Goal: Task Accomplishment & Management: Use online tool/utility

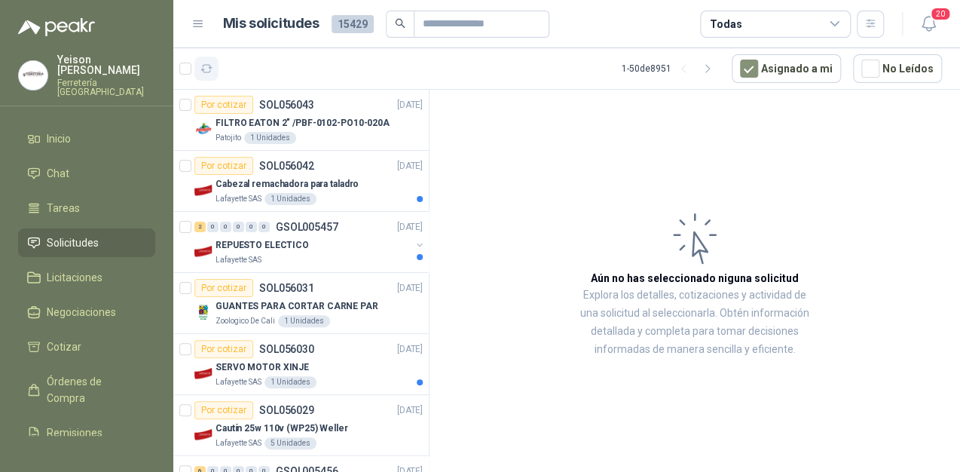
click at [210, 74] on icon "button" at bounding box center [206, 69] width 13 height 13
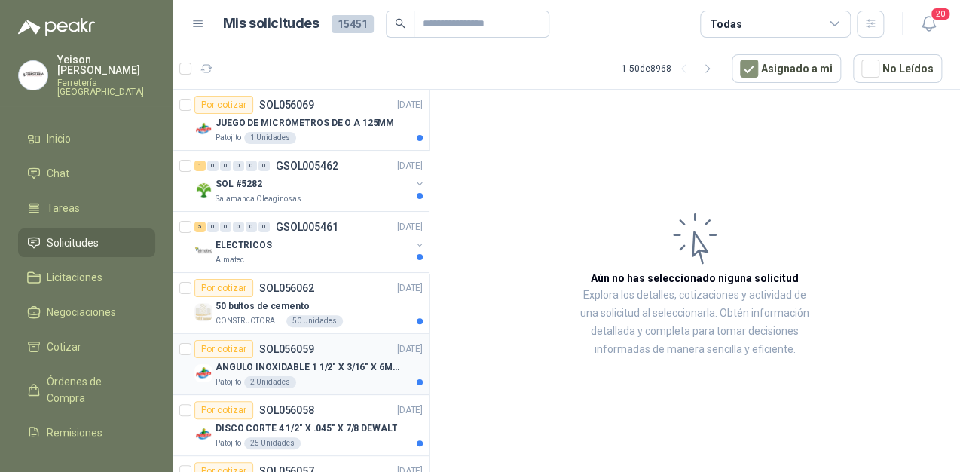
click at [329, 380] on div "Patojito 2 Unidades" at bounding box center [319, 382] width 207 height 12
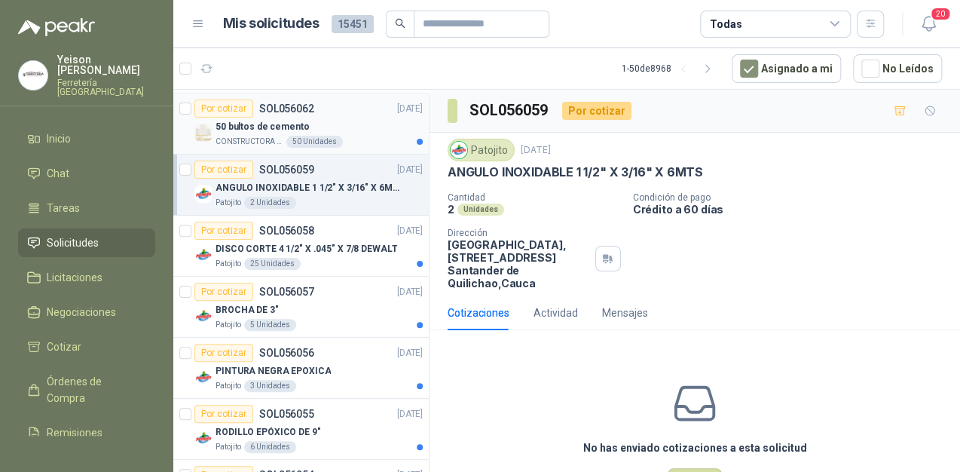
scroll to position [181, 0]
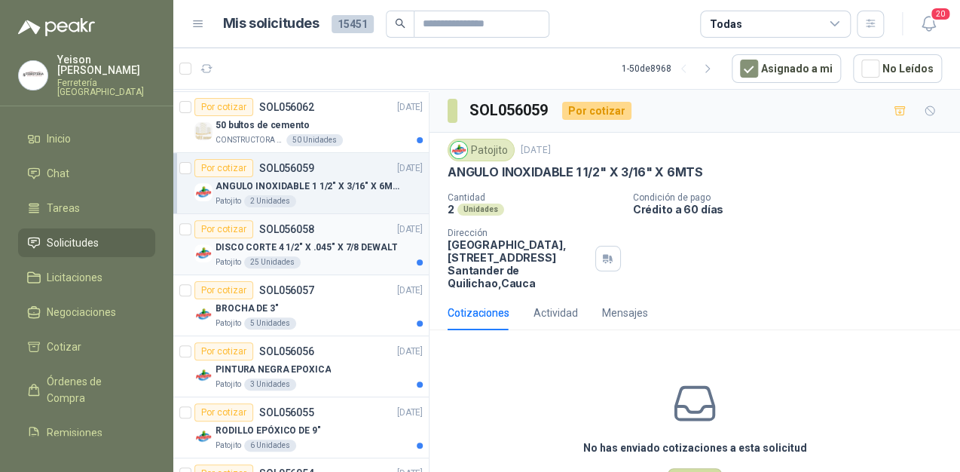
click at [330, 247] on p "DISCO CORTE 4 1/2" X .045" X 7/8 DEWALT" at bounding box center [307, 247] width 182 height 14
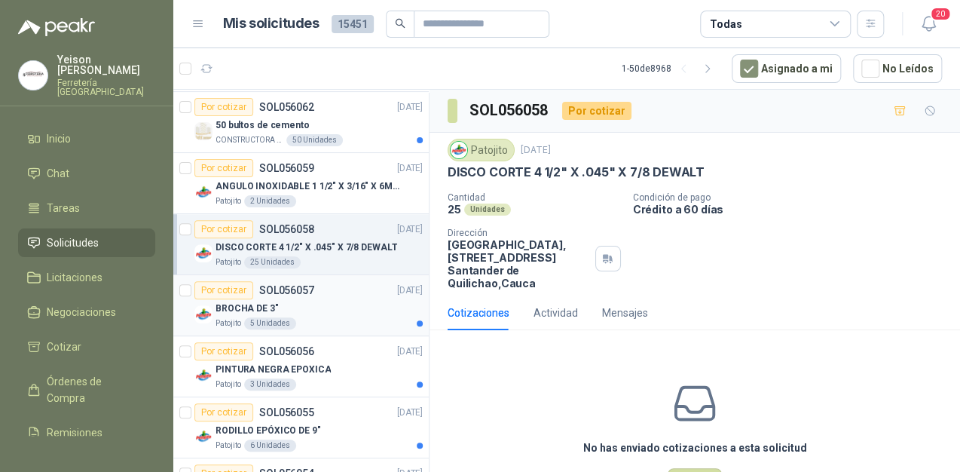
click at [330, 309] on div "BROCHA DE 3"" at bounding box center [319, 308] width 207 height 18
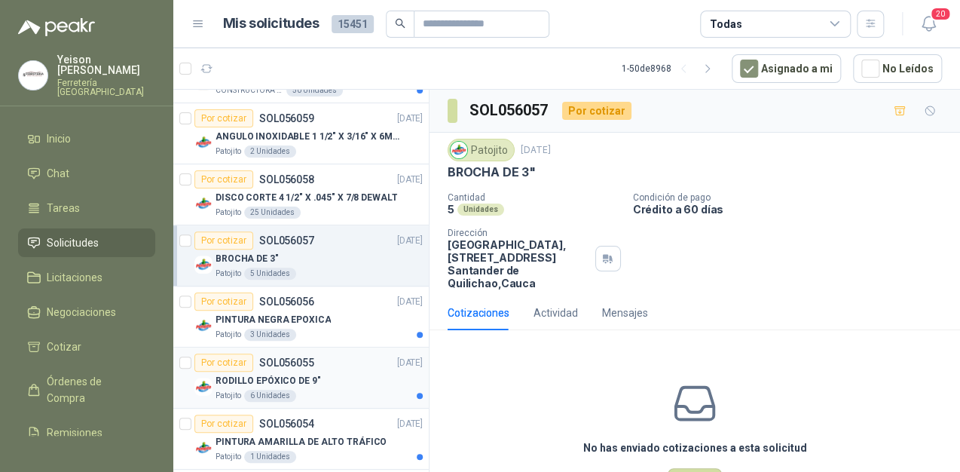
scroll to position [301, 0]
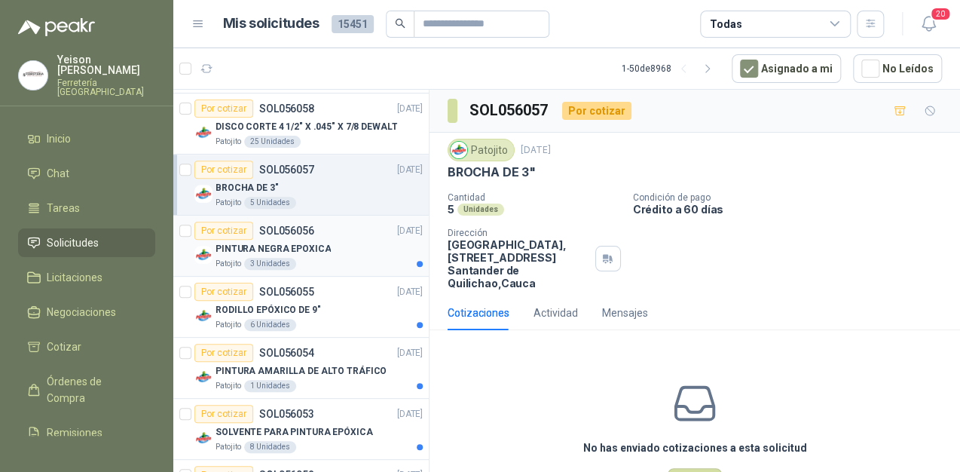
click at [335, 258] on div "Patojito 3 Unidades" at bounding box center [319, 264] width 207 height 12
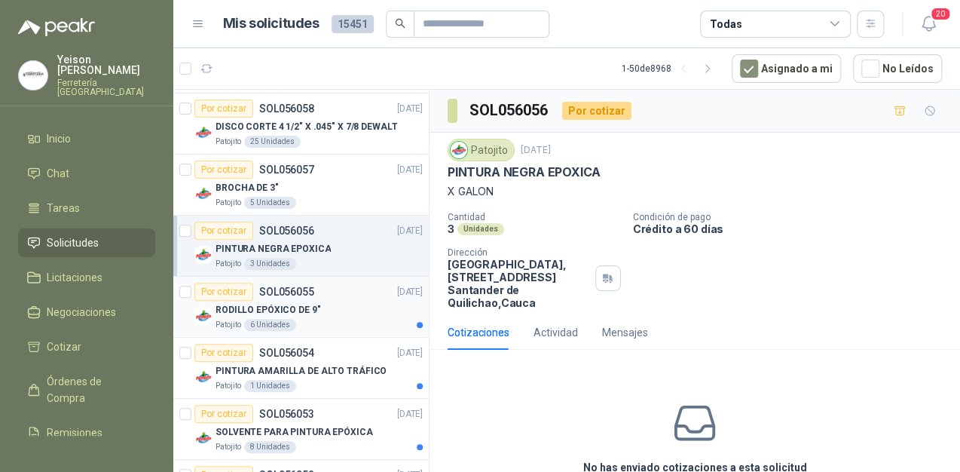
click at [335, 307] on div "RODILLO EPÓXICO DE 9"" at bounding box center [319, 310] width 207 height 18
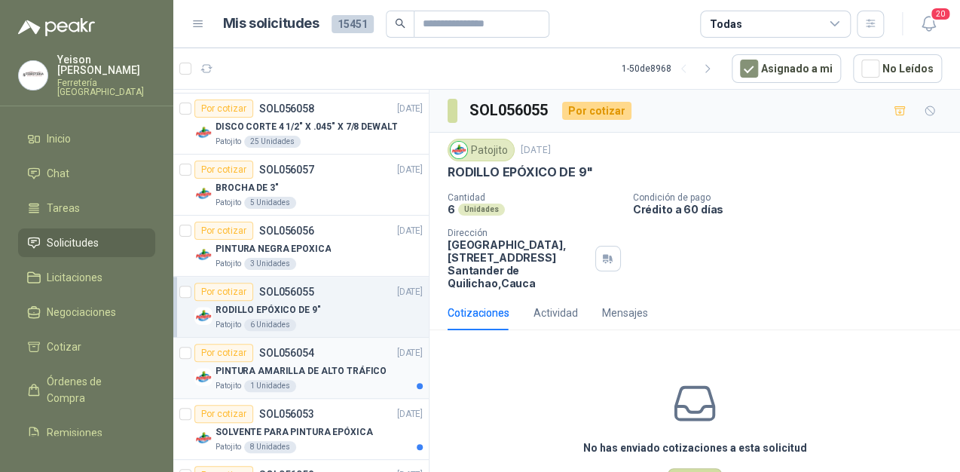
click at [326, 353] on div "Por cotizar SOL056054 16/09/25" at bounding box center [308, 353] width 228 height 18
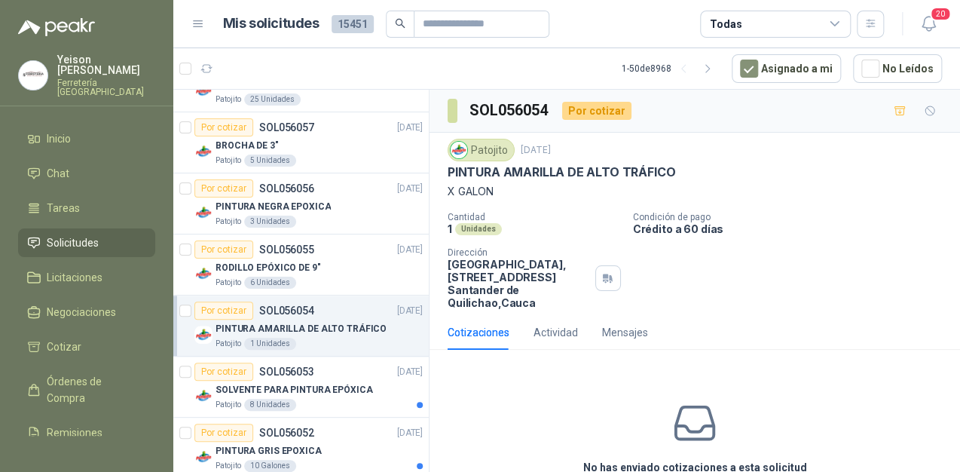
scroll to position [362, 0]
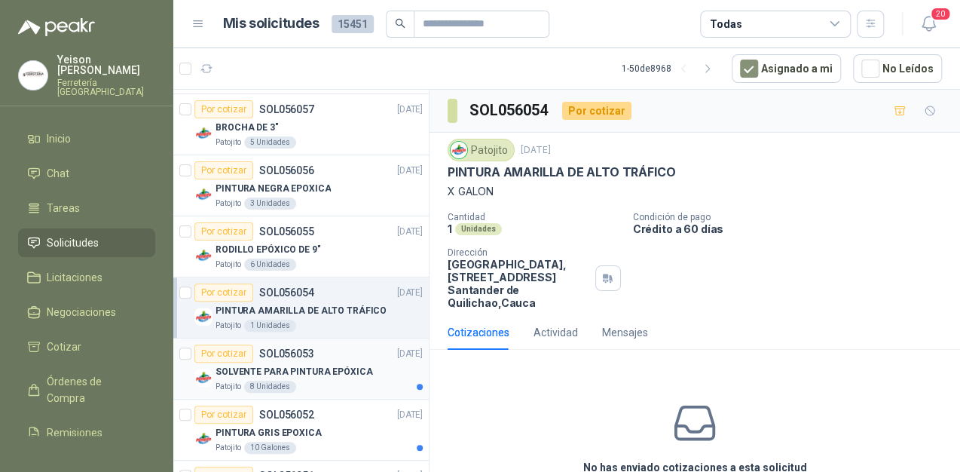
click at [309, 370] on p "SOLVENTE PARA PINTURA EPÓXICA" at bounding box center [295, 372] width 158 height 14
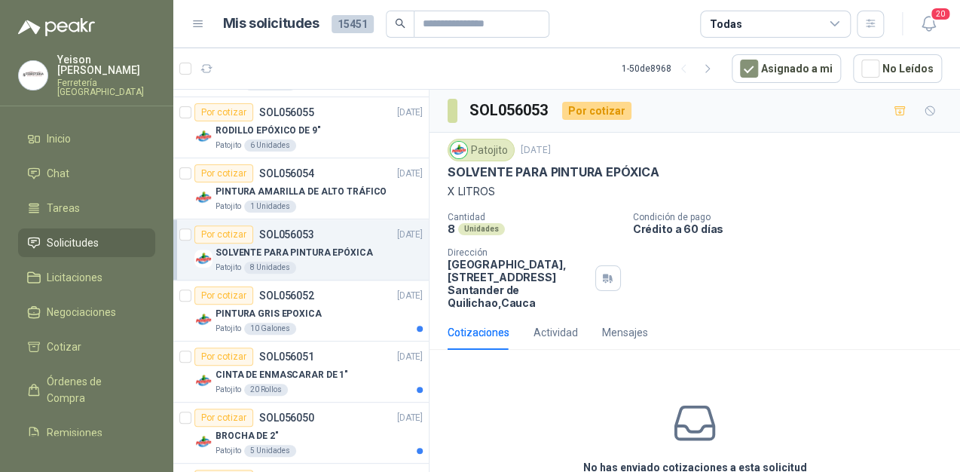
scroll to position [482, 0]
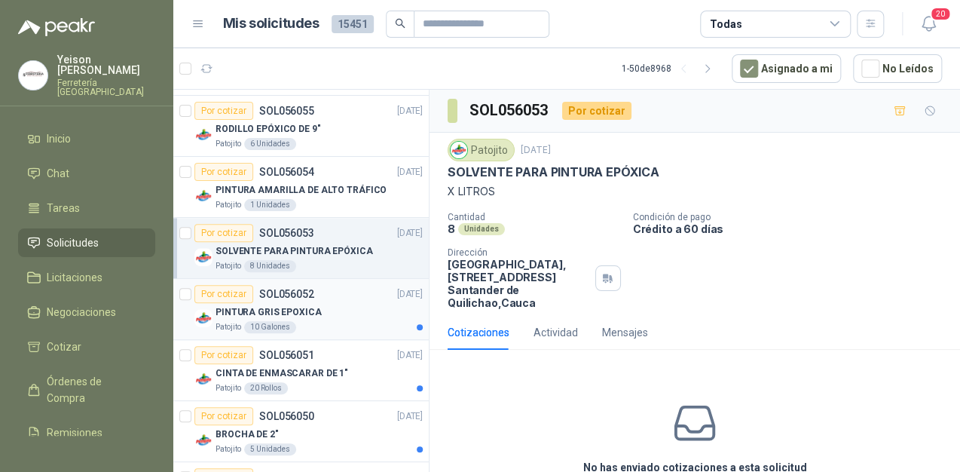
click at [313, 321] on div "Patojito 10 Galones" at bounding box center [319, 327] width 207 height 12
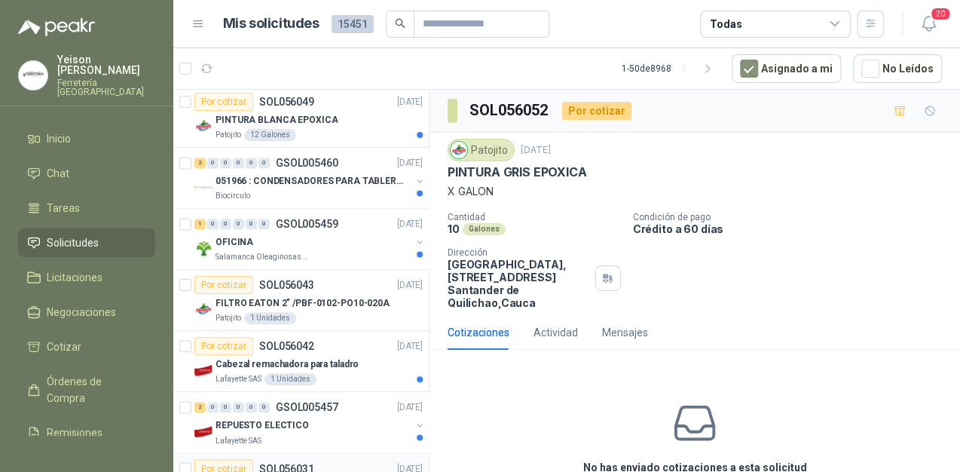
scroll to position [723, 0]
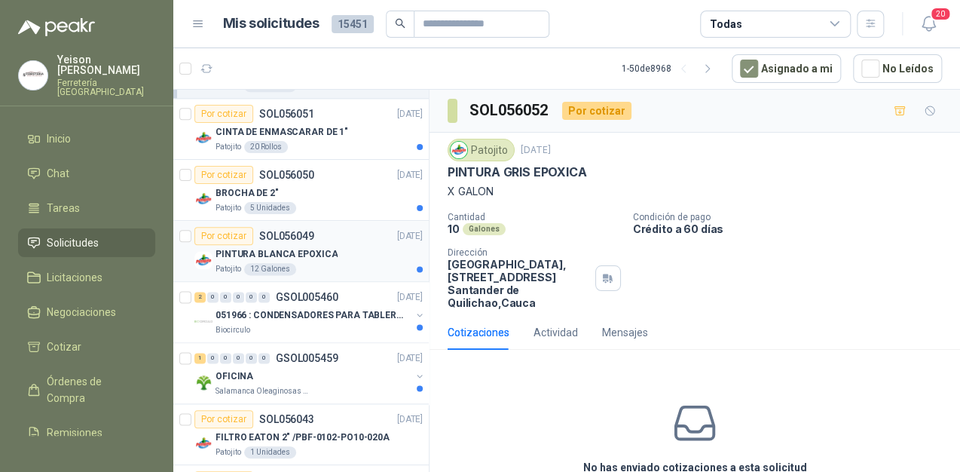
click at [312, 251] on p "PINTURA BLANCA EPOXICA" at bounding box center [277, 254] width 122 height 14
drag, startPoint x: 607, startPoint y: 171, endPoint x: 445, endPoint y: 167, distance: 162.8
click at [445, 167] on div "Patojito 16 sept, 2025 PINTURA BLANCA EPOXICA X GALON Cantidad 12 Galones Condi…" at bounding box center [695, 224] width 531 height 182
copy p "PINTURA BLANCA EPOXICA"
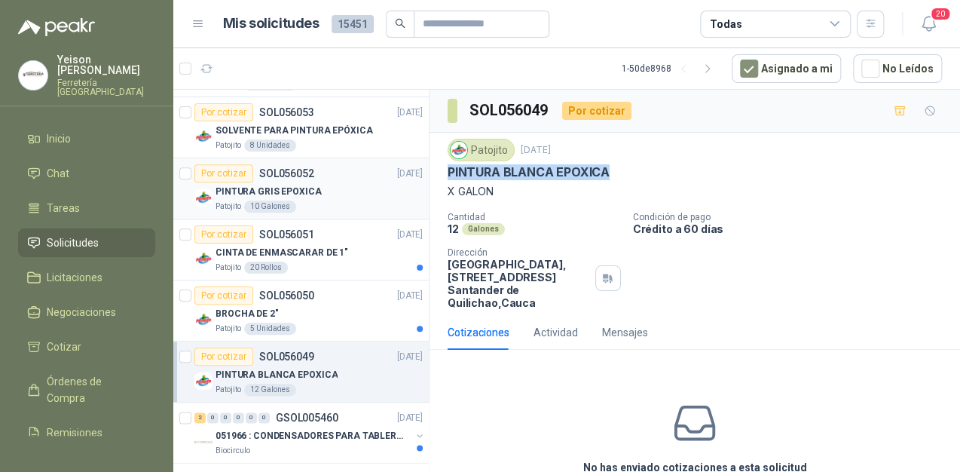
click at [329, 200] on div "Patojito 10 Galones" at bounding box center [319, 206] width 207 height 12
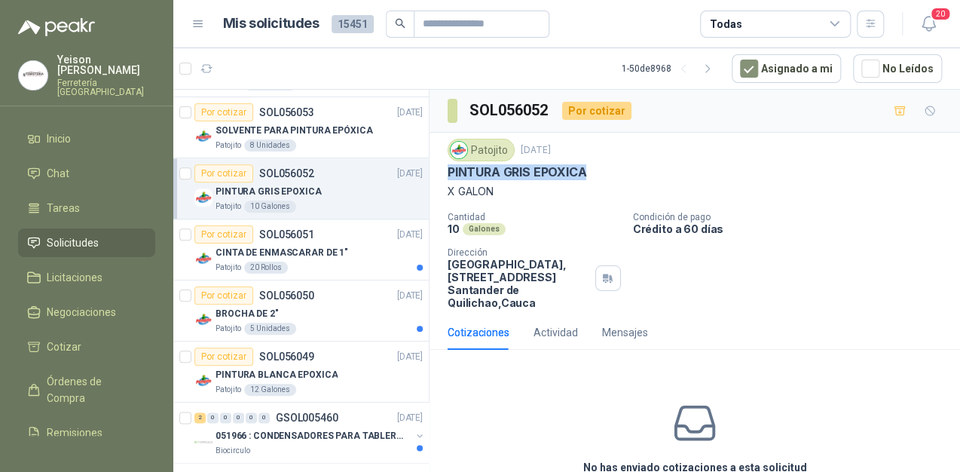
drag, startPoint x: 588, startPoint y: 170, endPoint x: 446, endPoint y: 173, distance: 141.7
click at [446, 173] on div "Patojito 16 sept, 2025 PINTURA GRIS EPOXICA X GALON Cantidad 10 Galones Condici…" at bounding box center [695, 224] width 531 height 182
copy p "PINTURA GRIS EPOXICA"
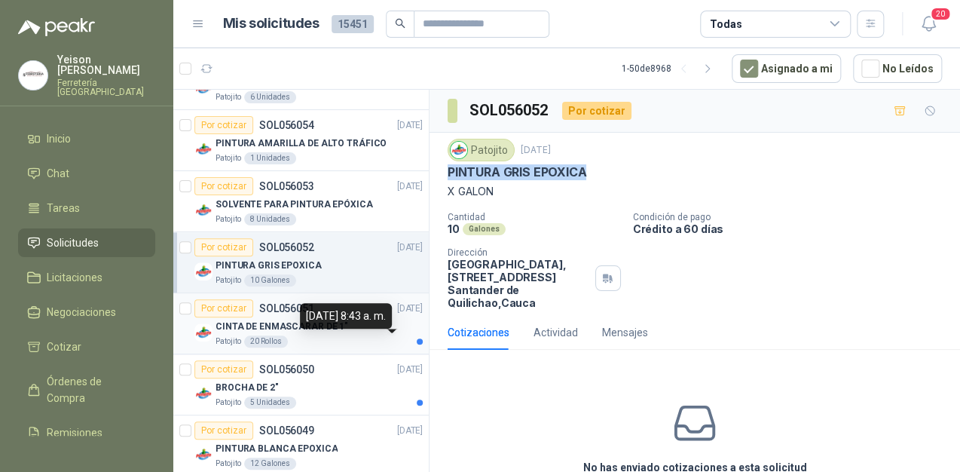
scroll to position [482, 0]
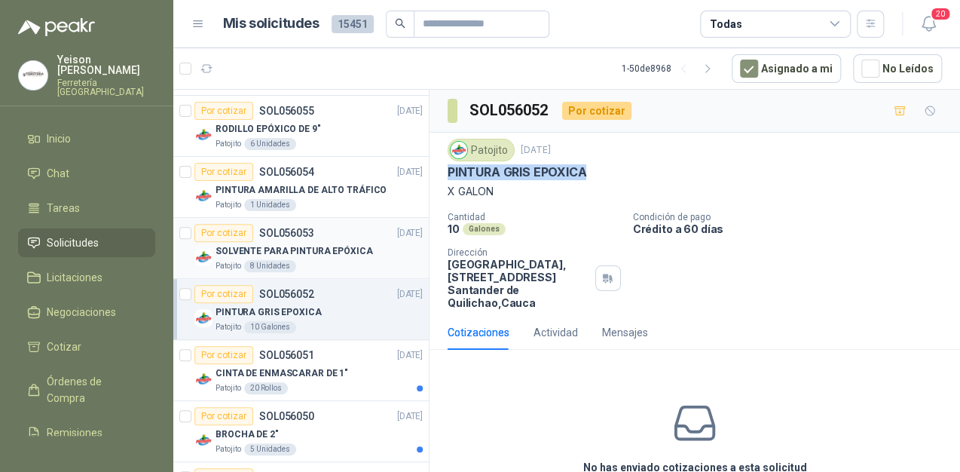
click at [343, 245] on p "SOLVENTE PARA PINTURA EPÓXICA" at bounding box center [295, 251] width 158 height 14
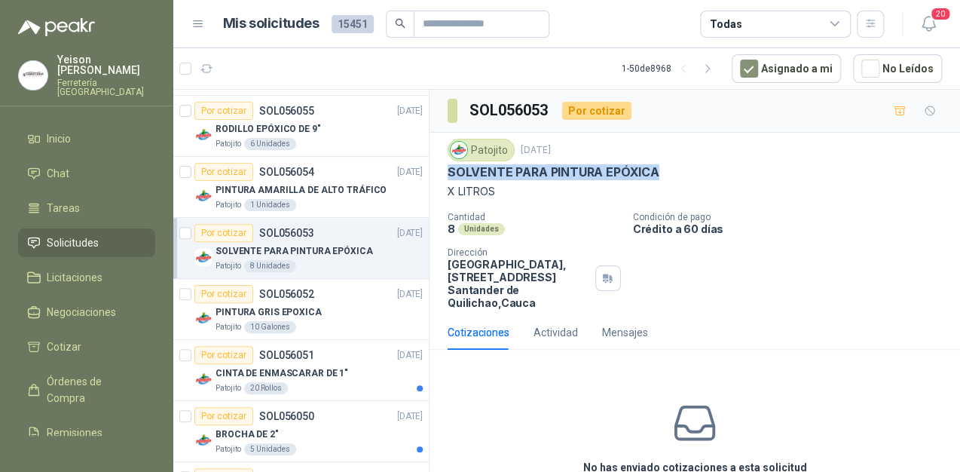
drag, startPoint x: 654, startPoint y: 170, endPoint x: 448, endPoint y: 169, distance: 205.7
click at [448, 169] on p "SOLVENTE PARA PINTURA EPÓXICA" at bounding box center [554, 172] width 212 height 16
copy p "SOLVENTE PARA PINTURA EPÓXICA"
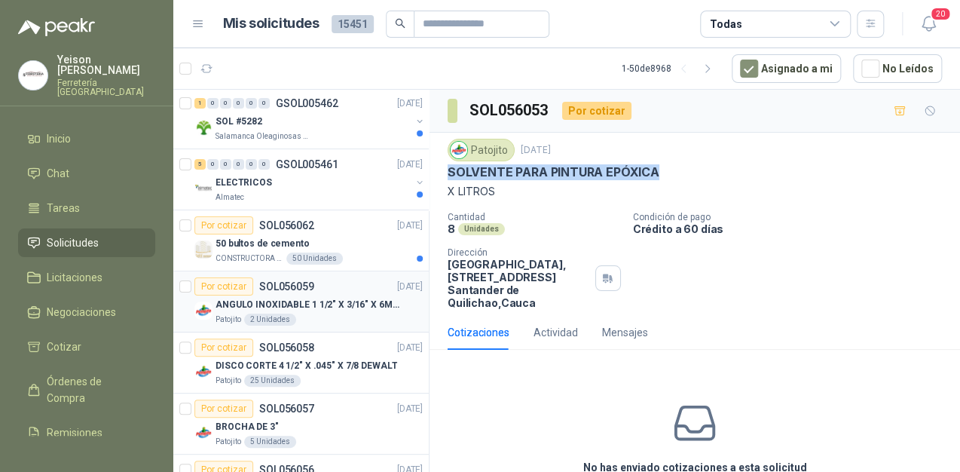
scroll to position [60, 0]
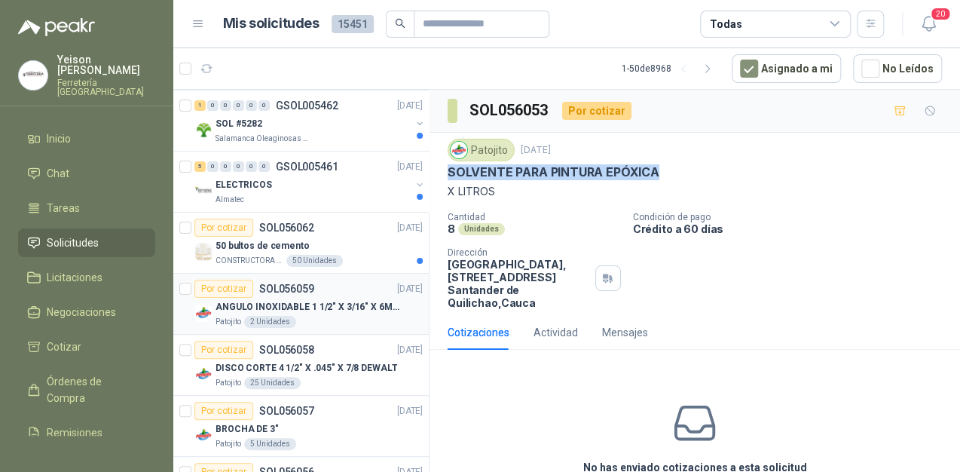
click at [284, 309] on p "ANGULO INOXIDABLE 1 1/2" X 3/16" X 6MTS" at bounding box center [310, 307] width 188 height 14
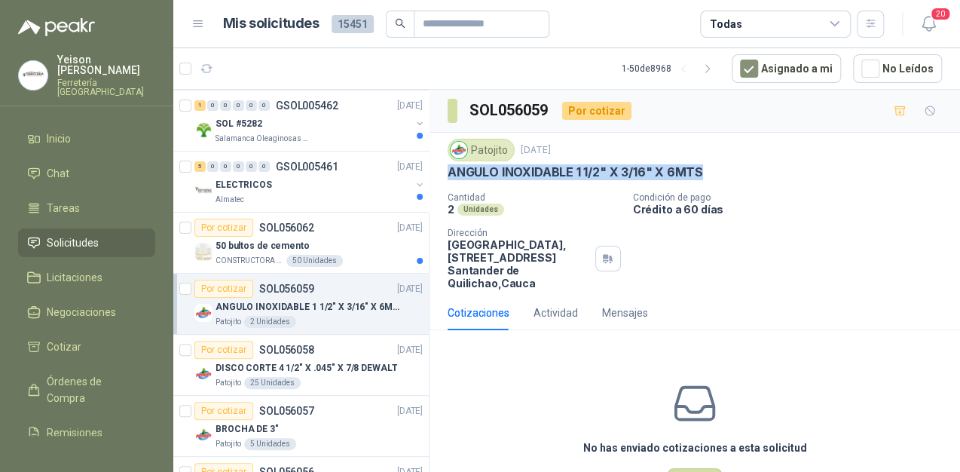
drag, startPoint x: 699, startPoint y: 167, endPoint x: 443, endPoint y: 169, distance: 256.2
click at [443, 169] on div "Patojito 16 sept, 2025 ANGULO INOXIDABLE 1 1/2" X 3/16" X 6MTS Cantidad 2 Unida…" at bounding box center [695, 214] width 531 height 163
copy p "ANGULO INOXIDABLE 1 1/2" X 3/16" X 6MTS"
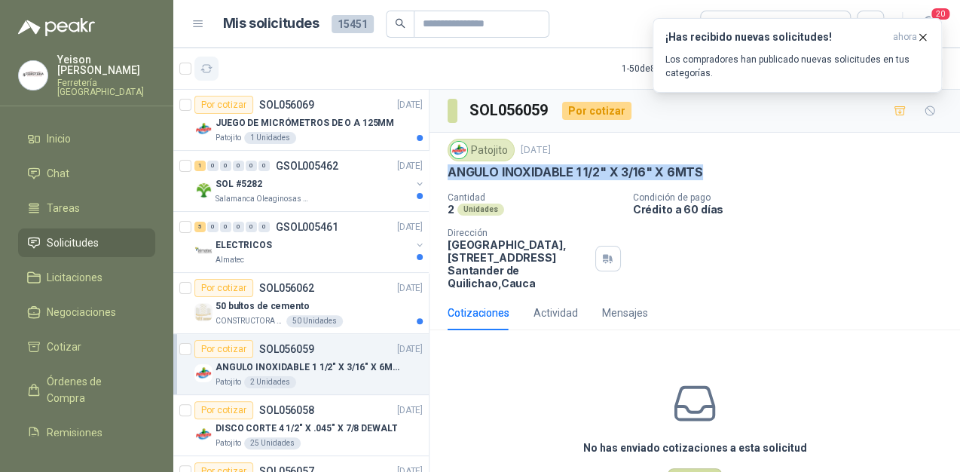
click at [217, 69] on button "button" at bounding box center [206, 69] width 24 height 24
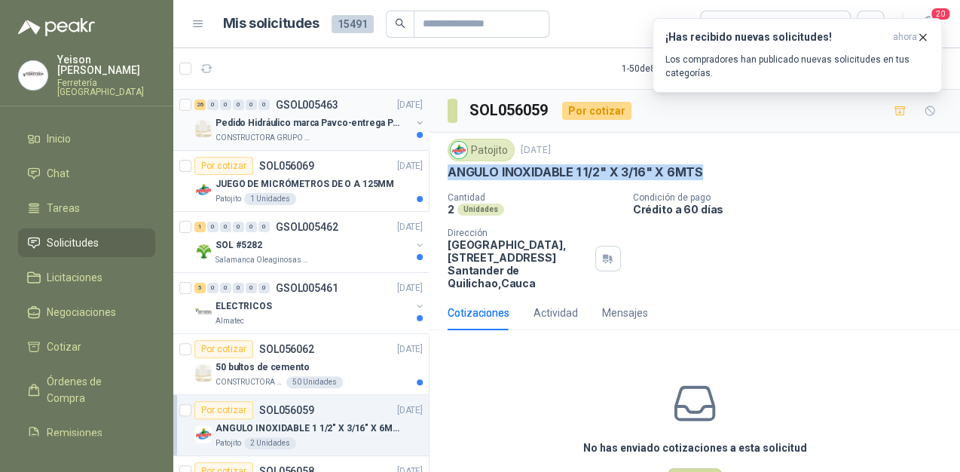
click at [280, 114] on div "Pedido Hidráulico marca Pavco-entrega Popayán" at bounding box center [313, 123] width 195 height 18
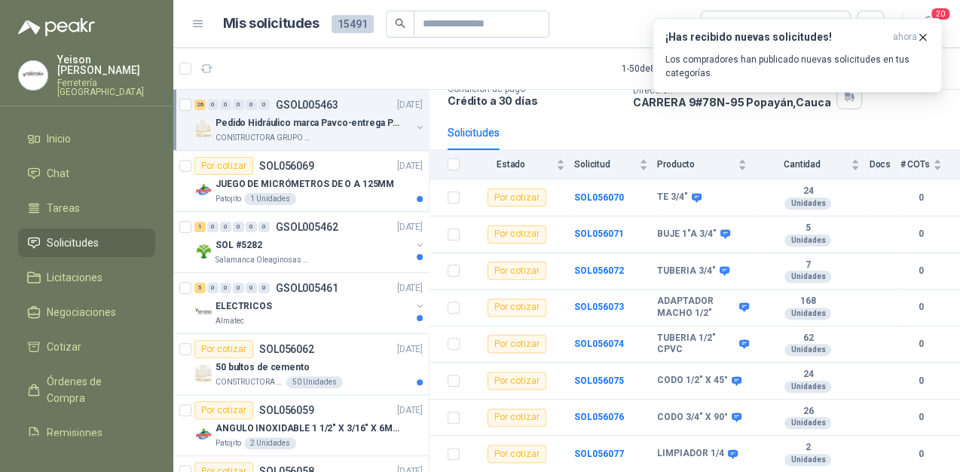
scroll to position [64, 0]
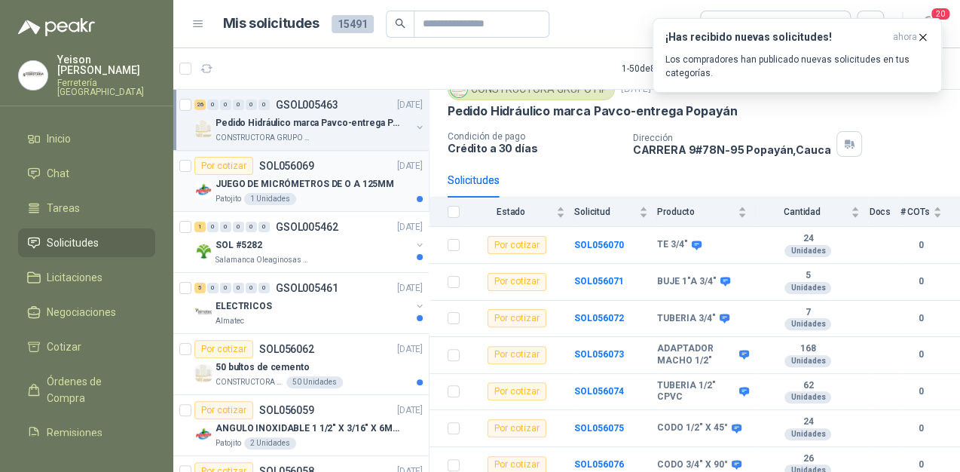
click at [317, 175] on div "JUEGO DE MICRÓMETROS DE O A 125MM" at bounding box center [319, 184] width 207 height 18
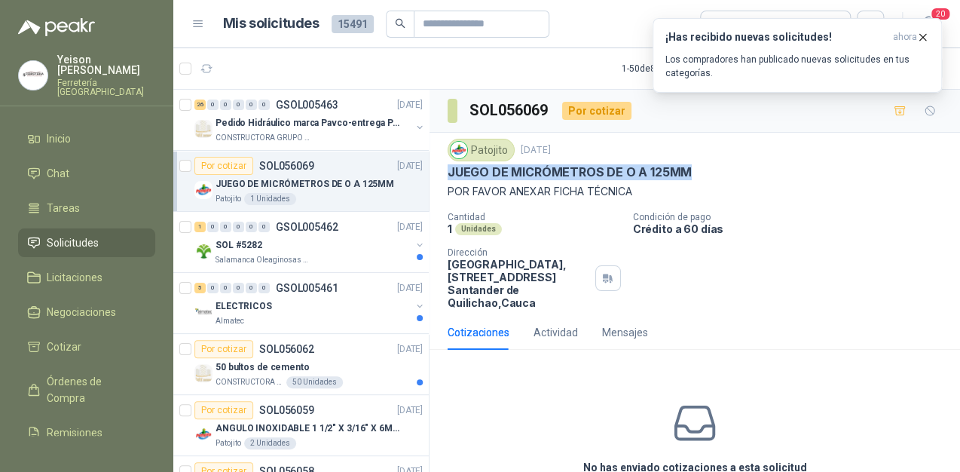
drag, startPoint x: 688, startPoint y: 171, endPoint x: 448, endPoint y: 166, distance: 240.5
click at [448, 166] on div "JUEGO DE MICRÓMETROS DE O A 125MM" at bounding box center [695, 172] width 494 height 16
copy p "JUEGO DE MICRÓMETROS DE O A 125MM"
click at [212, 67] on icon "button" at bounding box center [206, 69] width 13 height 13
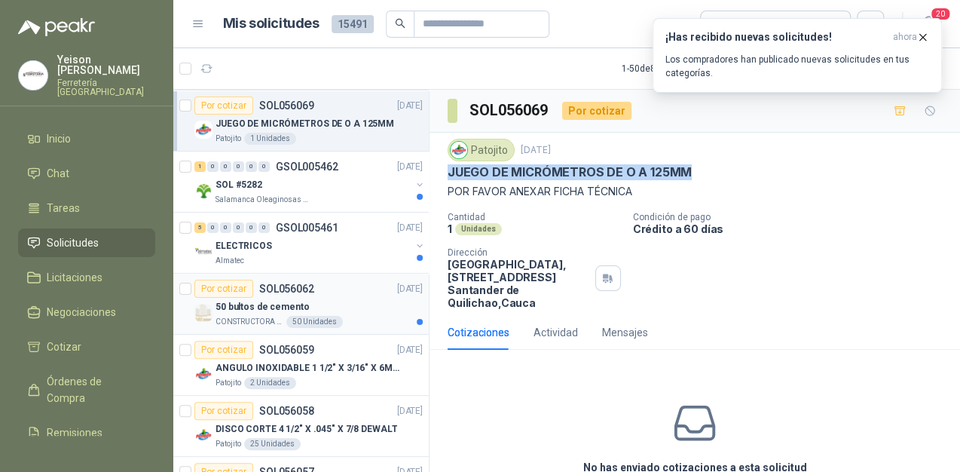
scroll to position [121, 0]
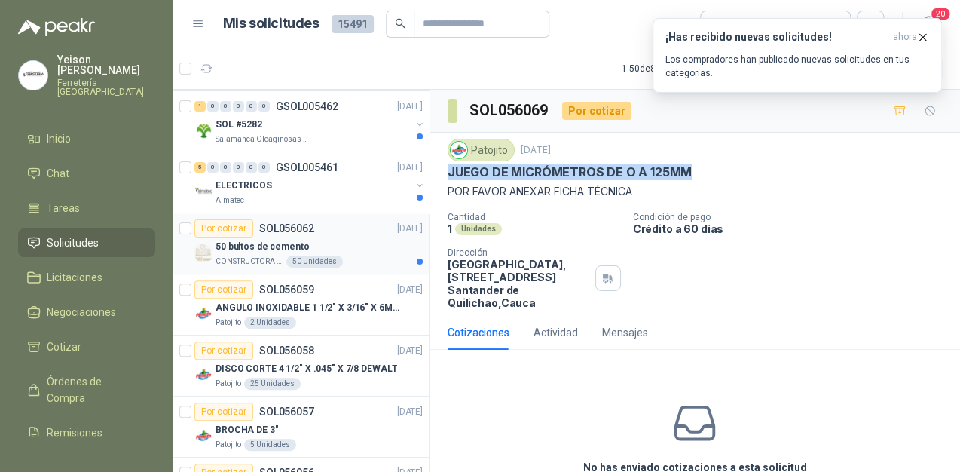
click at [329, 255] on div "50 Unidades" at bounding box center [314, 261] width 57 height 12
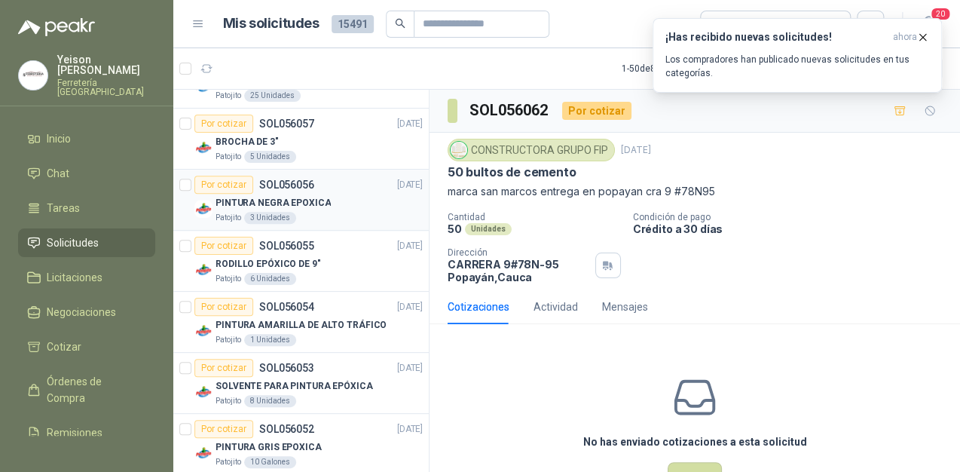
scroll to position [422, 0]
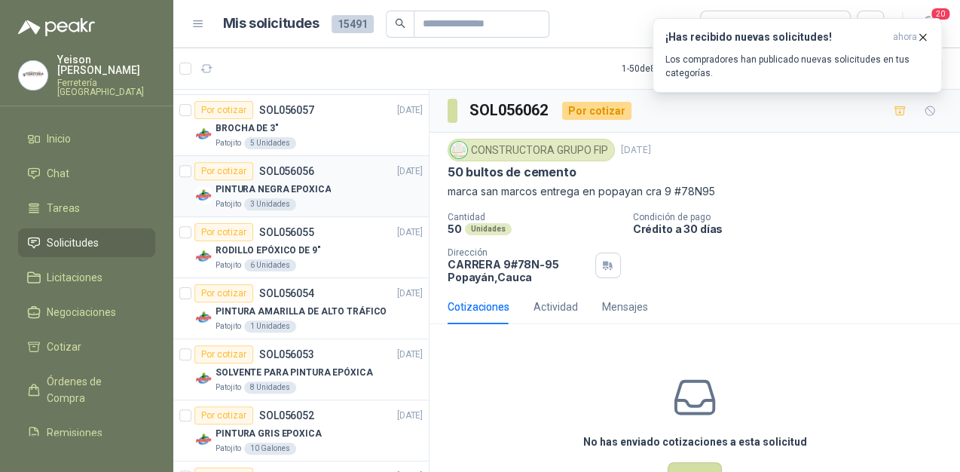
click at [329, 196] on div "PINTURA NEGRA EPOXICA" at bounding box center [319, 189] width 207 height 18
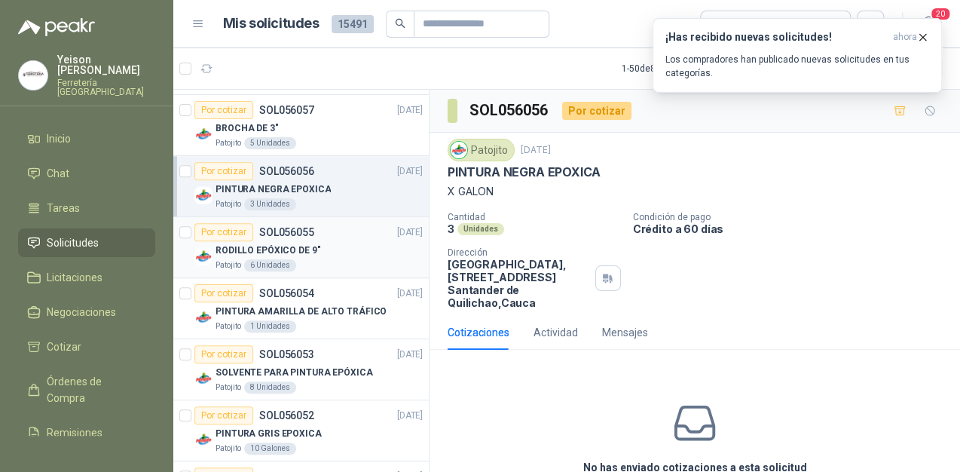
scroll to position [482, 0]
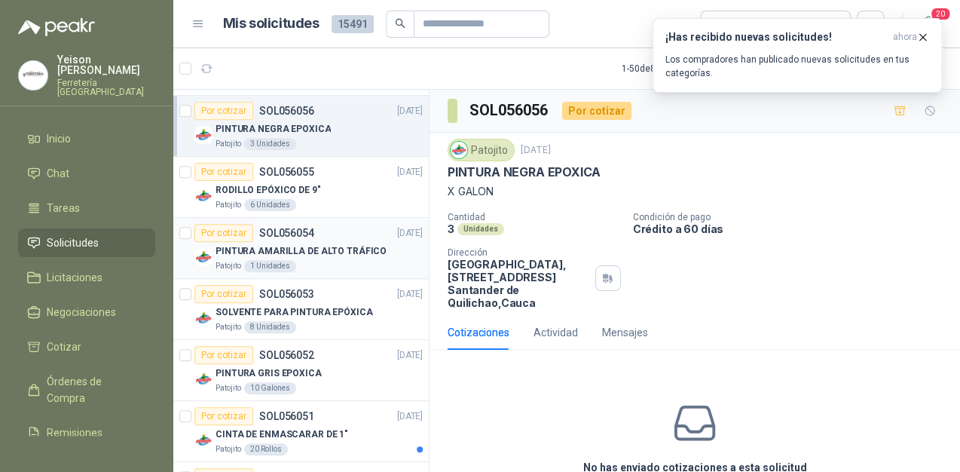
click at [292, 250] on p "PINTURA AMARILLA DE ALTO TRÁFICO" at bounding box center [301, 251] width 171 height 14
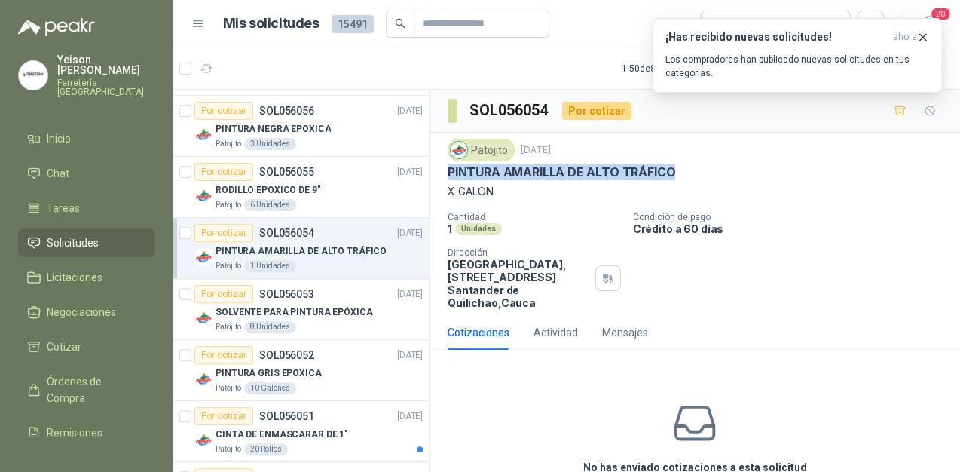
drag, startPoint x: 672, startPoint y: 169, endPoint x: 445, endPoint y: 166, distance: 227.6
click at [445, 166] on div "Patojito 16 sept, 2025 PINTURA AMARILLA DE ALTO TRÁFICO X GALON Cantidad 1 Unid…" at bounding box center [695, 224] width 531 height 182
copy p "PINTURA AMARILLA DE ALTO TRÁFICO"
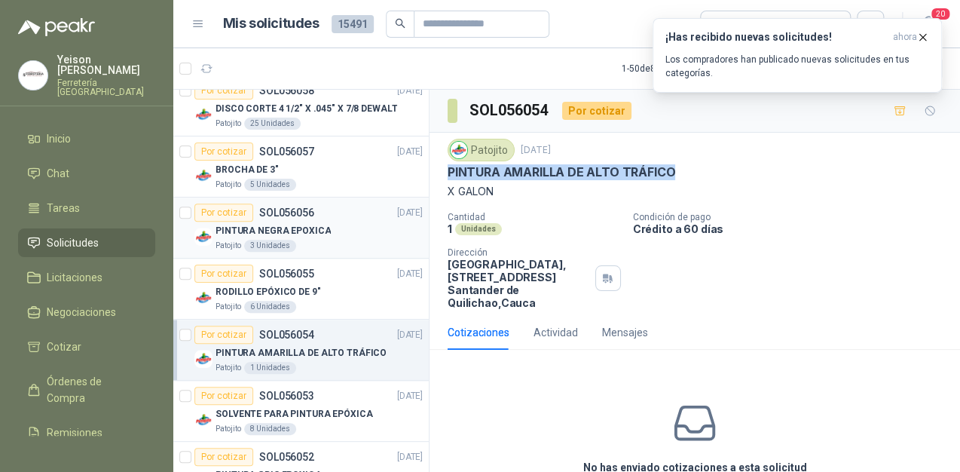
scroll to position [362, 0]
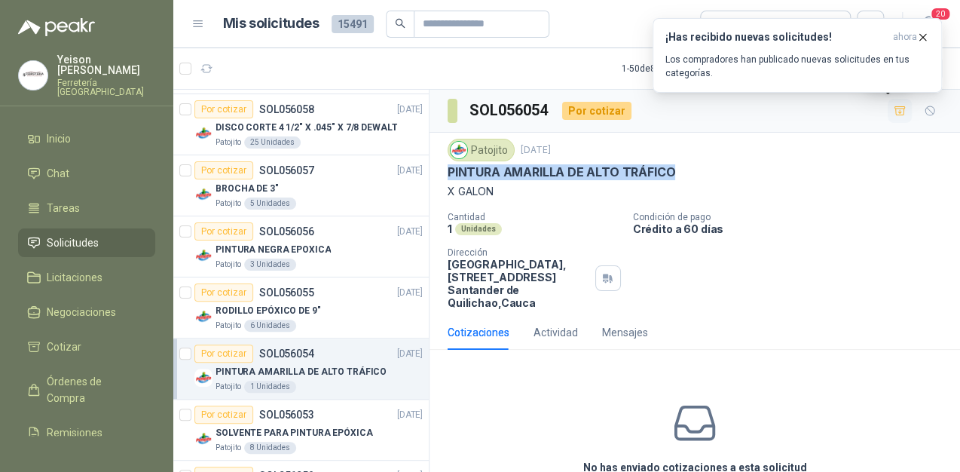
click at [894, 109] on icon "button" at bounding box center [900, 111] width 13 height 13
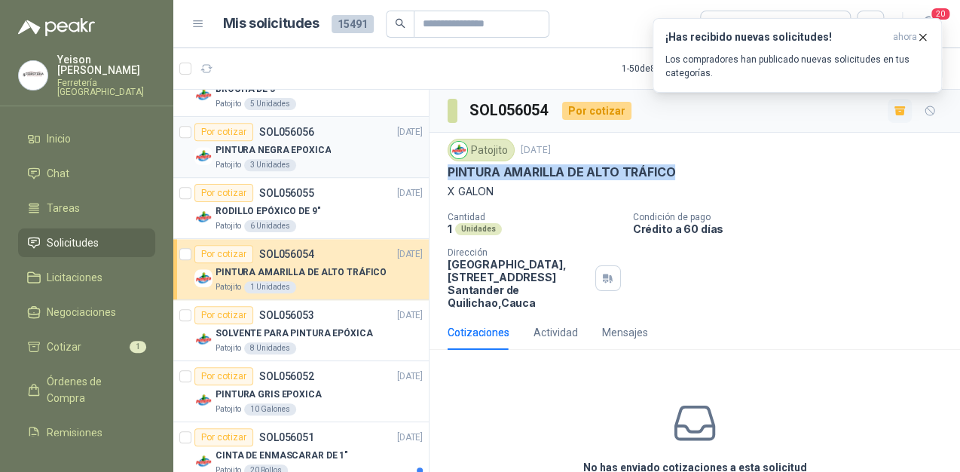
scroll to position [482, 0]
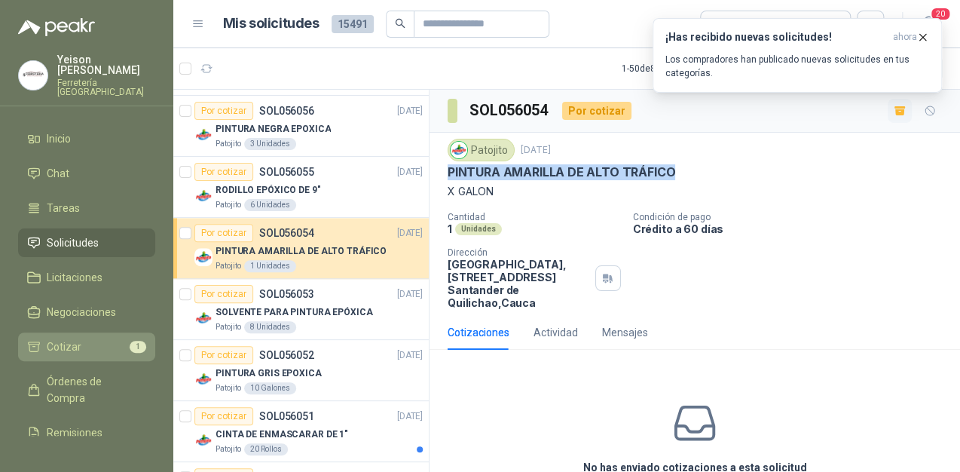
click at [69, 338] on span "Cotizar" at bounding box center [64, 346] width 35 height 17
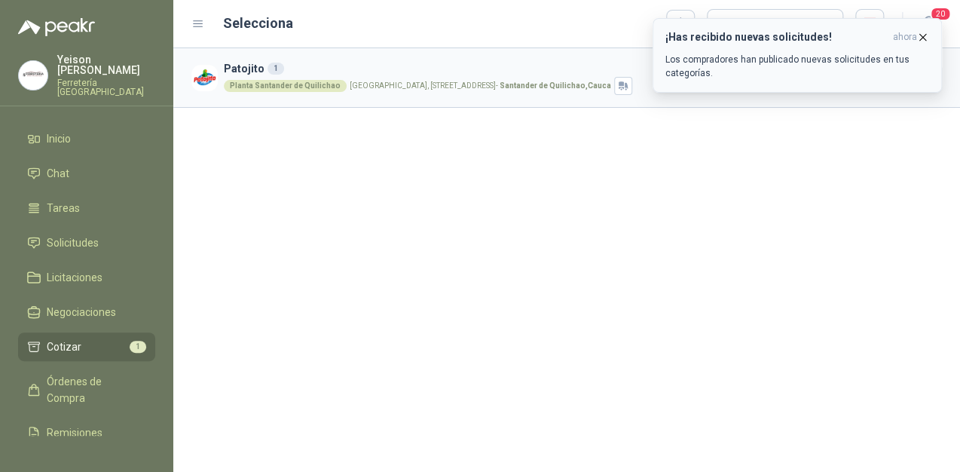
click at [925, 41] on icon "button" at bounding box center [922, 37] width 13 height 13
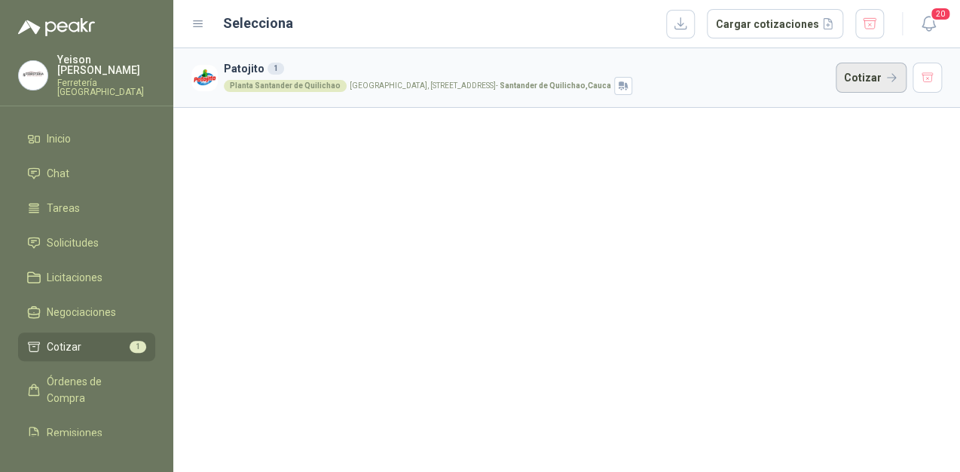
click at [881, 75] on button "Cotizar" at bounding box center [871, 78] width 71 height 30
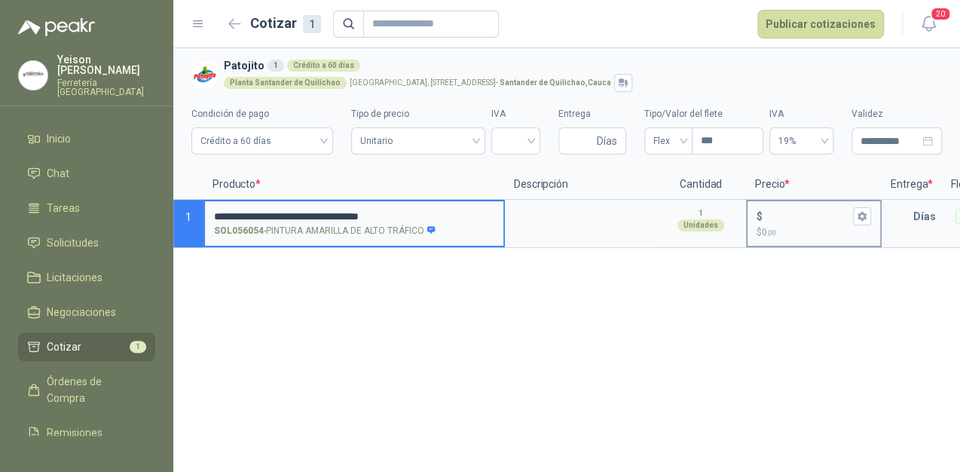
click at [769, 215] on input "$ $ 0 ,00" at bounding box center [808, 215] width 84 height 11
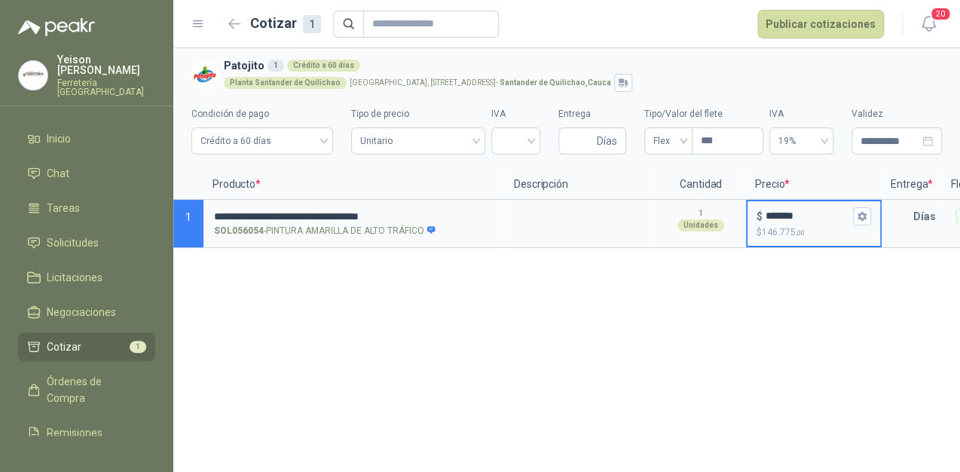
type input "*******"
click at [540, 216] on textarea at bounding box center [580, 218] width 148 height 35
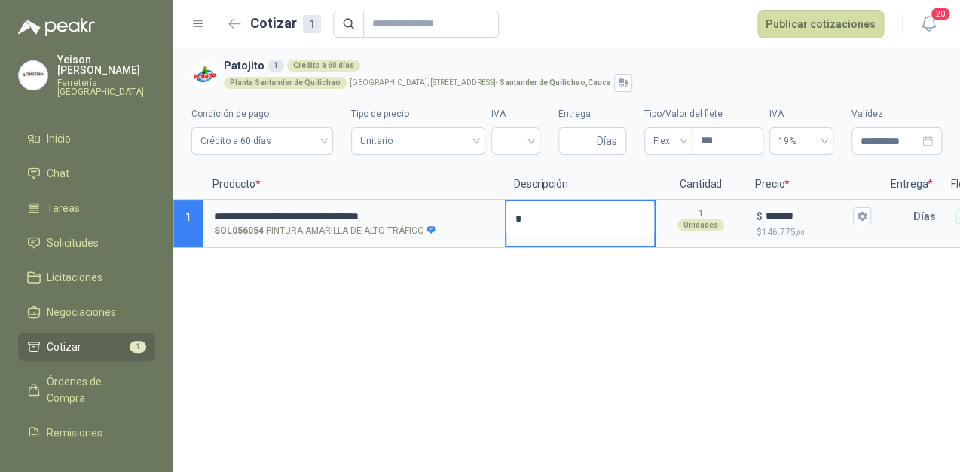
type textarea "*"
type textarea "**"
type textarea "***"
type textarea "****"
type textarea "*****"
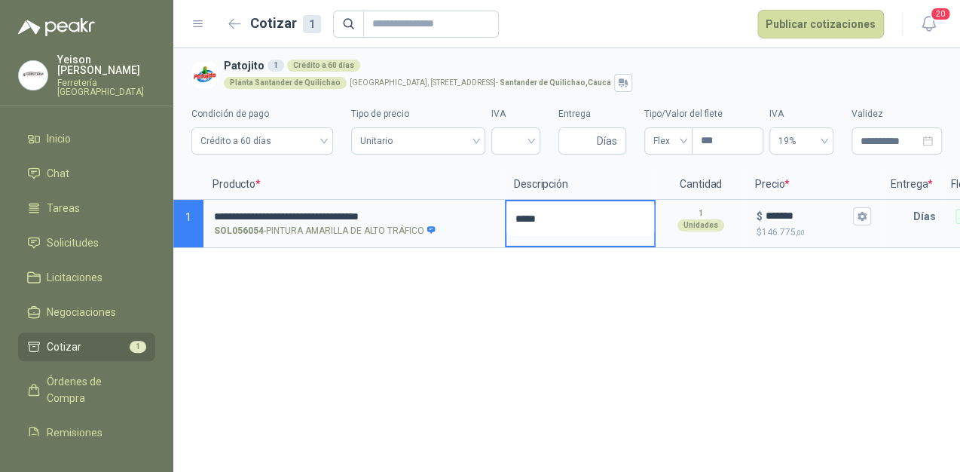
type textarea "******"
type textarea "*******"
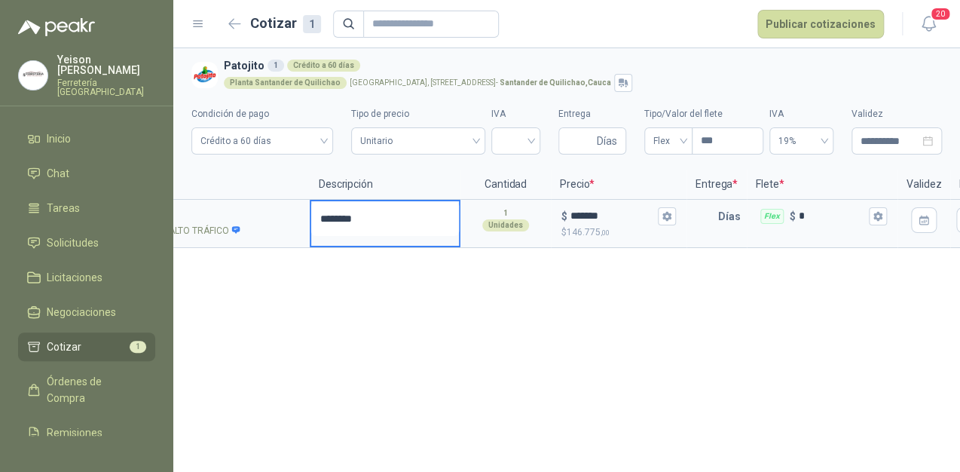
scroll to position [0, 241]
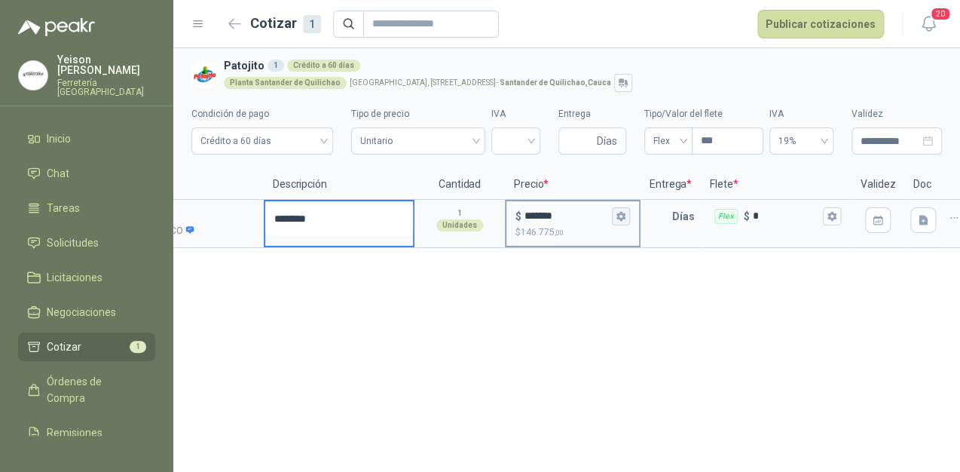
type textarea "*******"
click at [618, 214] on icon "button" at bounding box center [620, 216] width 8 height 9
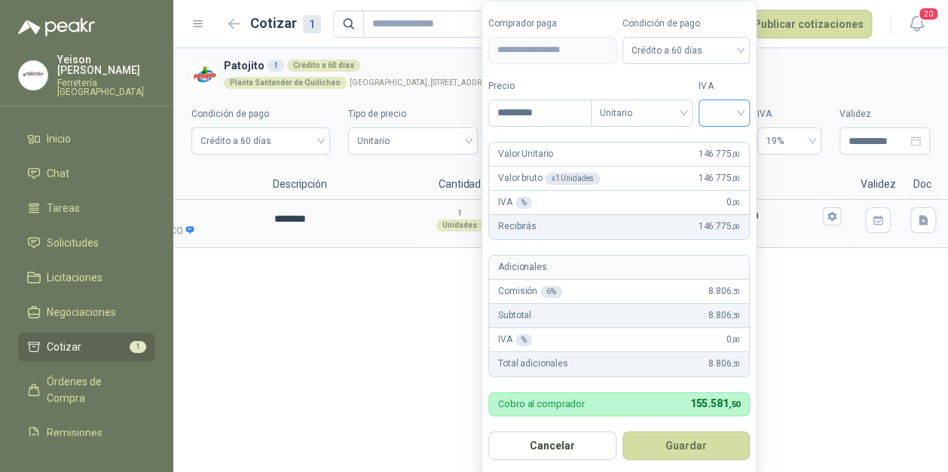
click at [735, 106] on input "search" at bounding box center [724, 111] width 33 height 23
click at [719, 140] on div "19%" at bounding box center [728, 144] width 28 height 17
click at [693, 442] on button "Guardar" at bounding box center [689, 445] width 130 height 29
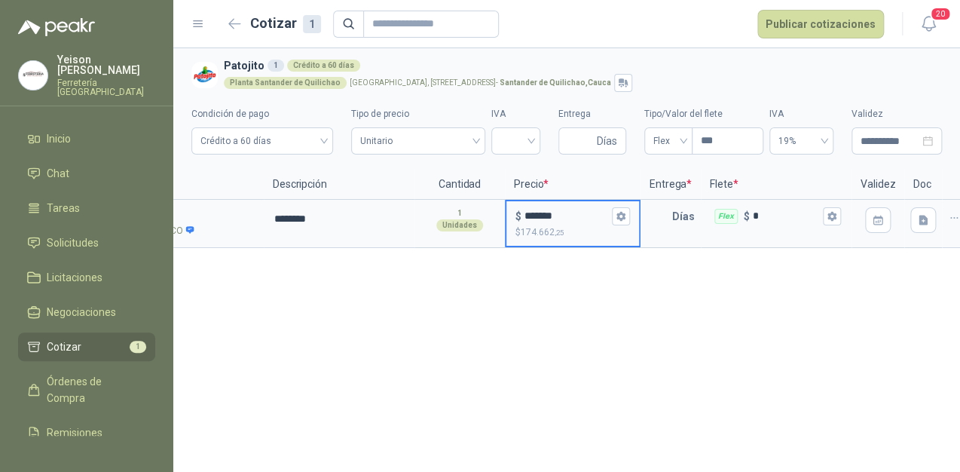
scroll to position [0, 265]
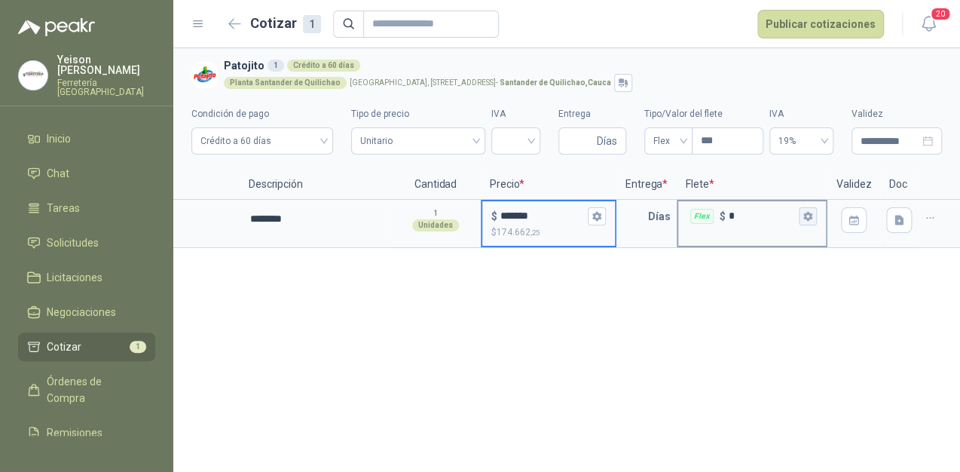
click at [812, 217] on icon "button" at bounding box center [808, 216] width 10 height 10
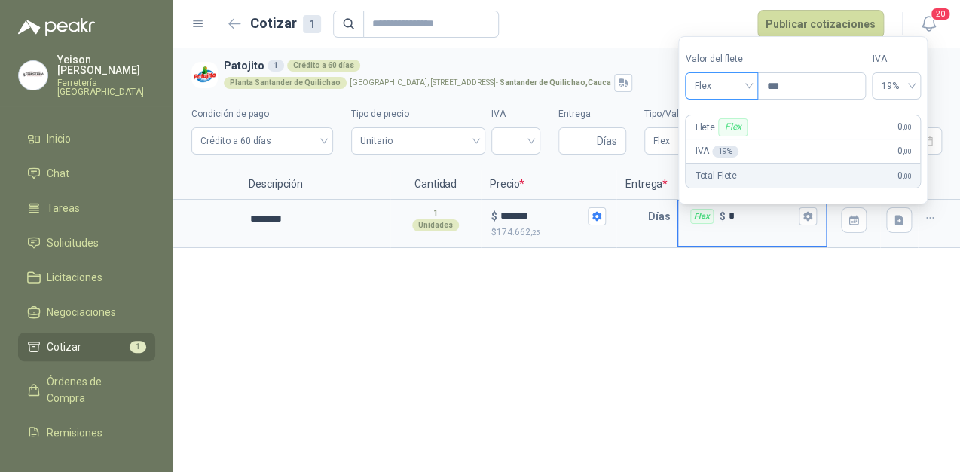
click at [742, 75] on span "Flex" at bounding box center [721, 86] width 55 height 23
click at [711, 143] on div "Incluido" at bounding box center [723, 141] width 53 height 17
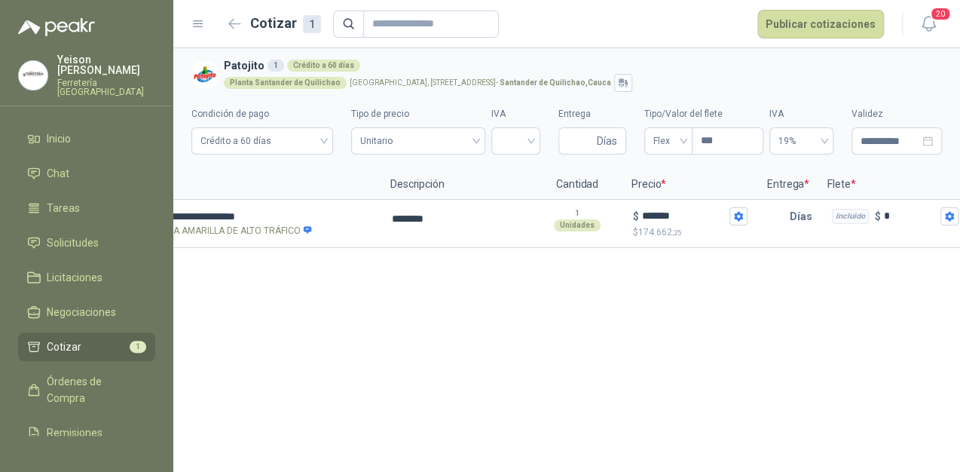
scroll to position [0, 0]
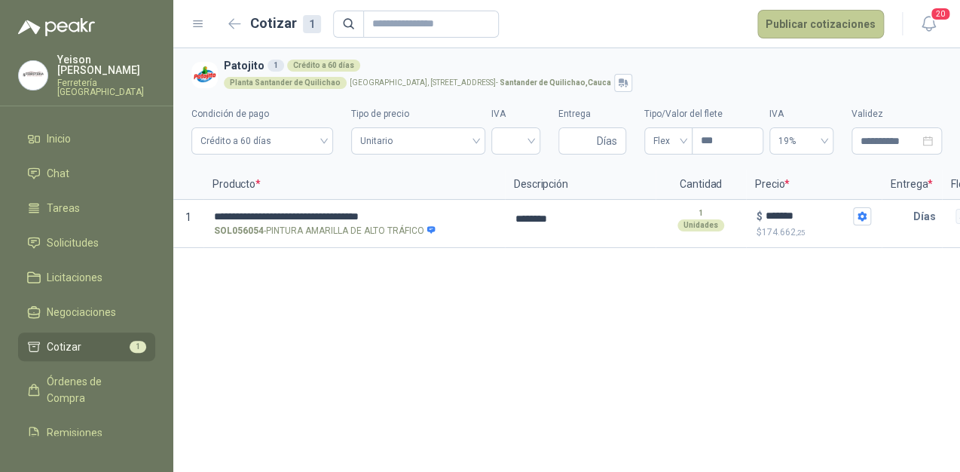
click at [808, 15] on button "Publicar cotizaciones" at bounding box center [820, 24] width 127 height 29
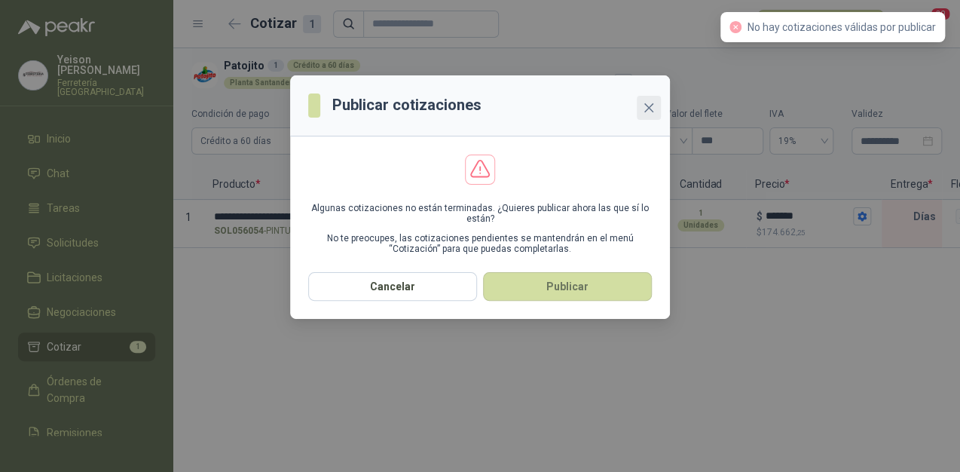
click at [652, 106] on icon "close" at bounding box center [649, 108] width 12 height 12
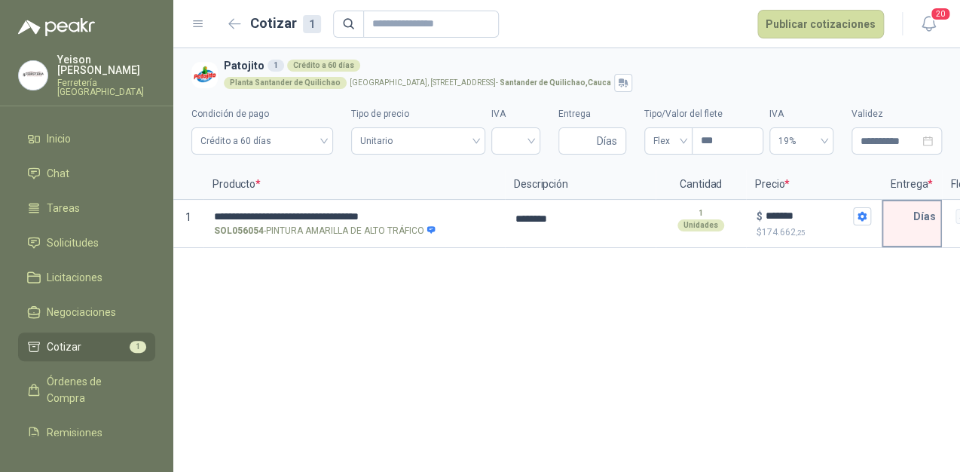
click at [904, 216] on input "text" at bounding box center [898, 216] width 30 height 30
type input "*"
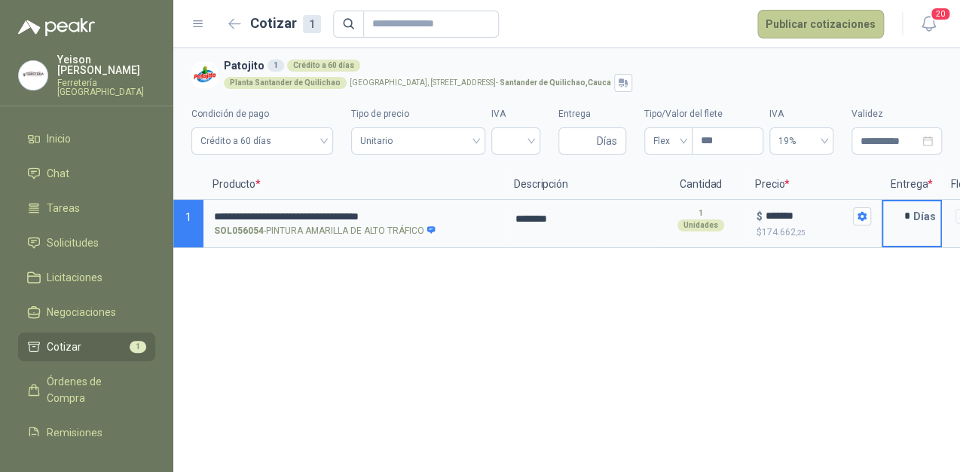
click at [785, 22] on button "Publicar cotizaciones" at bounding box center [820, 24] width 127 height 29
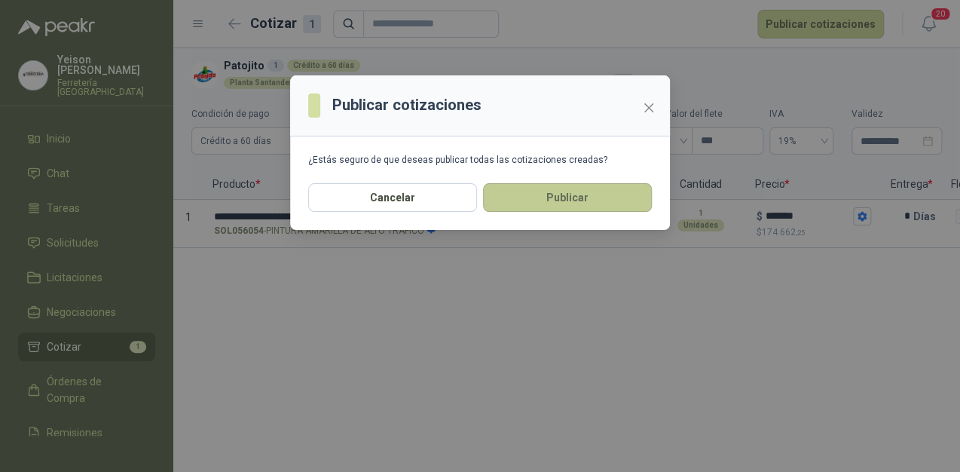
click at [594, 187] on button "Publicar" at bounding box center [567, 197] width 169 height 29
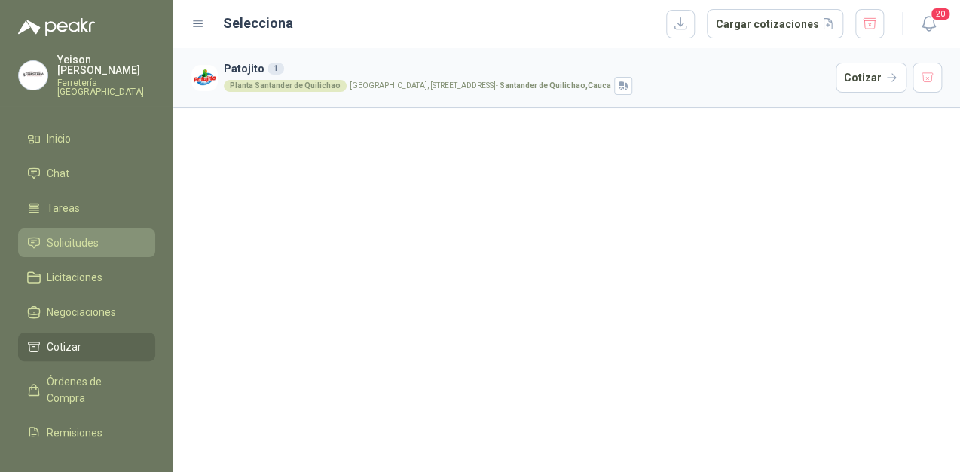
click at [90, 235] on span "Solicitudes" at bounding box center [73, 242] width 52 height 17
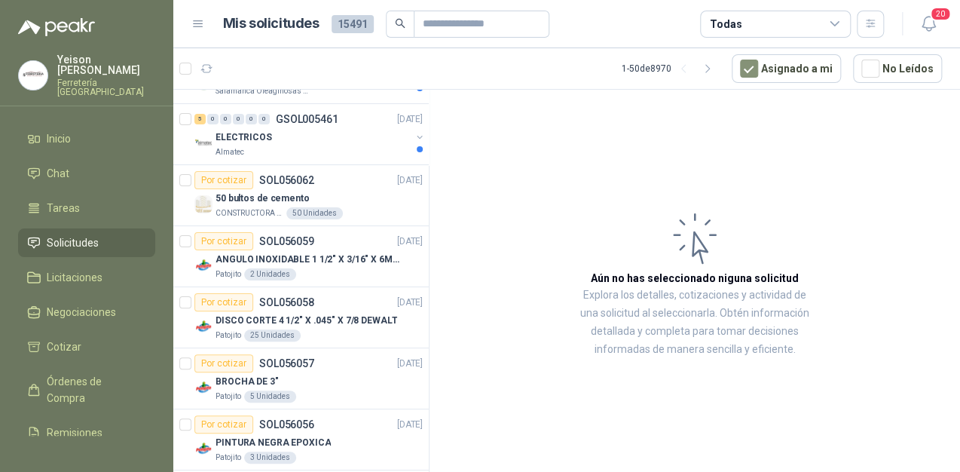
scroll to position [181, 0]
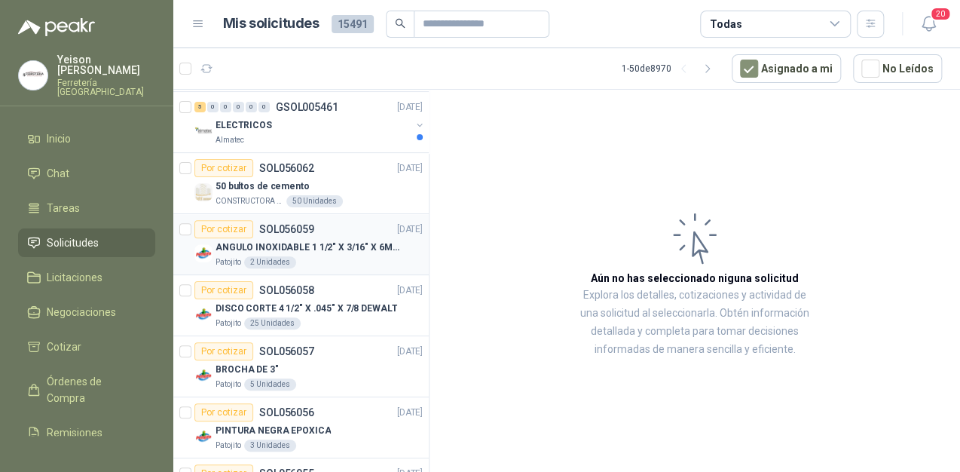
click at [230, 225] on div "Por cotizar" at bounding box center [223, 229] width 59 height 18
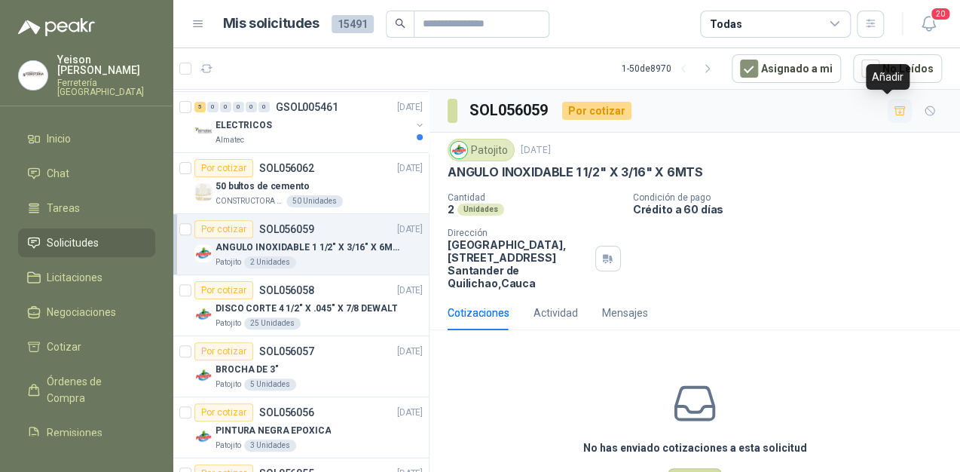
click at [895, 112] on icon "button" at bounding box center [900, 110] width 11 height 8
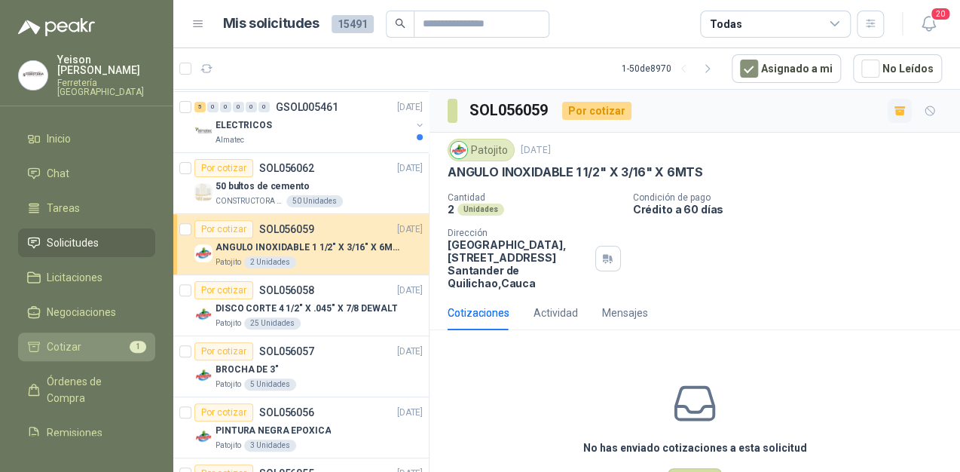
click at [97, 341] on li "Cotizar 1" at bounding box center [86, 346] width 119 height 17
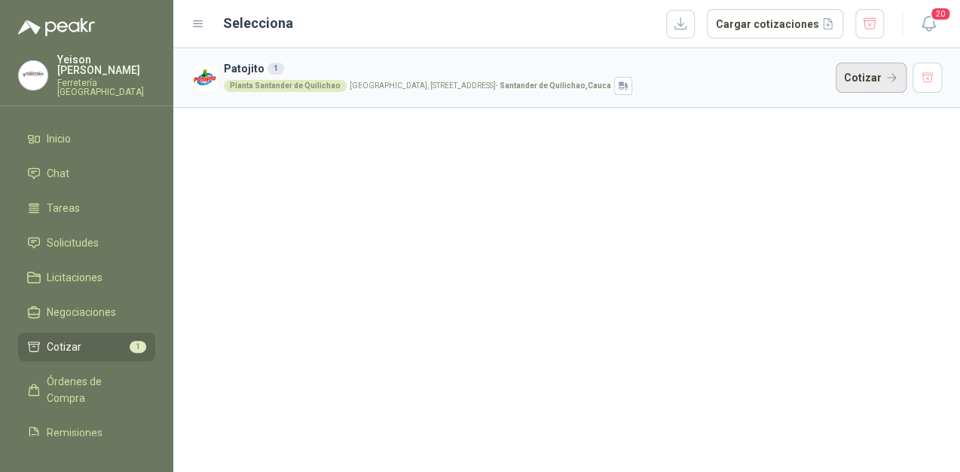
click at [859, 71] on button "Cotizar" at bounding box center [871, 78] width 71 height 30
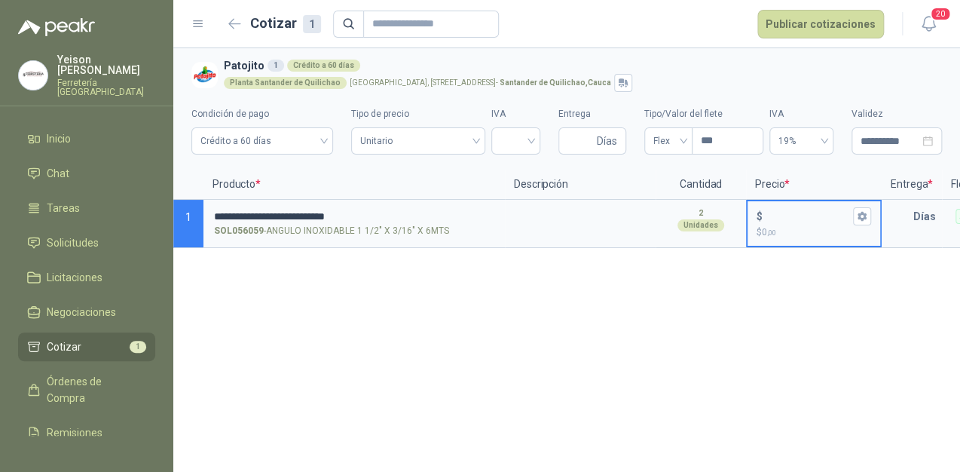
click at [770, 210] on input "$ $ 0 ,00" at bounding box center [808, 215] width 84 height 11
type input "*******"
click at [867, 220] on icon "button" at bounding box center [862, 216] width 10 height 10
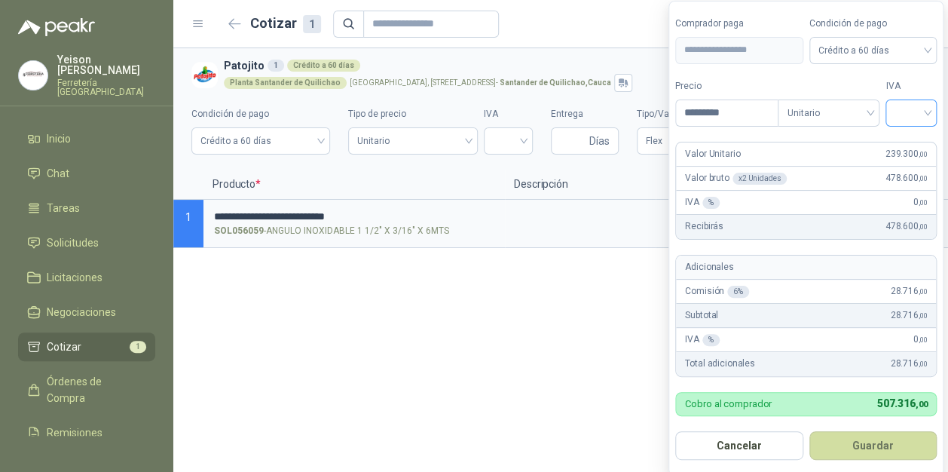
click at [934, 105] on div at bounding box center [910, 112] width 51 height 27
click at [903, 145] on div "19%" at bounding box center [915, 144] width 28 height 17
click at [903, 443] on button "Guardar" at bounding box center [876, 445] width 130 height 29
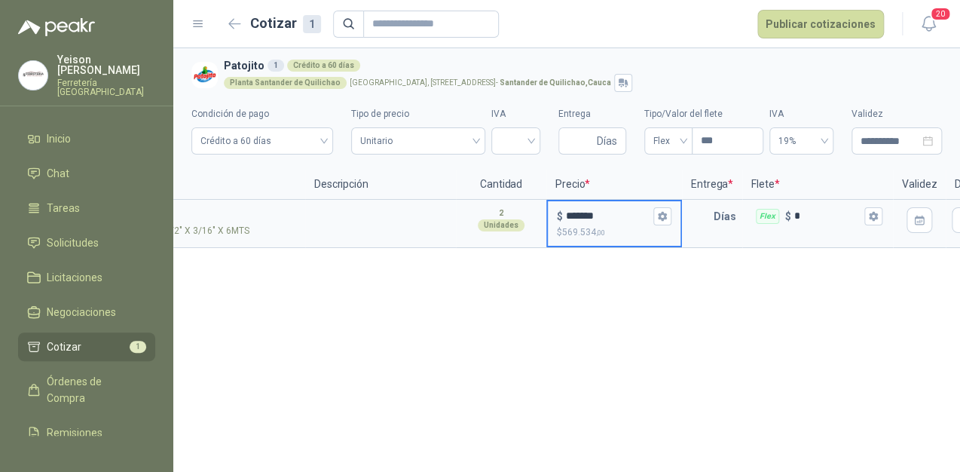
scroll to position [0, 265]
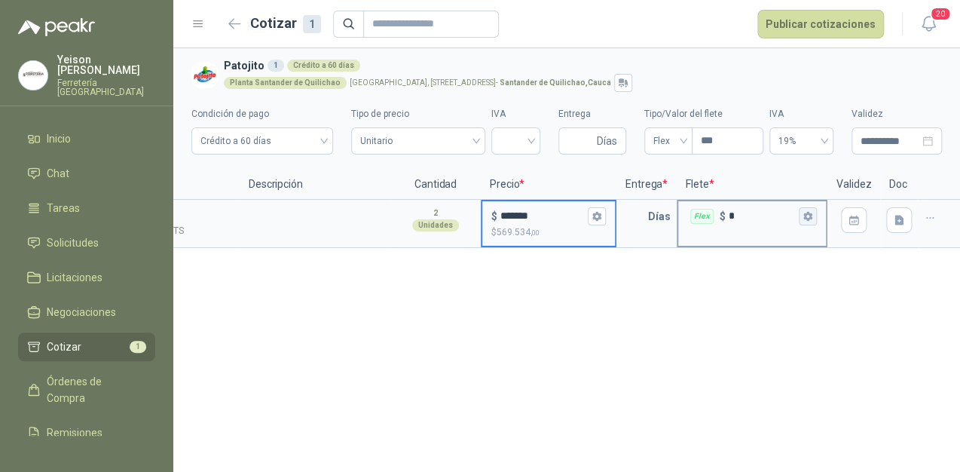
click at [815, 220] on button "Flex $ *" at bounding box center [808, 216] width 18 height 18
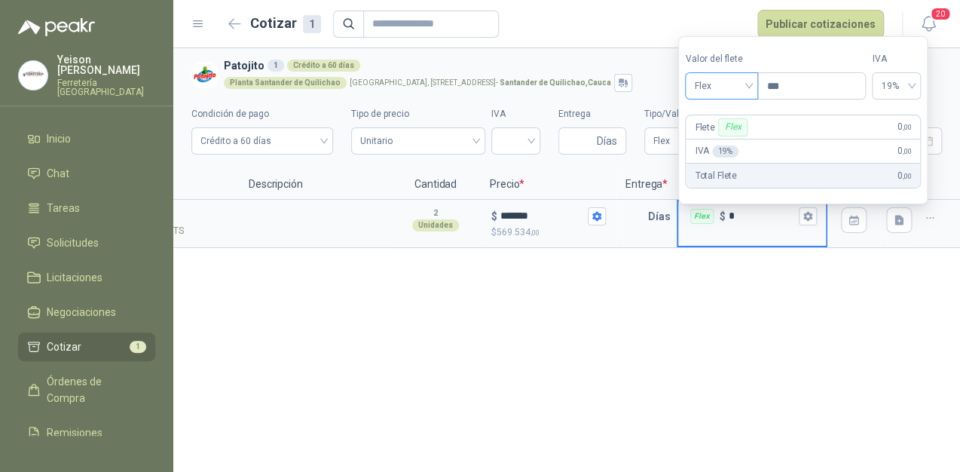
click at [745, 81] on span "Flex" at bounding box center [721, 86] width 55 height 23
click at [725, 139] on div "Incluido" at bounding box center [723, 141] width 53 height 17
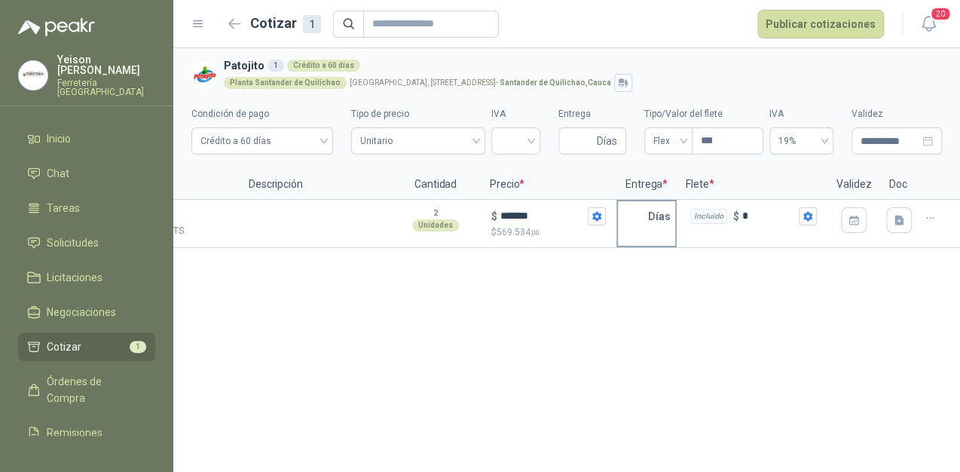
click at [651, 218] on p "Días" at bounding box center [662, 216] width 29 height 30
click at [647, 219] on input "text" at bounding box center [633, 216] width 30 height 30
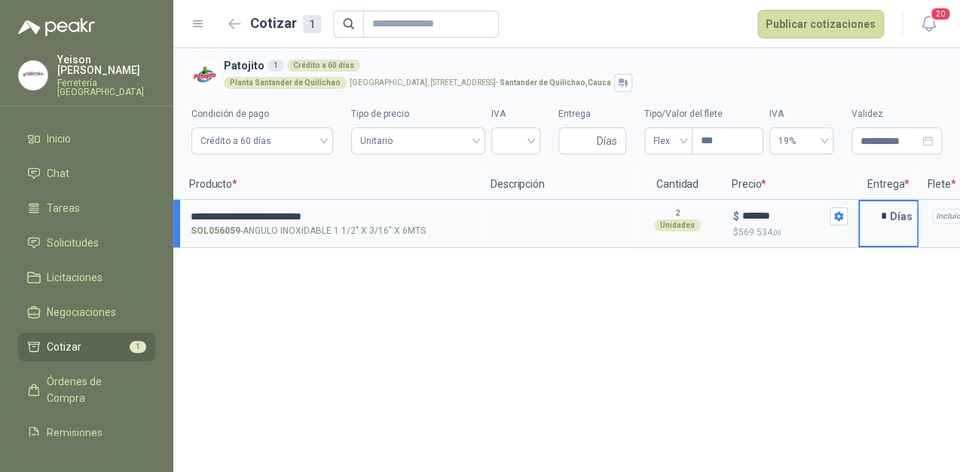
scroll to position [0, 0]
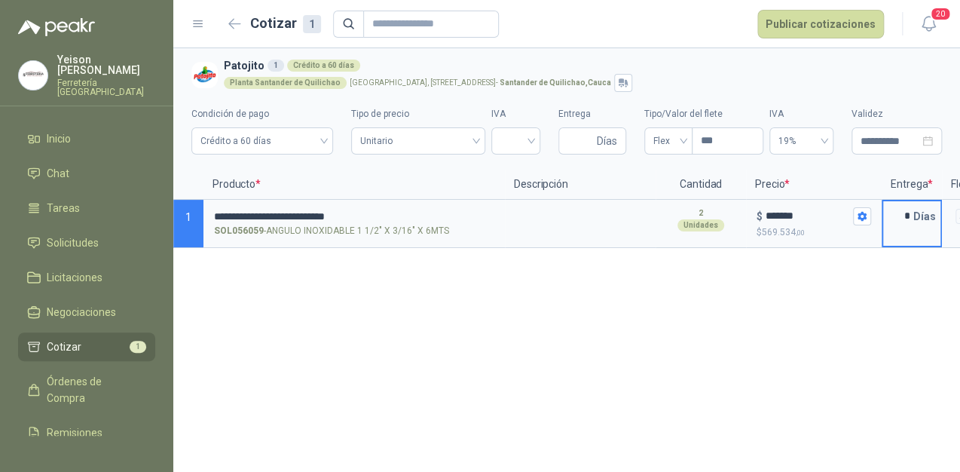
type input "*"
click at [847, 31] on button "Publicar cotizaciones" at bounding box center [820, 24] width 127 height 29
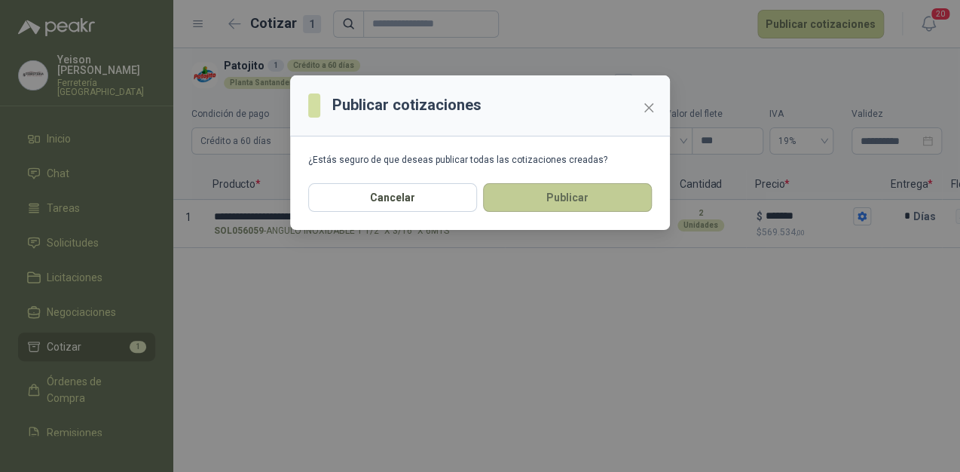
click at [571, 196] on button "Publicar" at bounding box center [567, 197] width 169 height 29
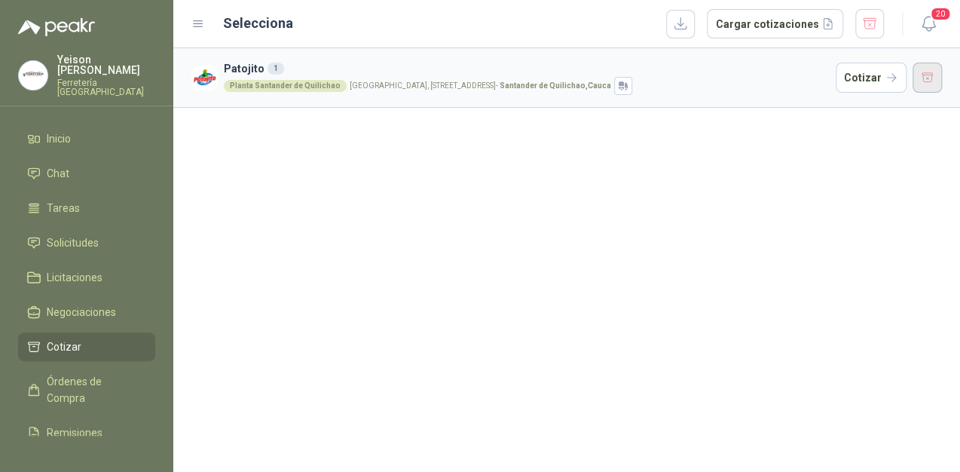
click at [925, 75] on button "button" at bounding box center [928, 78] width 30 height 30
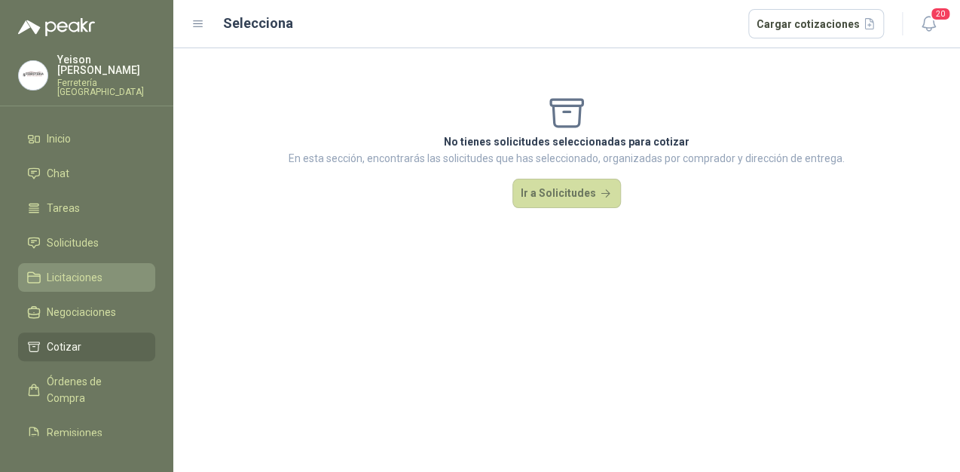
click at [115, 271] on li "Licitaciones" at bounding box center [86, 277] width 119 height 17
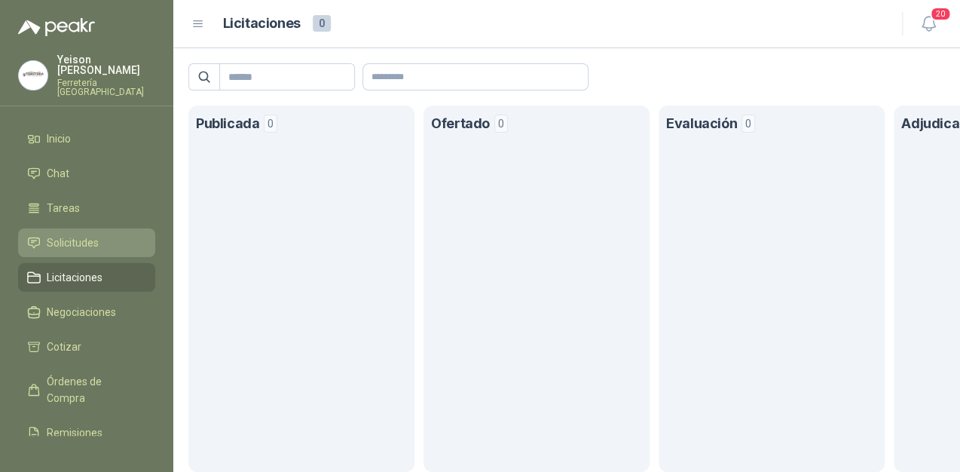
click at [72, 237] on span "Solicitudes" at bounding box center [73, 242] width 52 height 17
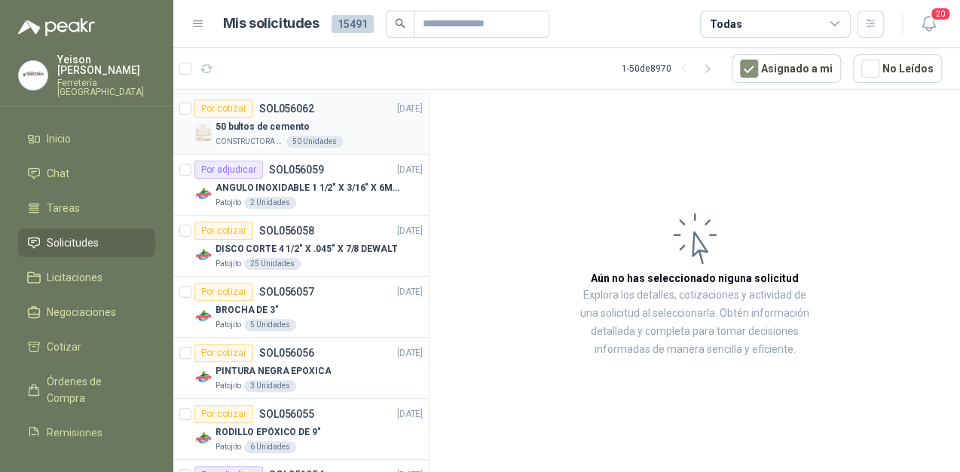
scroll to position [241, 0]
click at [236, 231] on div "Por cotizar" at bounding box center [223, 230] width 59 height 18
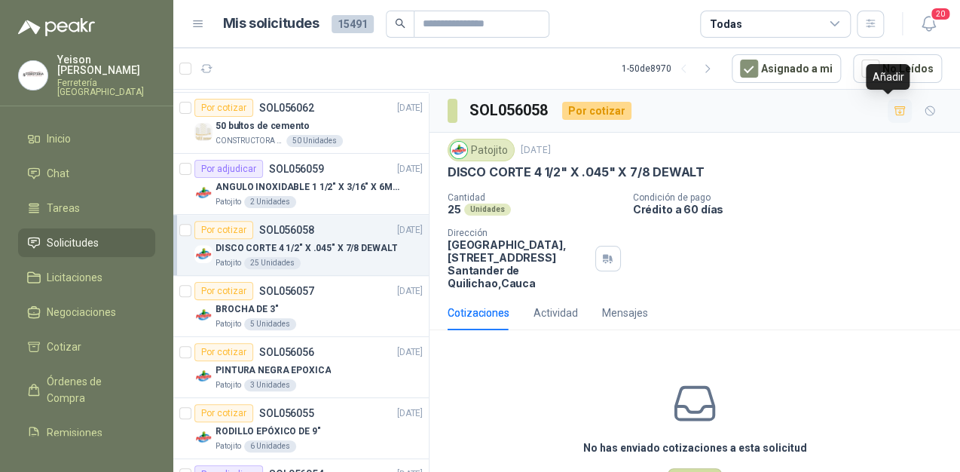
click at [894, 109] on icon "button" at bounding box center [900, 111] width 13 height 13
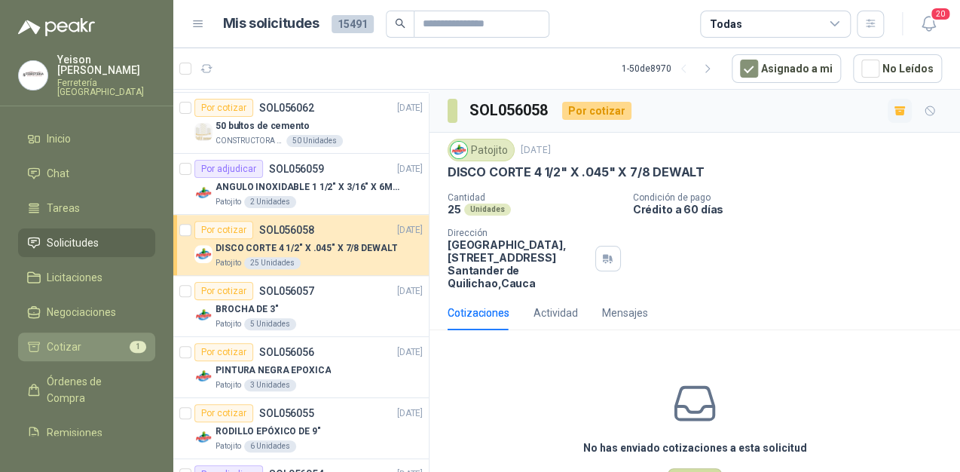
click at [72, 338] on span "Cotizar" at bounding box center [64, 346] width 35 height 17
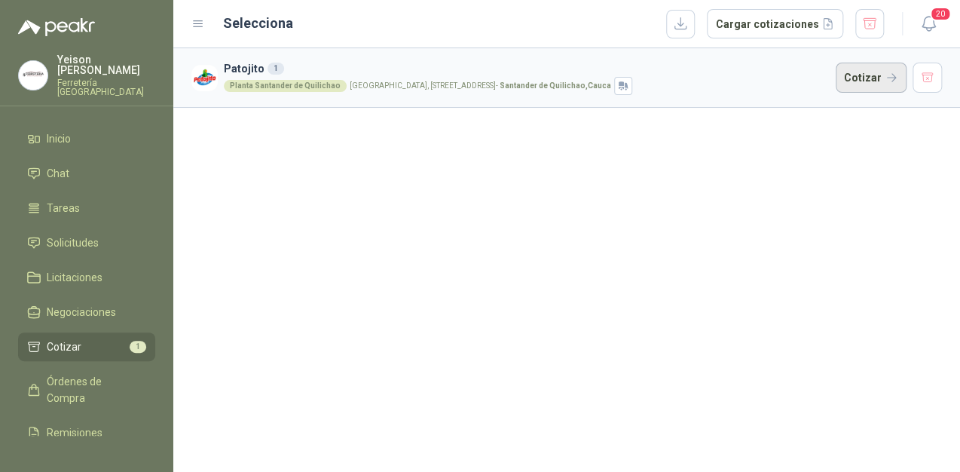
click at [864, 75] on button "Cotizar" at bounding box center [871, 78] width 71 height 30
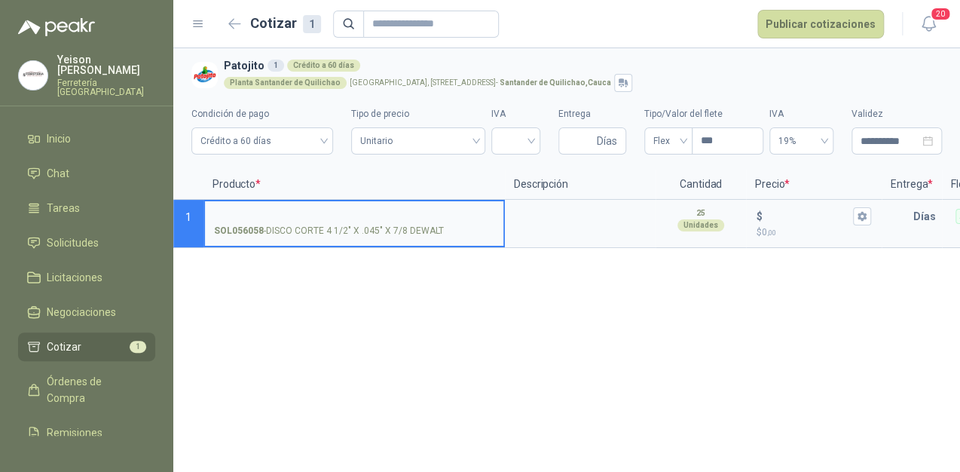
click at [283, 214] on input "SOL056058 - DISCO CORTE 4 1/2" X .045" X 7/8 DEWALT" at bounding box center [354, 216] width 280 height 11
type input "*"
click at [781, 213] on input "$ $ 0 ,00" at bounding box center [808, 215] width 84 height 11
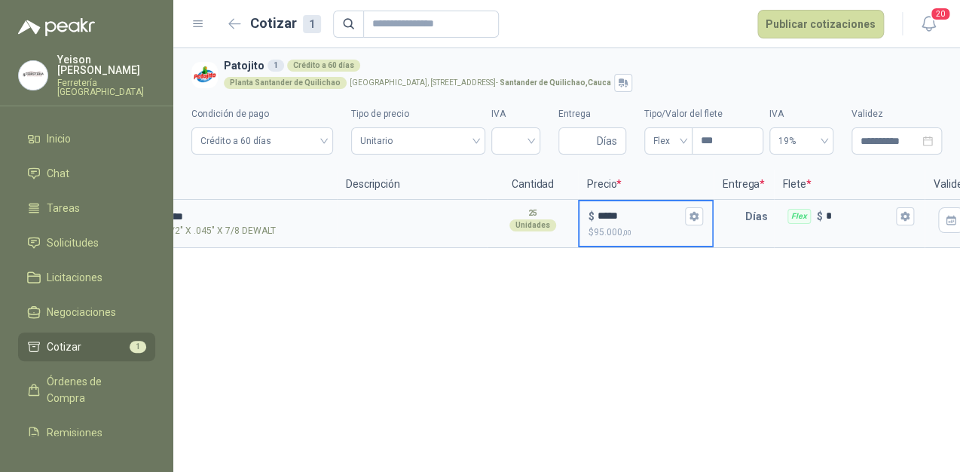
scroll to position [0, 194]
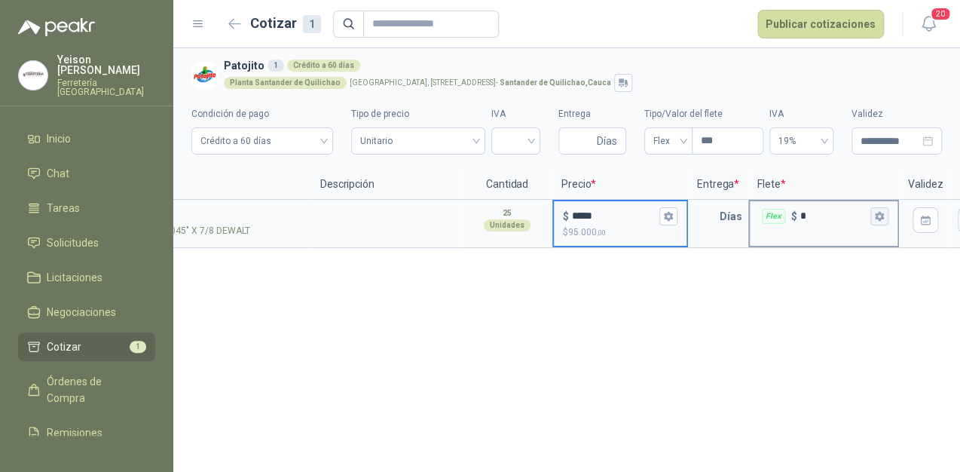
type input "*****"
click at [879, 213] on icon "button" at bounding box center [879, 216] width 8 height 9
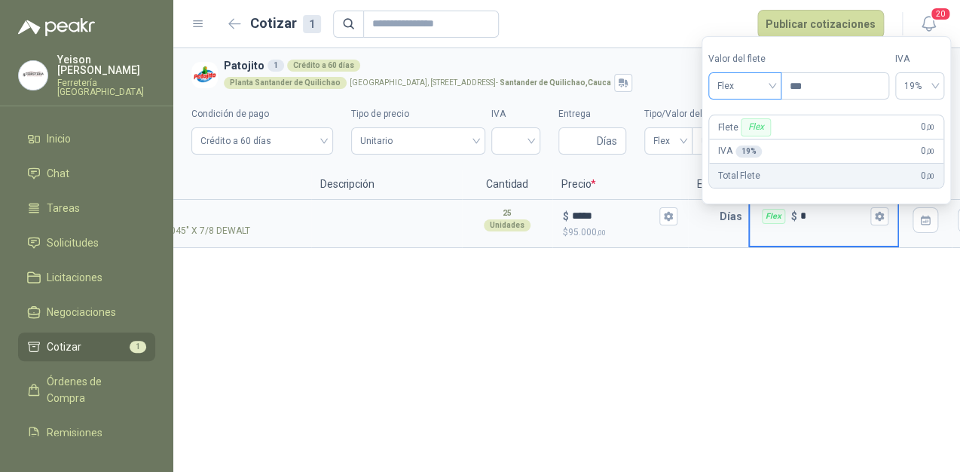
click at [776, 87] on div "Flex" at bounding box center [744, 85] width 73 height 27
click at [746, 144] on div "Incluido" at bounding box center [746, 141] width 53 height 17
click at [714, 224] on input "text" at bounding box center [705, 216] width 30 height 30
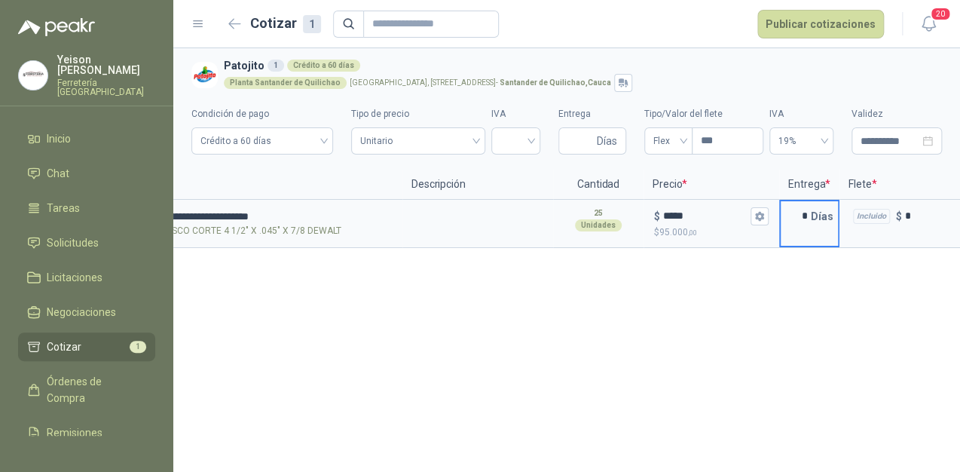
scroll to position [0, 0]
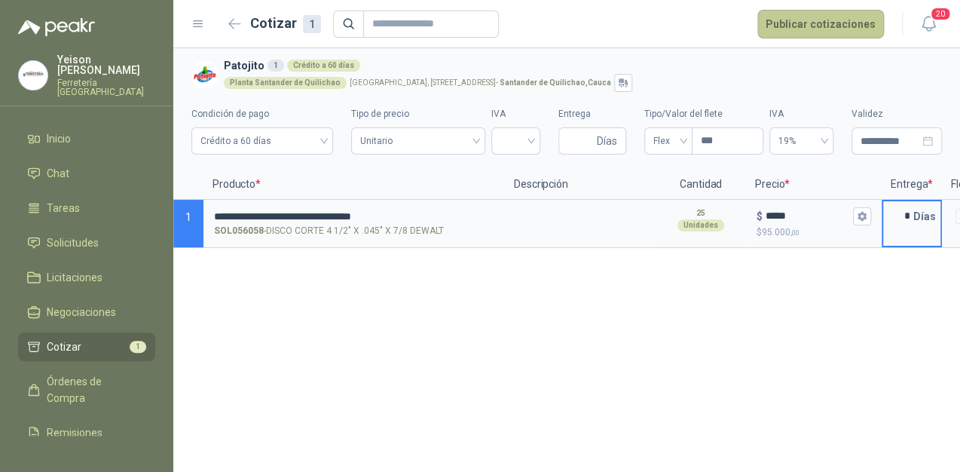
type input "*"
click at [797, 31] on button "Publicar cotizaciones" at bounding box center [820, 24] width 127 height 29
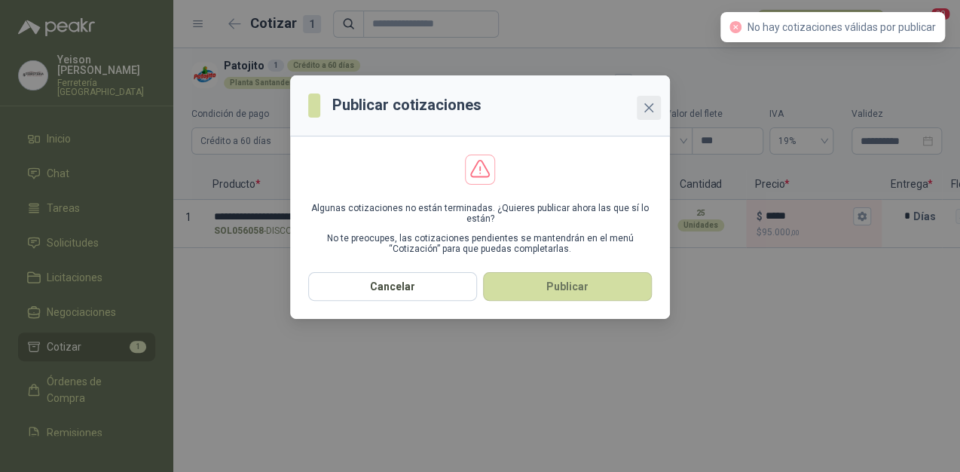
click at [648, 109] on icon "close" at bounding box center [649, 108] width 12 height 12
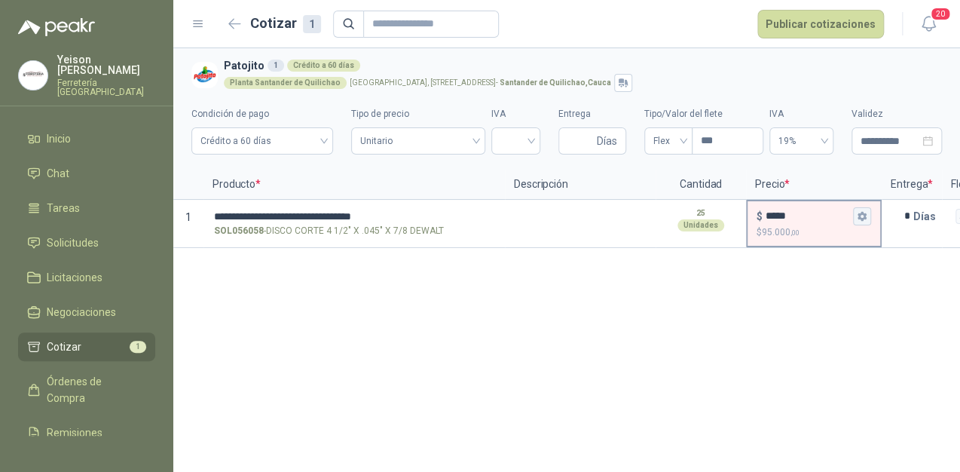
click at [855, 214] on button "$ ***** $ 95.000 ,00" at bounding box center [862, 216] width 18 height 18
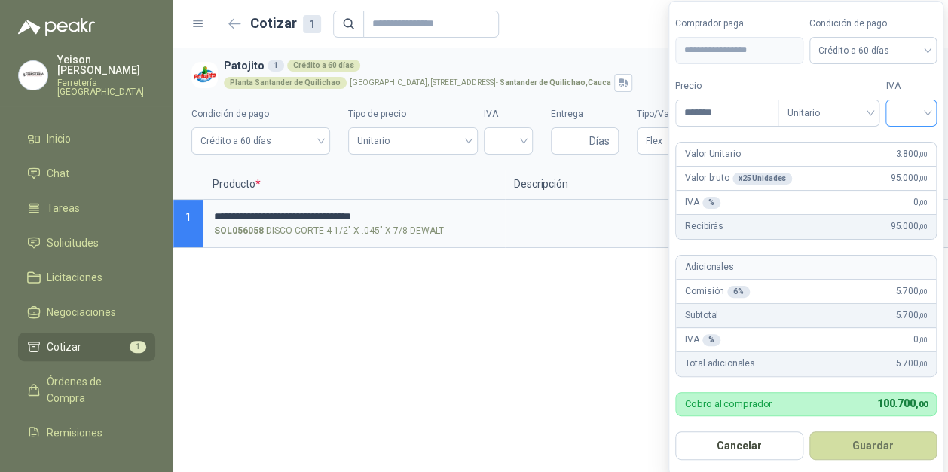
click at [928, 112] on input "search" at bounding box center [911, 111] width 33 height 23
click at [902, 145] on div "19%" at bounding box center [915, 144] width 28 height 17
click at [904, 445] on button "Guardar" at bounding box center [876, 445] width 130 height 29
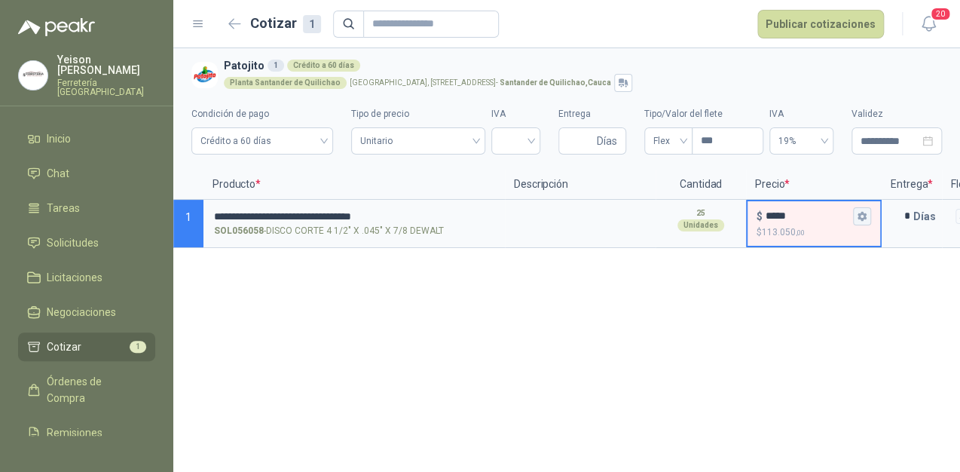
click at [865, 214] on icon "button" at bounding box center [862, 216] width 8 height 9
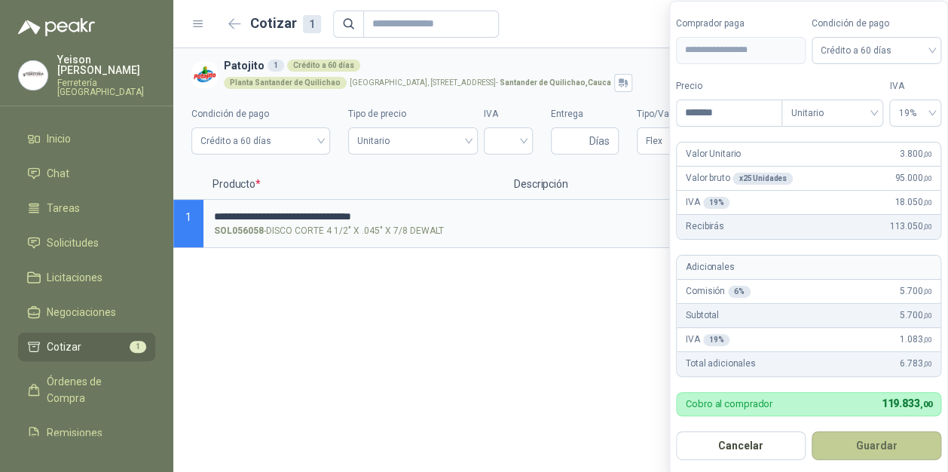
click at [869, 440] on button "Guardar" at bounding box center [877, 445] width 130 height 29
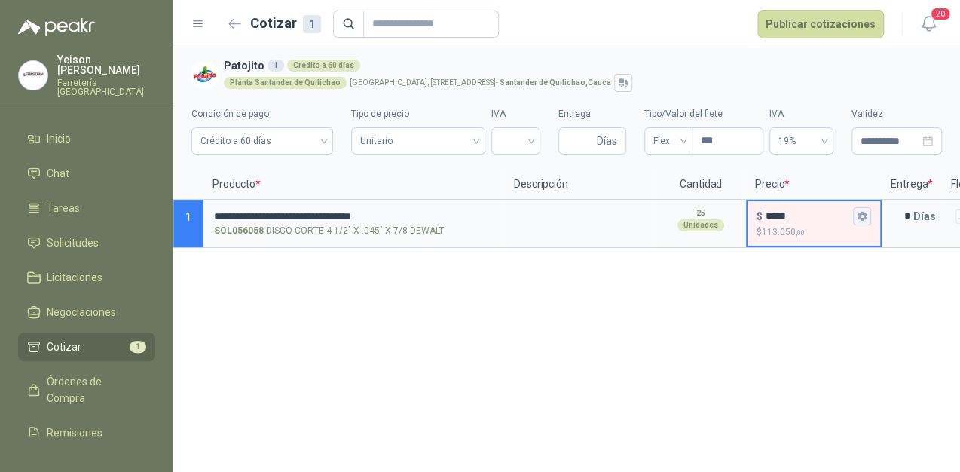
click at [863, 219] on icon "button" at bounding box center [862, 216] width 8 height 9
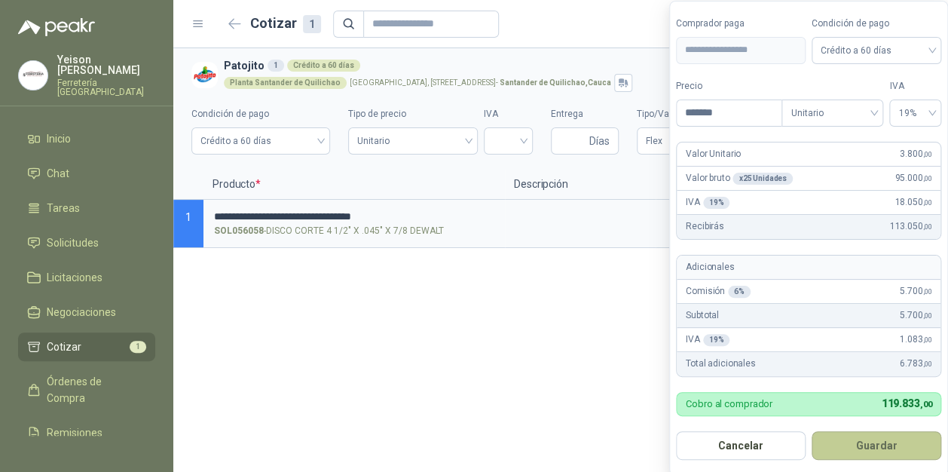
click at [888, 443] on button "Guardar" at bounding box center [877, 445] width 130 height 29
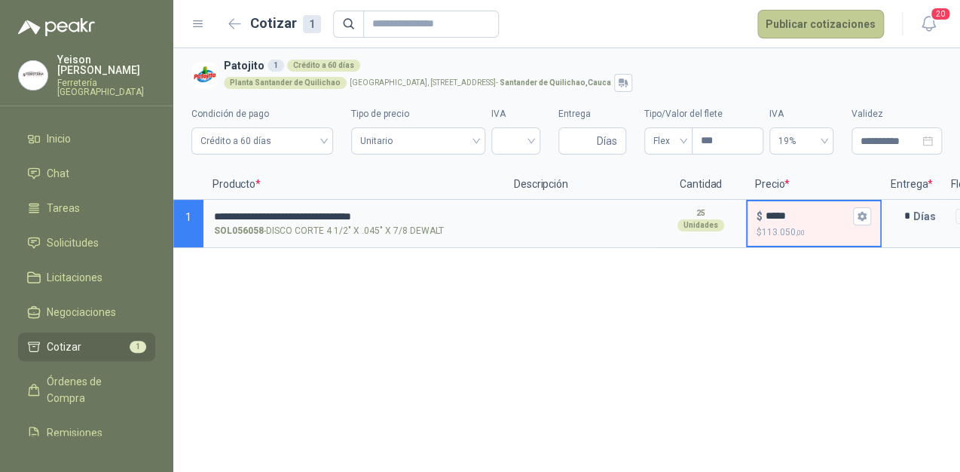
click at [802, 23] on button "Publicar cotizaciones" at bounding box center [820, 24] width 127 height 29
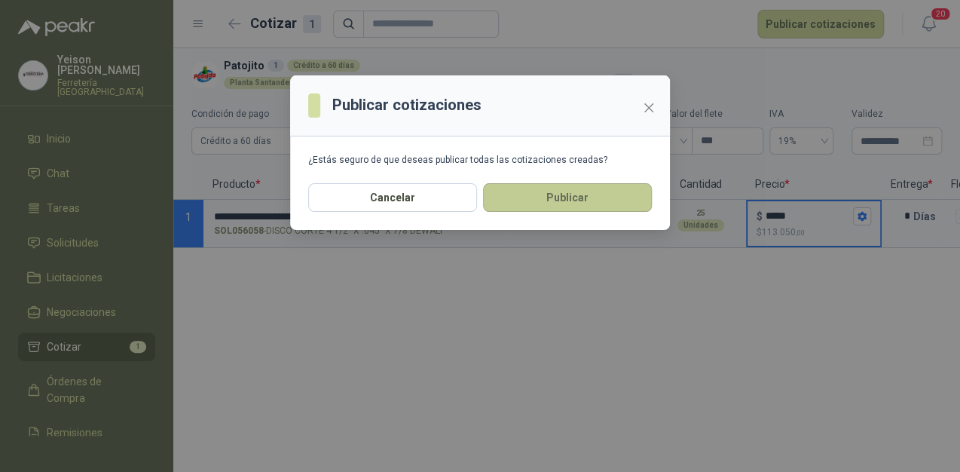
click at [553, 196] on button "Publicar" at bounding box center [567, 197] width 169 height 29
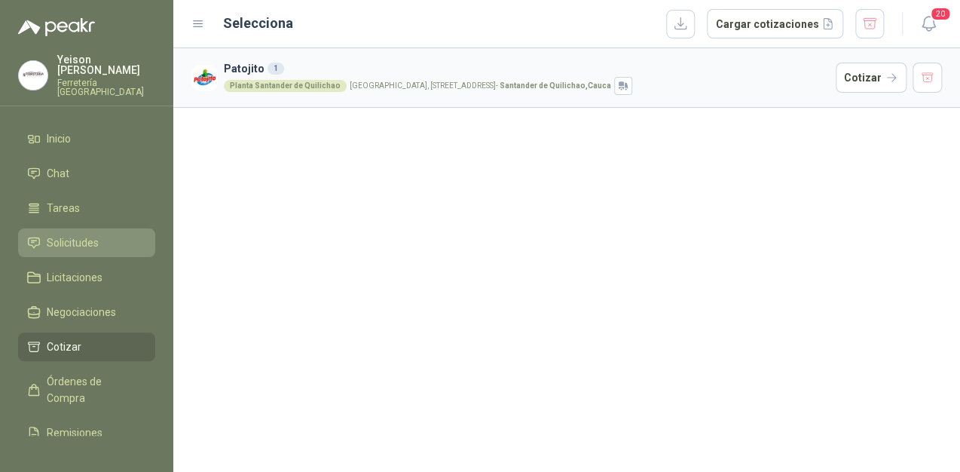
click at [87, 241] on link "Solicitudes" at bounding box center [86, 242] width 137 height 29
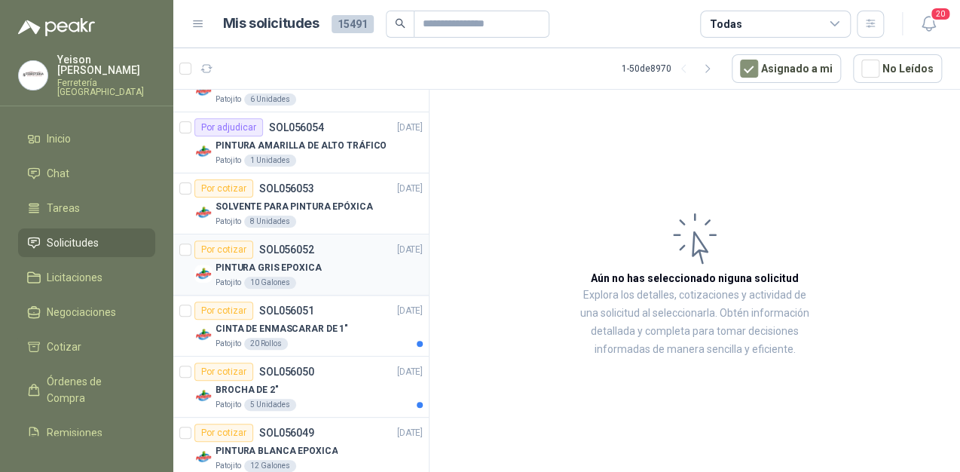
scroll to position [543, 0]
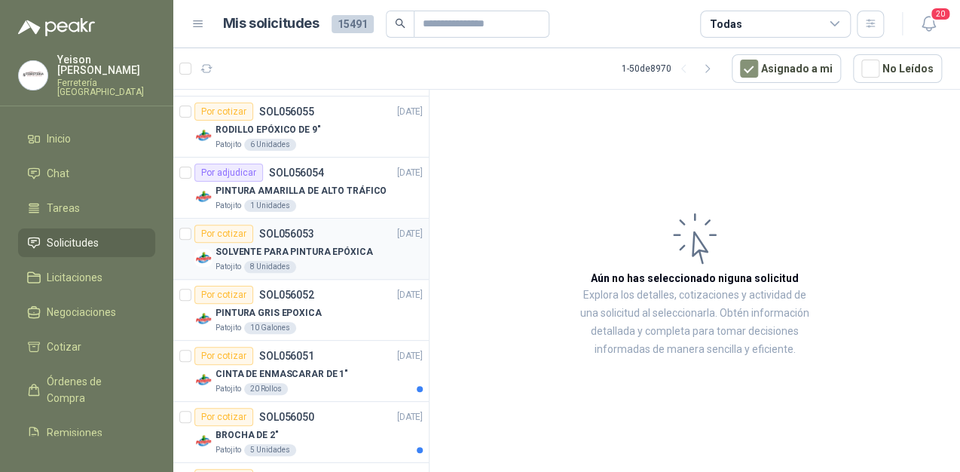
click at [217, 235] on div "Por cotizar" at bounding box center [223, 234] width 59 height 18
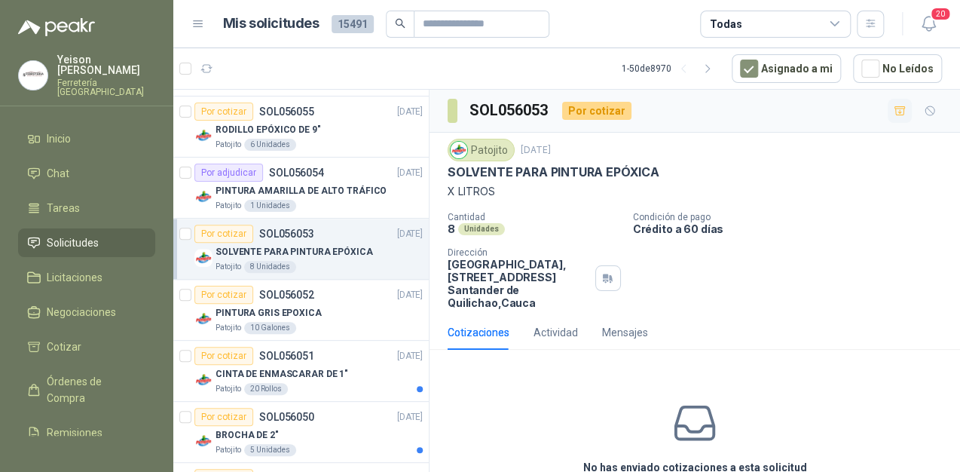
click at [894, 111] on button "button" at bounding box center [900, 111] width 24 height 24
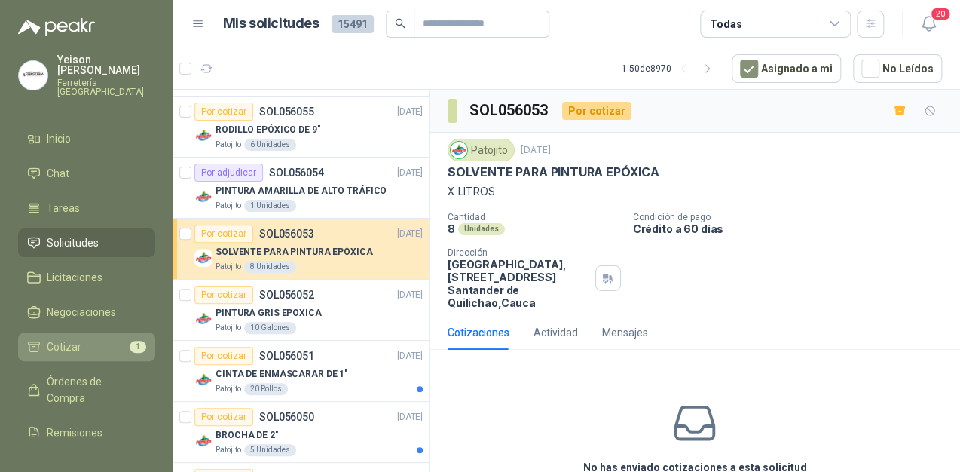
click at [98, 338] on li "Cotizar 1" at bounding box center [86, 346] width 119 height 17
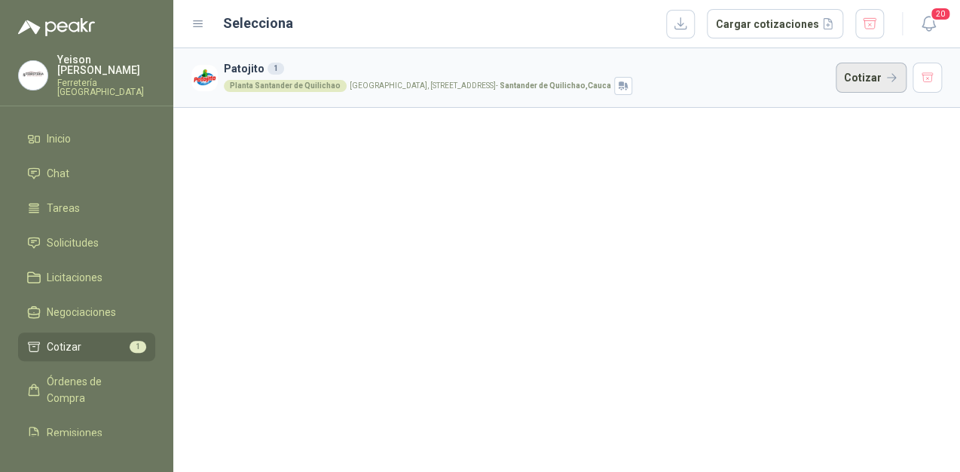
click at [872, 75] on button "Cotizar" at bounding box center [871, 78] width 71 height 30
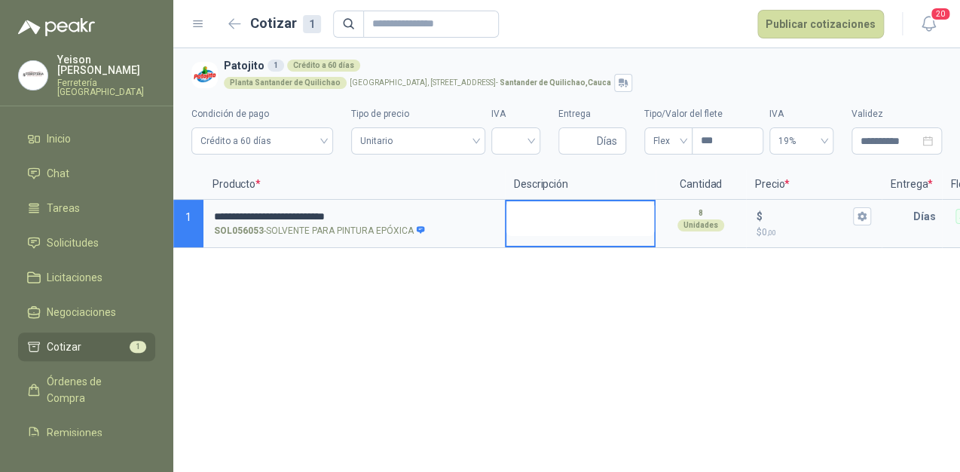
click at [570, 210] on textarea at bounding box center [580, 218] width 148 height 35
click at [778, 213] on input "$ $ 0 ,00" at bounding box center [808, 215] width 84 height 11
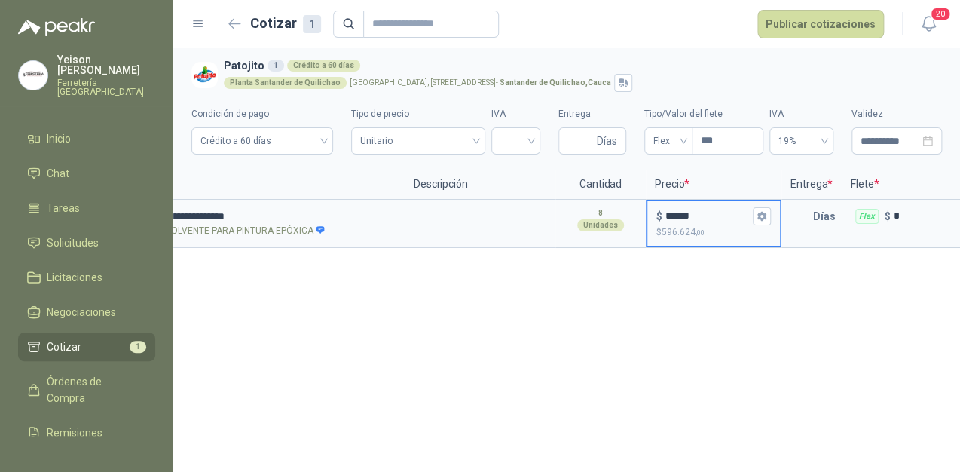
scroll to position [0, 160]
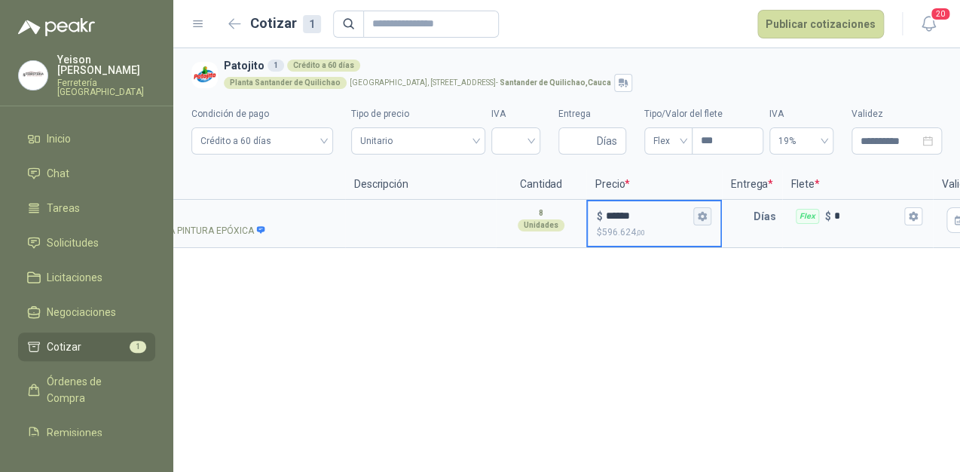
type input "******"
click at [705, 215] on icon "button" at bounding box center [702, 216] width 10 height 10
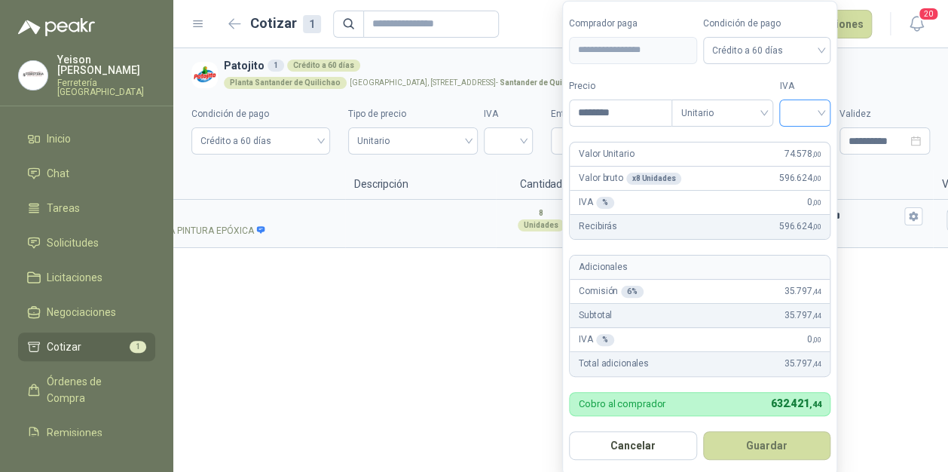
click at [821, 105] on input "search" at bounding box center [804, 111] width 33 height 23
click at [805, 142] on div "19%" at bounding box center [809, 144] width 28 height 17
click at [801, 448] on button "Guardar" at bounding box center [770, 445] width 130 height 29
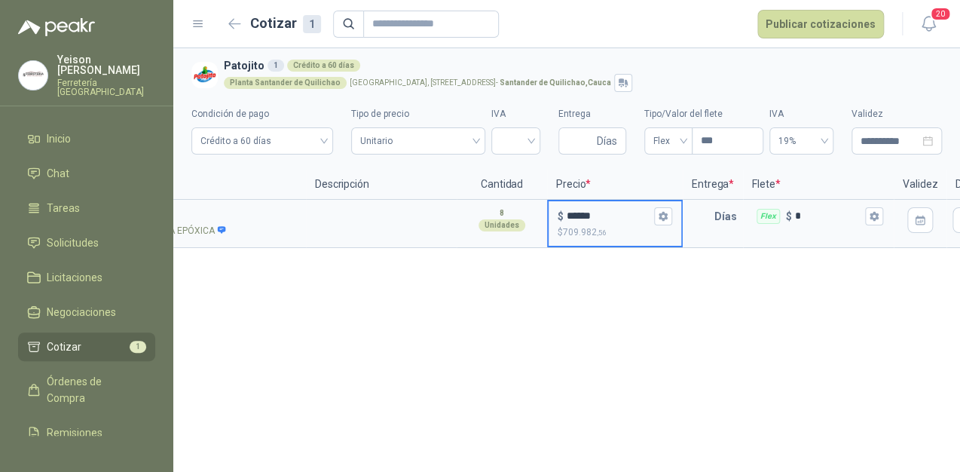
scroll to position [0, 265]
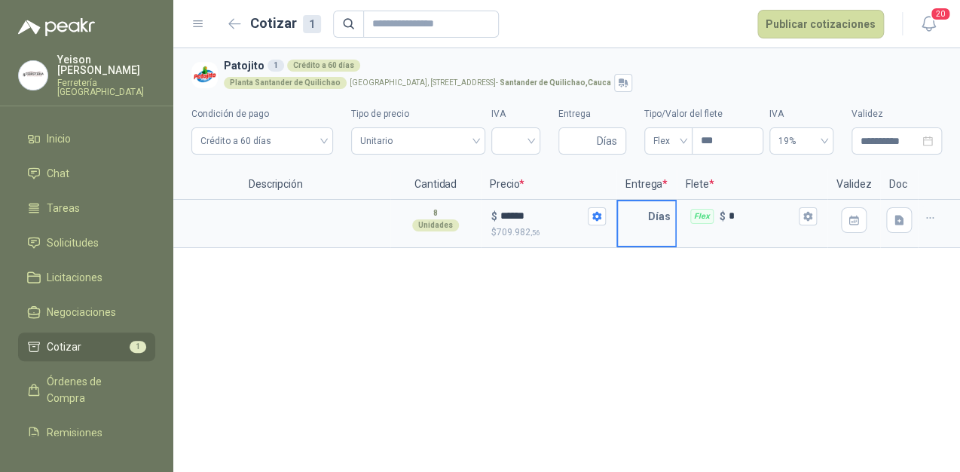
click at [642, 214] on input "text" at bounding box center [633, 216] width 30 height 30
type input "*"
click at [797, 213] on div "Flex $ *" at bounding box center [752, 216] width 148 height 30
click at [796, 213] on input "*" at bounding box center [762, 215] width 67 height 11
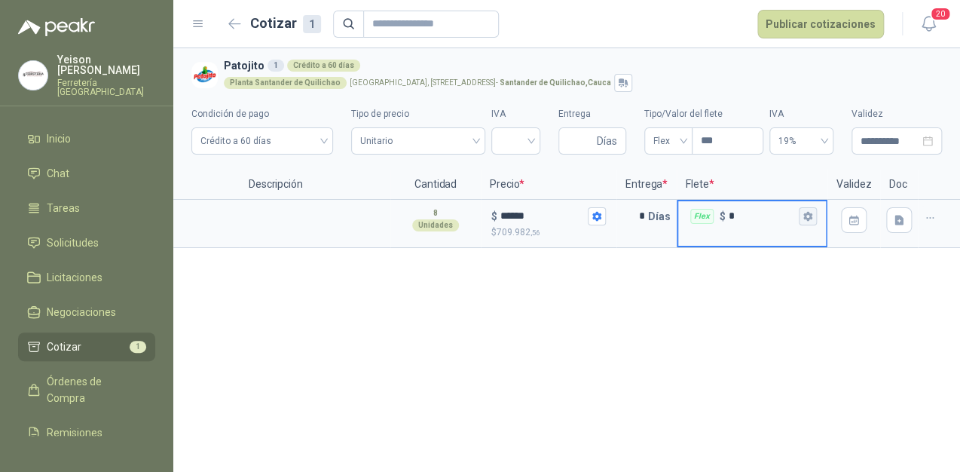
click at [808, 216] on icon "button" at bounding box center [808, 216] width 10 height 10
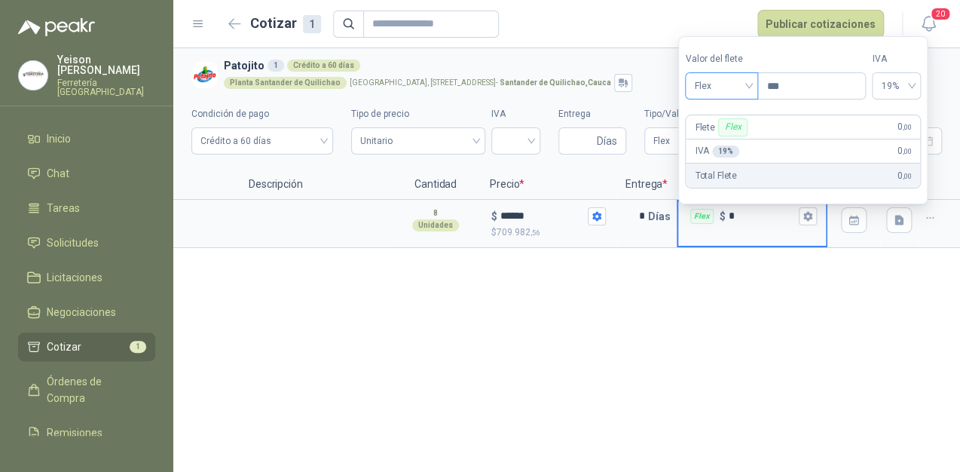
click at [748, 85] on span "Flex" at bounding box center [721, 86] width 55 height 23
click at [723, 136] on div "Incluido" at bounding box center [723, 141] width 53 height 17
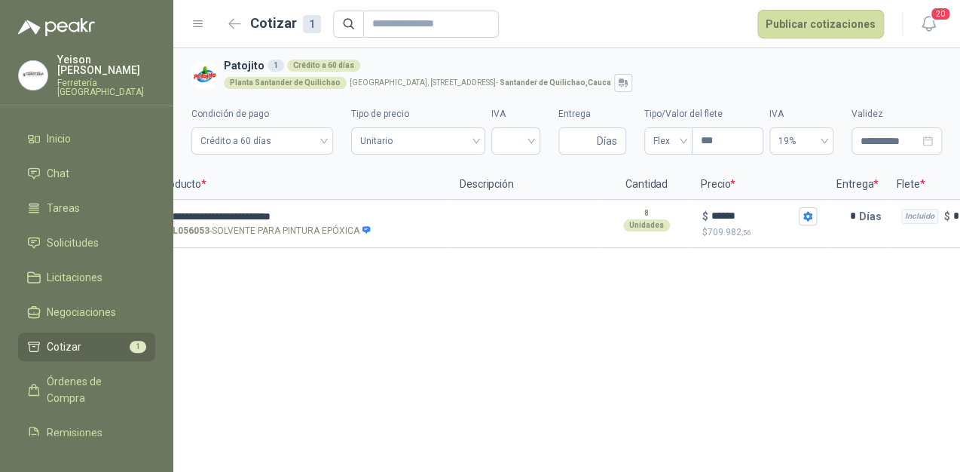
scroll to position [0, 0]
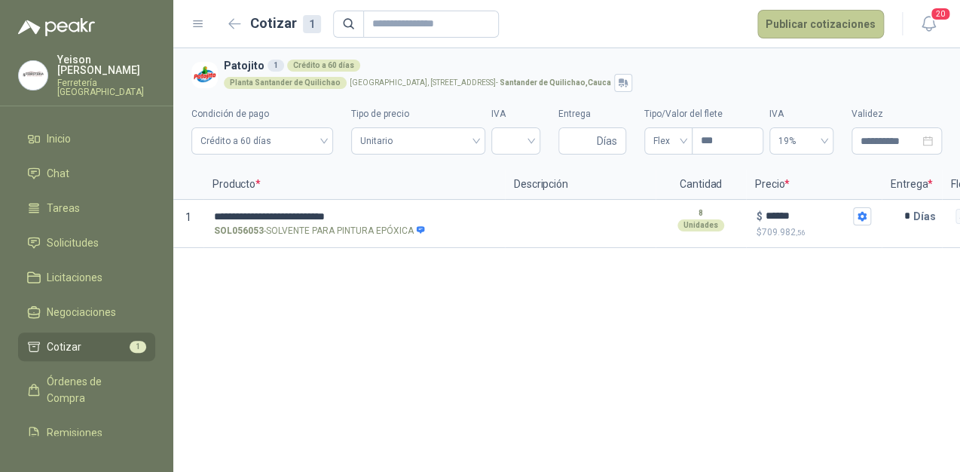
click at [836, 18] on button "Publicar cotizaciones" at bounding box center [820, 24] width 127 height 29
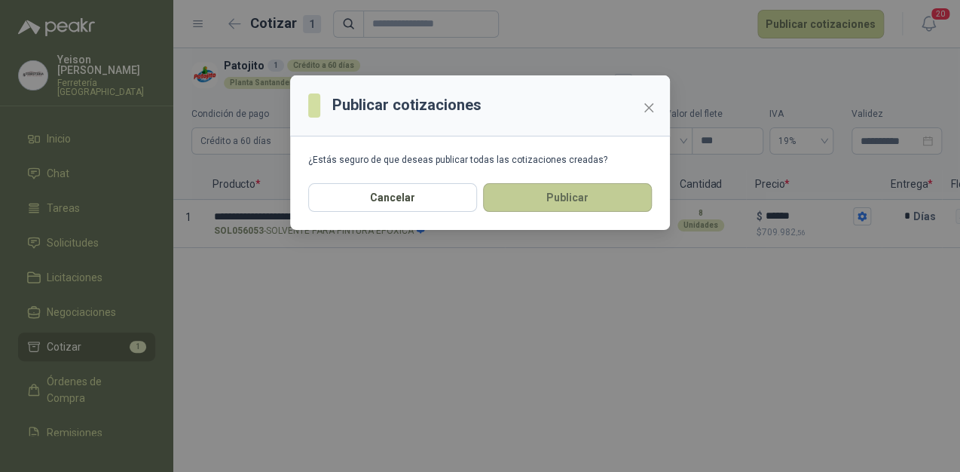
click at [564, 199] on button "Publicar" at bounding box center [567, 197] width 169 height 29
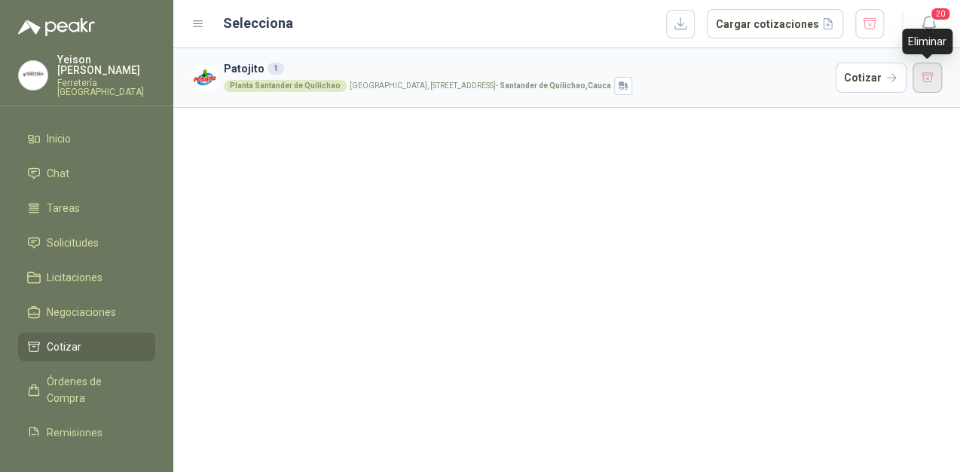
click at [926, 69] on button "button" at bounding box center [928, 78] width 30 height 30
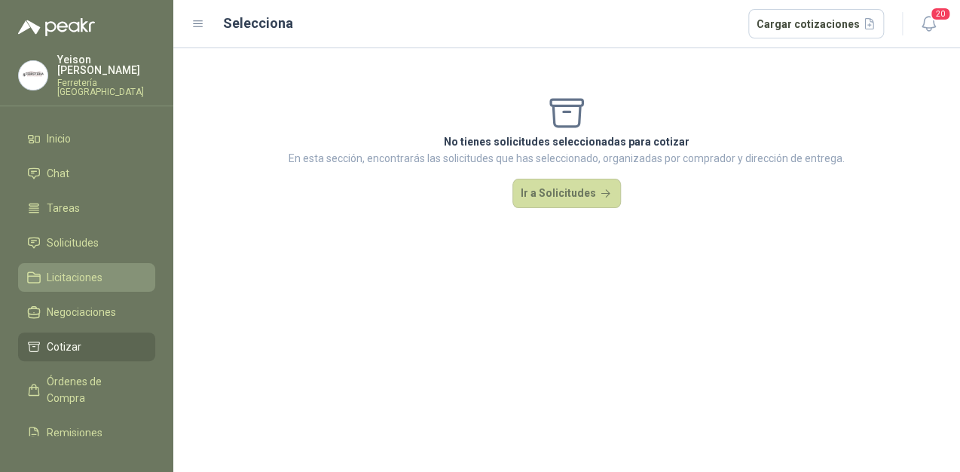
click at [69, 269] on span "Licitaciones" at bounding box center [75, 277] width 56 height 17
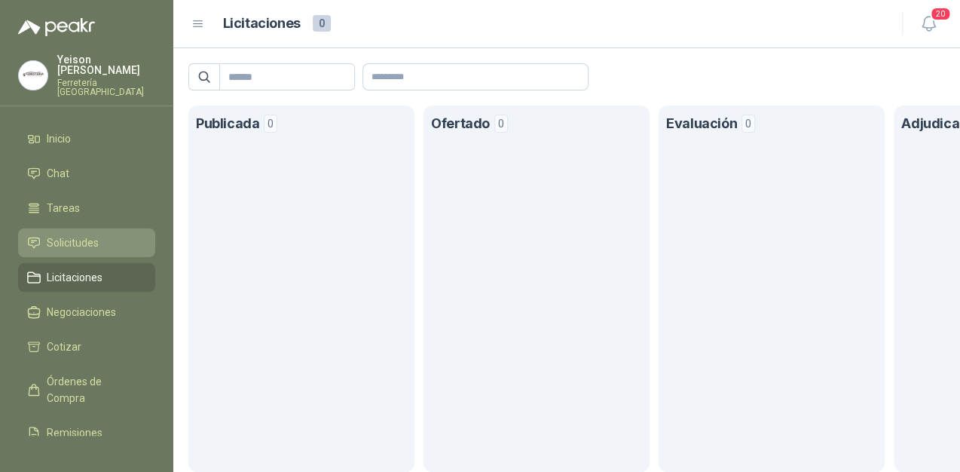
click at [78, 234] on span "Solicitudes" at bounding box center [73, 242] width 52 height 17
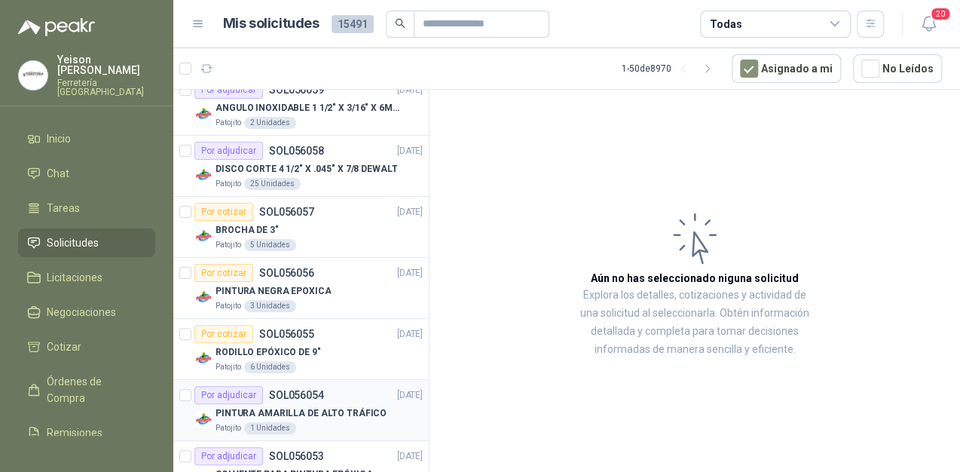
scroll to position [301, 0]
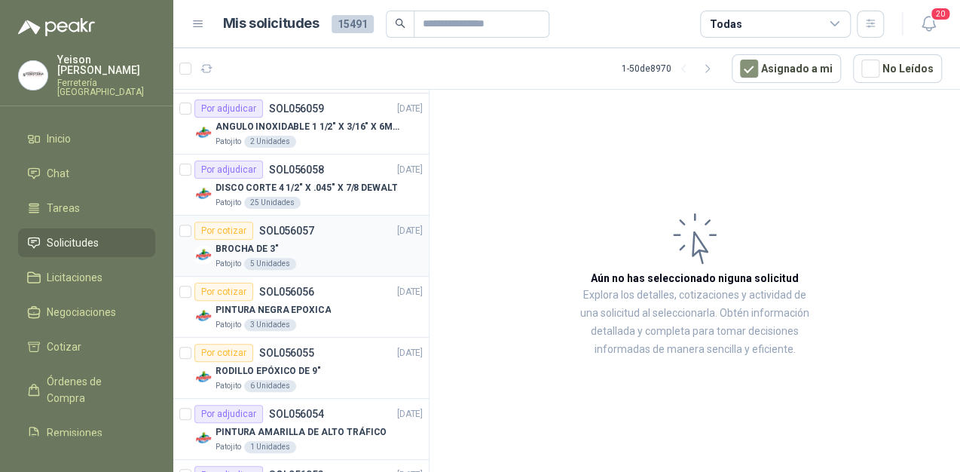
click at [227, 227] on div "Por cotizar" at bounding box center [223, 231] width 59 height 18
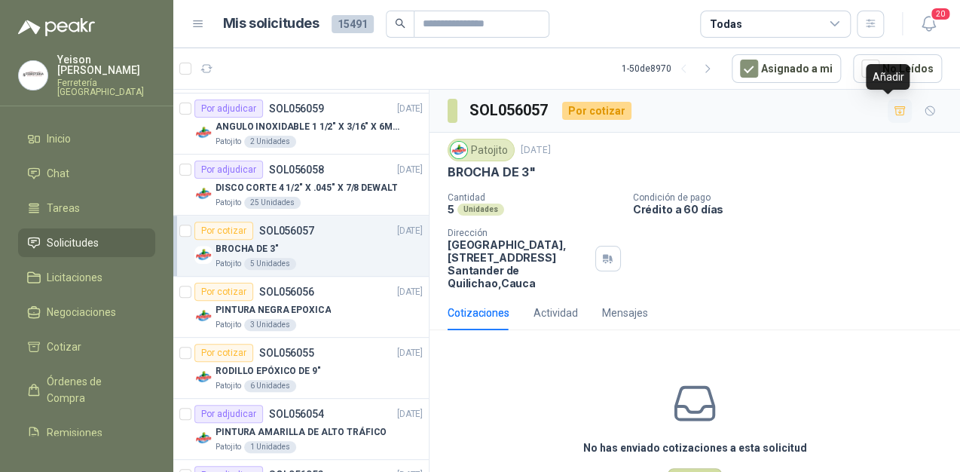
click at [895, 110] on icon "button" at bounding box center [900, 110] width 11 height 8
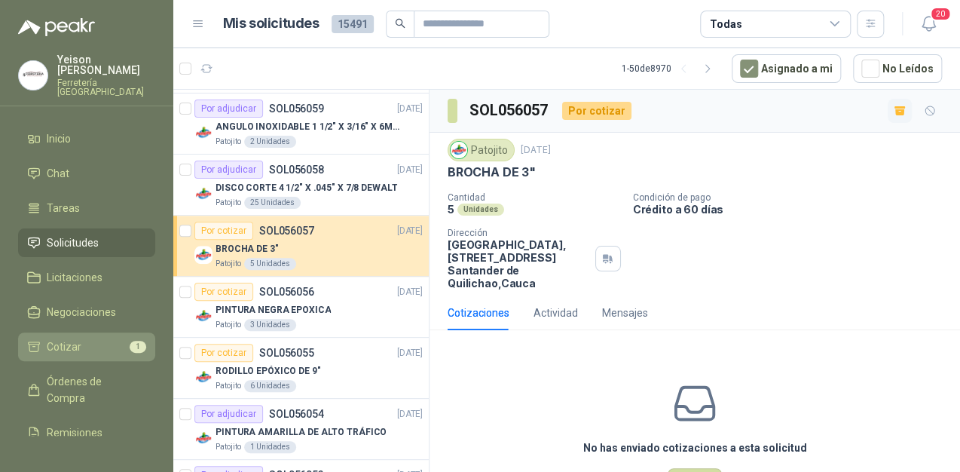
click at [94, 339] on li "Cotizar 1" at bounding box center [86, 346] width 119 height 17
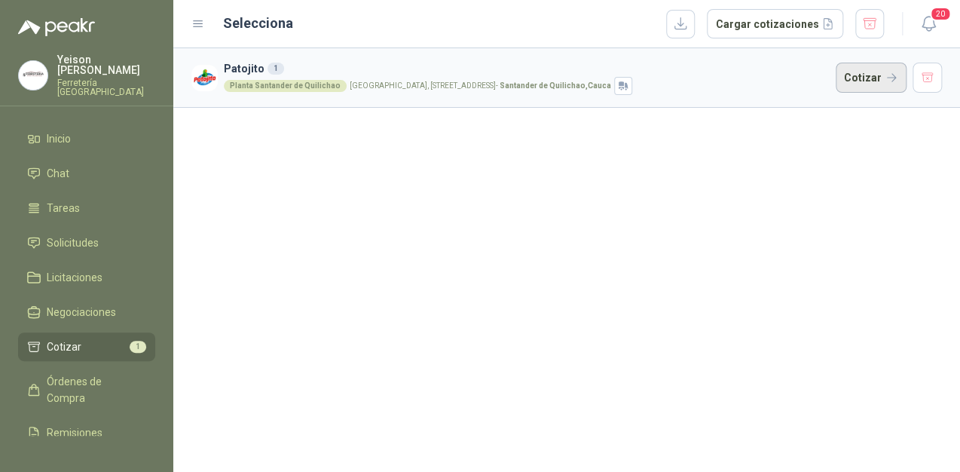
click at [857, 81] on button "Cotizar" at bounding box center [871, 78] width 71 height 30
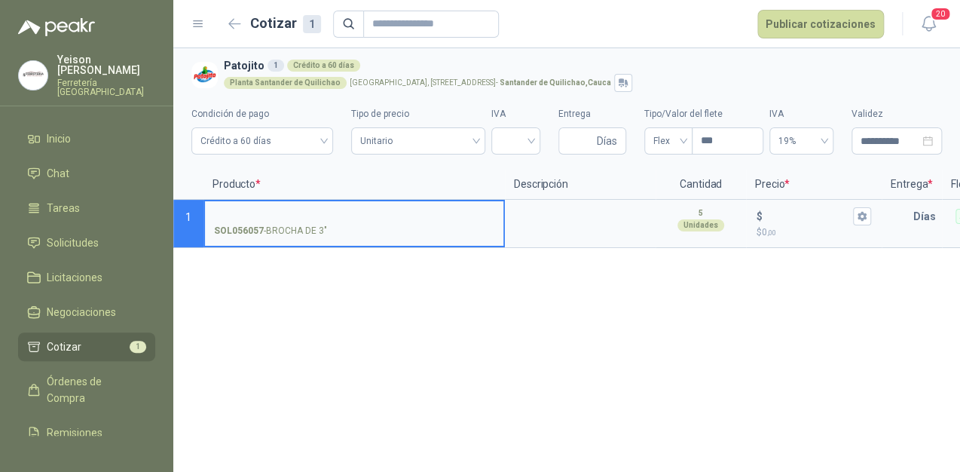
click at [304, 216] on input "SOL056057 - BROCHA DE 3"" at bounding box center [354, 216] width 280 height 11
type input "**********"
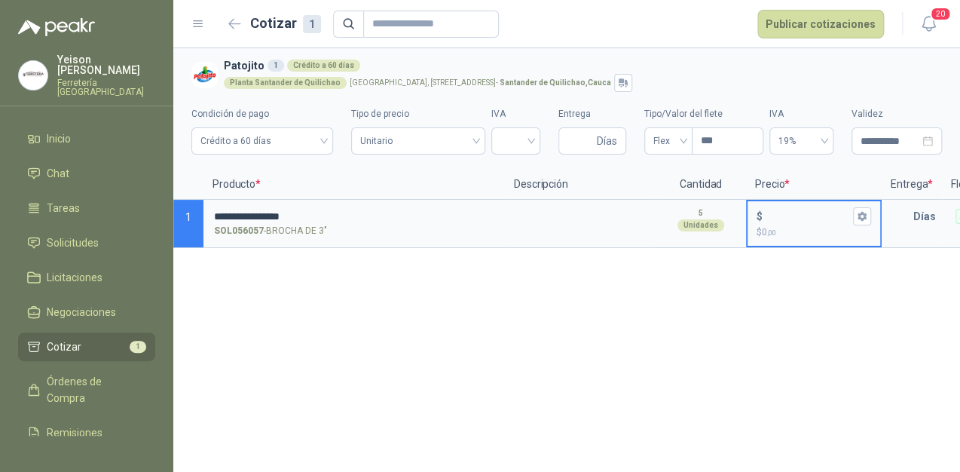
click at [783, 210] on input "$ $ 0 ,00" at bounding box center [808, 215] width 84 height 11
click at [801, 219] on input "*" at bounding box center [808, 215] width 84 height 11
click at [786, 215] on input "*" at bounding box center [808, 215] width 84 height 11
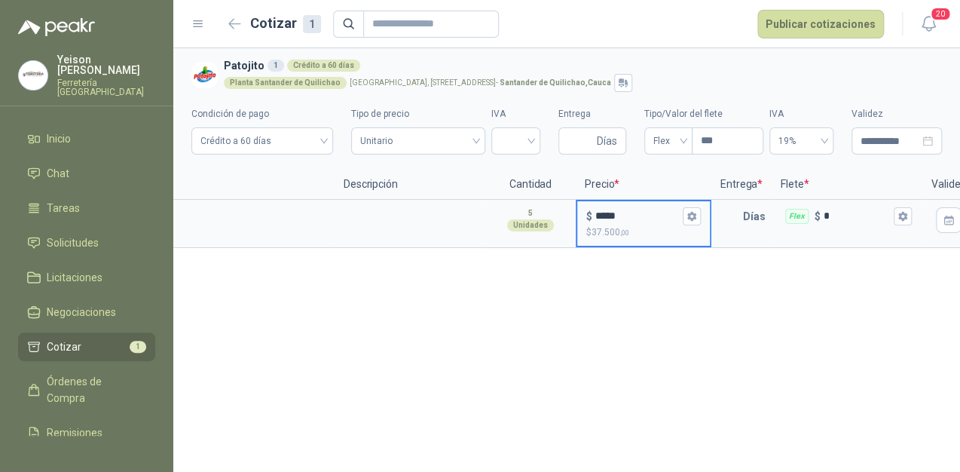
scroll to position [0, 174]
type input "*****"
click at [687, 220] on icon "button" at bounding box center [688, 216] width 8 height 9
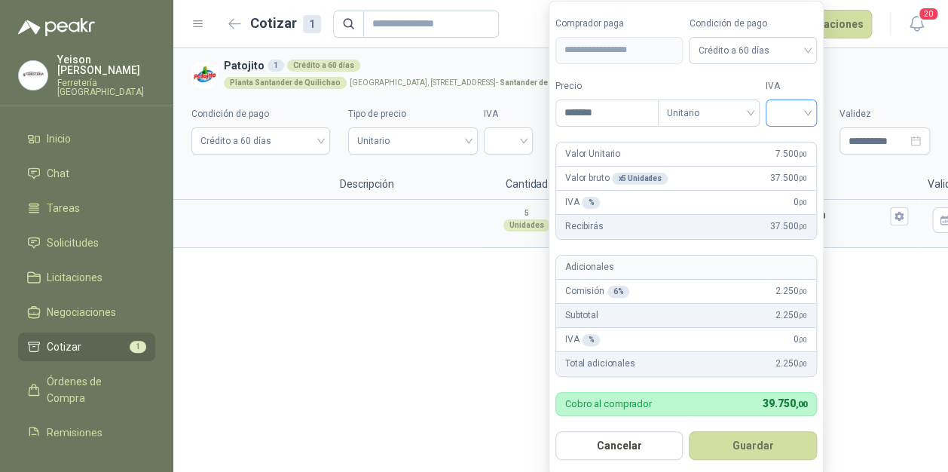
click at [812, 108] on div at bounding box center [791, 112] width 51 height 27
click at [793, 146] on div "19%" at bounding box center [795, 144] width 28 height 17
click at [790, 443] on button "Guardar" at bounding box center [756, 445] width 130 height 29
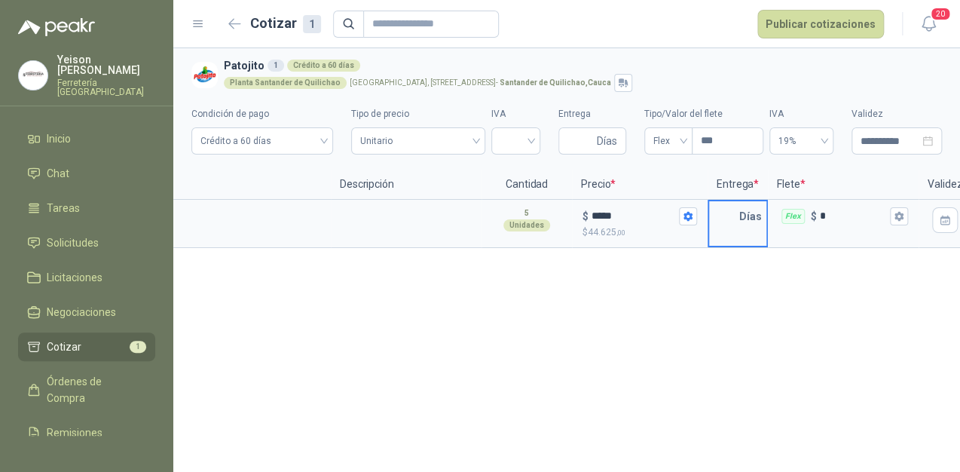
click at [733, 211] on input "text" at bounding box center [724, 216] width 30 height 30
type input "*"
click at [892, 211] on button "Flex $ *" at bounding box center [899, 216] width 18 height 18
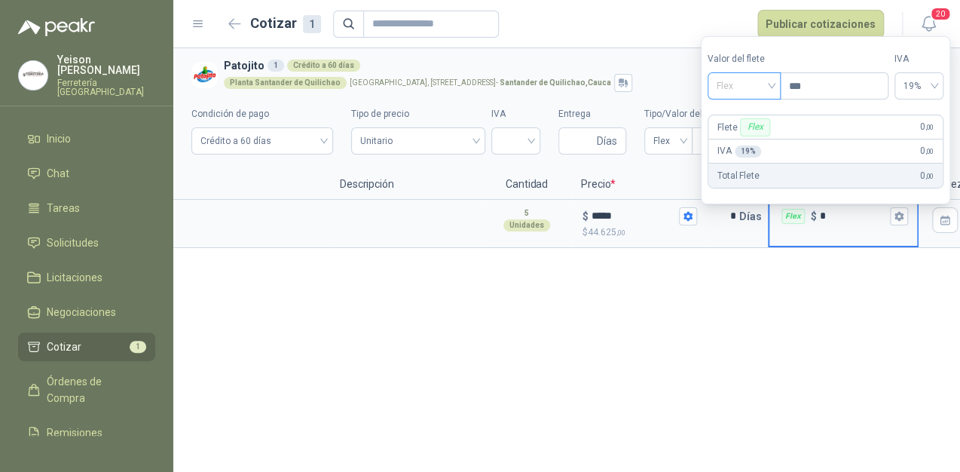
click at [775, 87] on div "Flex" at bounding box center [744, 85] width 73 height 27
click at [740, 141] on div "Incluido" at bounding box center [746, 141] width 53 height 17
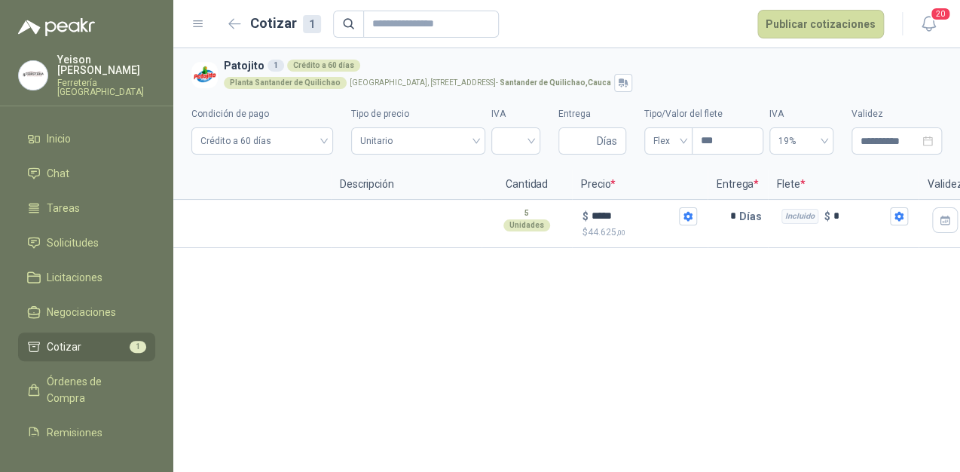
scroll to position [0, 0]
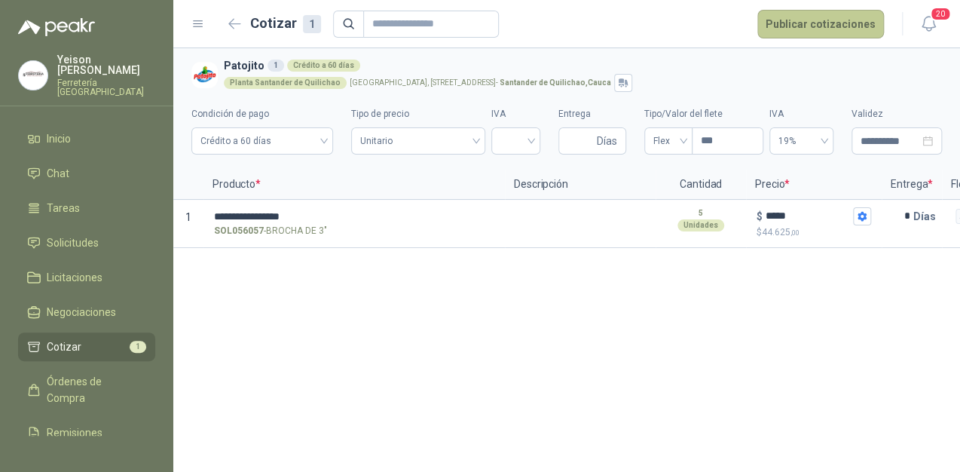
click at [839, 22] on button "Publicar cotizaciones" at bounding box center [820, 24] width 127 height 29
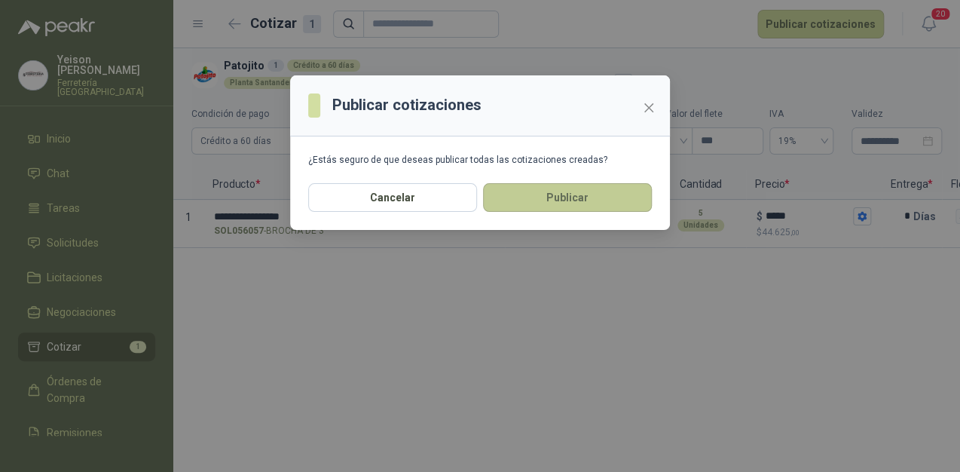
click at [534, 199] on button "Publicar" at bounding box center [567, 197] width 169 height 29
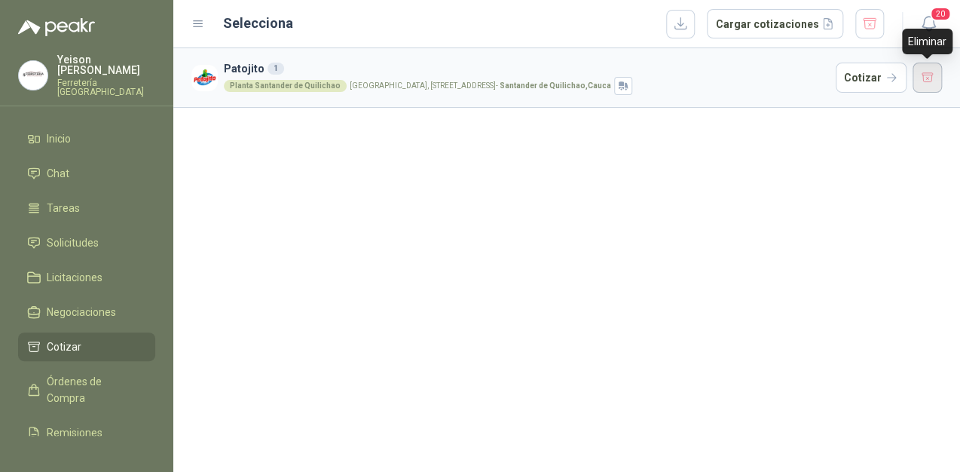
click at [928, 81] on button "button" at bounding box center [928, 78] width 30 height 30
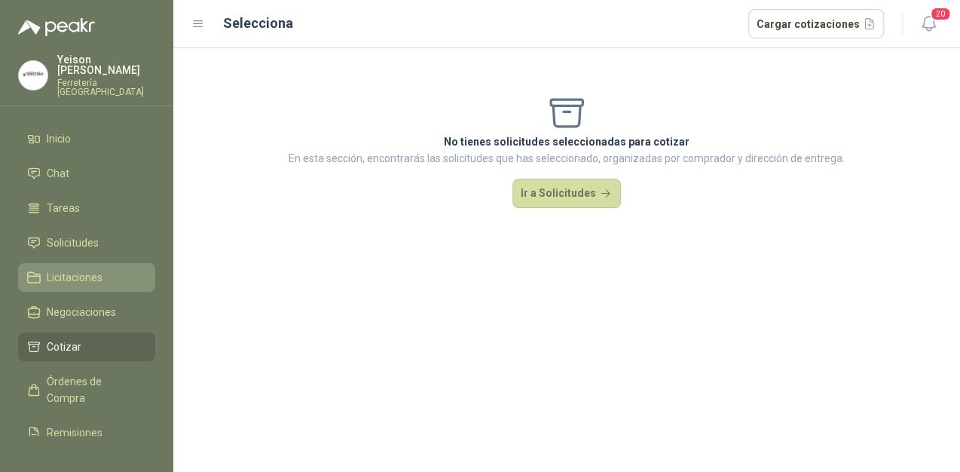
click at [66, 263] on link "Licitaciones" at bounding box center [86, 277] width 137 height 29
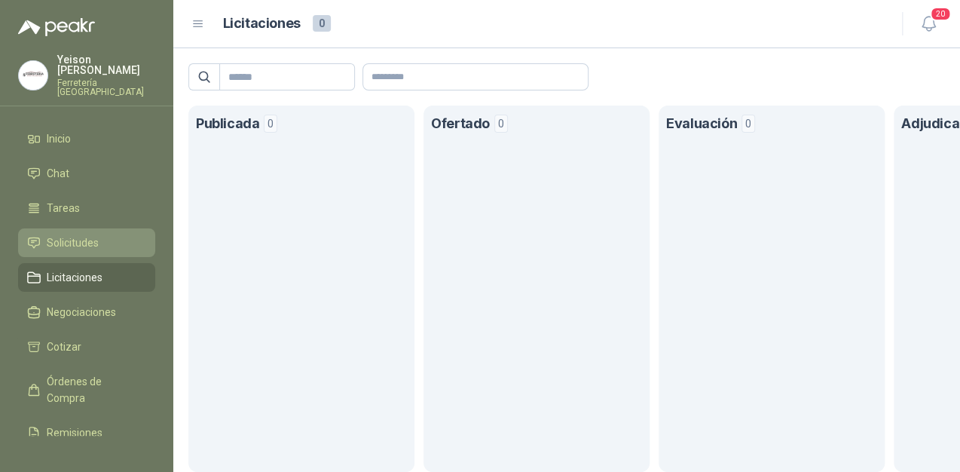
click at [78, 228] on link "Solicitudes" at bounding box center [86, 242] width 137 height 29
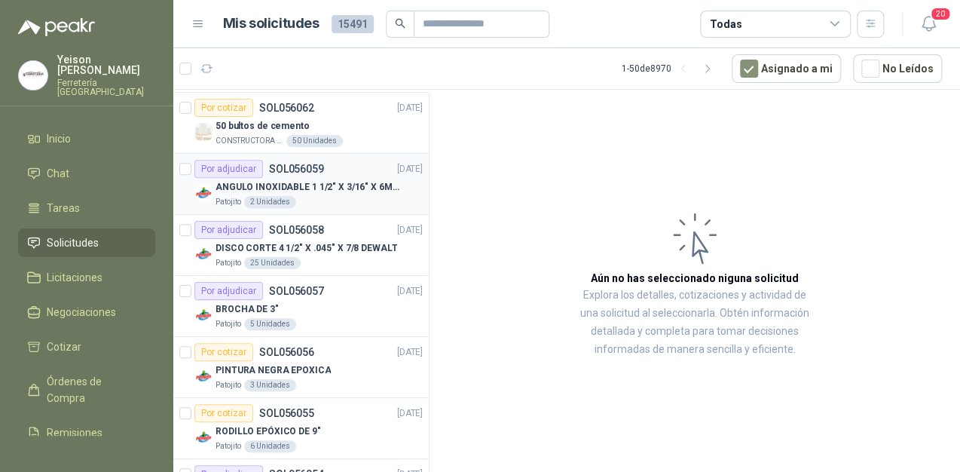
scroll to position [301, 0]
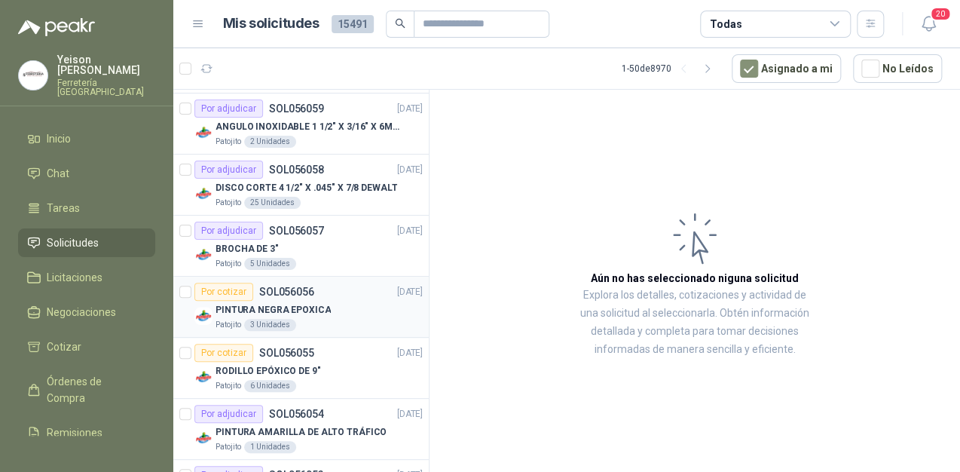
click at [213, 292] on div "Por cotizar" at bounding box center [223, 292] width 59 height 18
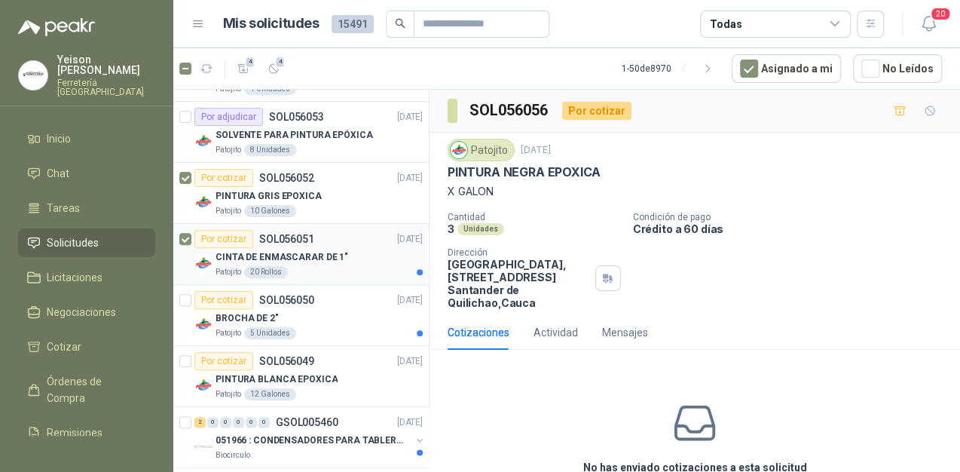
scroll to position [663, 0]
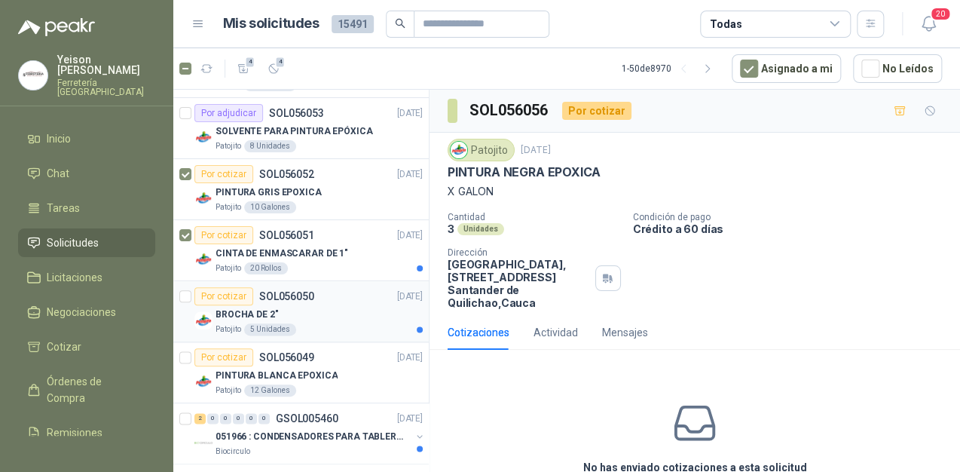
click at [187, 299] on div at bounding box center [185, 311] width 12 height 48
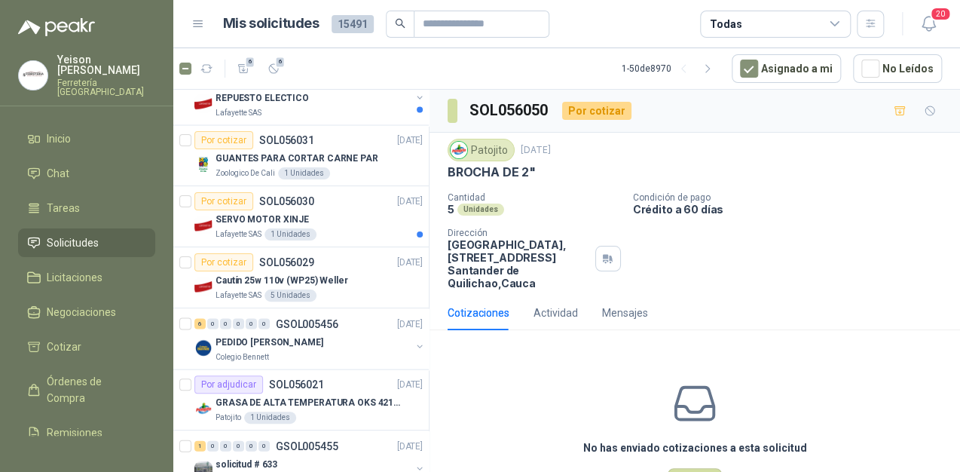
scroll to position [1206, 0]
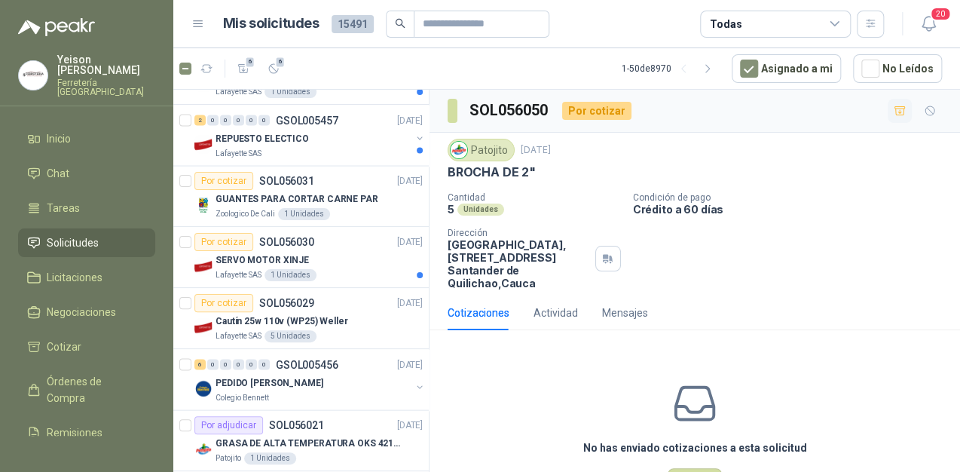
click at [894, 107] on icon "button" at bounding box center [900, 111] width 13 height 13
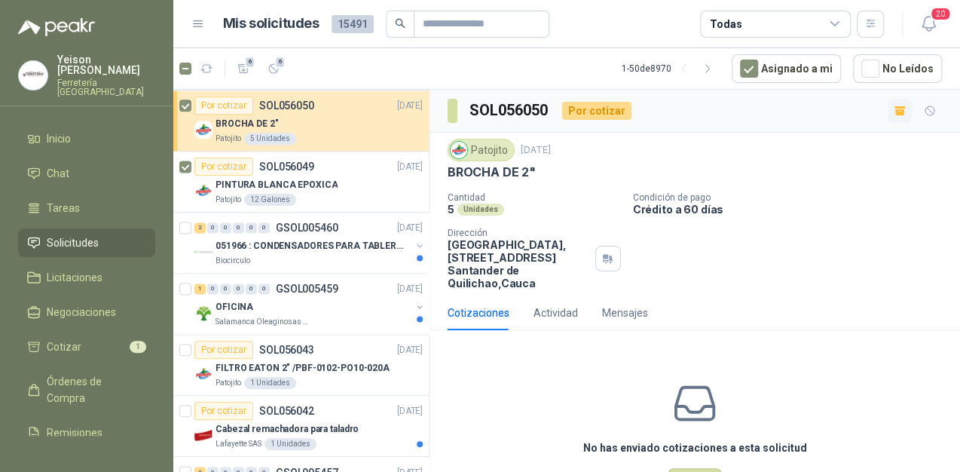
scroll to position [663, 0]
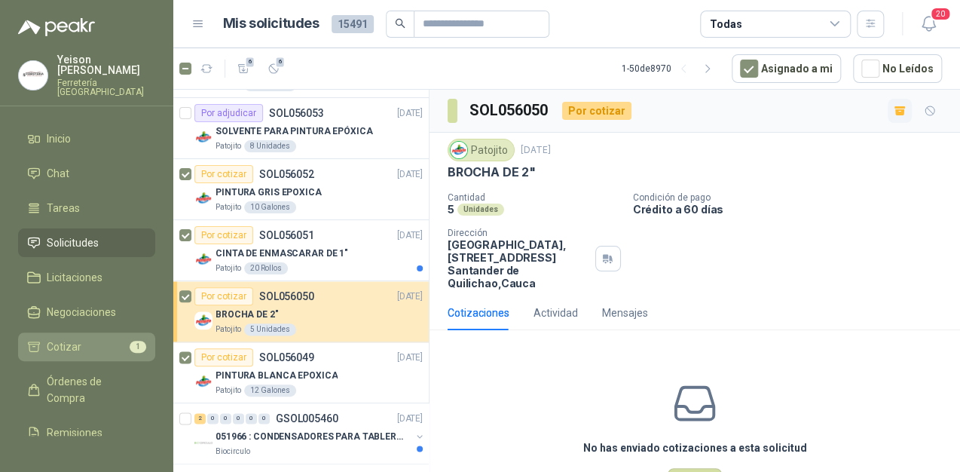
click at [75, 338] on span "Cotizar" at bounding box center [64, 346] width 35 height 17
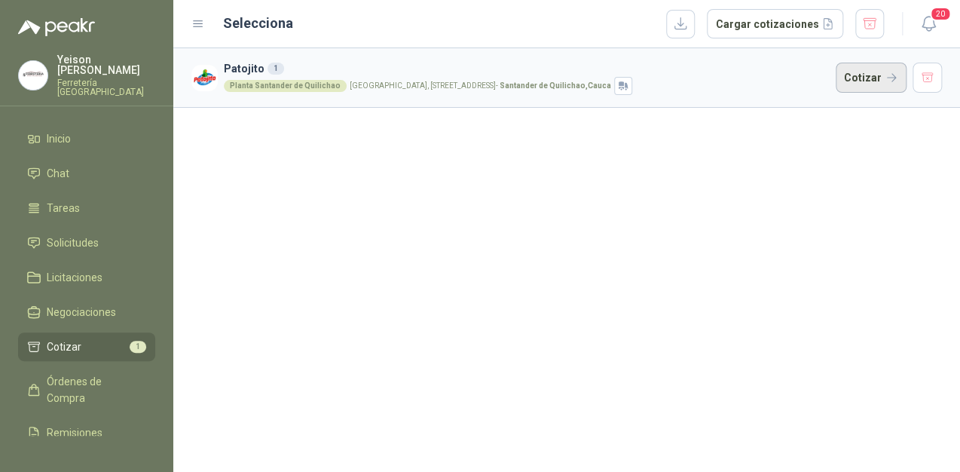
click at [844, 72] on button "Cotizar" at bounding box center [871, 78] width 71 height 30
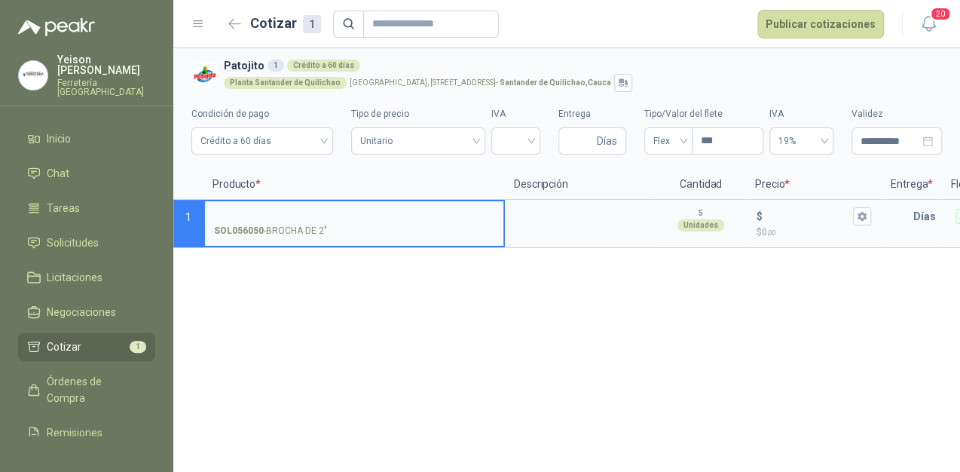
click at [66, 338] on span "Cotizar" at bounding box center [64, 346] width 35 height 17
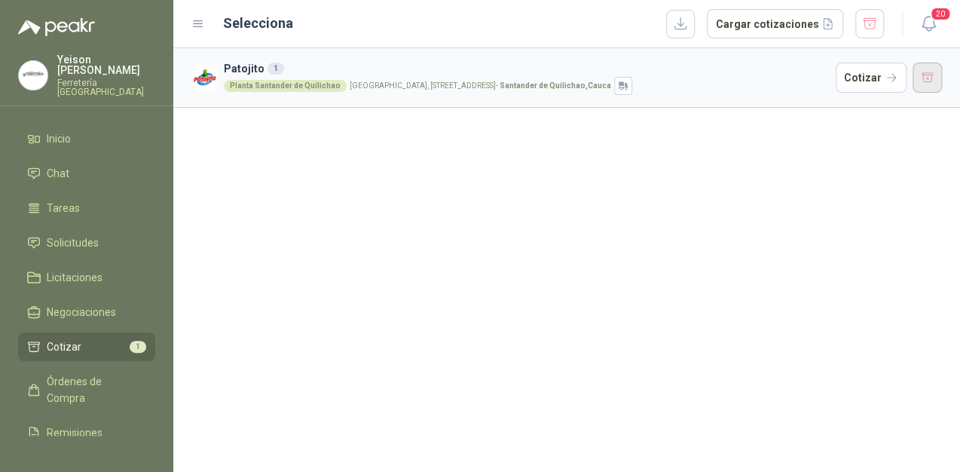
click at [928, 69] on button "button" at bounding box center [928, 78] width 30 height 30
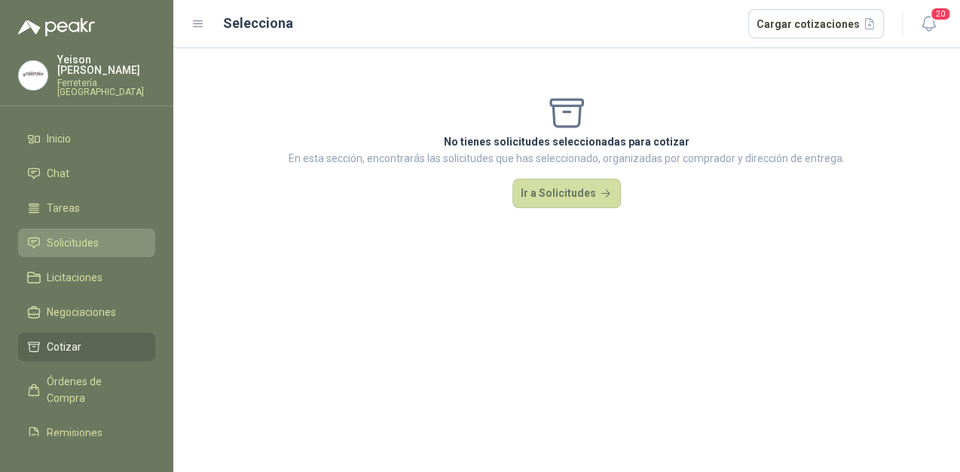
click at [84, 234] on span "Solicitudes" at bounding box center [73, 242] width 52 height 17
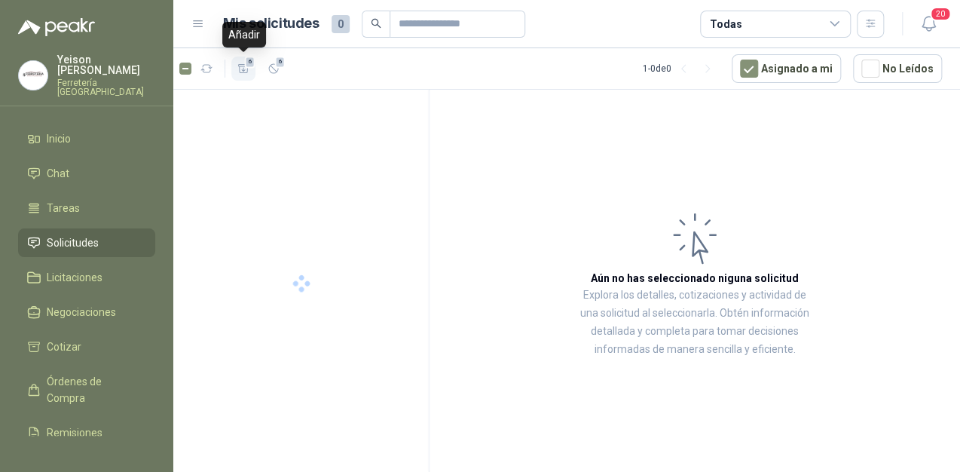
click at [240, 72] on icon "button" at bounding box center [243, 69] width 13 height 13
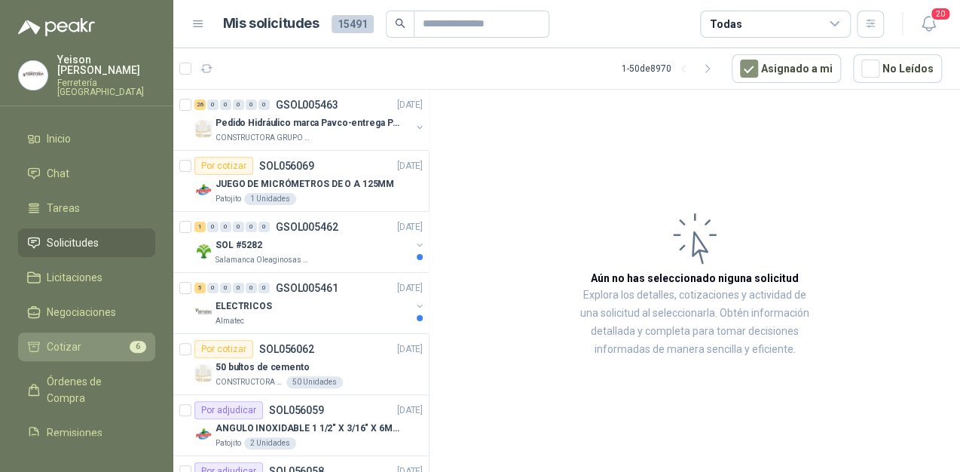
click at [78, 338] on span "Cotizar" at bounding box center [64, 346] width 35 height 17
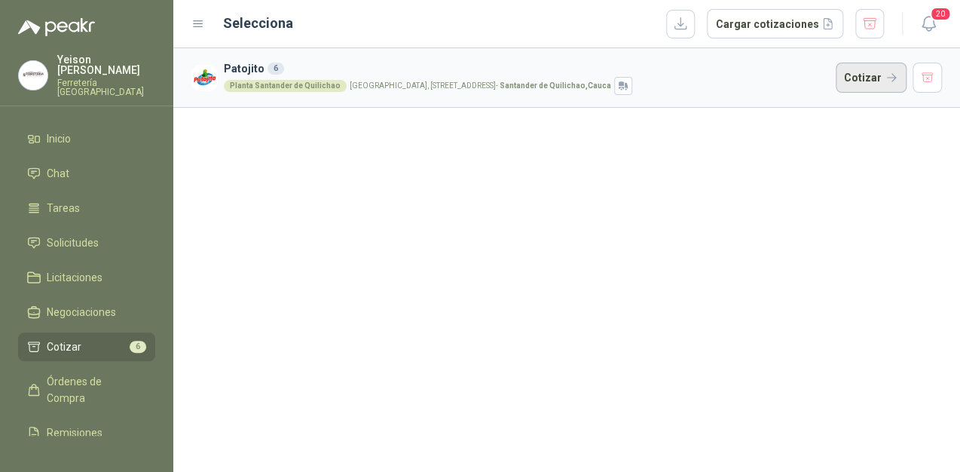
click at [879, 81] on button "Cotizar" at bounding box center [871, 78] width 71 height 30
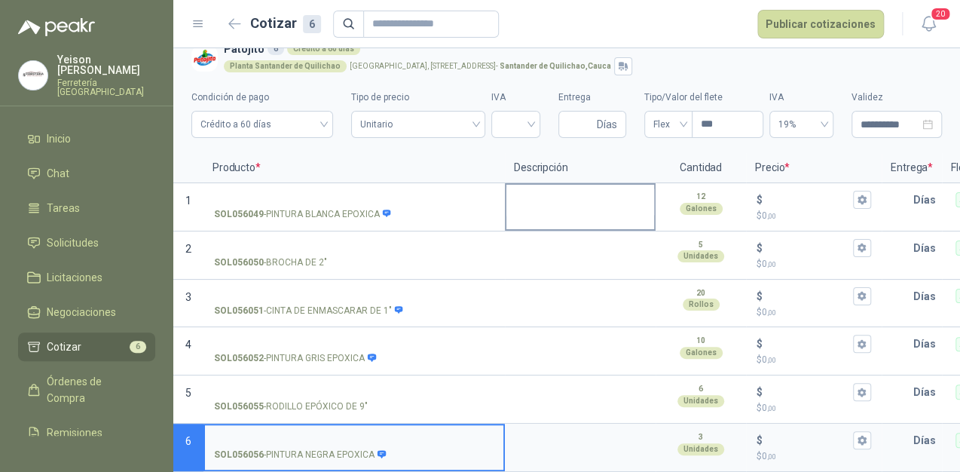
scroll to position [27, 0]
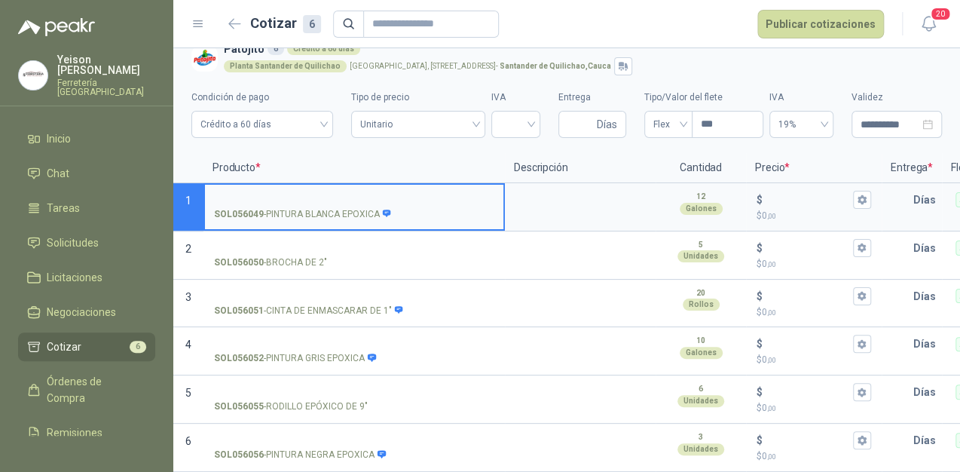
click at [283, 194] on input "SOL056049 - PINTURA BLANCA EPOXICA" at bounding box center [354, 199] width 280 height 11
click at [362, 194] on input "**********" at bounding box center [354, 199] width 280 height 11
type input "**********"
click at [749, 170] on p "Precio *" at bounding box center [814, 168] width 136 height 30
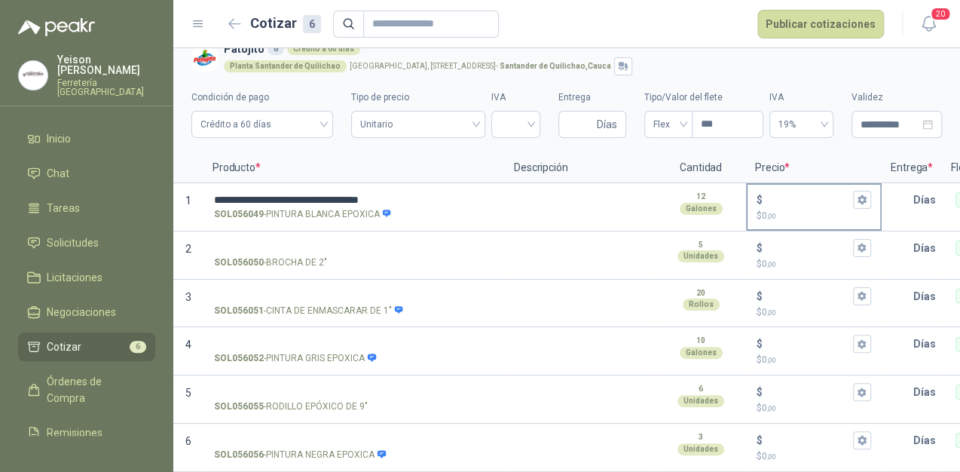
click at [766, 185] on div "$ $ 0 ,00" at bounding box center [814, 207] width 133 height 44
click at [766, 194] on input "$ $ 0 ,00" at bounding box center [808, 199] width 84 height 11
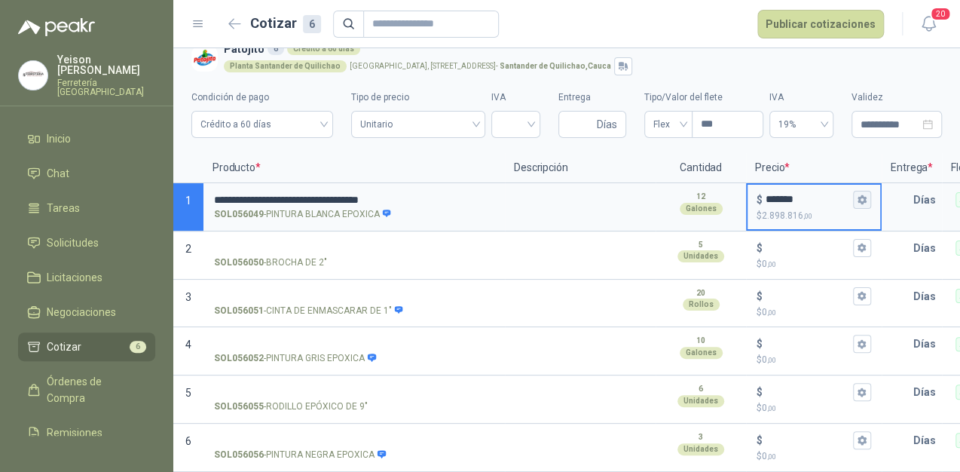
type input "*******"
click at [858, 194] on icon "button" at bounding box center [862, 199] width 10 height 10
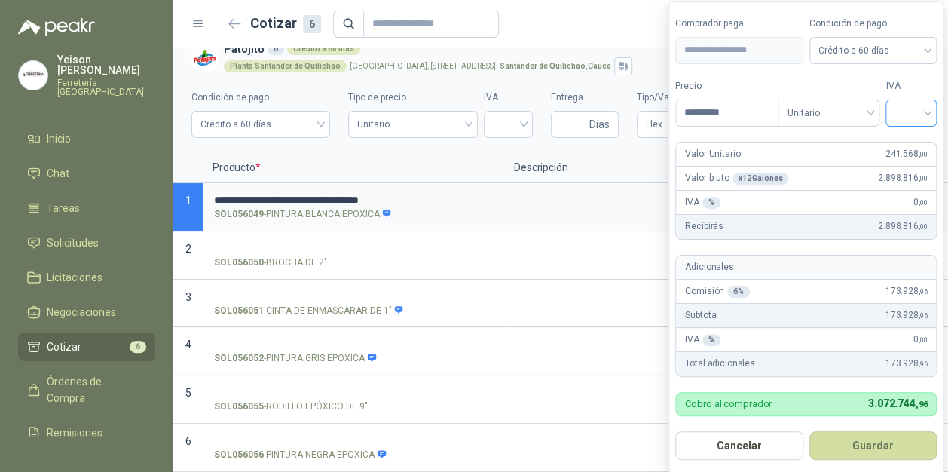
click at [925, 101] on input "search" at bounding box center [911, 111] width 33 height 23
click at [911, 136] on div "19%" at bounding box center [915, 144] width 28 height 17
click at [885, 439] on button "Guardar" at bounding box center [876, 445] width 130 height 29
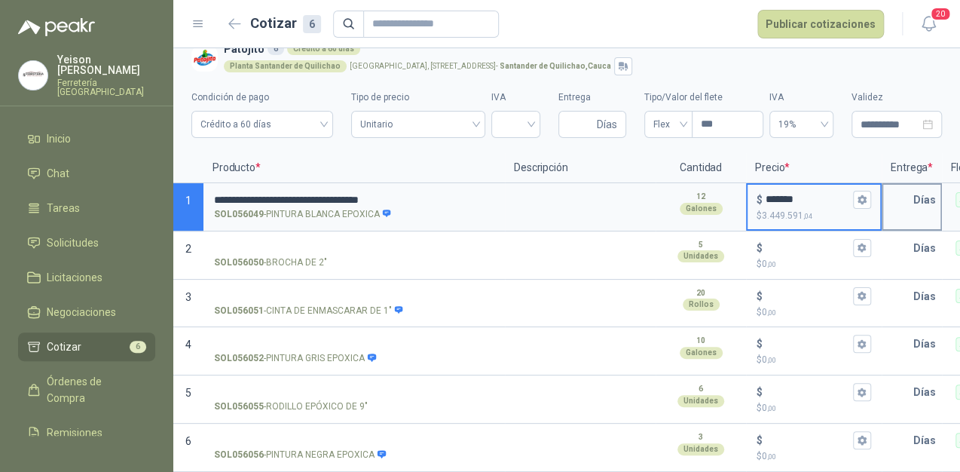
click at [898, 191] on input "text" at bounding box center [898, 200] width 30 height 30
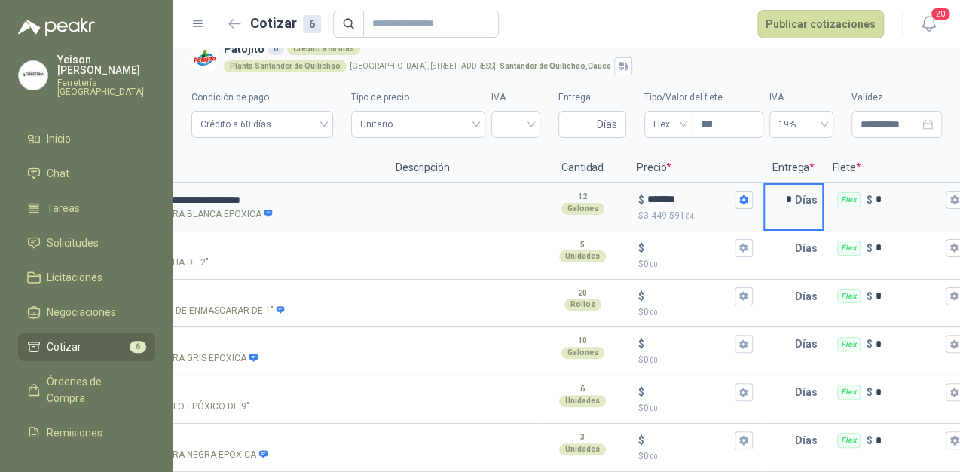
scroll to position [0, 277]
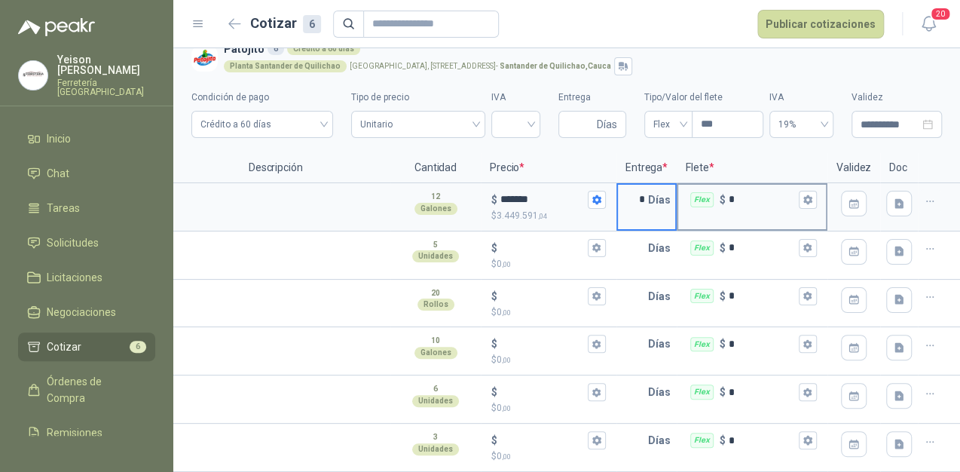
type input "*"
click at [806, 189] on div "Flex $ *" at bounding box center [752, 200] width 148 height 30
click at [796, 194] on input "*" at bounding box center [762, 199] width 67 height 11
click at [806, 189] on div "Flex $ *" at bounding box center [752, 200] width 148 height 30
click at [796, 194] on input "*" at bounding box center [762, 199] width 67 height 11
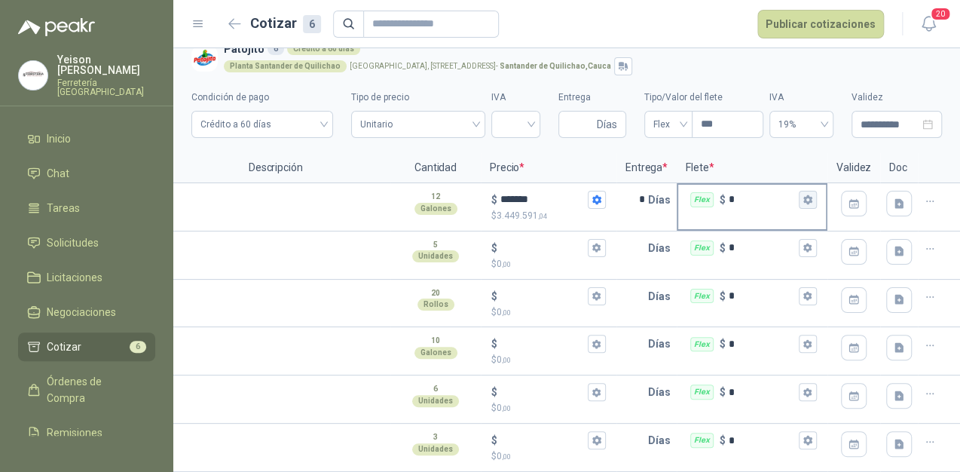
click at [799, 191] on button "Flex $ *" at bounding box center [808, 200] width 18 height 18
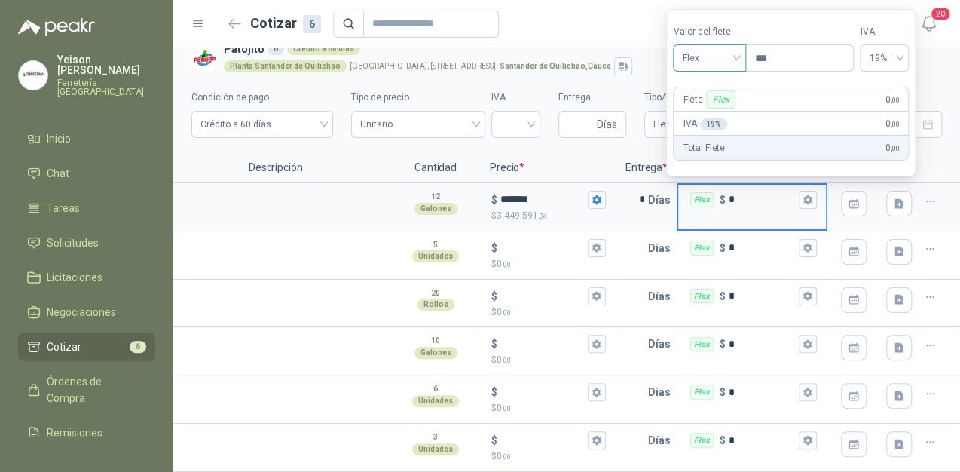
click at [726, 60] on span "Flex" at bounding box center [709, 58] width 55 height 23
click at [705, 115] on div "Incluido" at bounding box center [711, 114] width 53 height 17
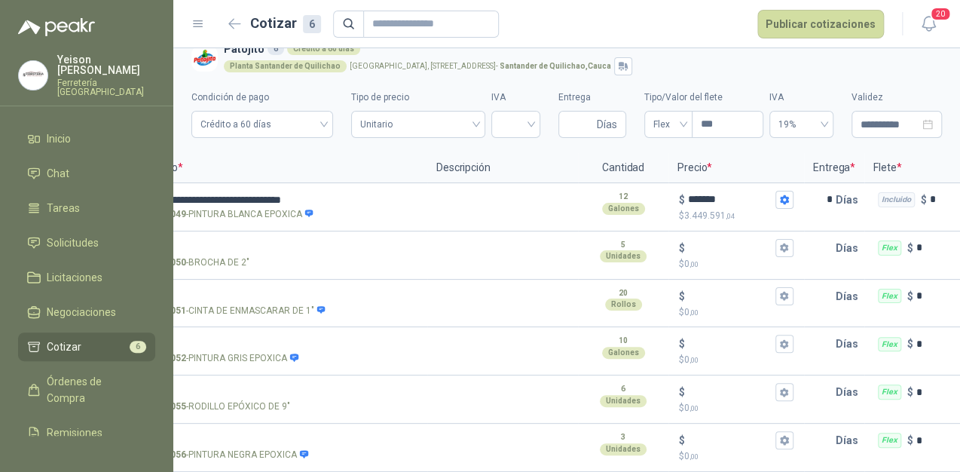
scroll to position [0, 0]
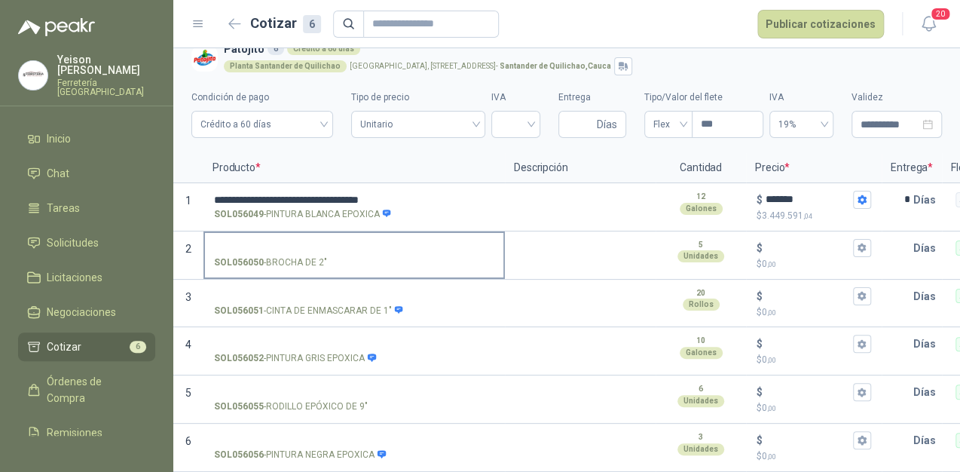
click at [243, 255] on strong "SOL056050" at bounding box center [239, 262] width 50 height 14
click at [243, 245] on input "SOL056050 - BROCHA DE 2"" at bounding box center [354, 248] width 280 height 11
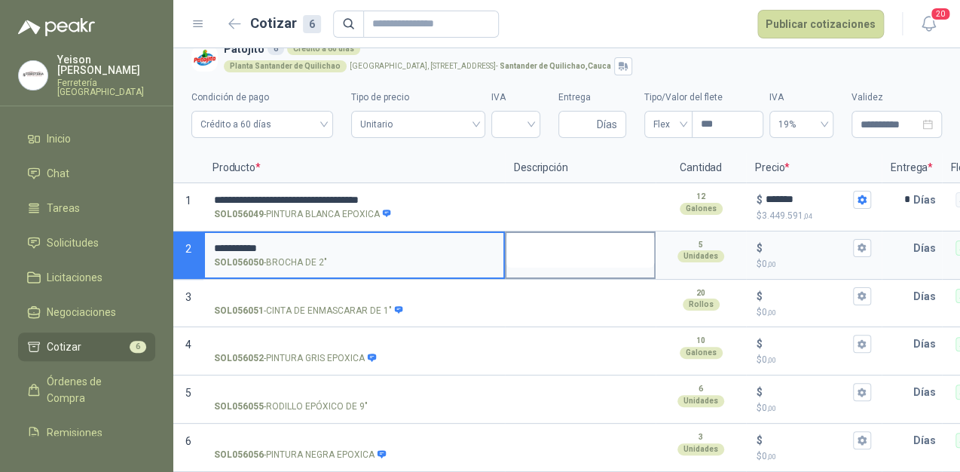
type input "**********"
drag, startPoint x: 651, startPoint y: 230, endPoint x: 639, endPoint y: 230, distance: 12.1
click at [647, 233] on textarea at bounding box center [580, 250] width 148 height 35
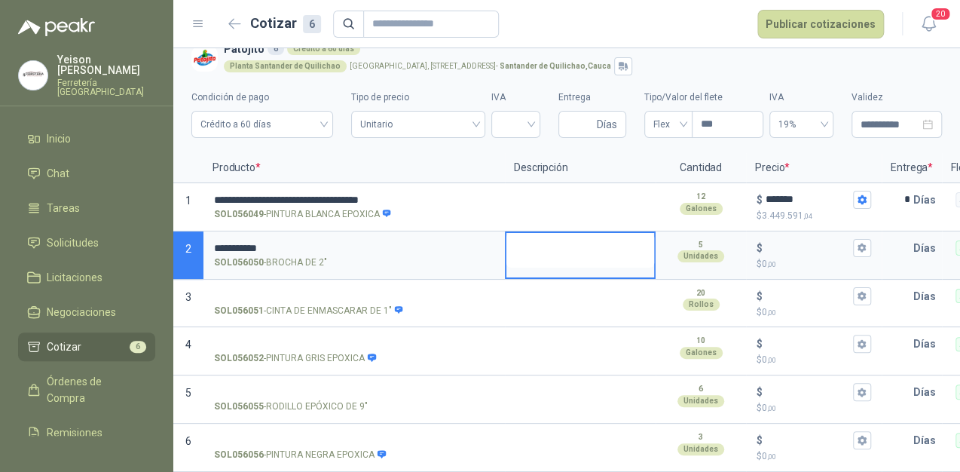
type textarea "*"
type textarea "**"
type textarea "***"
type textarea "****"
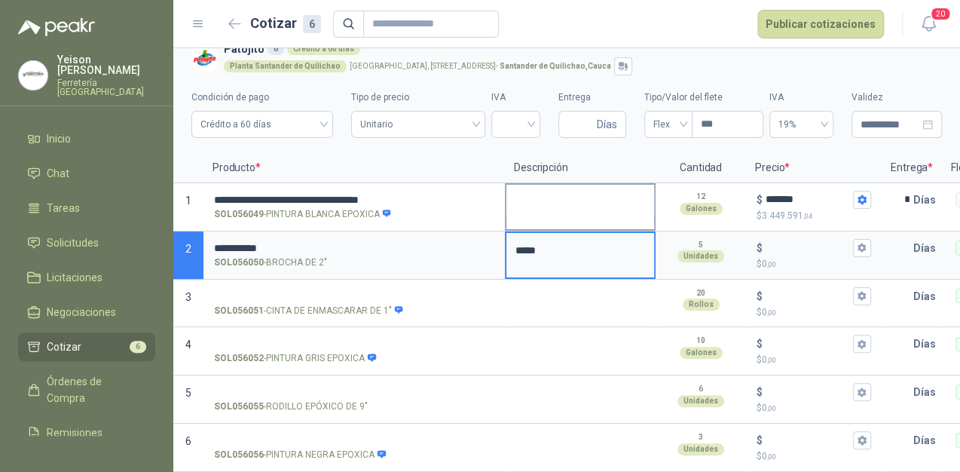
click at [588, 185] on textarea at bounding box center [580, 202] width 148 height 35
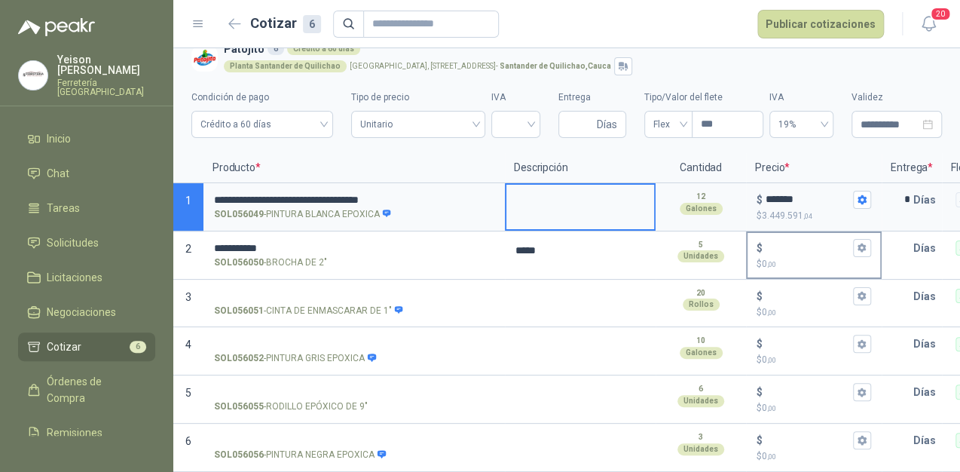
click at [793, 239] on div "$" at bounding box center [814, 248] width 115 height 18
click at [793, 242] on input "$ $ 0 ,00" at bounding box center [808, 247] width 84 height 11
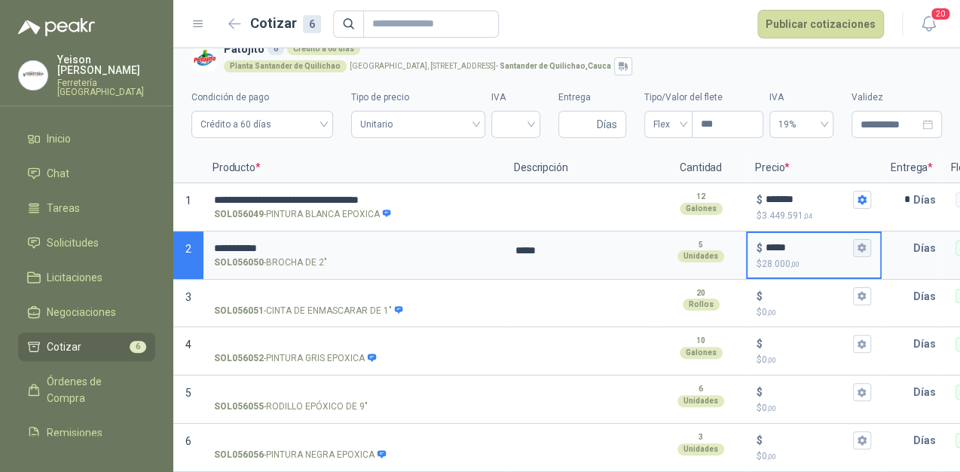
type input "*****"
click at [869, 240] on button "$ ***** $ 28.000 ,00" at bounding box center [862, 248] width 18 height 18
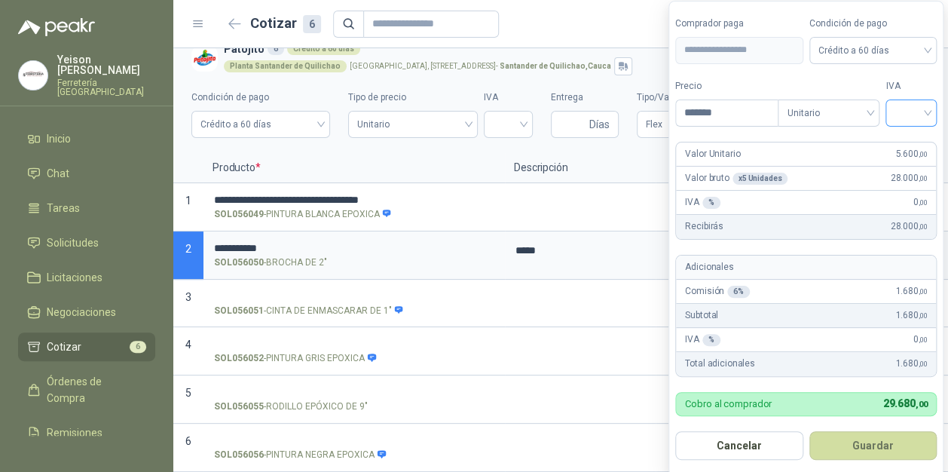
click at [934, 110] on div at bounding box center [910, 112] width 51 height 27
click at [925, 136] on div "19%" at bounding box center [915, 144] width 28 height 17
click at [850, 451] on button "Guardar" at bounding box center [877, 445] width 130 height 29
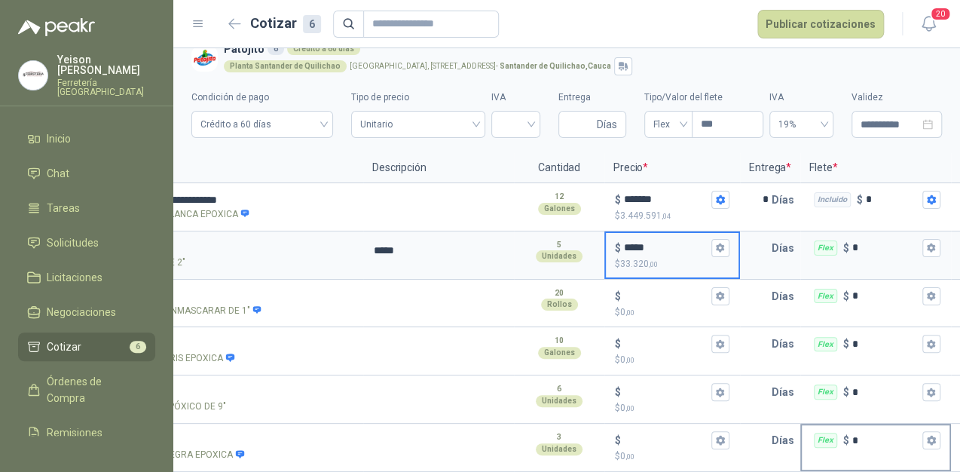
scroll to position [0, 163]
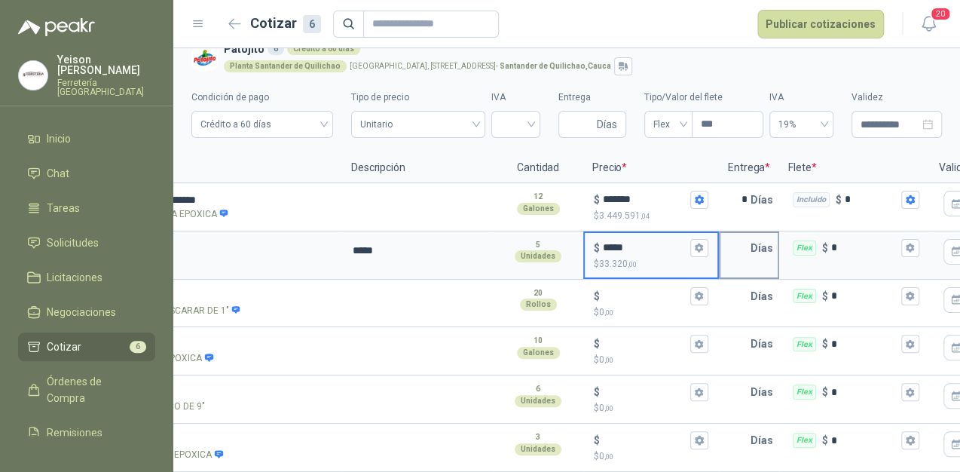
click at [752, 234] on p "Días" at bounding box center [765, 248] width 29 height 30
click at [748, 235] on input "text" at bounding box center [735, 248] width 30 height 30
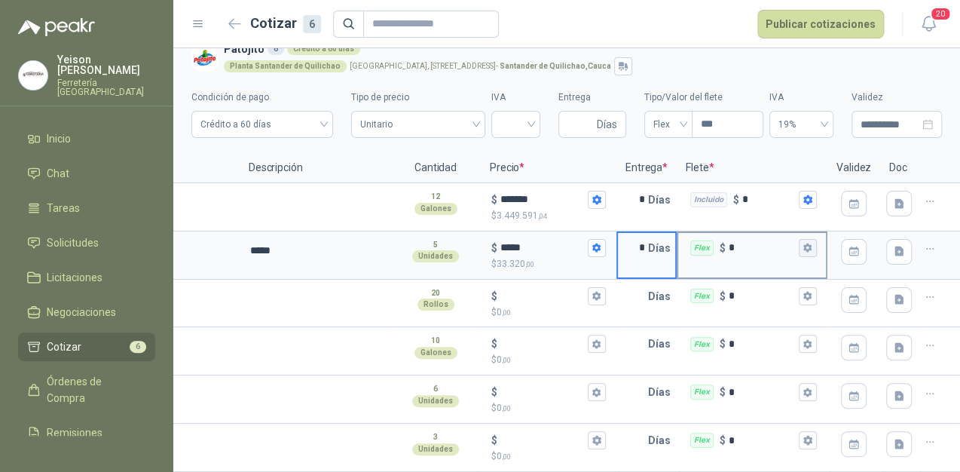
type input "*"
click at [803, 243] on icon "button" at bounding box center [808, 248] width 10 height 10
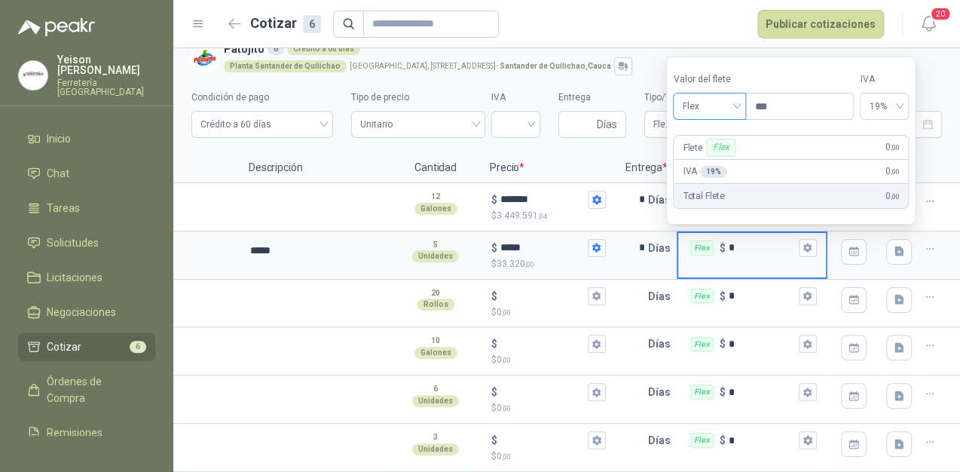
click at [745, 102] on div "Flex" at bounding box center [709, 106] width 73 height 27
click at [710, 157] on div "Incluido" at bounding box center [711, 162] width 53 height 17
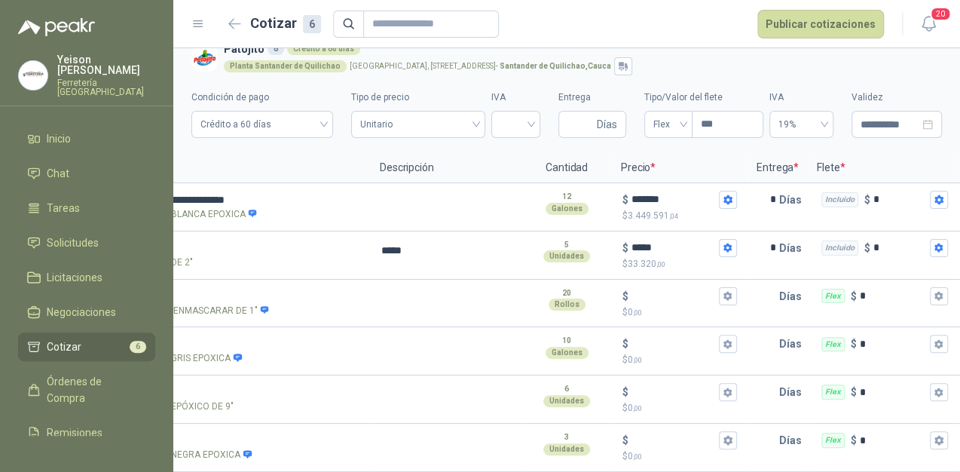
scroll to position [0, 0]
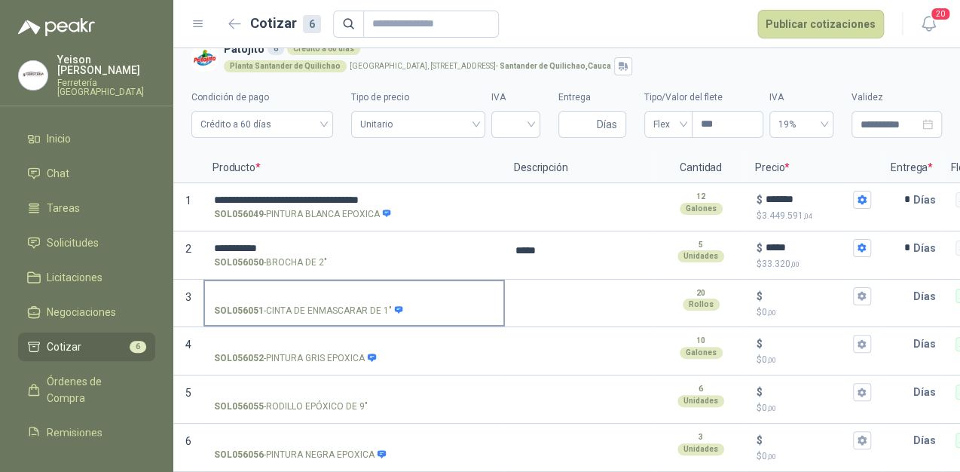
click at [265, 281] on label "SOL056051 - CINTA DE ENMASCARAR DE 1"" at bounding box center [354, 302] width 298 height 43
click at [265, 291] on input "SOL056051 - CINTA DE ENMASCARAR DE 1"" at bounding box center [354, 296] width 280 height 11
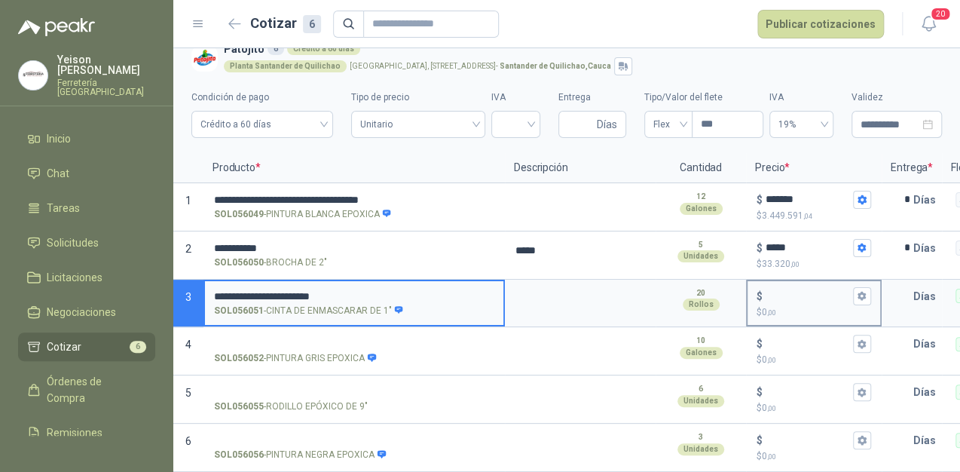
type input "**********"
click at [769, 287] on div "$" at bounding box center [814, 296] width 115 height 18
click at [769, 290] on input "$ $ 0 ,00" at bounding box center [808, 295] width 84 height 11
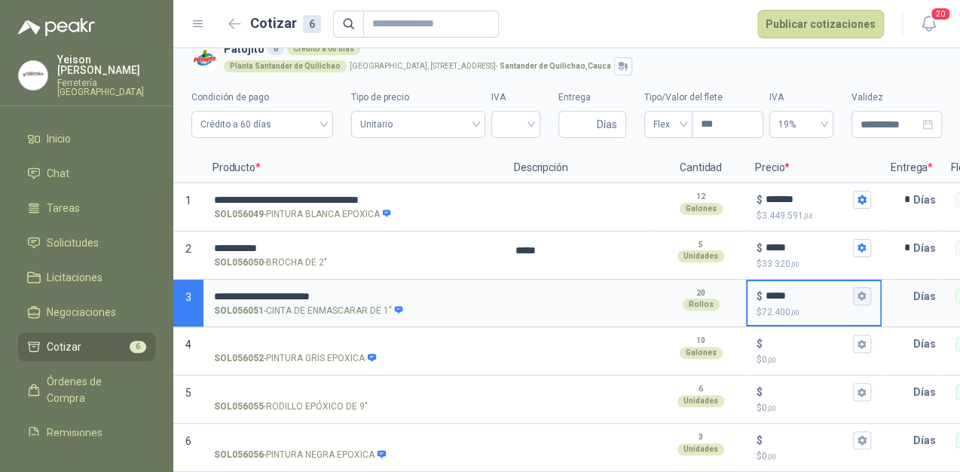
type input "*****"
click at [862, 290] on button "$ ***** $ 72.400 ,00" at bounding box center [862, 296] width 18 height 18
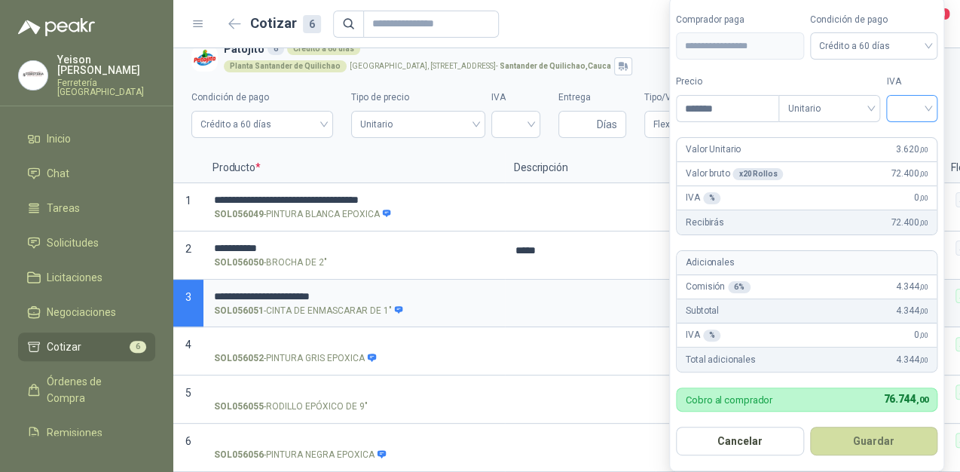
click at [928, 101] on input "search" at bounding box center [911, 107] width 33 height 23
click at [895, 136] on div "19%" at bounding box center [915, 141] width 46 height 24
click at [895, 433] on button "Guardar" at bounding box center [877, 441] width 130 height 29
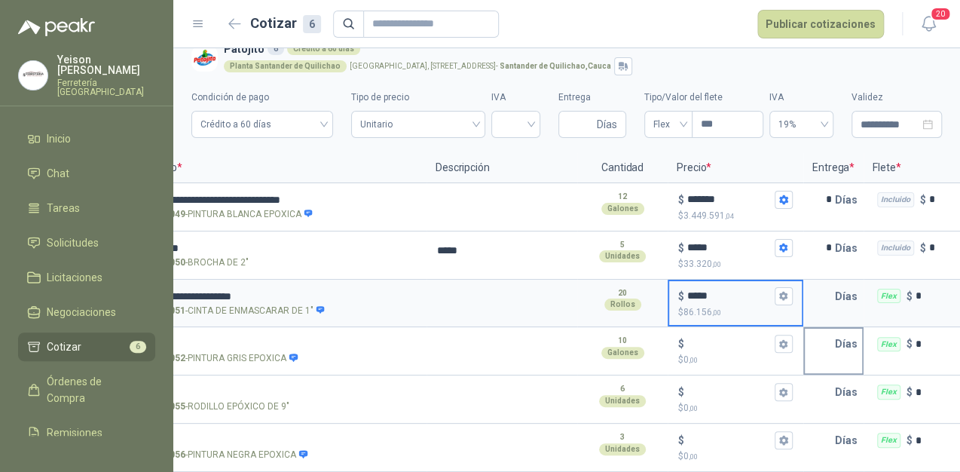
scroll to position [0, 90]
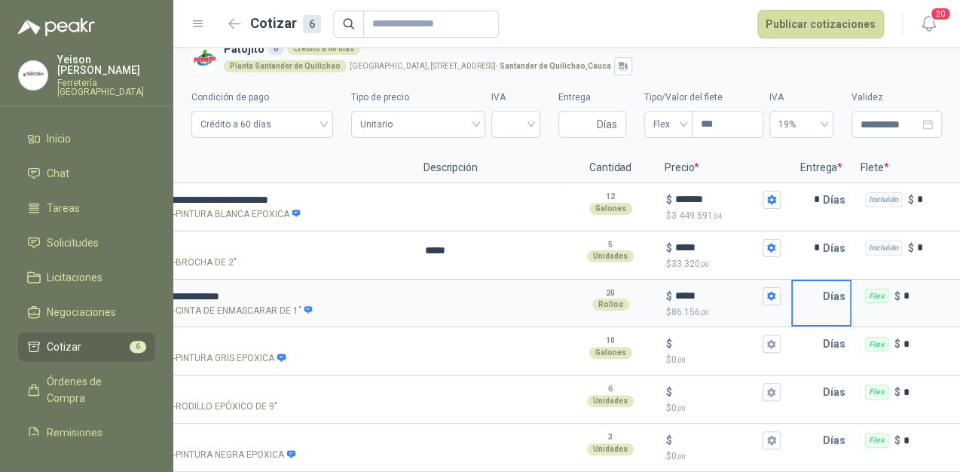
click at [817, 284] on input "text" at bounding box center [808, 296] width 30 height 30
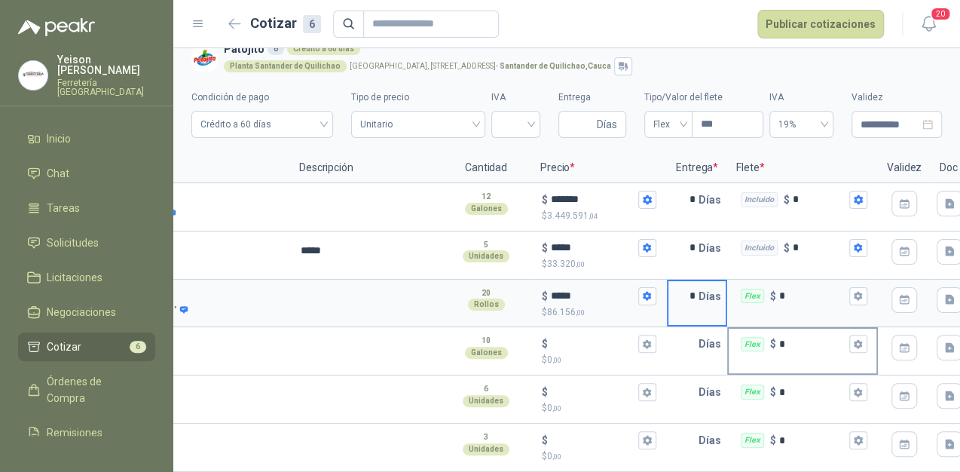
scroll to position [0, 216]
type input "*"
click at [853, 291] on icon "button" at bounding box center [857, 296] width 10 height 10
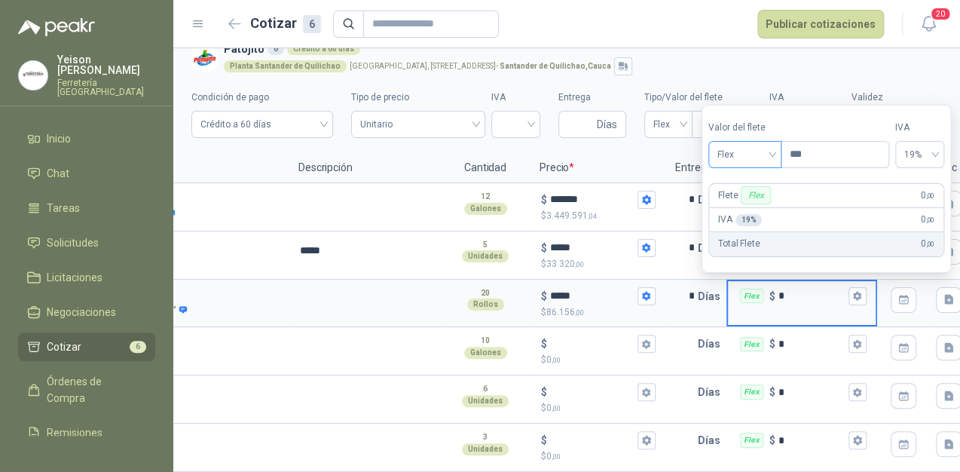
click at [778, 148] on div "Flex" at bounding box center [744, 154] width 73 height 27
click at [742, 213] on div "Incluido" at bounding box center [746, 210] width 53 height 17
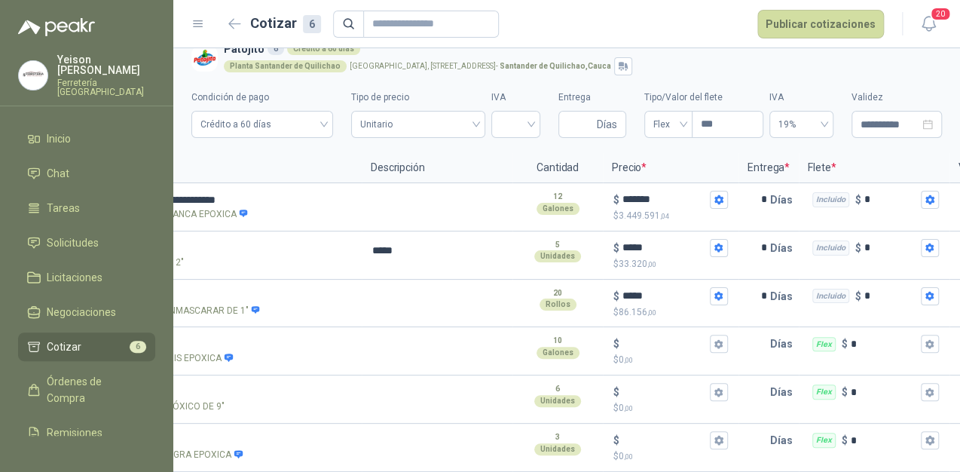
scroll to position [0, 0]
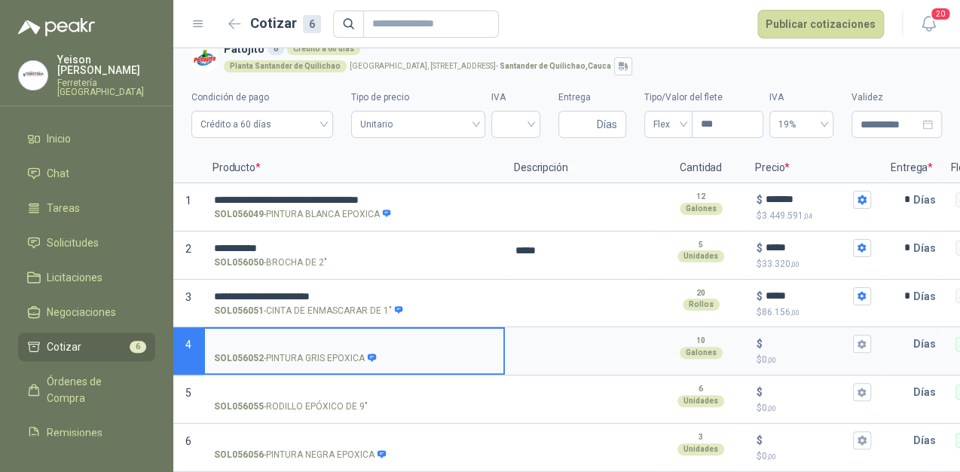
click at [273, 338] on input "SOL056052 - PINTURA GRIS EPOXICA" at bounding box center [354, 343] width 280 height 11
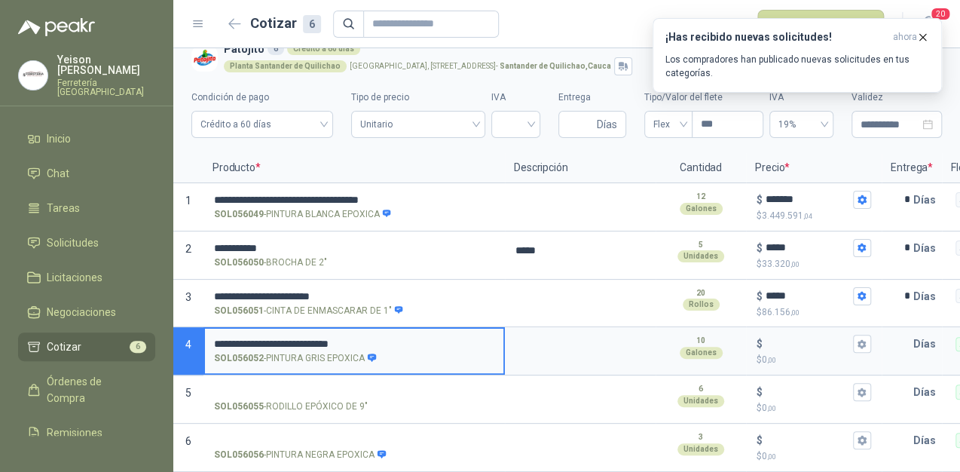
click at [393, 338] on input "**********" at bounding box center [354, 343] width 280 height 11
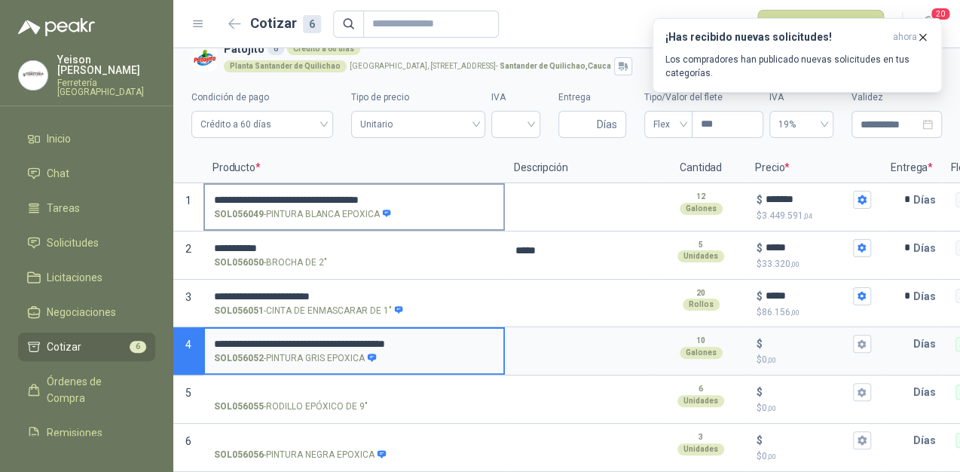
type input "**********"
click at [401, 194] on input "**********" at bounding box center [354, 199] width 280 height 11
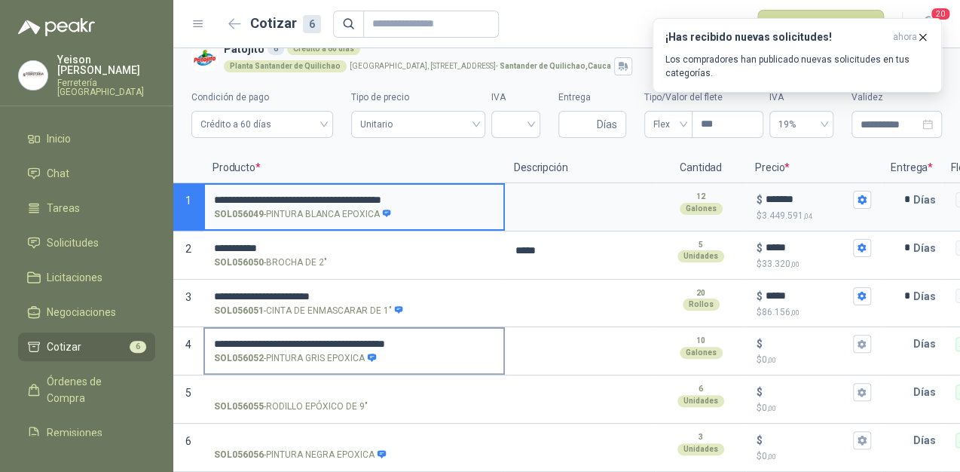
type input "**********"
click at [396, 338] on input "**********" at bounding box center [354, 343] width 280 height 11
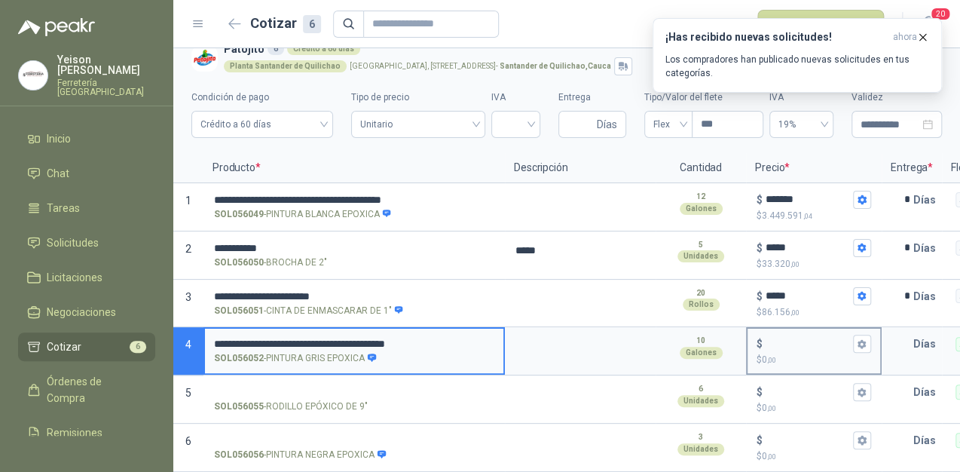
click at [767, 338] on input "$ $ 0 ,00" at bounding box center [808, 343] width 84 height 11
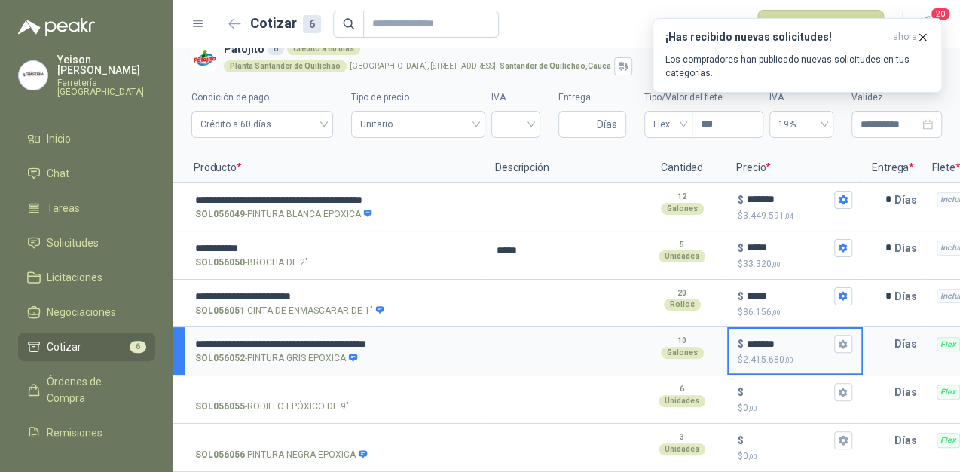
scroll to position [0, 32]
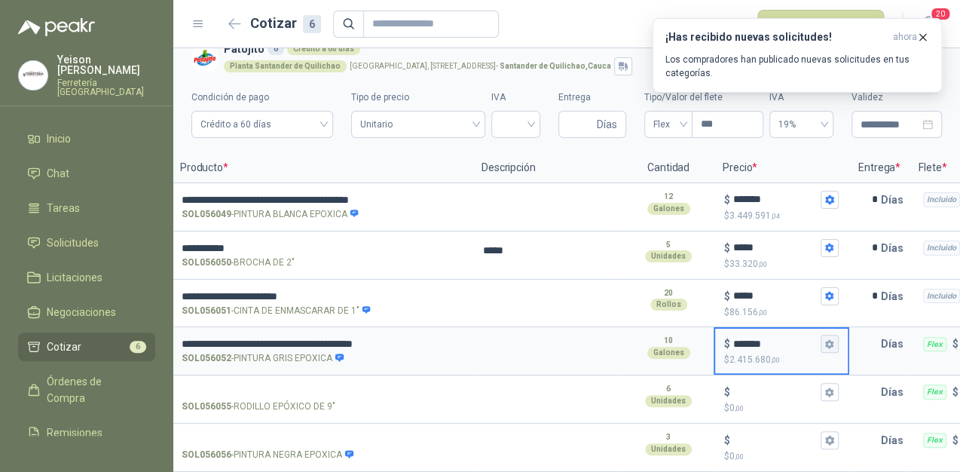
type input "*******"
click at [829, 339] on icon "button" at bounding box center [829, 343] width 8 height 9
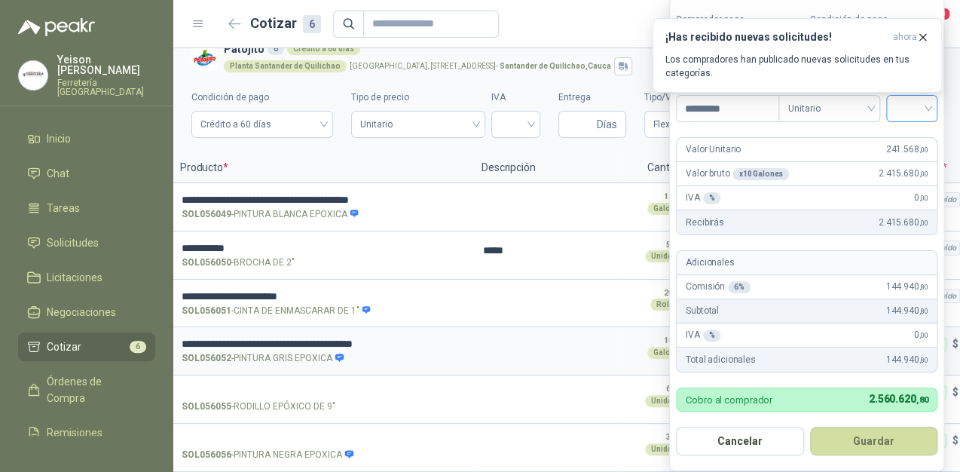
click at [936, 110] on div at bounding box center [911, 108] width 51 height 27
click at [928, 138] on div "19%" at bounding box center [915, 141] width 28 height 17
click at [862, 443] on button "Guardar" at bounding box center [877, 441] width 130 height 29
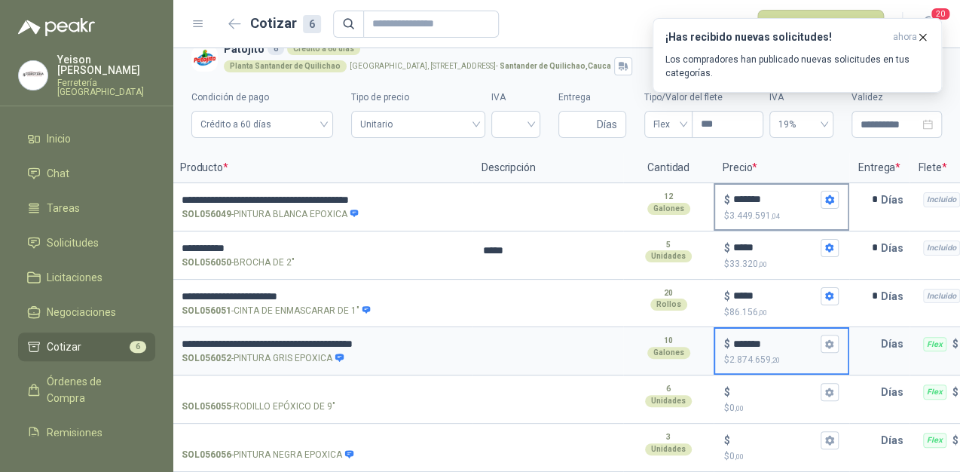
click at [755, 194] on input "*******" at bounding box center [775, 199] width 84 height 11
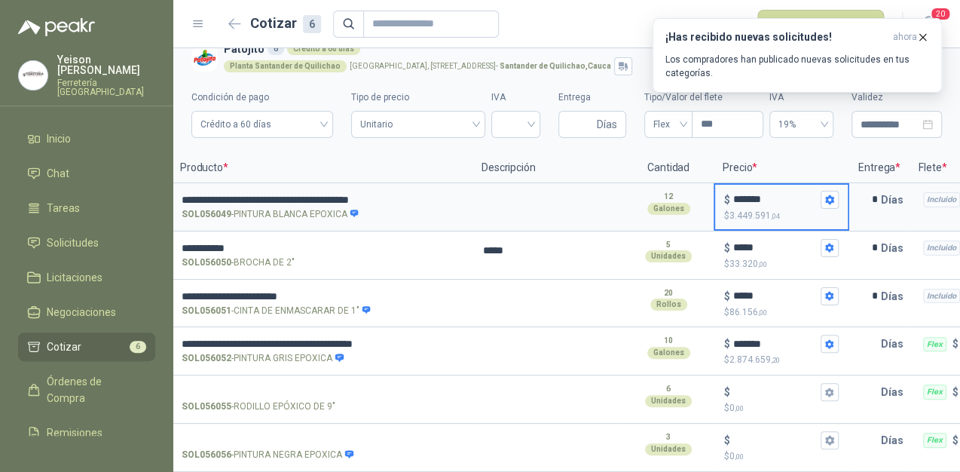
click at [755, 194] on input "*******" at bounding box center [775, 199] width 84 height 11
type input "*******"
click at [826, 194] on icon "button" at bounding box center [829, 199] width 10 height 10
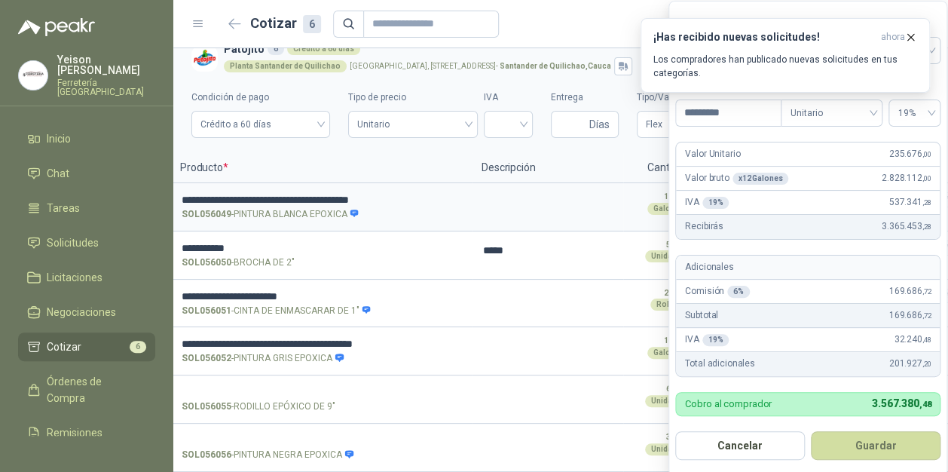
click at [940, 109] on form "**********" at bounding box center [807, 238] width 279 height 475
click at [935, 109] on div "19%" at bounding box center [914, 112] width 52 height 27
click at [904, 141] on div "19%" at bounding box center [915, 144] width 28 height 17
click at [884, 441] on button "Guardar" at bounding box center [877, 445] width 130 height 29
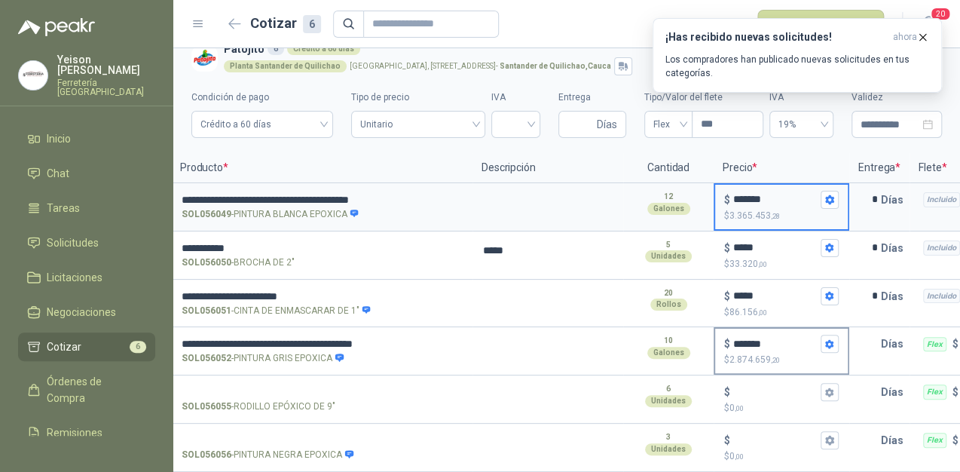
click at [750, 340] on div "$ *******" at bounding box center [781, 344] width 115 height 18
click at [750, 340] on input "*******" at bounding box center [775, 343] width 84 height 11
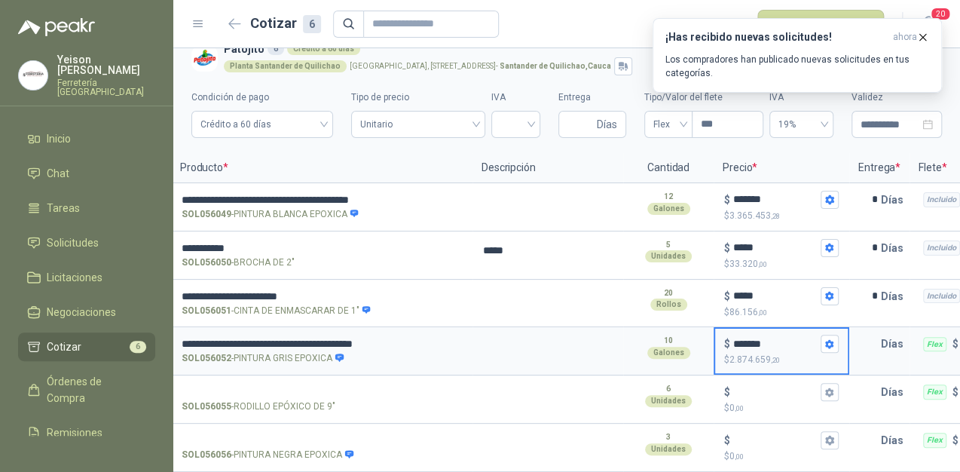
click at [749, 338] on input "*******" at bounding box center [775, 343] width 84 height 11
type input "*****"
type input "*******"
type input "******"
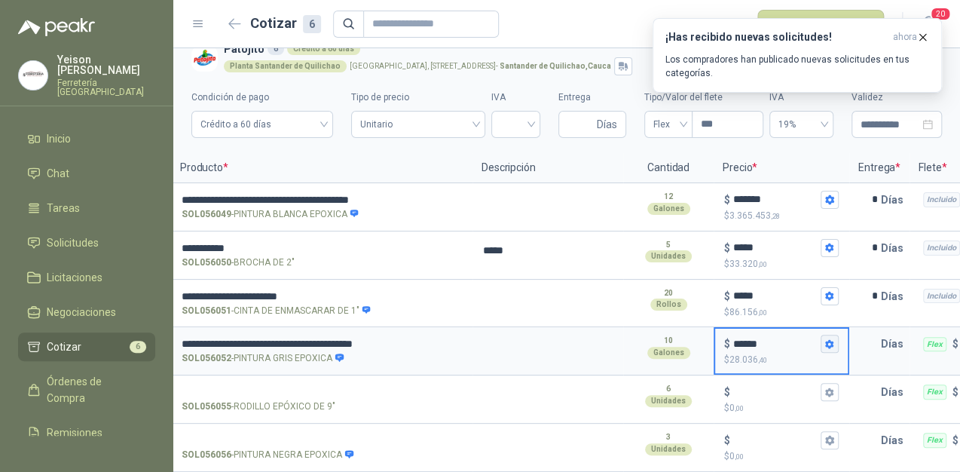
type input "********"
type input "*******"
type input "*********"
type input "*******"
click at [834, 339] on icon "button" at bounding box center [829, 344] width 10 height 10
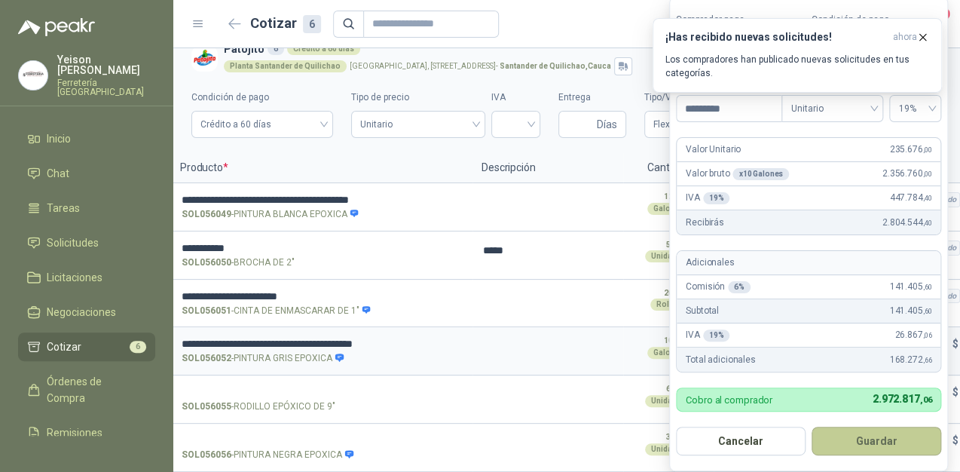
click at [898, 440] on button "Guardar" at bounding box center [877, 441] width 130 height 29
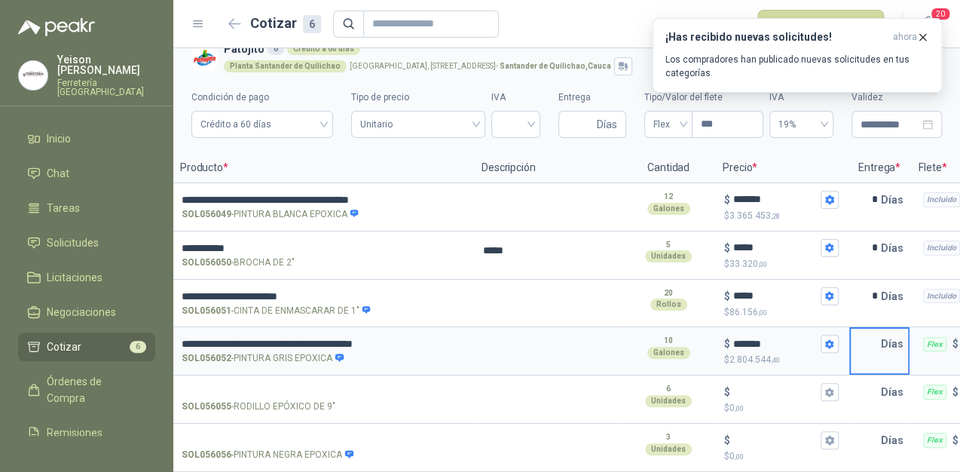
click at [878, 335] on input "text" at bounding box center [866, 344] width 30 height 30
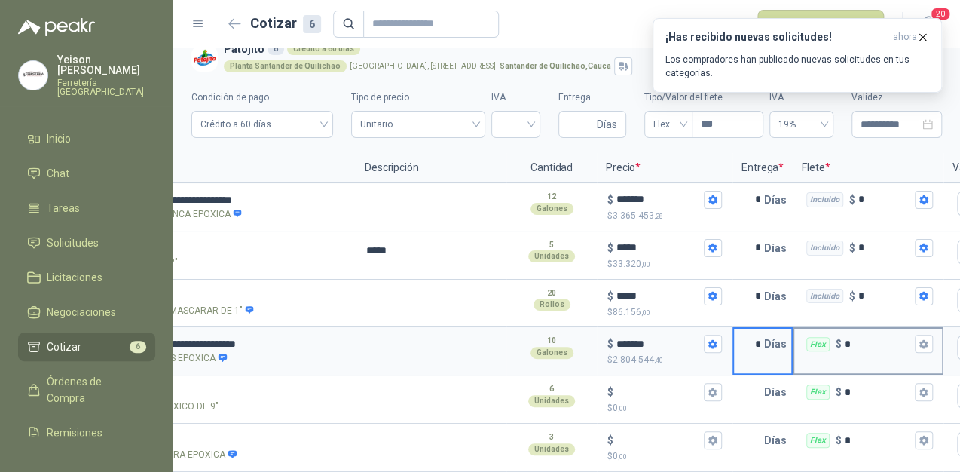
scroll to position [0, 151]
type input "*"
click at [922, 339] on icon "button" at bounding box center [922, 343] width 8 height 9
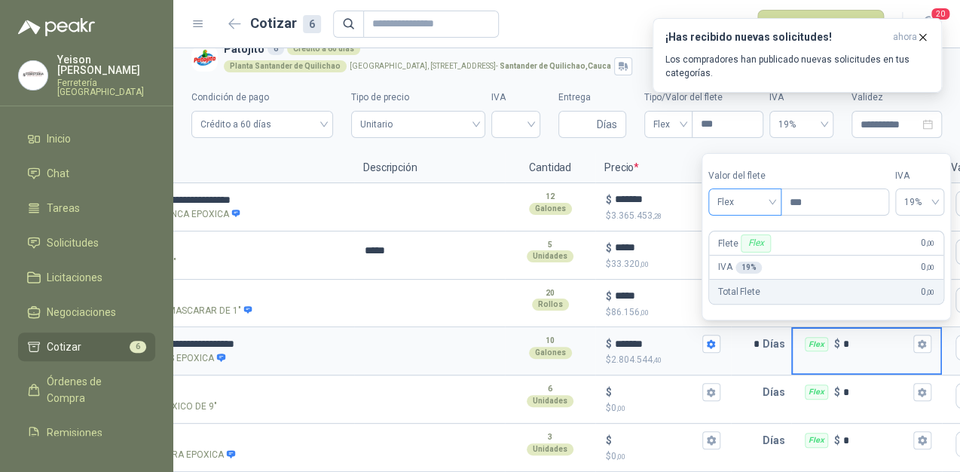
click at [781, 194] on div "Flex" at bounding box center [744, 201] width 73 height 27
click at [750, 255] on div "Incluido" at bounding box center [746, 258] width 53 height 17
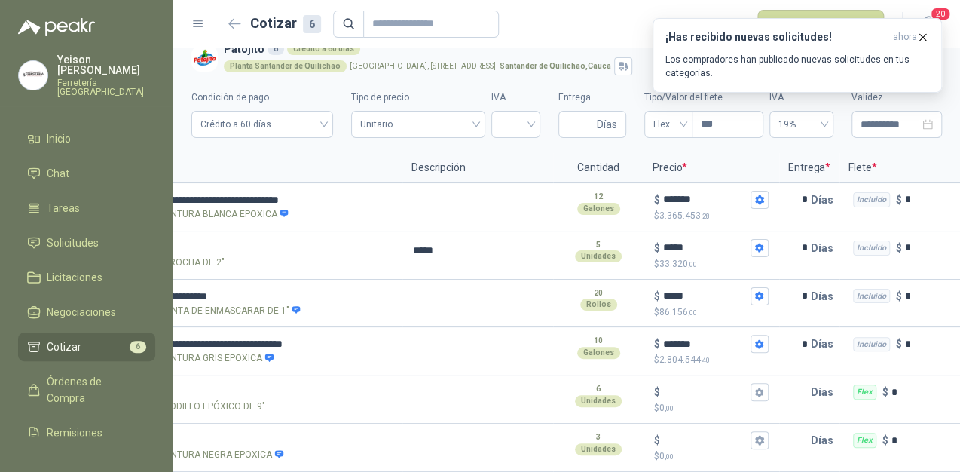
scroll to position [0, 0]
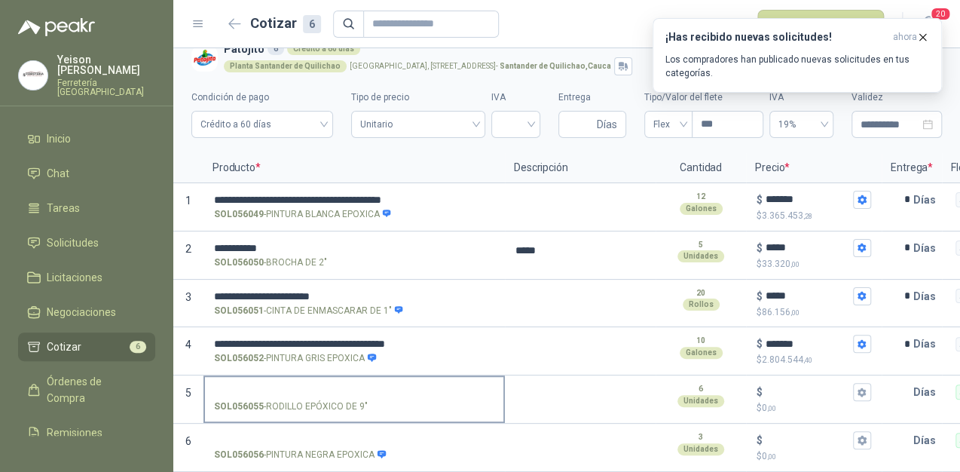
click at [225, 387] on input "SOL056055 - RODILLO EPÓXICO DE 9"" at bounding box center [354, 392] width 280 height 11
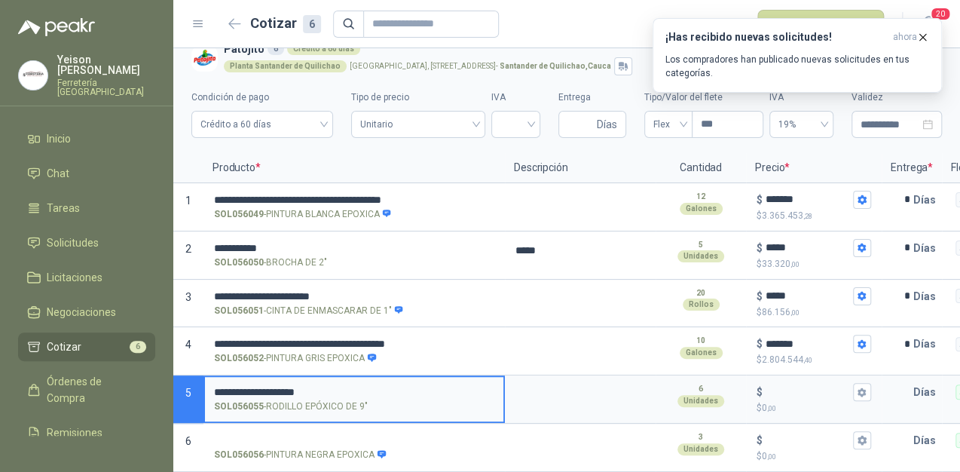
click at [472, 387] on input "**********" at bounding box center [354, 392] width 280 height 11
type input "**********"
click at [806, 387] on input "$ $ 0 ,00" at bounding box center [808, 392] width 84 height 11
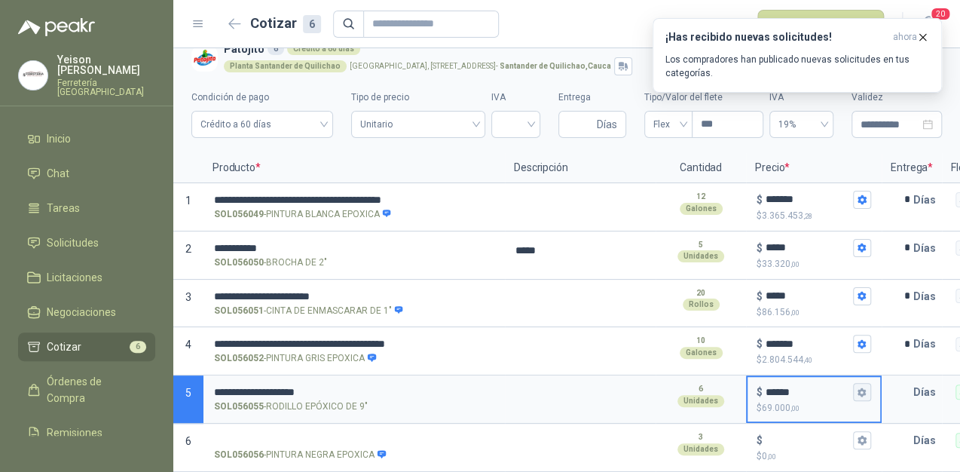
click at [860, 386] on button "$ ****** $ 69.000 ,00" at bounding box center [862, 392] width 18 height 18
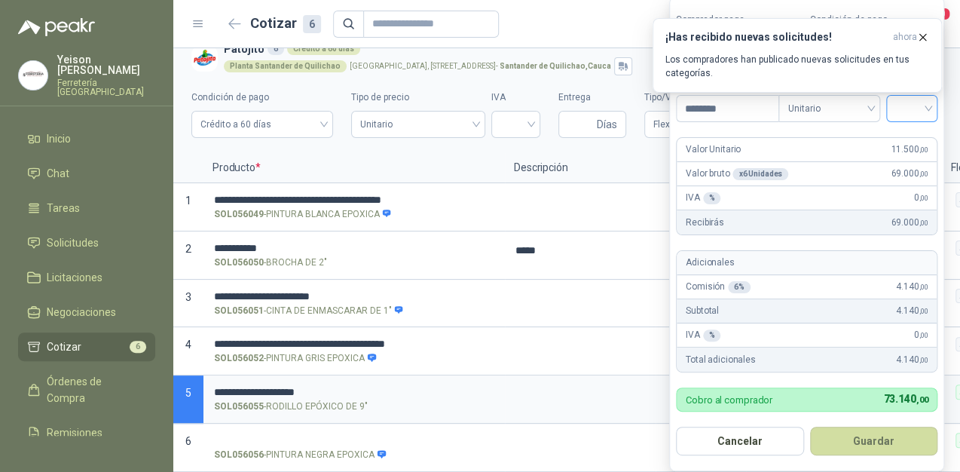
click at [926, 106] on input "search" at bounding box center [911, 107] width 33 height 23
click at [910, 141] on div "19%" at bounding box center [915, 141] width 28 height 17
click at [865, 440] on button "Guardar" at bounding box center [877, 441] width 130 height 29
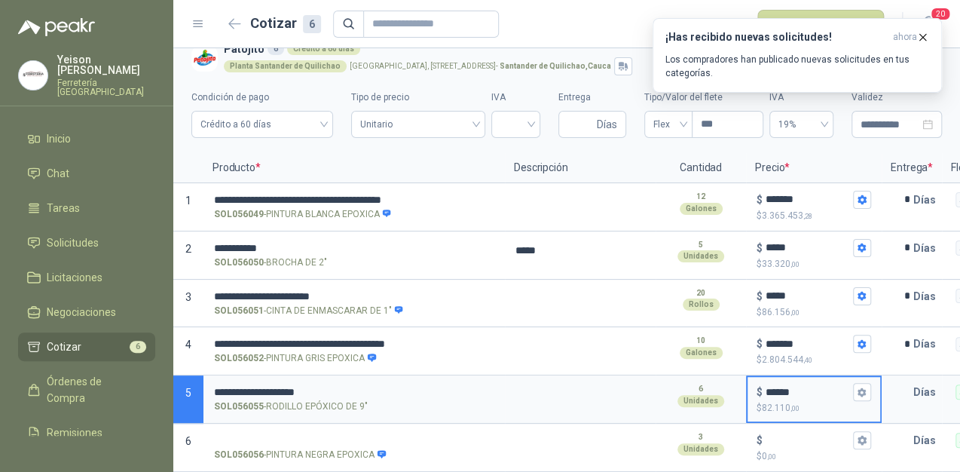
click at [778, 387] on input "******" at bounding box center [808, 392] width 84 height 11
type input "******"
click at [865, 387] on icon "button" at bounding box center [862, 392] width 10 height 10
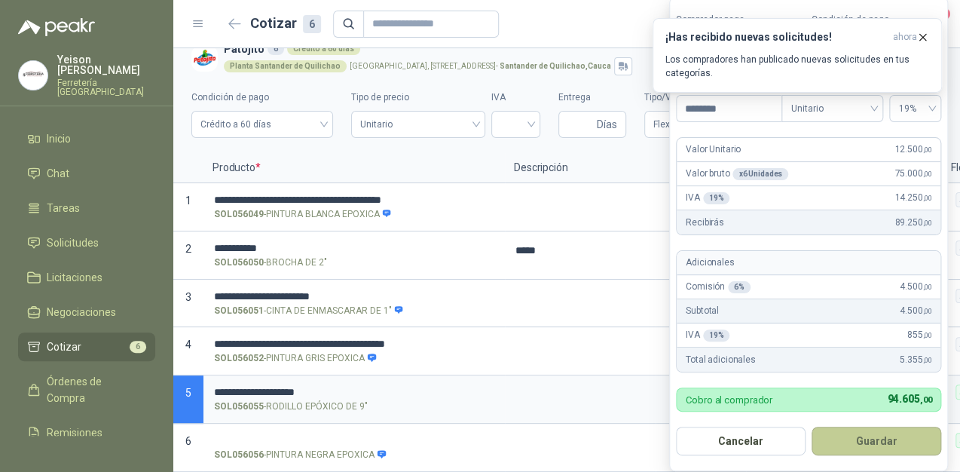
click at [885, 433] on button "Guardar" at bounding box center [877, 441] width 130 height 29
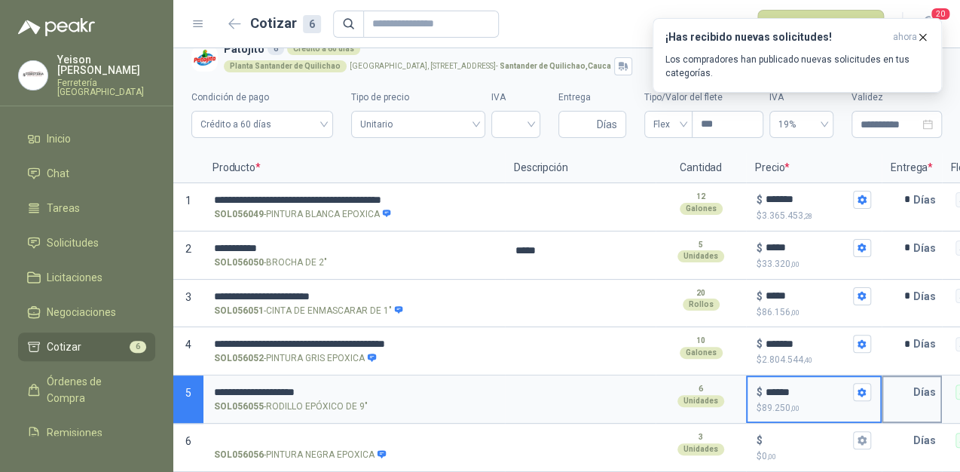
click at [919, 386] on p "Días" at bounding box center [927, 392] width 29 height 30
click at [910, 381] on input "text" at bounding box center [898, 392] width 30 height 30
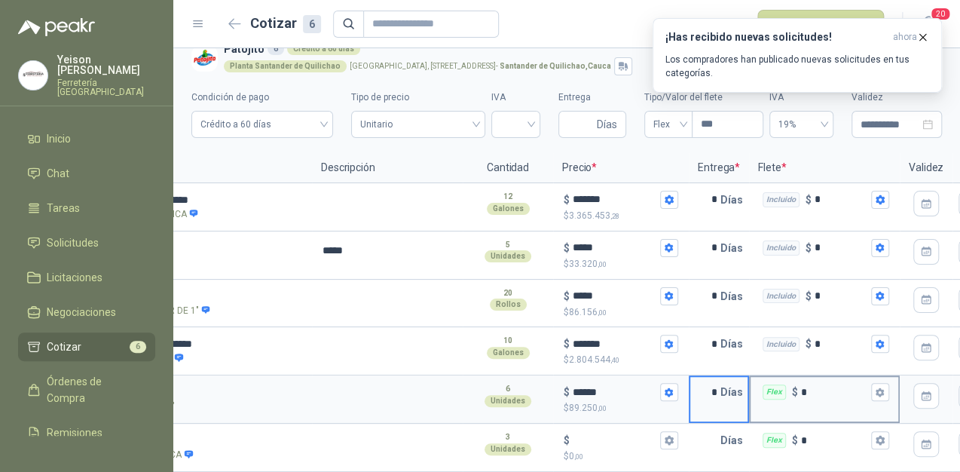
scroll to position [0, 195]
type input "*"
click at [881, 387] on icon "button" at bounding box center [878, 392] width 10 height 10
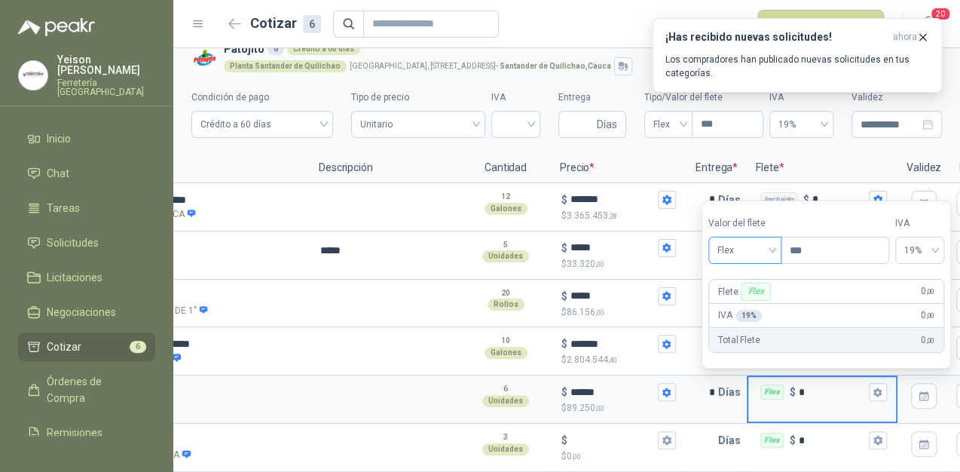
click at [769, 241] on span "Flex" at bounding box center [744, 250] width 55 height 23
click at [739, 301] on div "Incluido" at bounding box center [746, 306] width 53 height 17
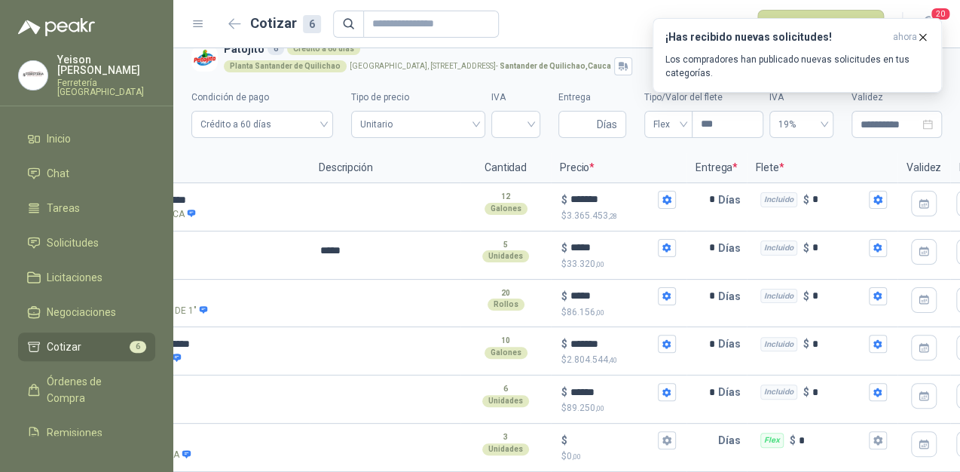
scroll to position [0, 0]
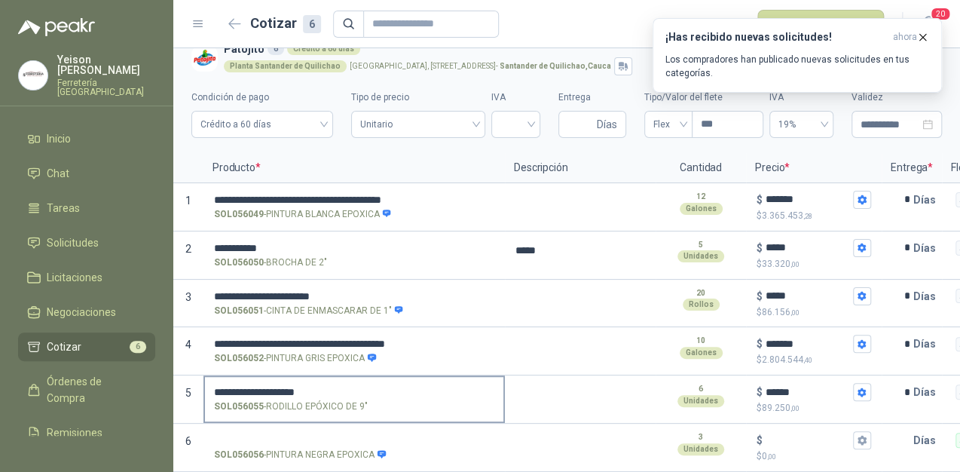
click at [239, 410] on div "**********" at bounding box center [353, 399] width 301 height 48
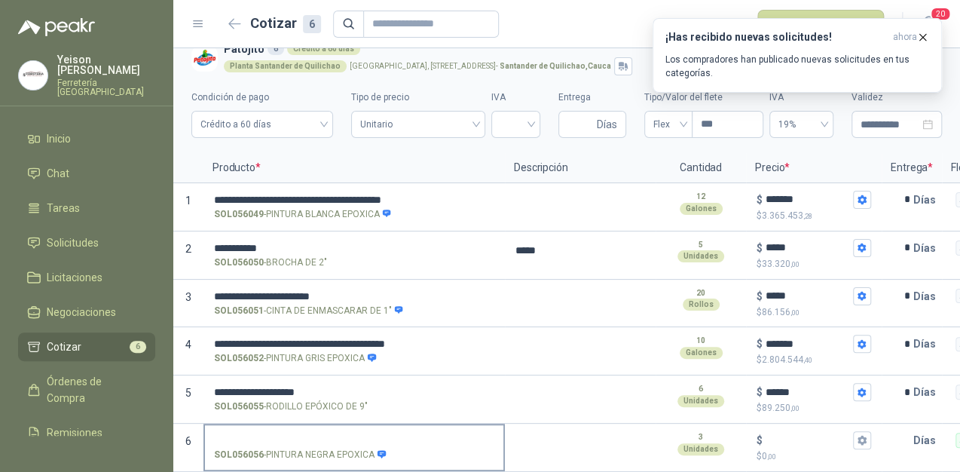
click at [233, 425] on label "SOL056056 - PINTURA NEGRA EPOXICA" at bounding box center [354, 446] width 298 height 43
click at [233, 435] on input "SOL056056 - PINTURA NEGRA EPOXICA" at bounding box center [354, 440] width 280 height 11
drag, startPoint x: 233, startPoint y: 416, endPoint x: 215, endPoint y: 421, distance: 18.6
click at [215, 425] on label "SOL056056 - PINTURA NEGRA EPOXICA" at bounding box center [354, 446] width 298 height 43
click at [215, 435] on input "SOL056056 - PINTURA NEGRA EPOXICA" at bounding box center [354, 440] width 280 height 11
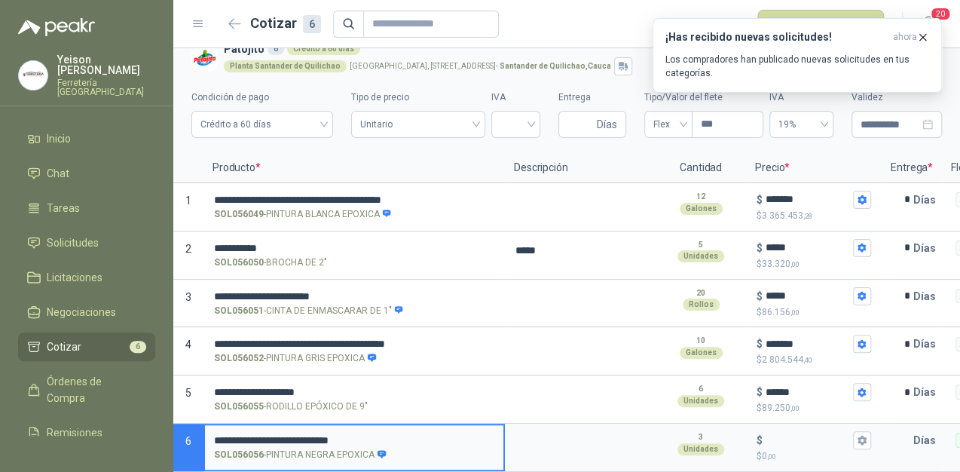
click at [368, 435] on input "**********" at bounding box center [354, 440] width 280 height 11
type input "**********"
click at [775, 425] on div "$ $ 0 ,00" at bounding box center [814, 447] width 133 height 44
click at [775, 435] on input "$ $ 0 ,00" at bounding box center [808, 440] width 84 height 11
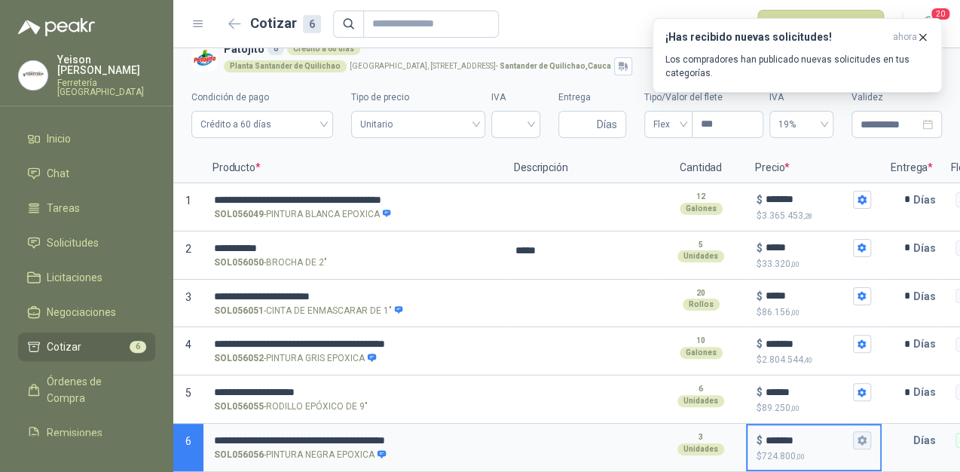
type input "*******"
click at [864, 436] on icon "button" at bounding box center [862, 440] width 8 height 9
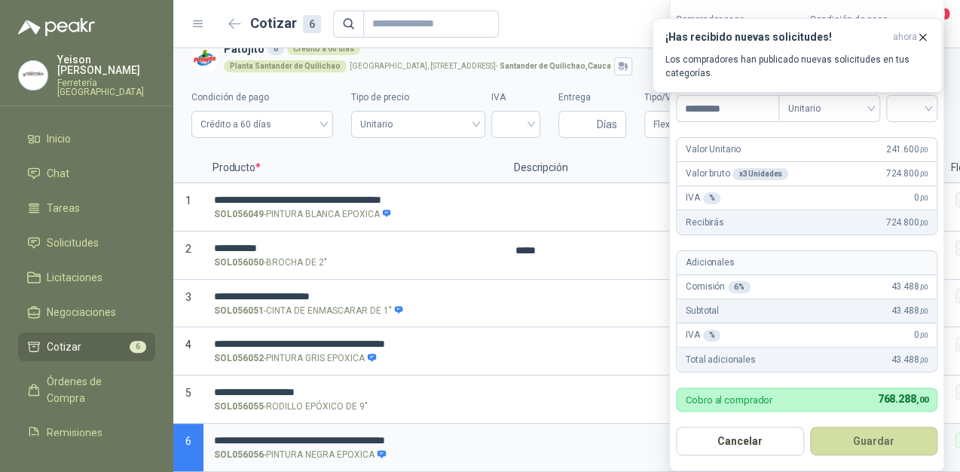
click at [934, 93] on div "¡Has recibido nuevas solicitudes! ahora Los compradores han publicado nuevas so…" at bounding box center [797, 55] width 289 height 75
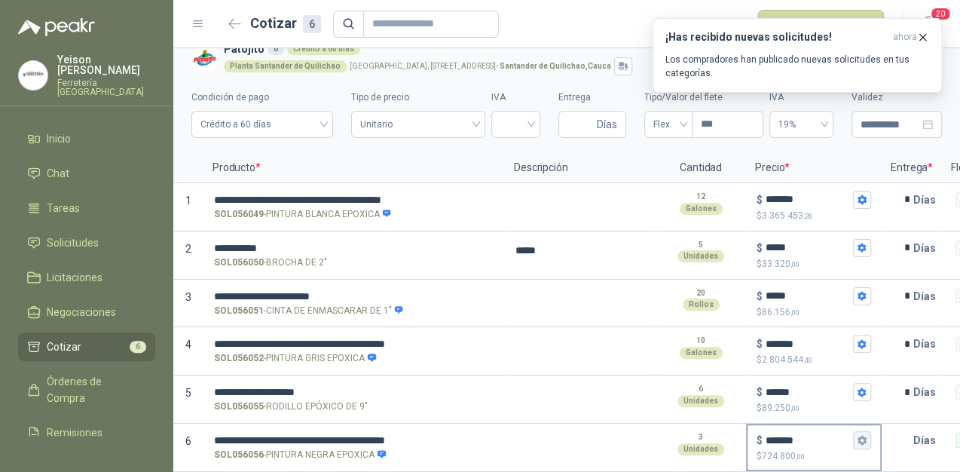
click at [859, 436] on icon "button" at bounding box center [862, 440] width 8 height 9
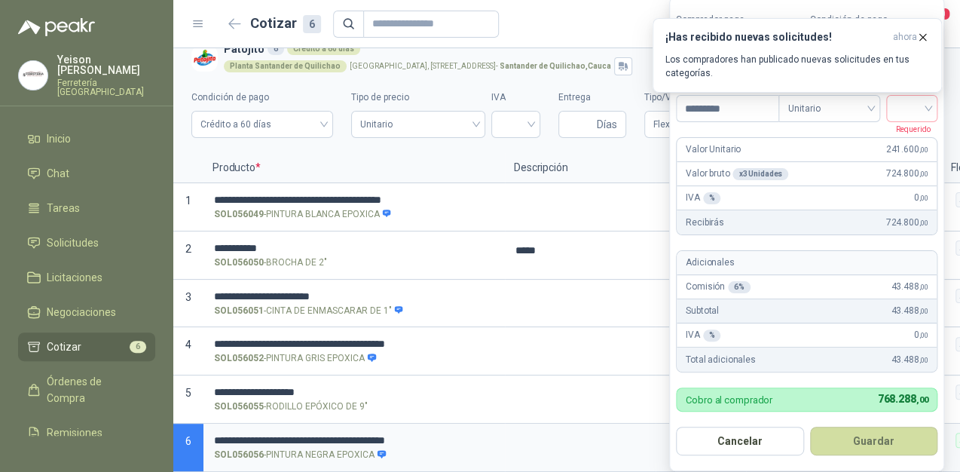
click at [925, 93] on div "¡Has recibido nuevas solicitudes! ahora Los compradores han publicado nuevas so…" at bounding box center [797, 55] width 289 height 75
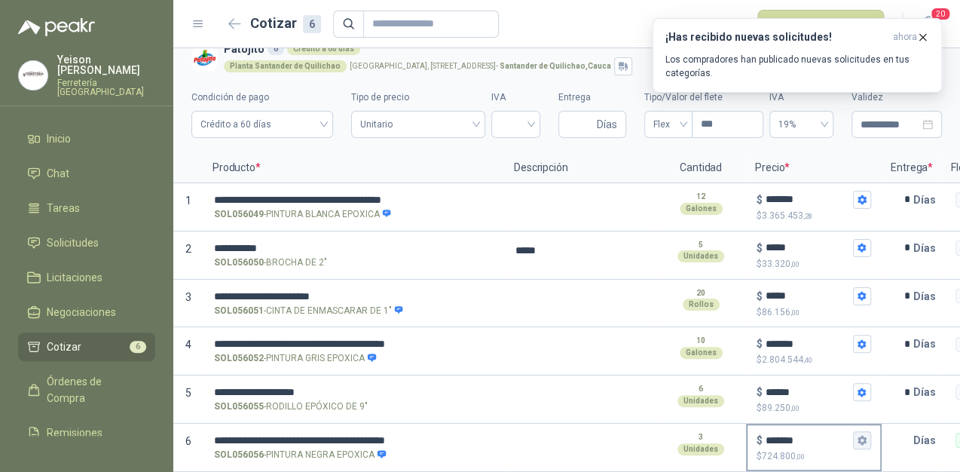
click at [855, 431] on button "$ ******* $ 724.800 ,00" at bounding box center [862, 440] width 18 height 18
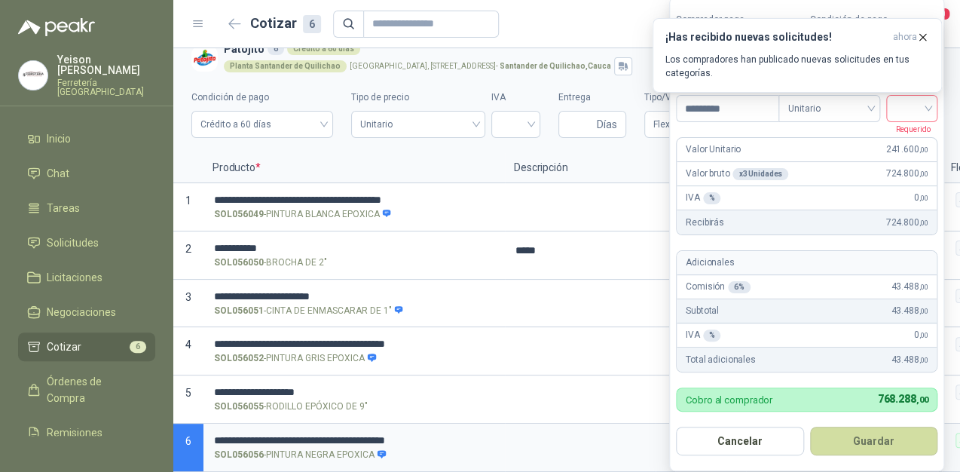
click at [928, 109] on input "search" at bounding box center [911, 107] width 33 height 23
click at [916, 136] on div "19%" at bounding box center [915, 141] width 28 height 17
click at [874, 433] on button "Guardar" at bounding box center [877, 441] width 130 height 29
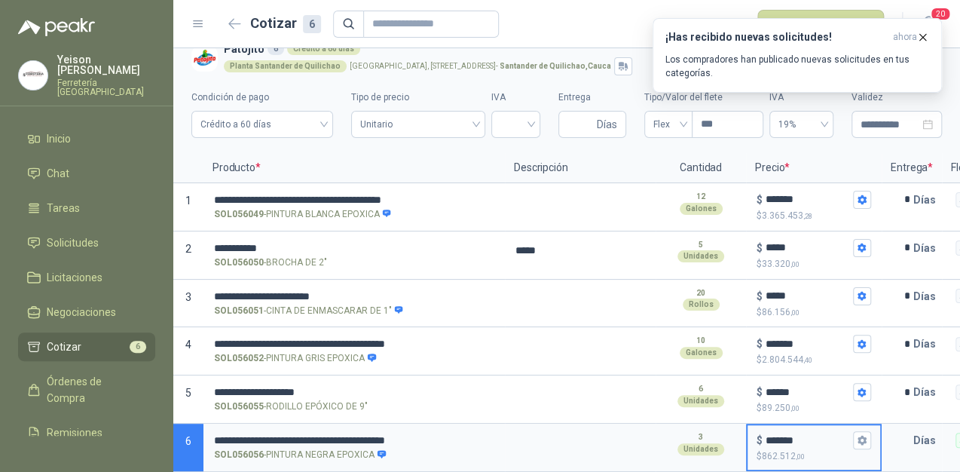
scroll to position [0, 240]
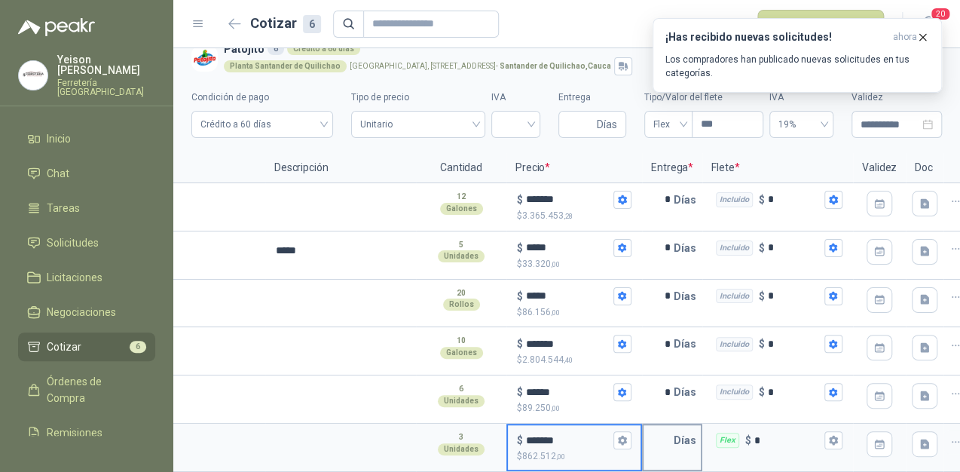
click at [674, 429] on p "Días" at bounding box center [688, 440] width 29 height 30
click at [671, 429] on input "text" at bounding box center [659, 440] width 30 height 30
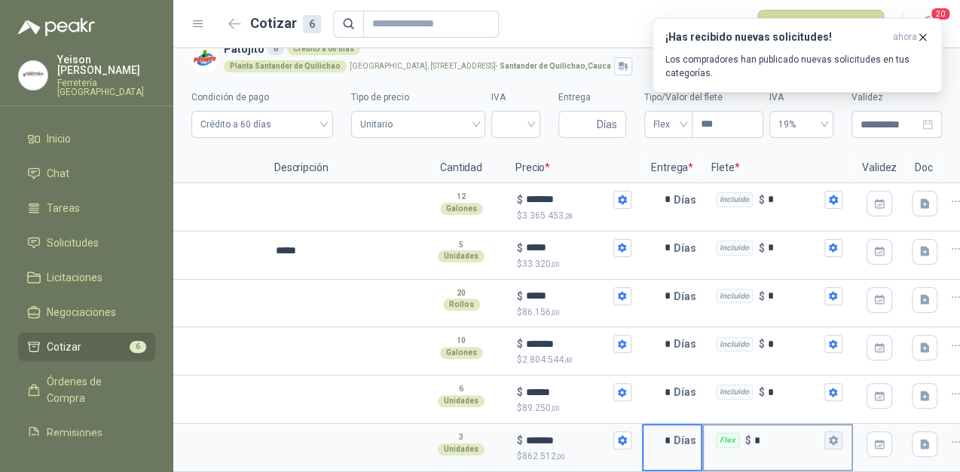
type input "*"
click at [838, 435] on icon "button" at bounding box center [833, 440] width 10 height 10
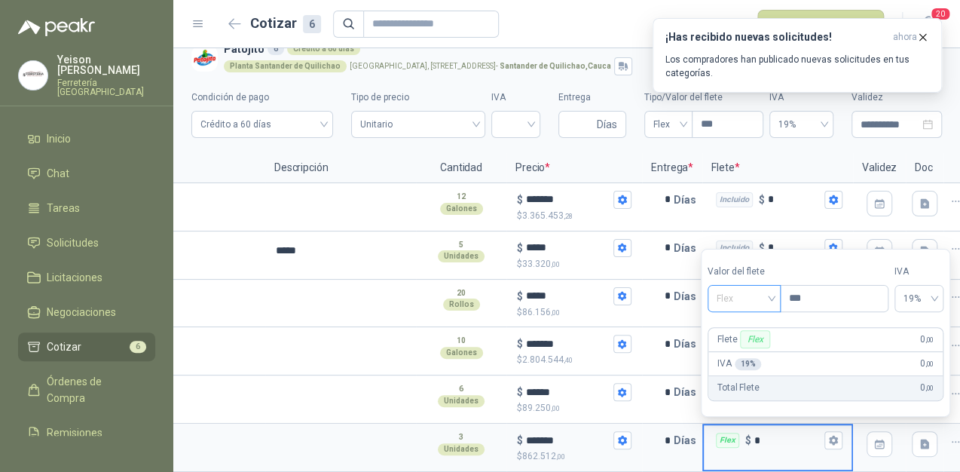
click at [760, 289] on span "Flex" at bounding box center [744, 298] width 55 height 23
click at [748, 356] on div "Incluido" at bounding box center [746, 354] width 53 height 17
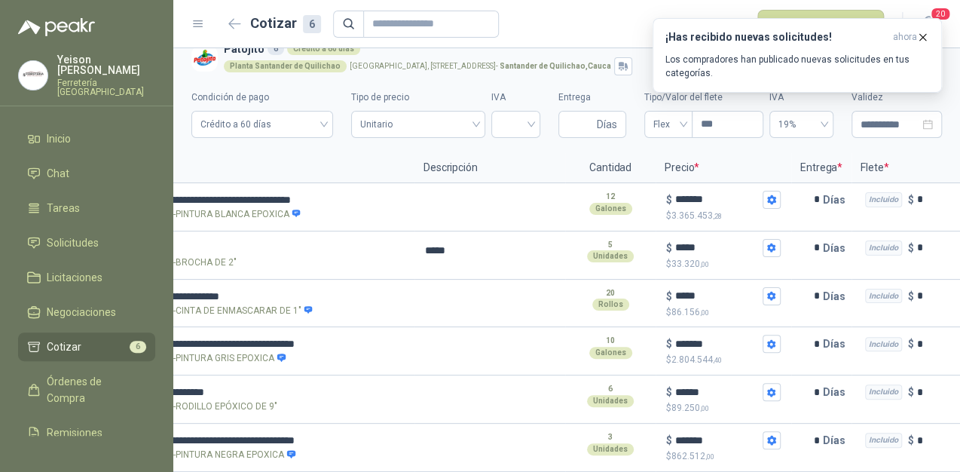
scroll to position [0, 0]
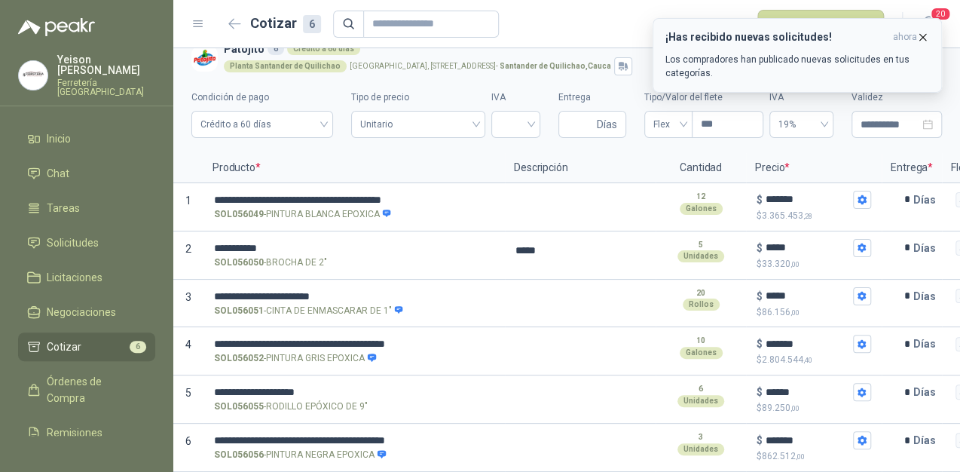
click at [922, 38] on icon "button" at bounding box center [923, 37] width 6 height 6
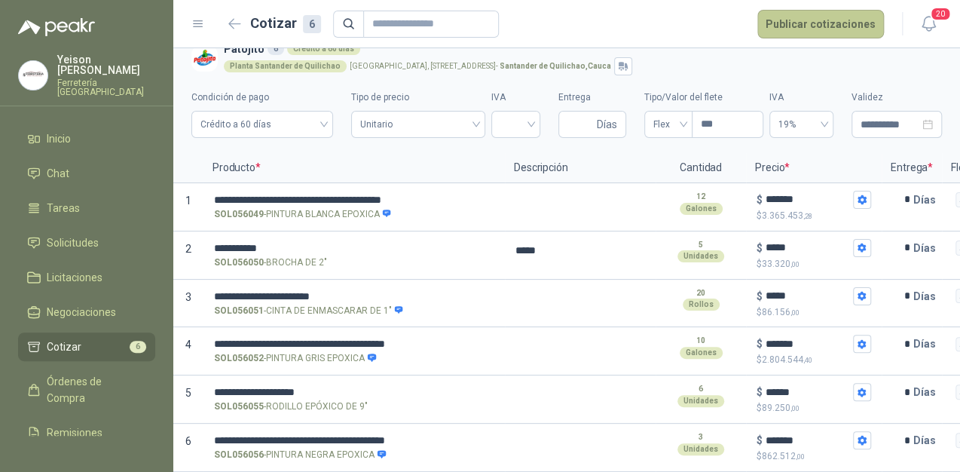
click at [820, 18] on button "Publicar cotizaciones" at bounding box center [820, 24] width 127 height 29
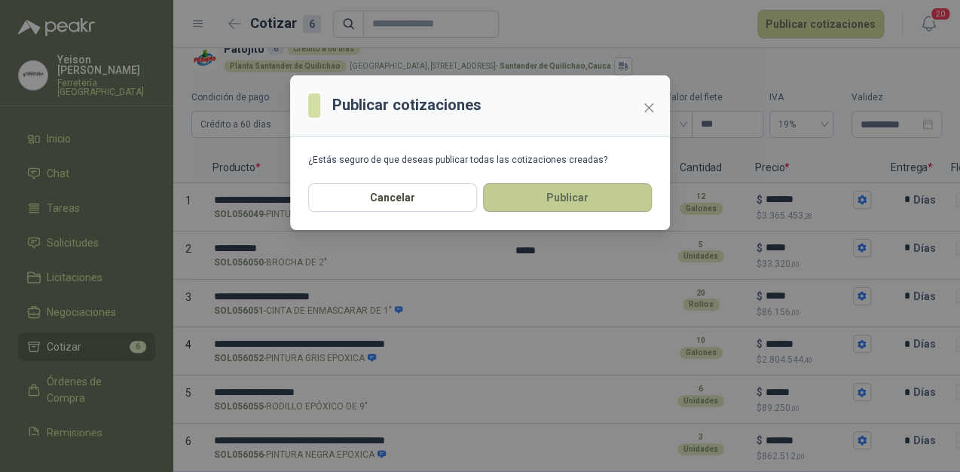
click at [520, 198] on button "Publicar" at bounding box center [567, 197] width 169 height 29
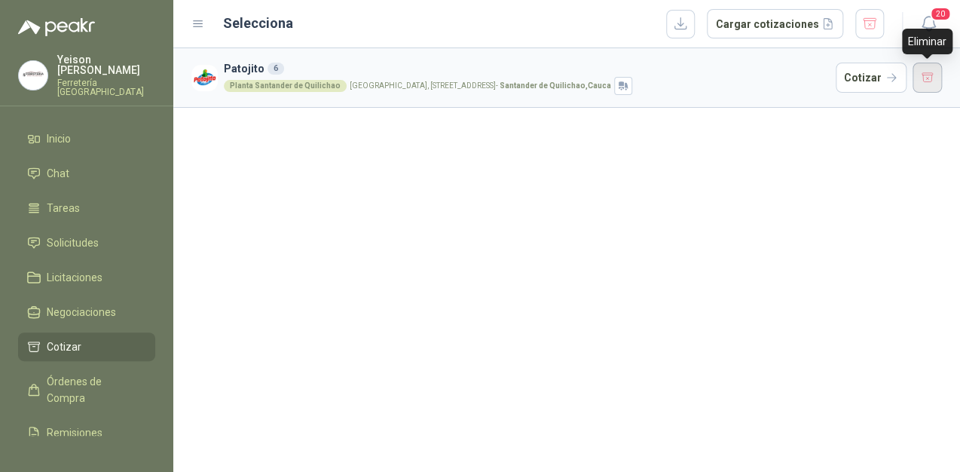
click at [925, 73] on button "button" at bounding box center [928, 78] width 30 height 30
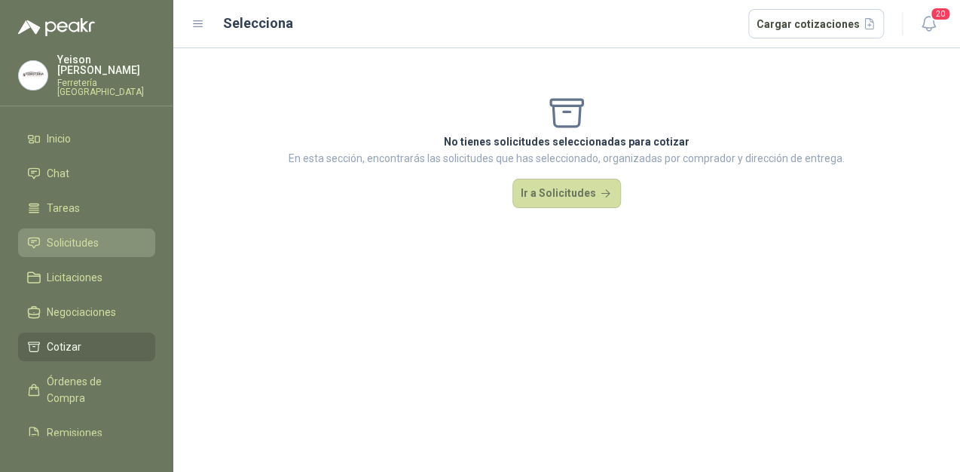
click at [78, 234] on span "Solicitudes" at bounding box center [73, 242] width 52 height 17
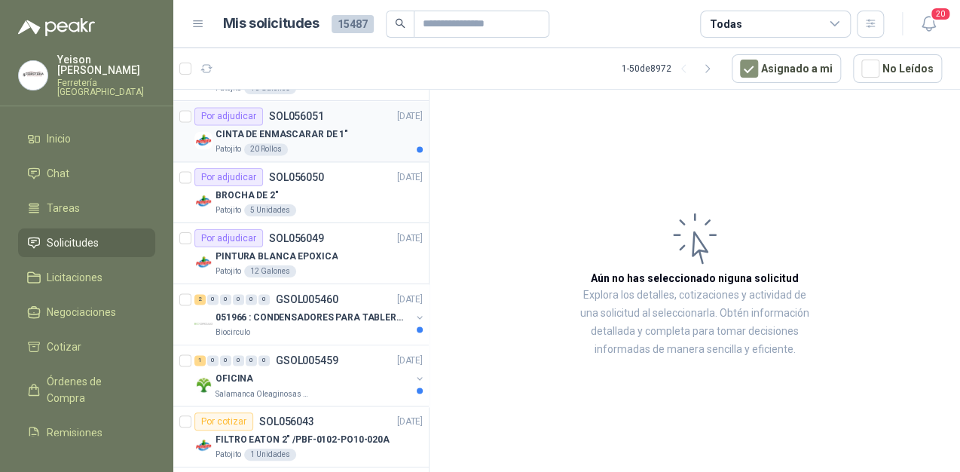
scroll to position [1025, 0]
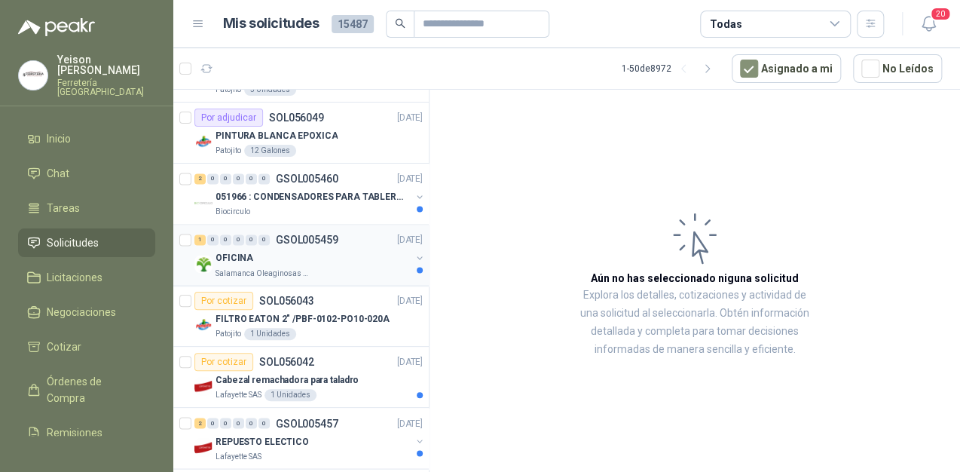
click at [292, 249] on div "OFICINA" at bounding box center [313, 258] width 195 height 18
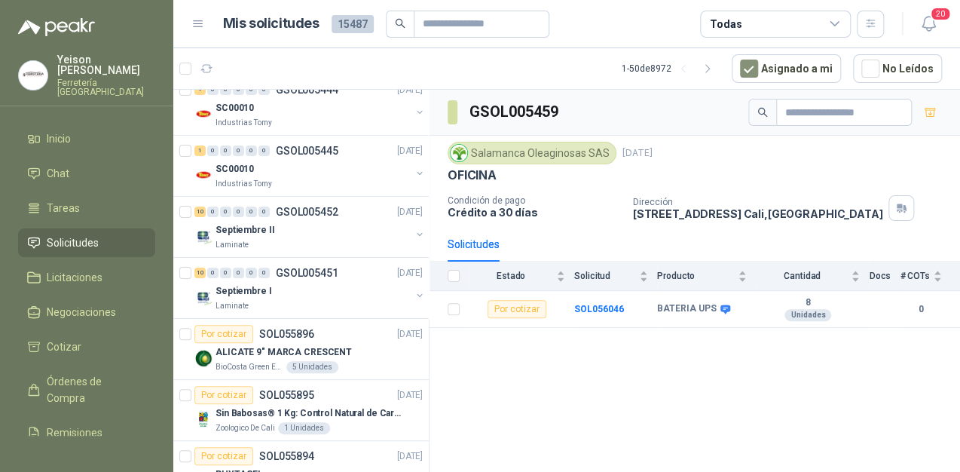
scroll to position [2231, 0]
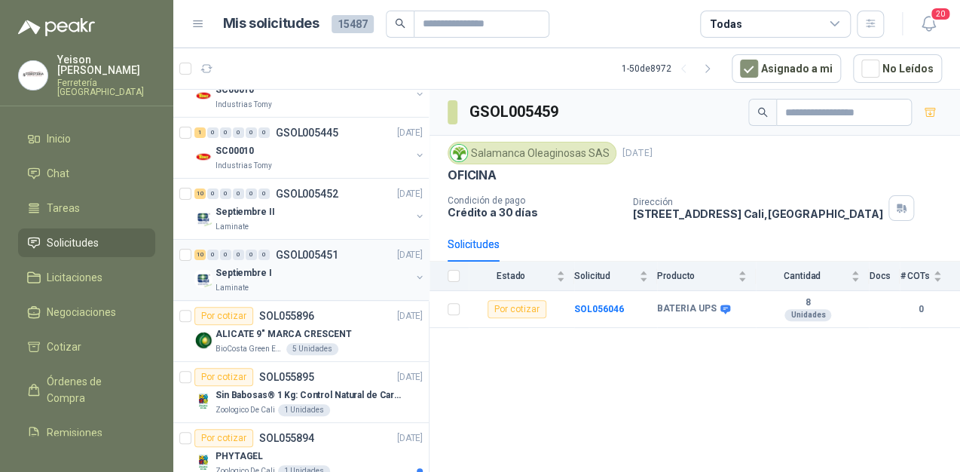
click at [280, 265] on div "Septiembre I" at bounding box center [313, 273] width 195 height 18
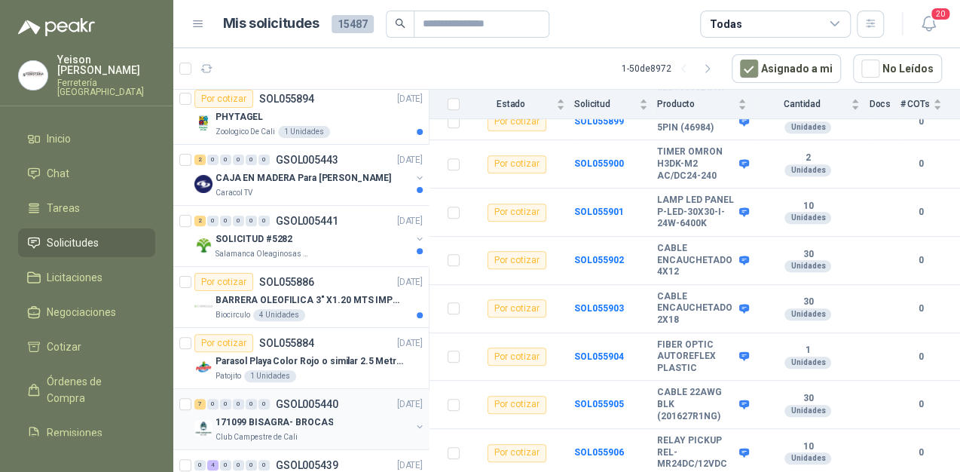
scroll to position [2690, 0]
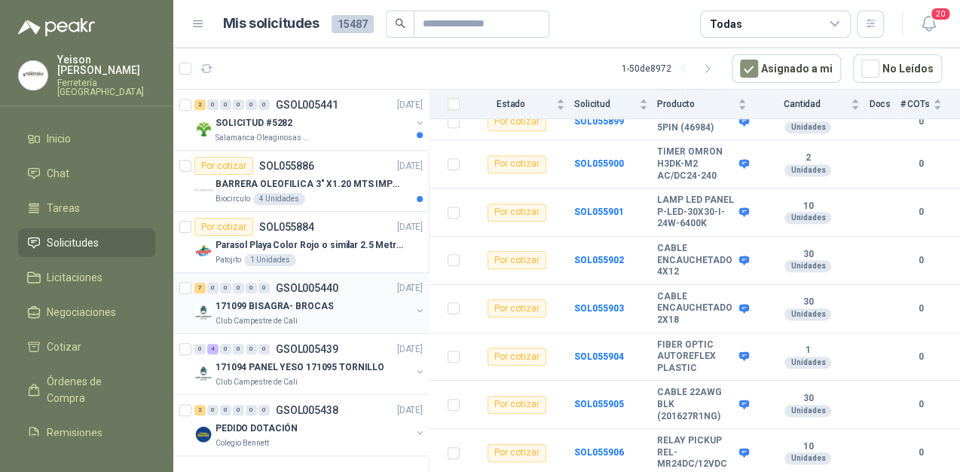
click at [305, 299] on p "171099 BISAGRA- BROCAS" at bounding box center [275, 306] width 118 height 14
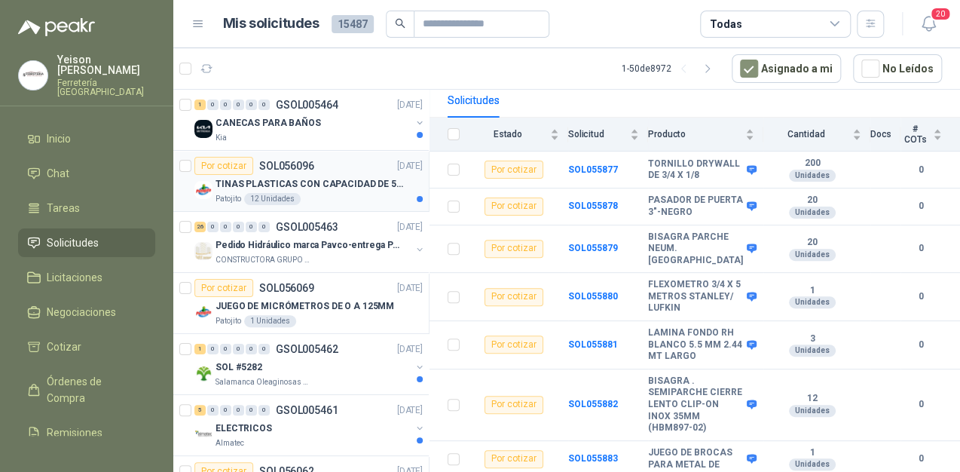
click at [324, 175] on div "TINAS PLASTICAS CON CAPACIDAD DE 50 KG" at bounding box center [319, 184] width 207 height 18
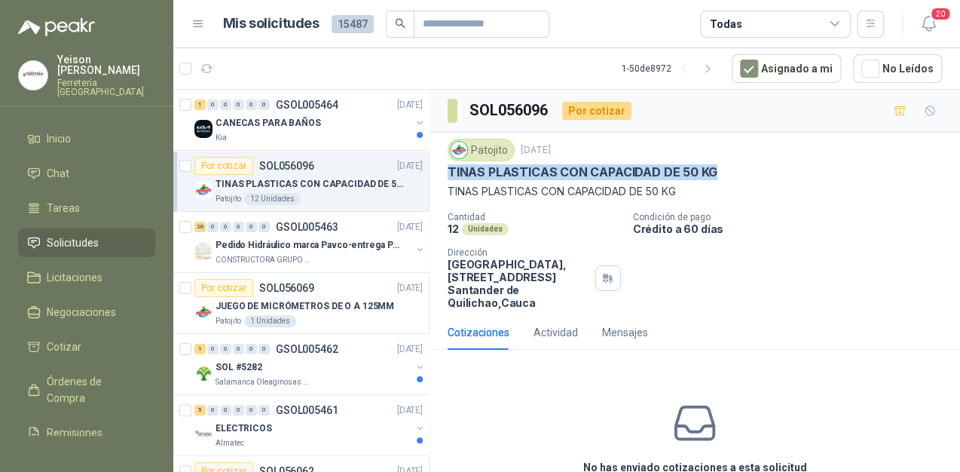
drag, startPoint x: 714, startPoint y: 169, endPoint x: 449, endPoint y: 179, distance: 265.4
click at [449, 179] on div "TINAS PLASTICAS CON CAPACIDAD DE 50 KG" at bounding box center [695, 172] width 494 height 16
copy p "TINAS PLASTICAS CON CAPACIDAD DE 50 KG"
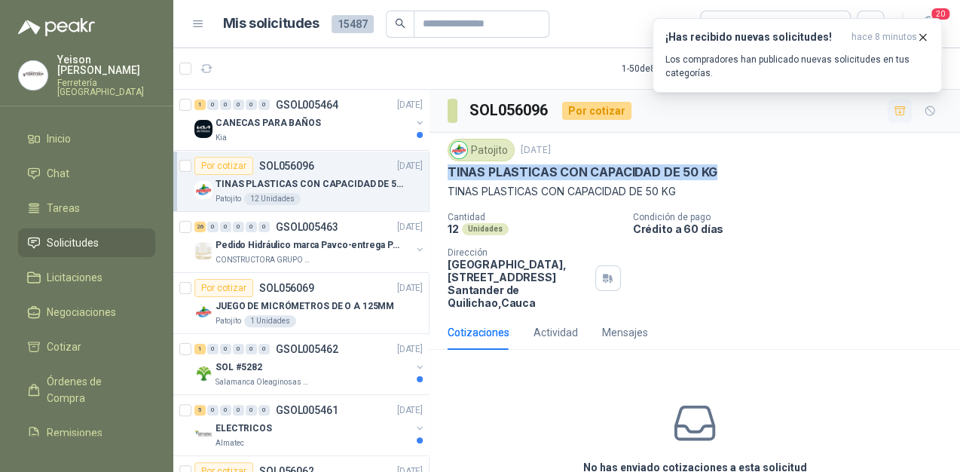
click at [895, 112] on icon "button" at bounding box center [900, 110] width 11 height 8
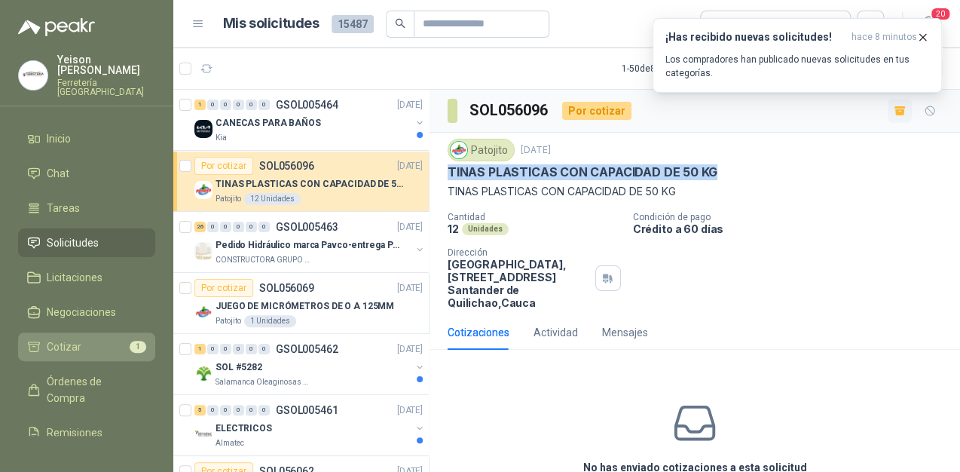
click at [130, 341] on span "1" at bounding box center [138, 347] width 17 height 12
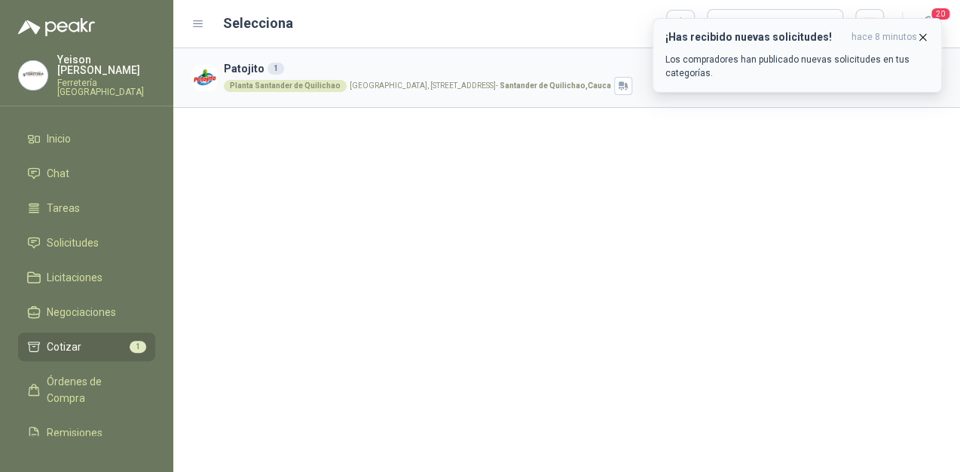
click at [922, 32] on icon "button" at bounding box center [922, 37] width 13 height 13
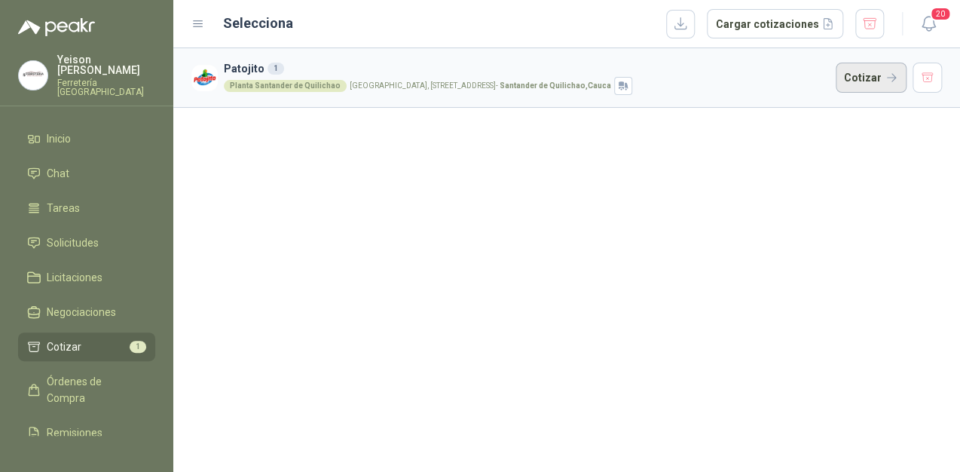
click at [856, 73] on button "Cotizar" at bounding box center [871, 78] width 71 height 30
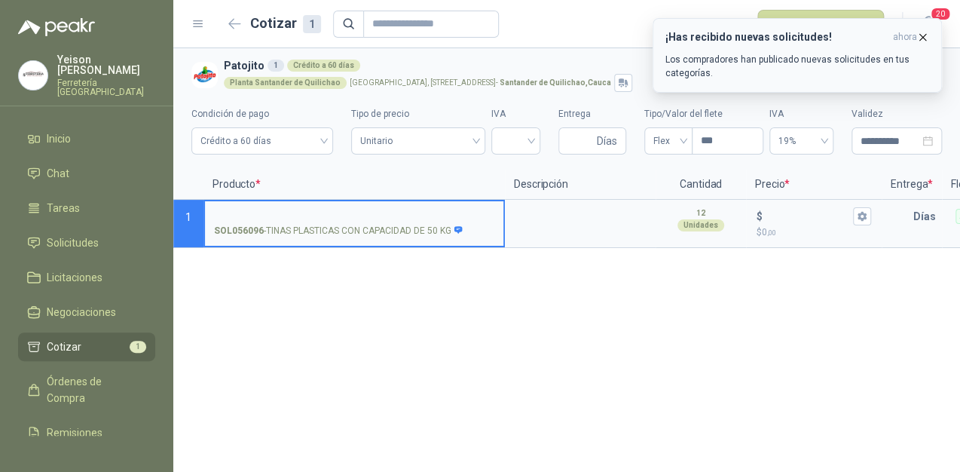
click at [922, 34] on icon "button" at bounding box center [922, 37] width 13 height 13
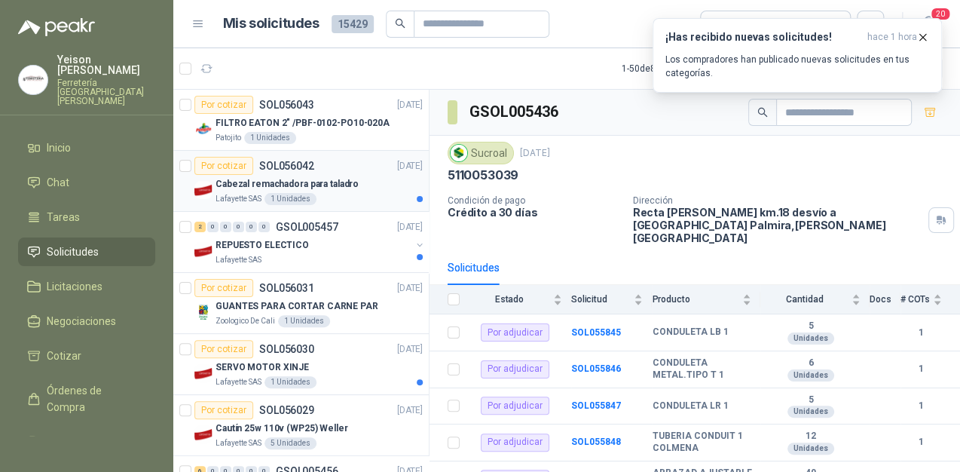
scroll to position [44, 0]
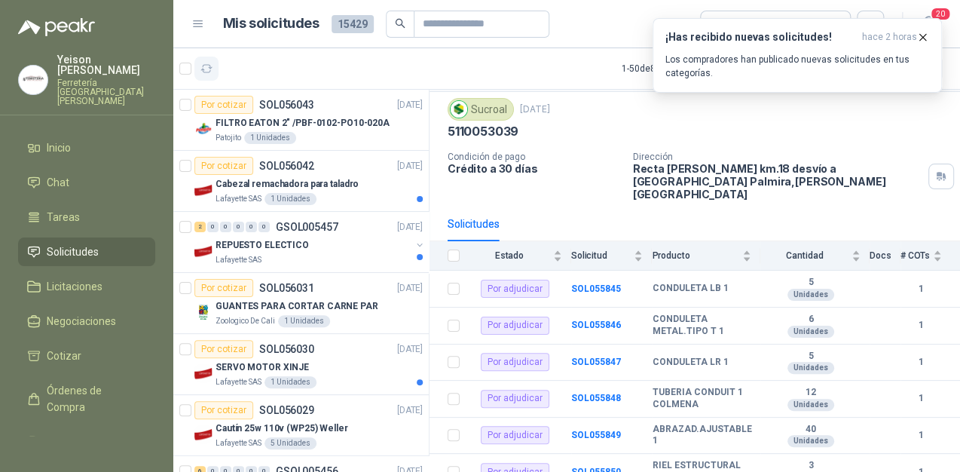
click at [205, 66] on icon "button" at bounding box center [206, 69] width 13 height 13
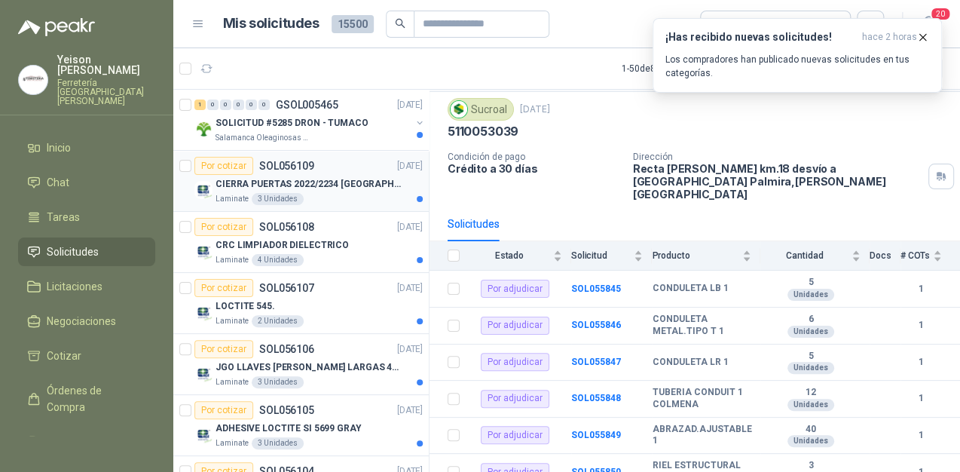
click at [299, 181] on p "CIERRA PUERTAS 2022/2234 [GEOGRAPHIC_DATA]" at bounding box center [310, 184] width 188 height 14
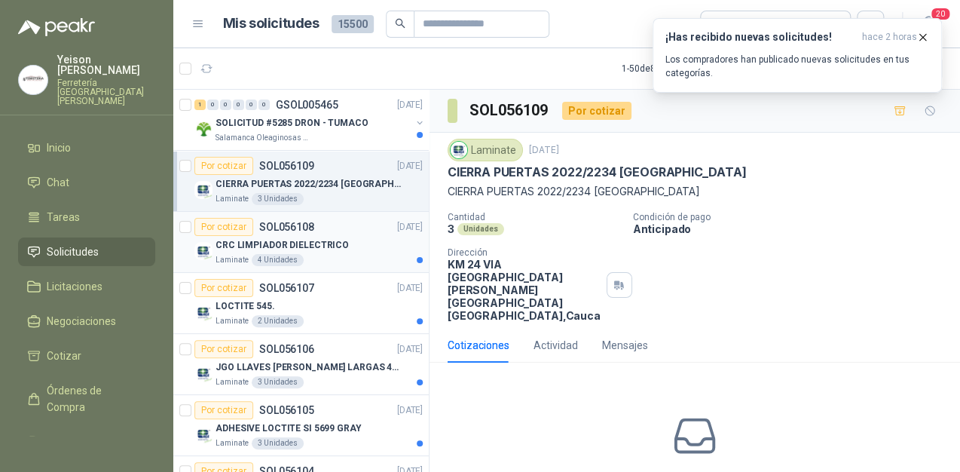
click at [324, 243] on p "CRC LIMPIADOR DIELECTRICO" at bounding box center [282, 245] width 133 height 14
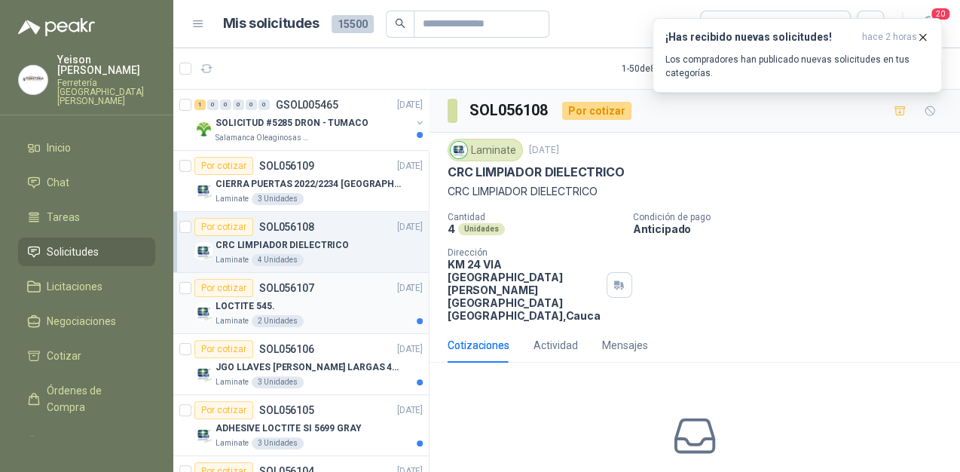
click at [332, 301] on div "LOCTITE 545." at bounding box center [319, 306] width 207 height 18
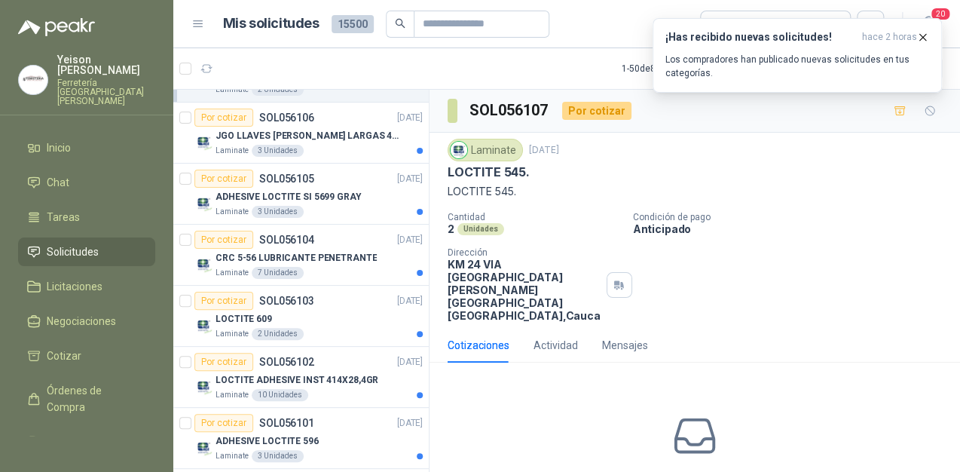
scroll to position [241, 0]
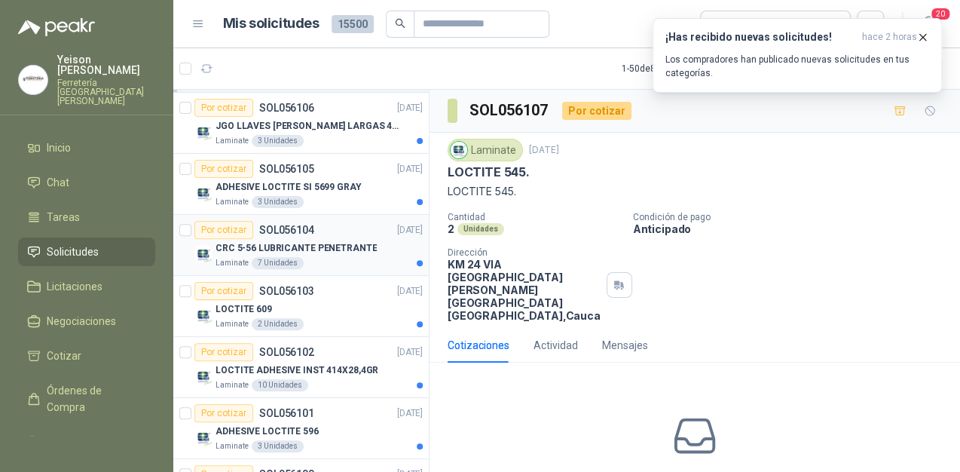
click at [341, 254] on div "CRC 5-56 LUBRICANTE PENETRANTE" at bounding box center [319, 248] width 207 height 18
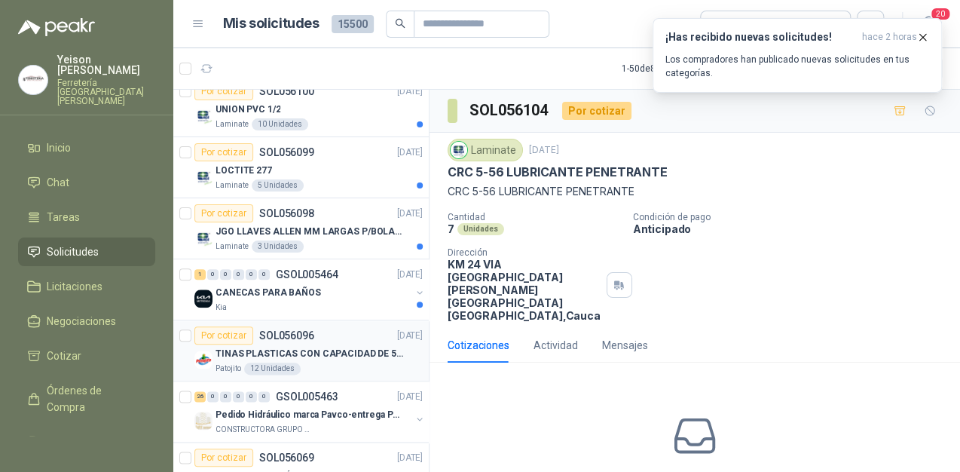
scroll to position [663, 0]
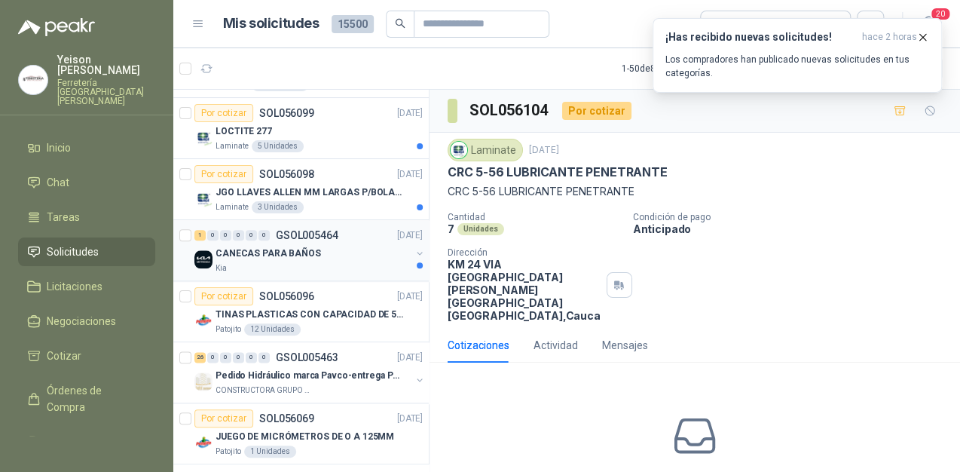
click at [332, 270] on div "Kia" at bounding box center [313, 268] width 195 height 12
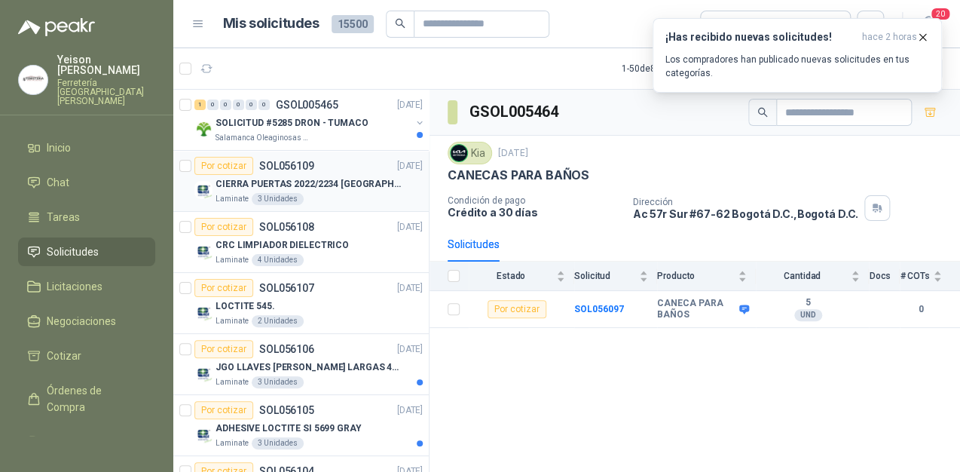
click at [320, 181] on p "CIERRA PUERTAS 2022/2234 [GEOGRAPHIC_DATA]" at bounding box center [310, 184] width 188 height 14
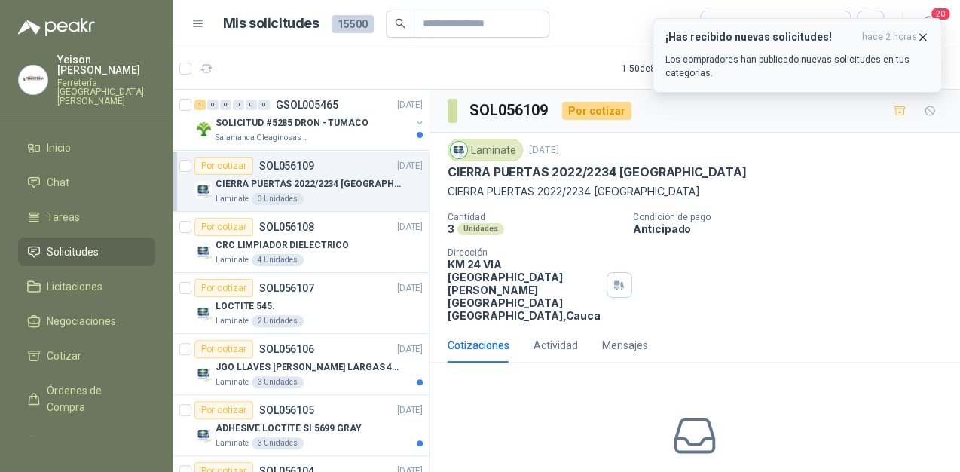
click at [925, 38] on icon "button" at bounding box center [922, 37] width 13 height 13
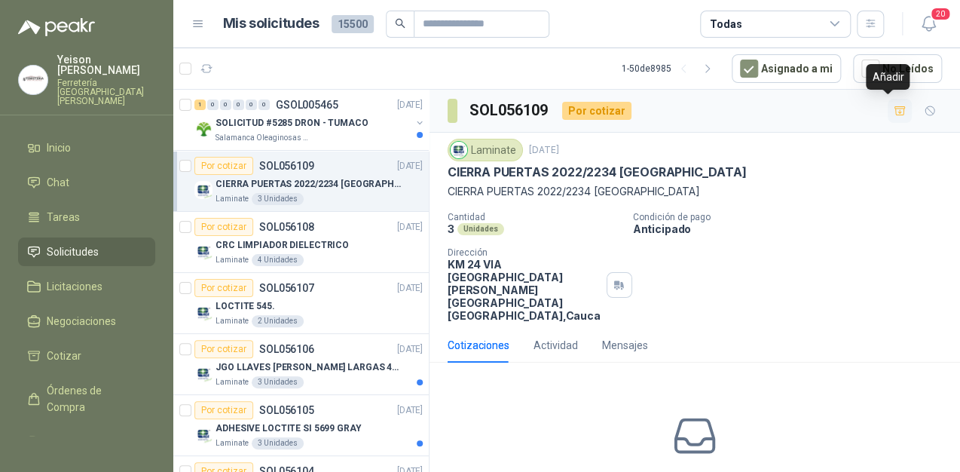
click at [894, 114] on icon "button" at bounding box center [900, 111] width 13 height 13
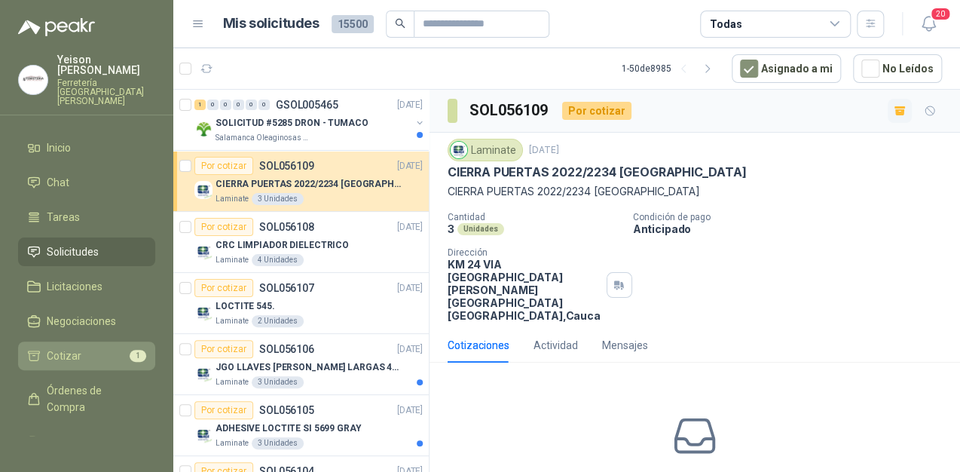
click at [65, 347] on span "Cotizar" at bounding box center [64, 355] width 35 height 17
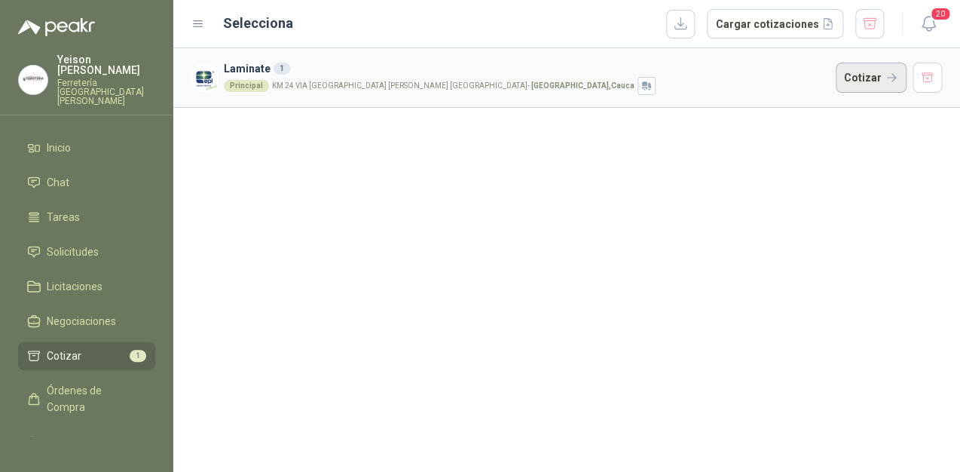
click at [870, 81] on button "Cotizar" at bounding box center [871, 78] width 71 height 30
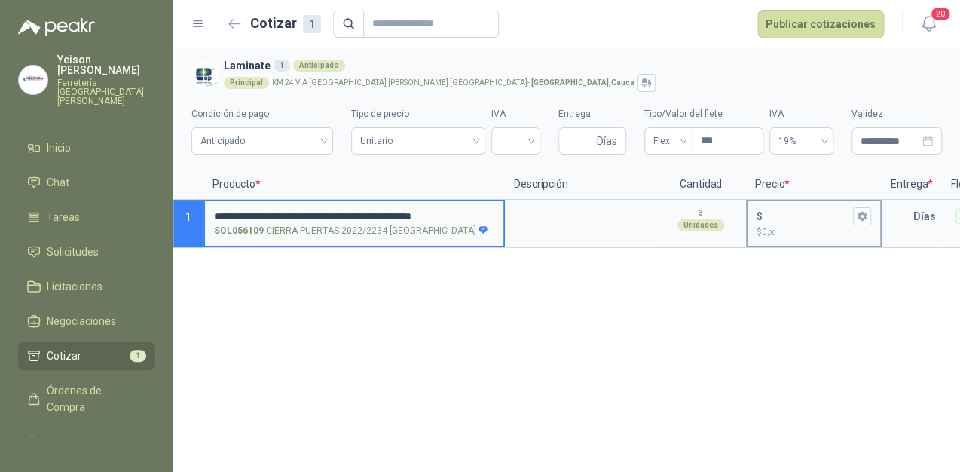
click at [778, 211] on input "$ $ 0 ,00" at bounding box center [808, 215] width 84 height 11
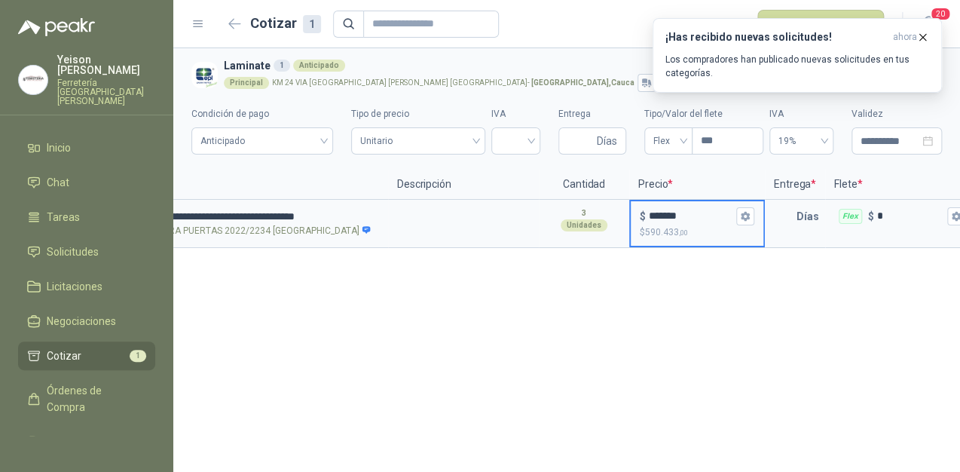
scroll to position [0, 143]
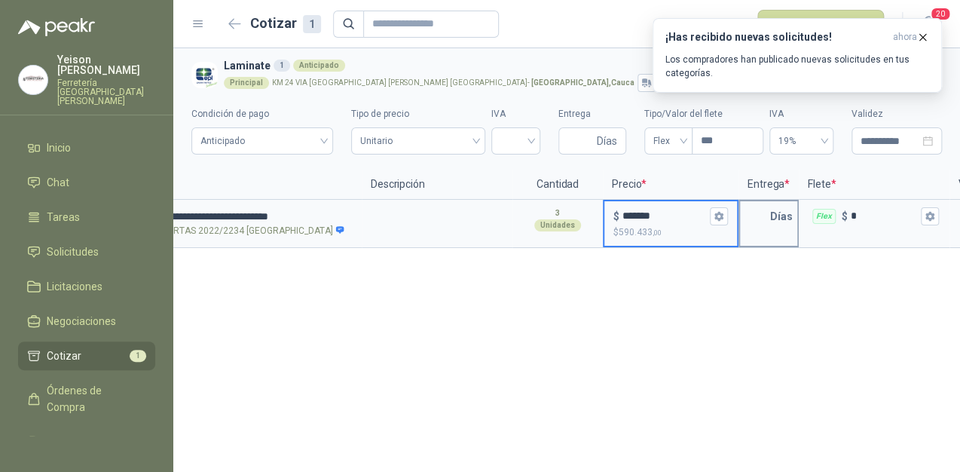
type input "*******"
click at [763, 215] on input "text" at bounding box center [755, 216] width 30 height 30
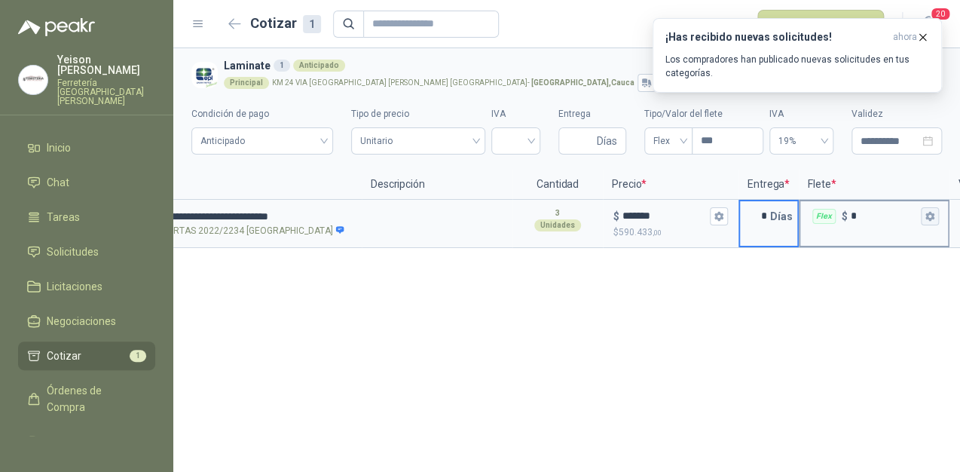
type input "*"
click at [928, 215] on icon "button" at bounding box center [929, 216] width 8 height 9
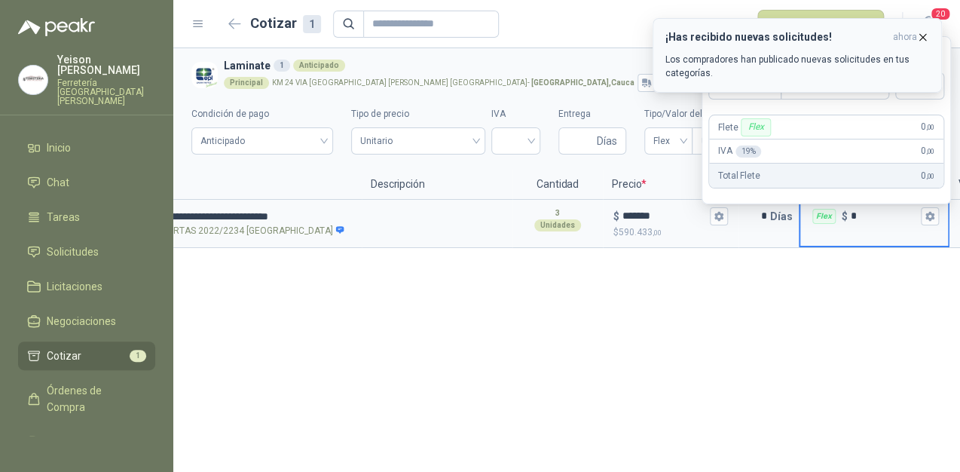
click at [927, 35] on icon "button" at bounding box center [922, 37] width 13 height 13
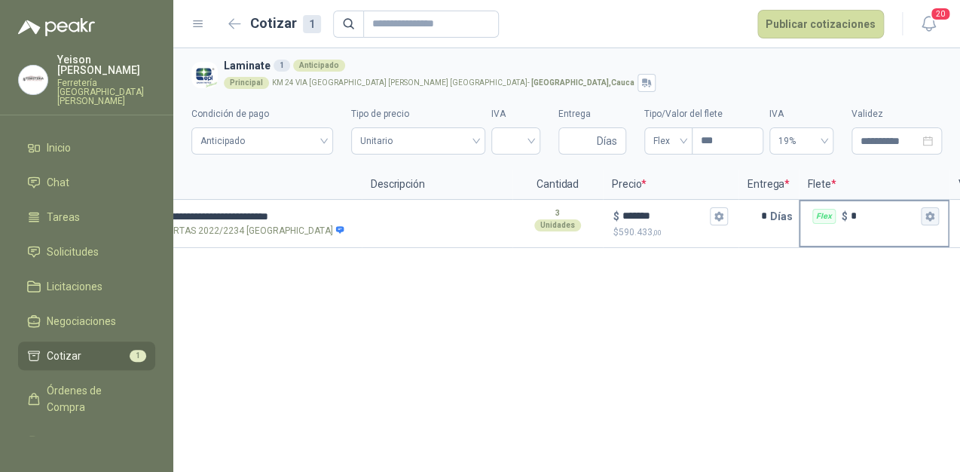
click at [925, 219] on icon "button" at bounding box center [930, 216] width 10 height 10
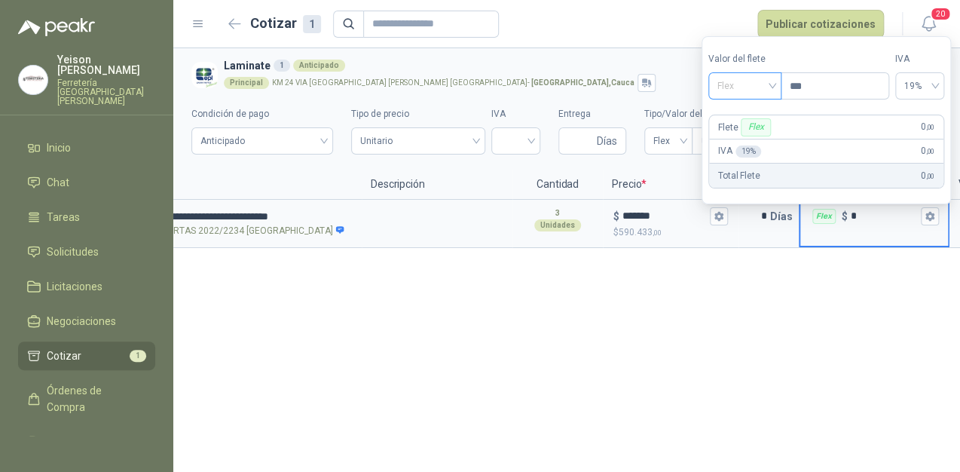
click at [778, 86] on div "Flex" at bounding box center [744, 85] width 73 height 27
click at [755, 140] on div "Incluido" at bounding box center [746, 141] width 53 height 17
drag, startPoint x: 800, startPoint y: 277, endPoint x: 790, endPoint y: 262, distance: 17.3
click at [799, 277] on div "**********" at bounding box center [566, 260] width 787 height 424
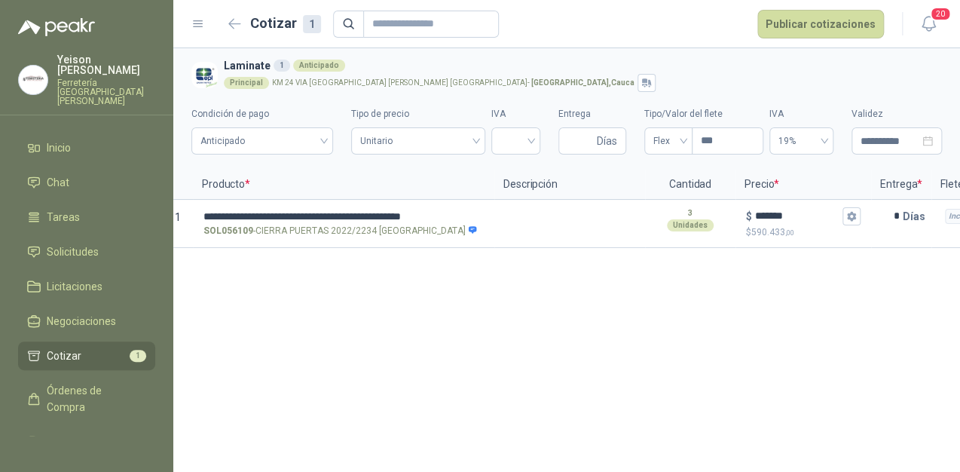
scroll to position [0, 0]
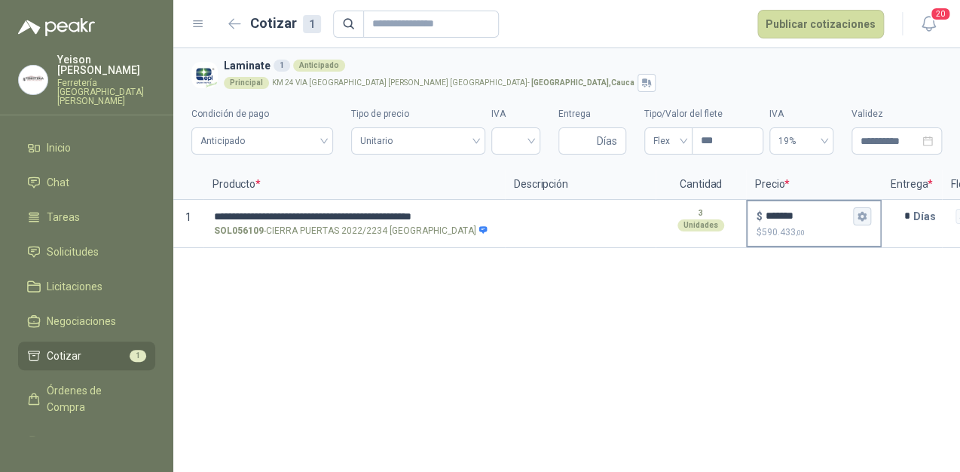
click at [861, 220] on icon "button" at bounding box center [862, 216] width 10 height 10
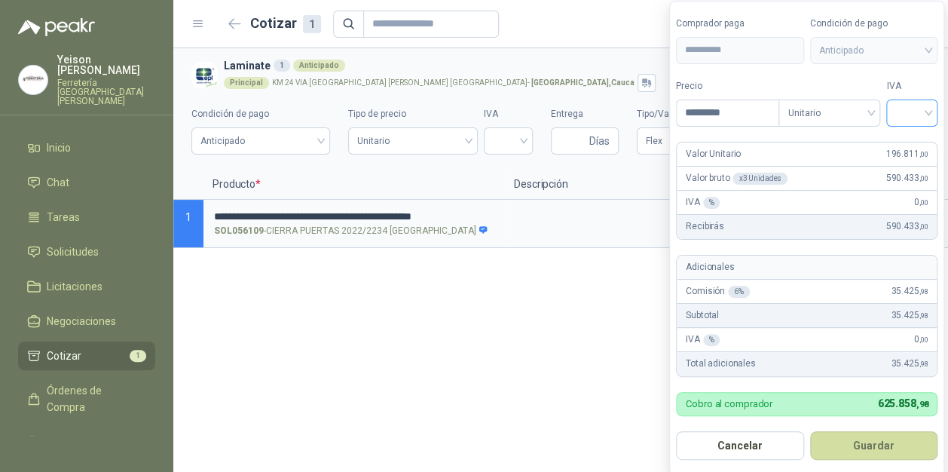
click at [932, 107] on div at bounding box center [911, 112] width 51 height 27
click at [914, 139] on div "19%" at bounding box center [915, 144] width 28 height 17
click at [886, 447] on button "Guardar" at bounding box center [876, 445] width 130 height 29
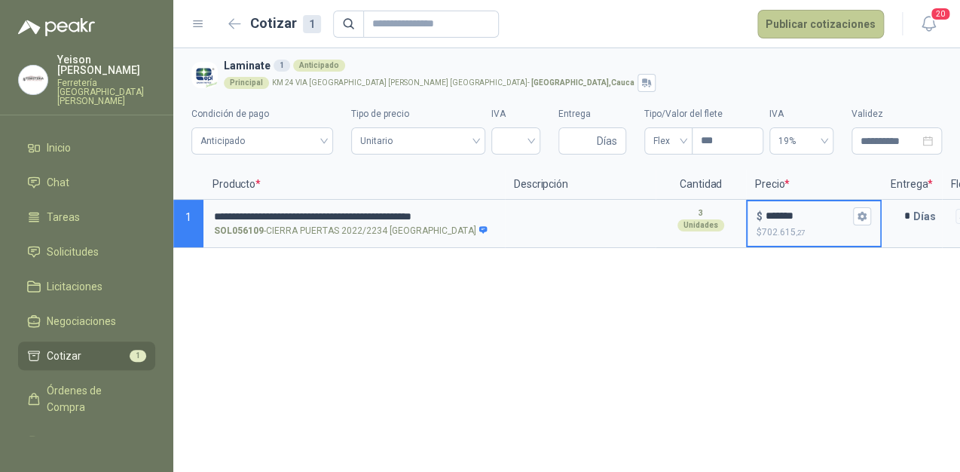
click at [821, 34] on button "Publicar cotizaciones" at bounding box center [820, 24] width 127 height 29
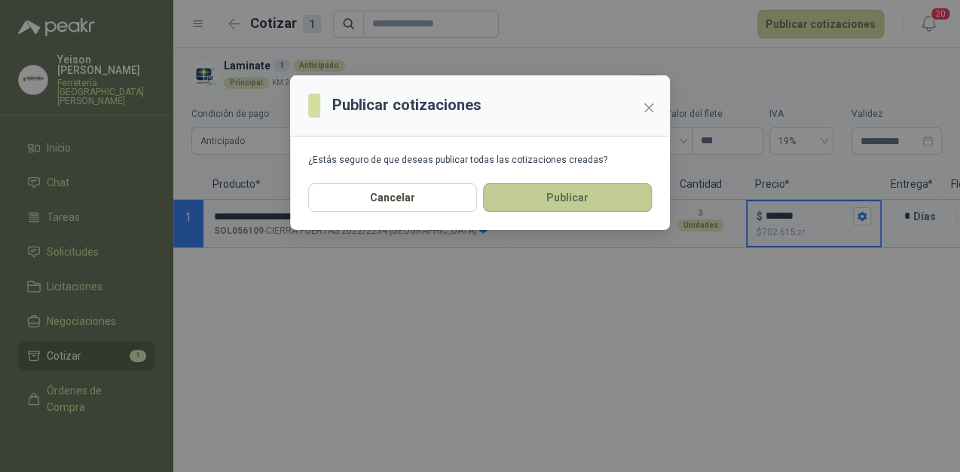
click at [615, 189] on button "Publicar" at bounding box center [567, 197] width 169 height 29
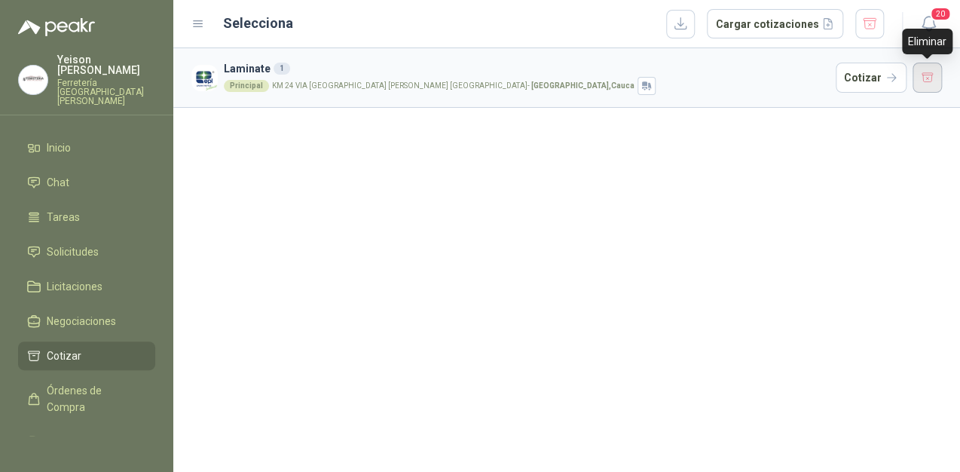
click at [923, 79] on button "button" at bounding box center [928, 78] width 30 height 30
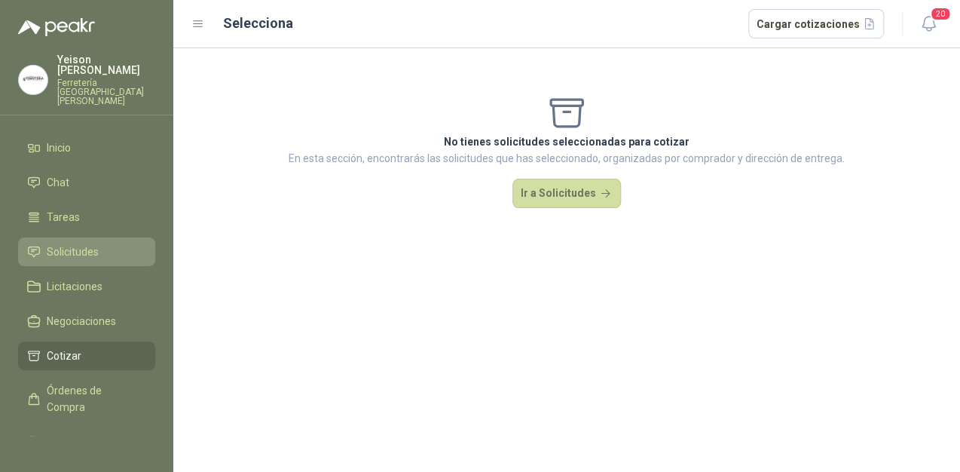
click at [62, 243] on span "Solicitudes" at bounding box center [73, 251] width 52 height 17
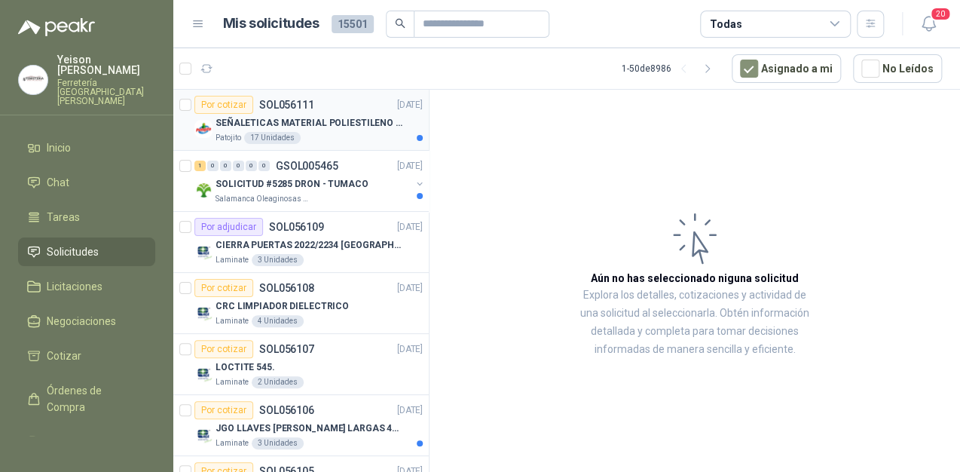
click at [344, 124] on p "SEÑALETICAS MATERIAL POLIESTILENO CON VINILO LAMINADO CALIBRE 60" at bounding box center [310, 123] width 188 height 14
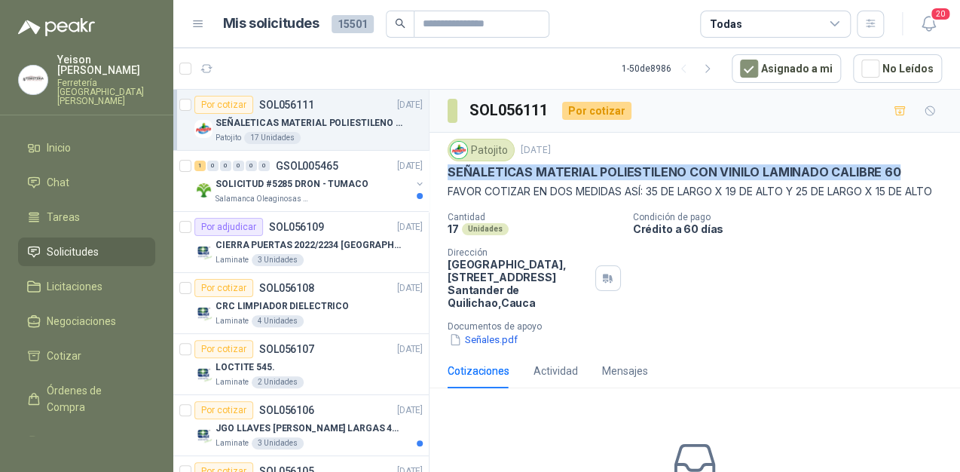
drag, startPoint x: 892, startPoint y: 166, endPoint x: 445, endPoint y: 172, distance: 446.9
click at [445, 172] on div "Patojito 16 sept, 2025 SEÑALETICAS MATERIAL POLIESTILENO CON VINILO LAMINADO CA…" at bounding box center [695, 243] width 531 height 221
copy p "SEÑALETICAS MATERIAL POLIESTILENO CON VINILO LAMINADO CALIBRE 60"
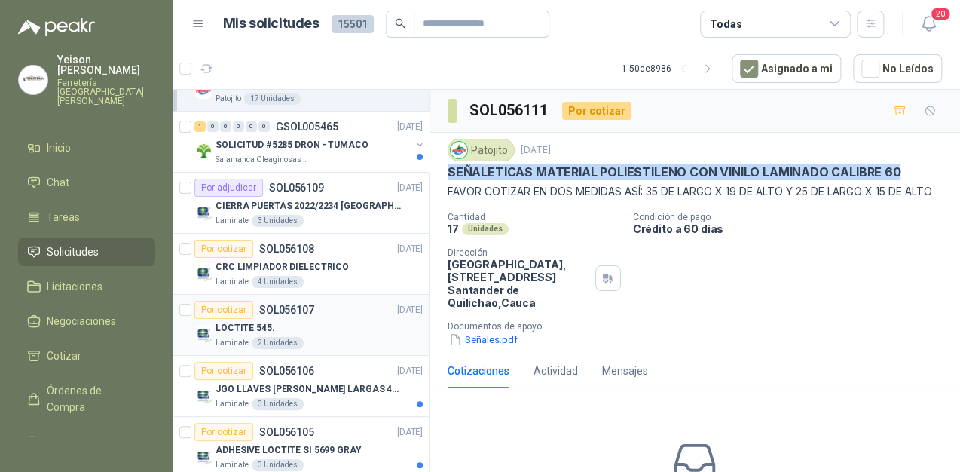
scroll to position [60, 0]
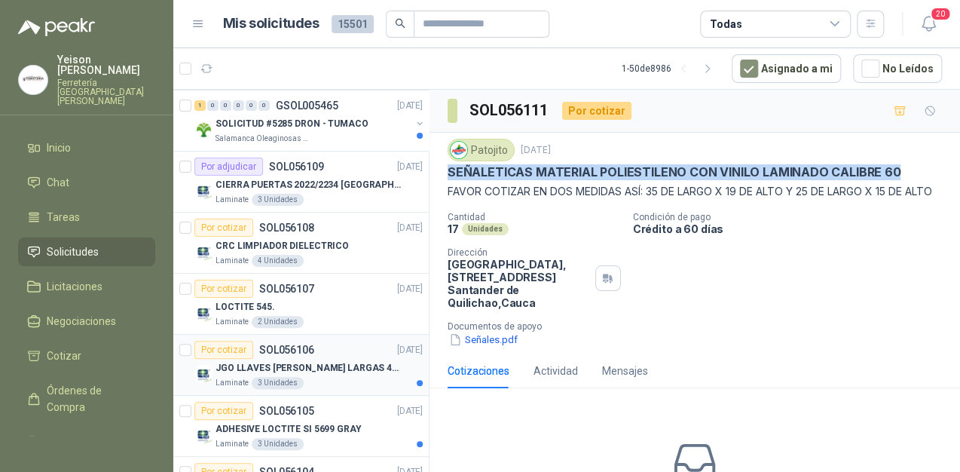
click at [329, 363] on p "JGO LLAVES [PERSON_NAME] LARGAS 4972M [PERSON_NAME]" at bounding box center [310, 368] width 188 height 14
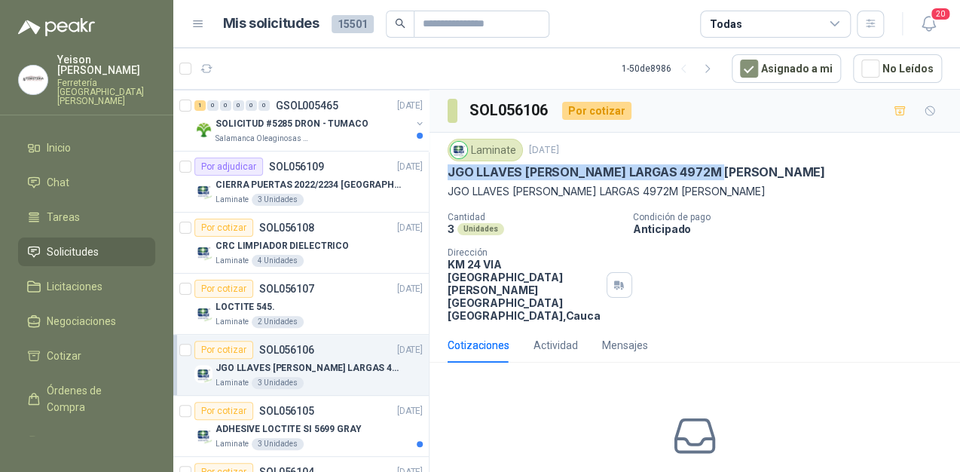
drag, startPoint x: 728, startPoint y: 172, endPoint x: 446, endPoint y: 173, distance: 281.9
click at [446, 173] on div "Laminate 16 sept, 2025 JGO LLAVES ALLEN MM LARGAS 4972M URREA JGO LLAVES ALLEN …" at bounding box center [695, 230] width 531 height 195
copy p "JGO LLAVES [PERSON_NAME] LARGAS 4972M [PERSON_NAME]"
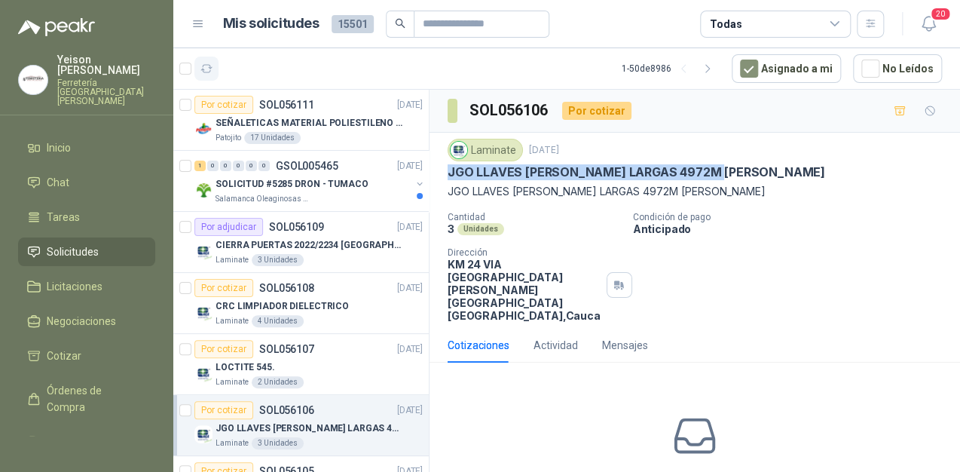
click at [214, 68] on button "button" at bounding box center [206, 69] width 24 height 24
click at [261, 307] on p "CRC LIMPIADOR DIELECTRICO" at bounding box center [282, 306] width 133 height 14
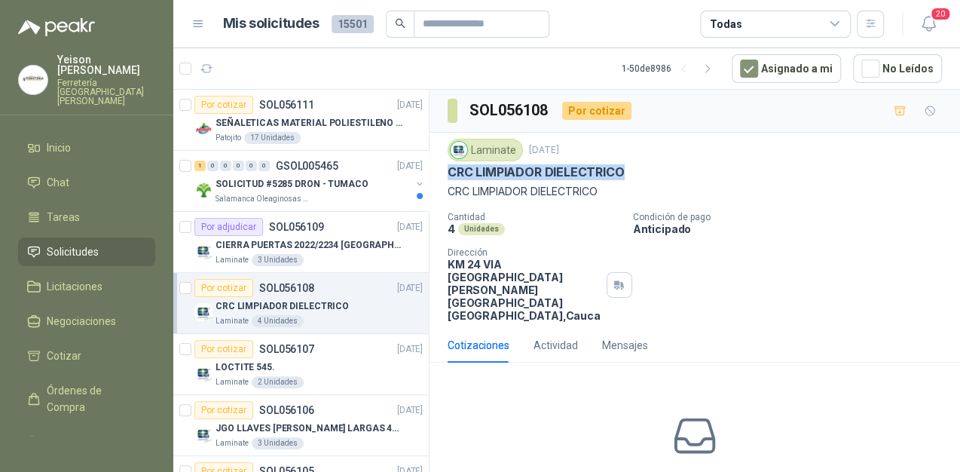
drag, startPoint x: 621, startPoint y: 169, endPoint x: 451, endPoint y: 177, distance: 169.8
click at [451, 177] on p "CRC LIMPIADOR DIELECTRICO" at bounding box center [536, 172] width 177 height 16
copy p "CRC LIMPIADOR DIELECTRICO"
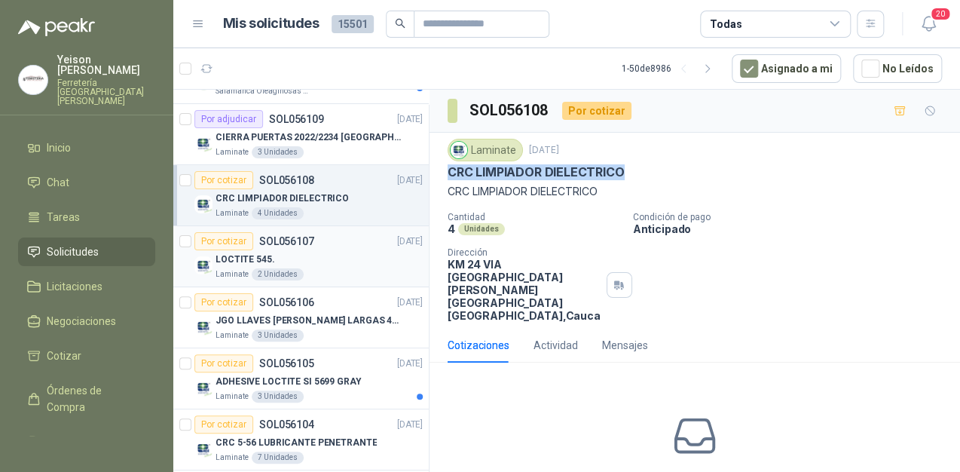
scroll to position [121, 0]
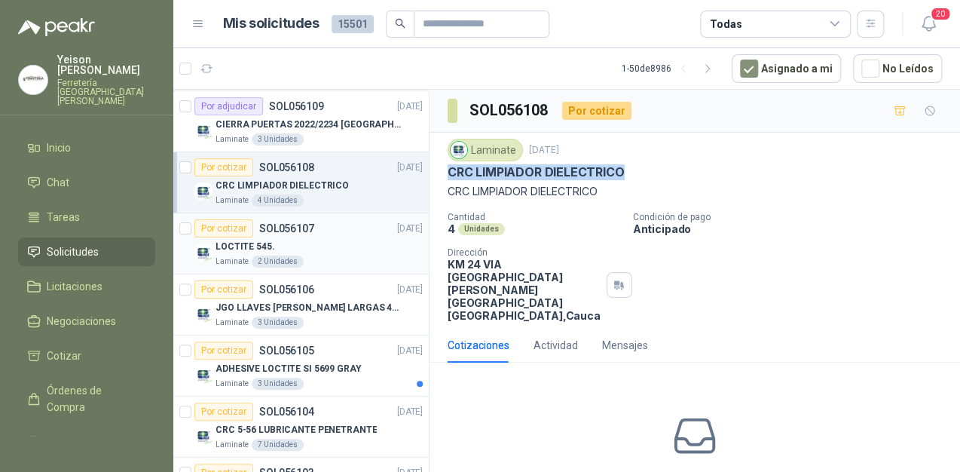
click at [296, 250] on div "LOCTITE 545." at bounding box center [319, 246] width 207 height 18
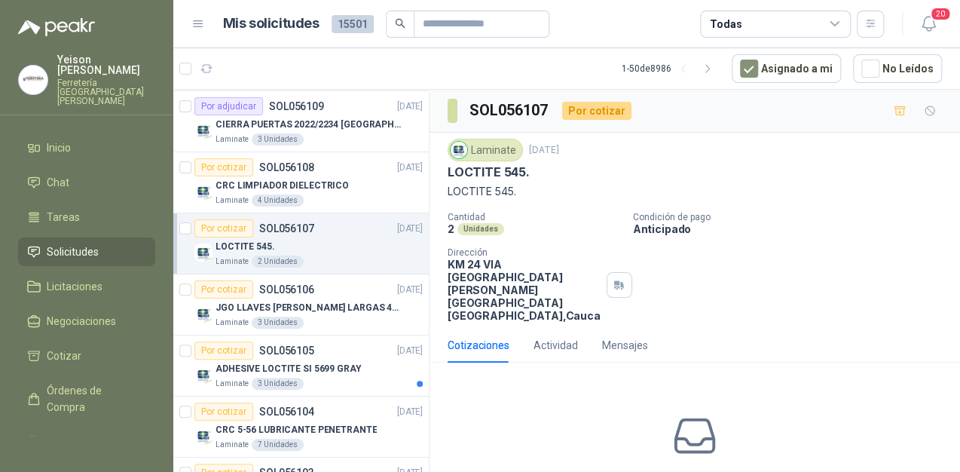
drag, startPoint x: 525, startPoint y: 169, endPoint x: 426, endPoint y: 172, distance: 99.5
click at [426, 172] on div "Por cotizar SOL056111 16/09/25 SEÑALETICAS MATERIAL POLIESTILENO CON VINILO LAM…" at bounding box center [566, 283] width 787 height 388
drag, startPoint x: 426, startPoint y: 172, endPoint x: 457, endPoint y: 166, distance: 32.2
click at [457, 166] on p "LOCTITE 545." at bounding box center [489, 172] width 82 height 16
drag, startPoint x: 443, startPoint y: 167, endPoint x: 522, endPoint y: 171, distance: 79.2
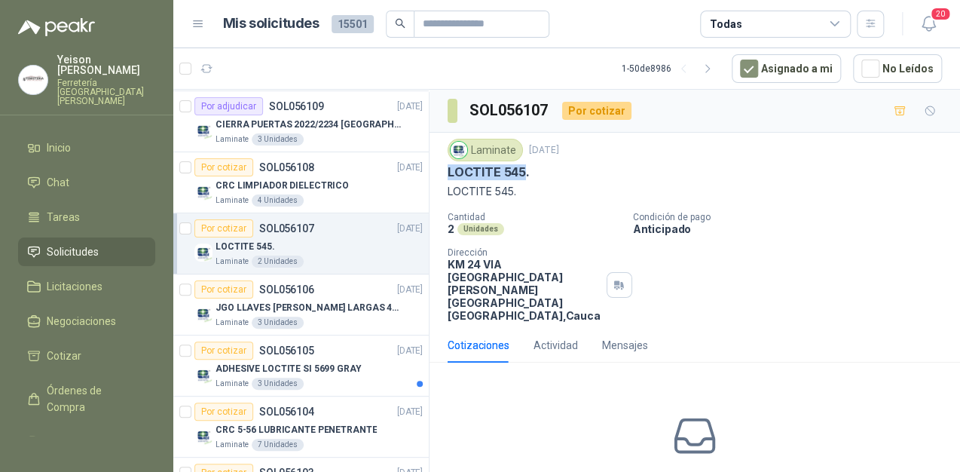
click at [522, 171] on div "Laminate 16 sept, 2025 LOCTITE 545. LOCTITE 545. Cantidad 2 Unidades Condición …" at bounding box center [695, 230] width 531 height 195
copy p "LOCTITE 545"
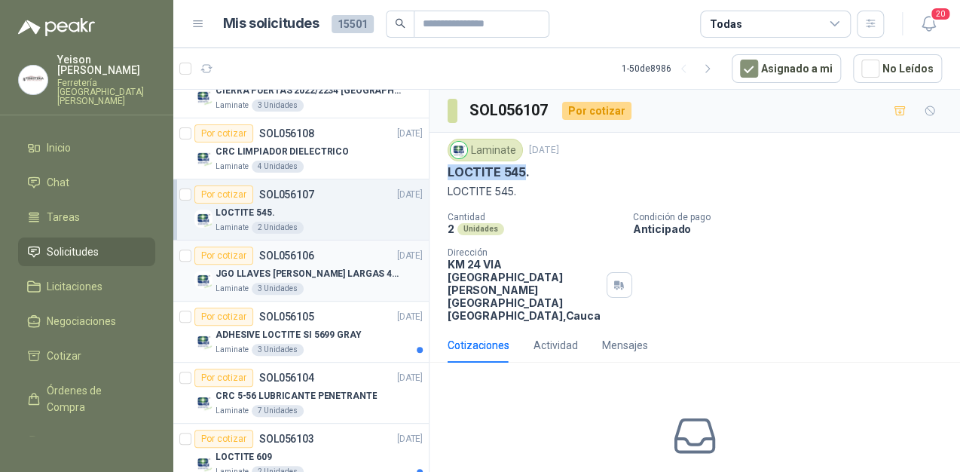
scroll to position [181, 0]
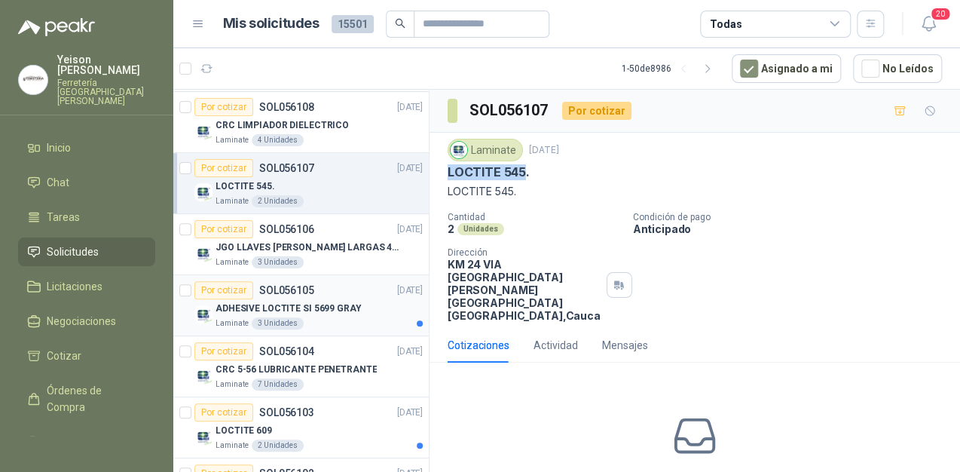
click at [302, 306] on p "ADHESIVE LOCTITE SI 5699 GRAY" at bounding box center [289, 308] width 146 height 14
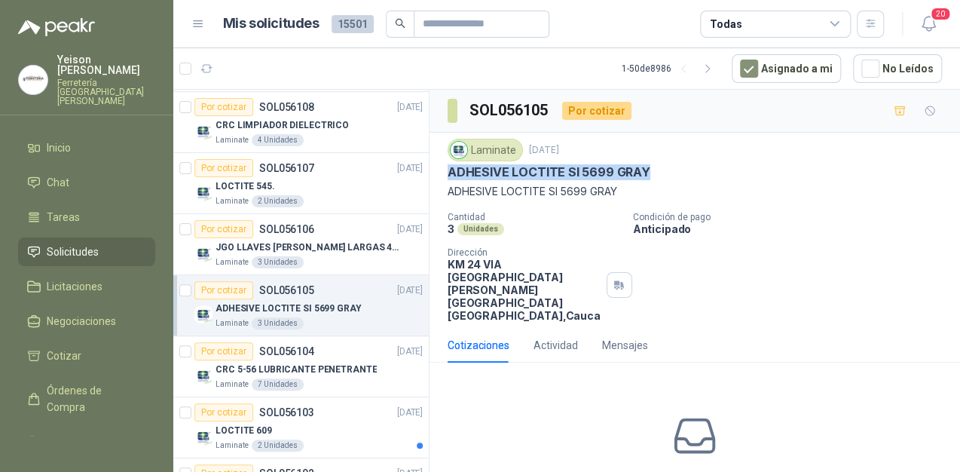
drag, startPoint x: 641, startPoint y: 171, endPoint x: 449, endPoint y: 173, distance: 191.4
click at [449, 173] on p "ADHESIVE LOCTITE SI 5699 GRAY" at bounding box center [549, 172] width 203 height 16
copy p "ADHESIVE LOCTITE SI 5699 GRAY"
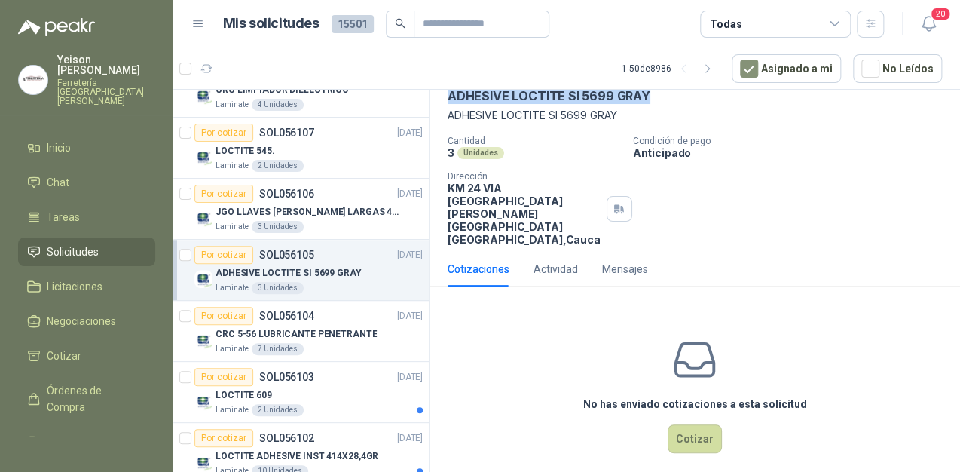
scroll to position [241, 0]
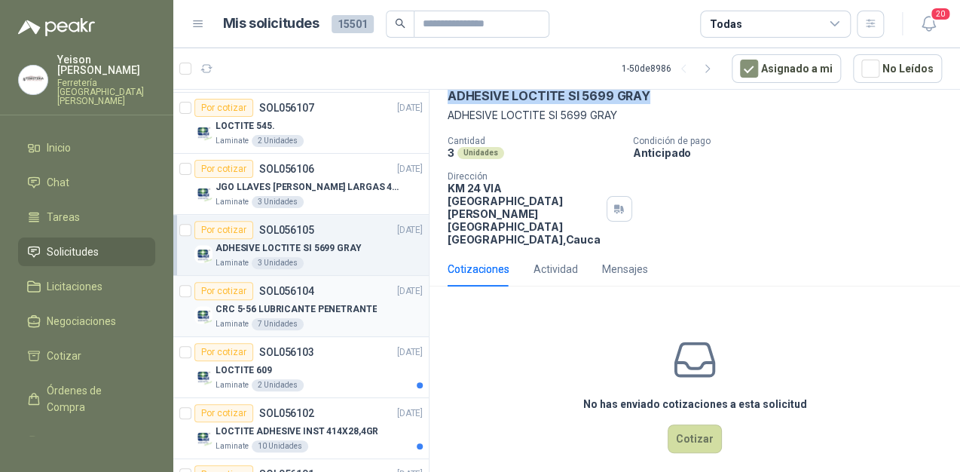
click at [320, 309] on p "CRC 5-56 LUBRICANTE PENETRANTE" at bounding box center [296, 309] width 161 height 14
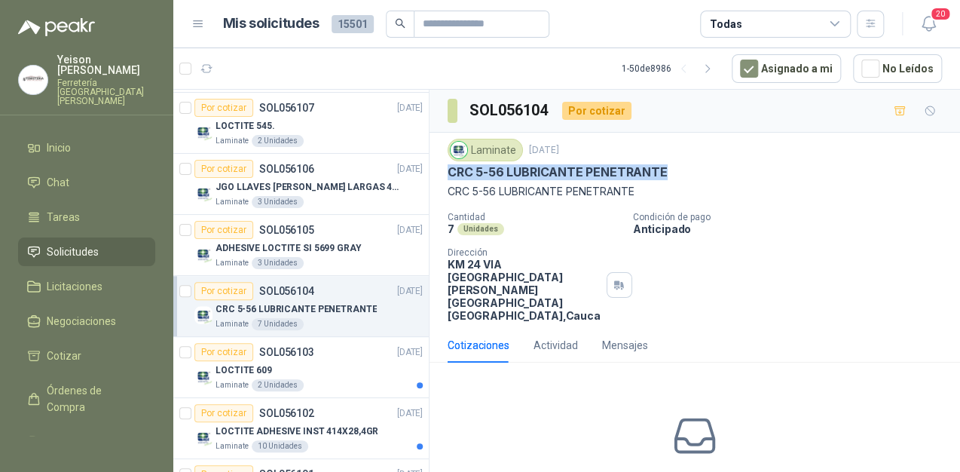
drag, startPoint x: 668, startPoint y: 168, endPoint x: 449, endPoint y: 167, distance: 218.6
click at [449, 167] on div "CRC 5-56 LUBRICANTE PENETRANTE" at bounding box center [695, 172] width 494 height 16
copy p "CRC 5-56 LUBRICANTE PENETRANTE"
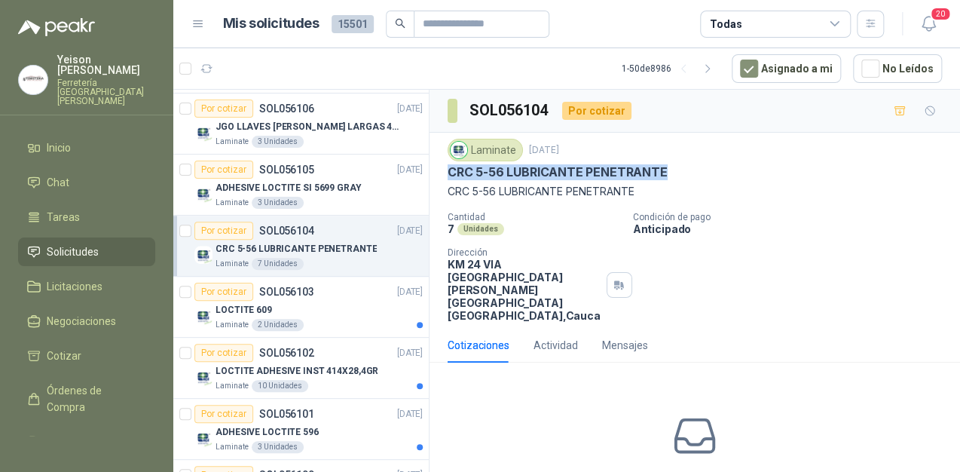
scroll to position [362, 0]
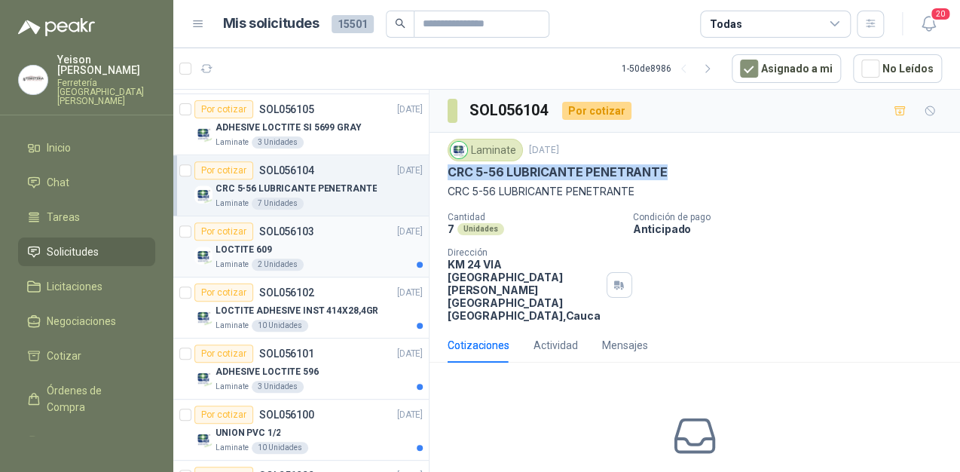
click at [264, 244] on p "LOCTITE 609" at bounding box center [244, 250] width 57 height 14
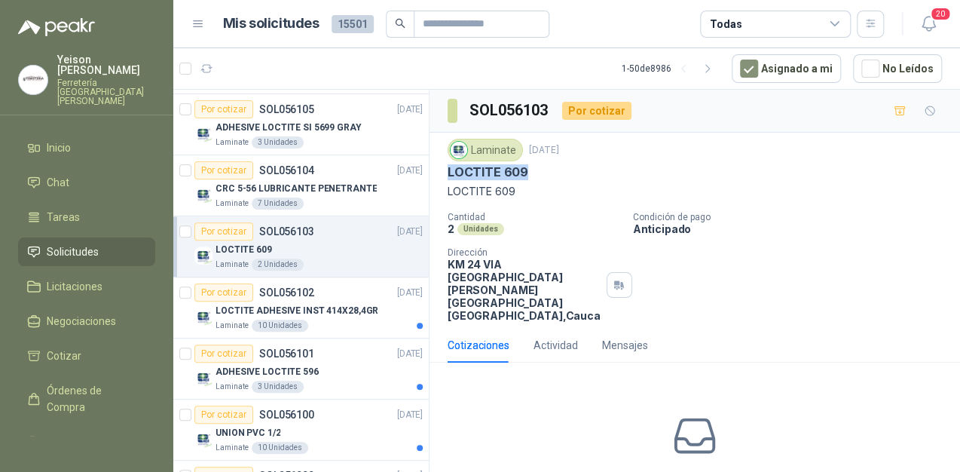
drag, startPoint x: 525, startPoint y: 168, endPoint x: 448, endPoint y: 174, distance: 77.9
click at [448, 174] on div "LOCTITE 609" at bounding box center [695, 172] width 494 height 16
copy p "LOCTITE 609"
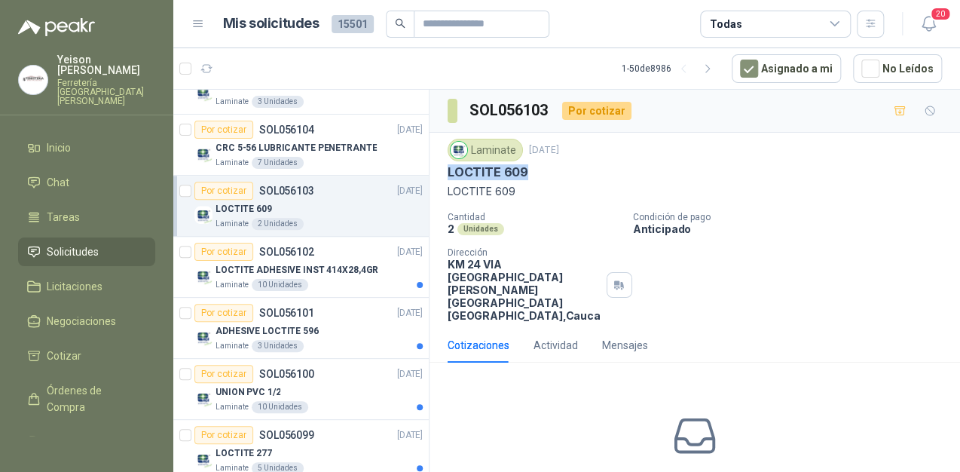
scroll to position [422, 0]
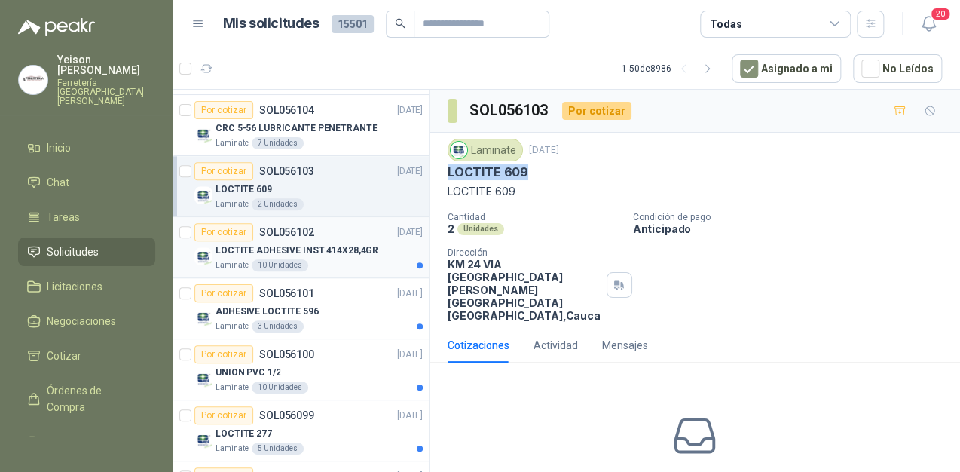
click at [280, 246] on p "LOCTITE ADHESIVE INST 414X28,4GR" at bounding box center [297, 250] width 163 height 14
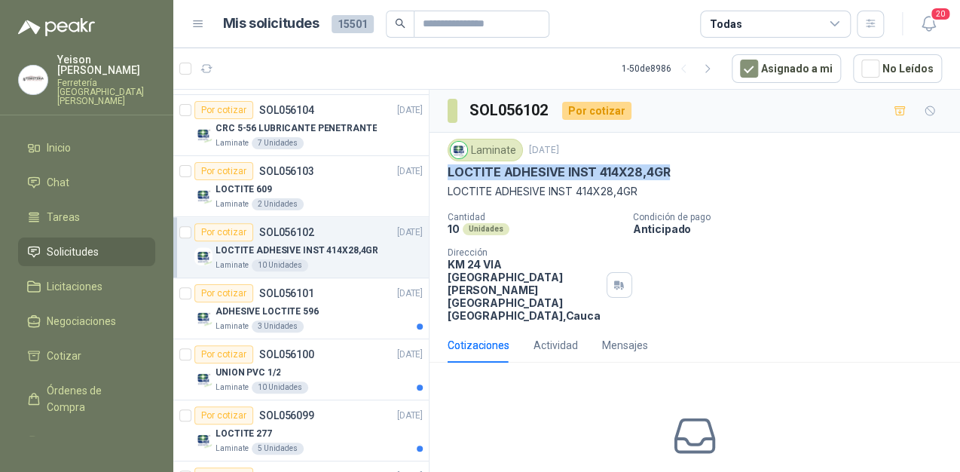
drag, startPoint x: 665, startPoint y: 173, endPoint x: 447, endPoint y: 176, distance: 218.6
click at [448, 176] on p "LOCTITE ADHESIVE INST 414X28,4GR" at bounding box center [559, 172] width 222 height 16
copy p "LOCTITE ADHESIVE INST 414X28,4GR"
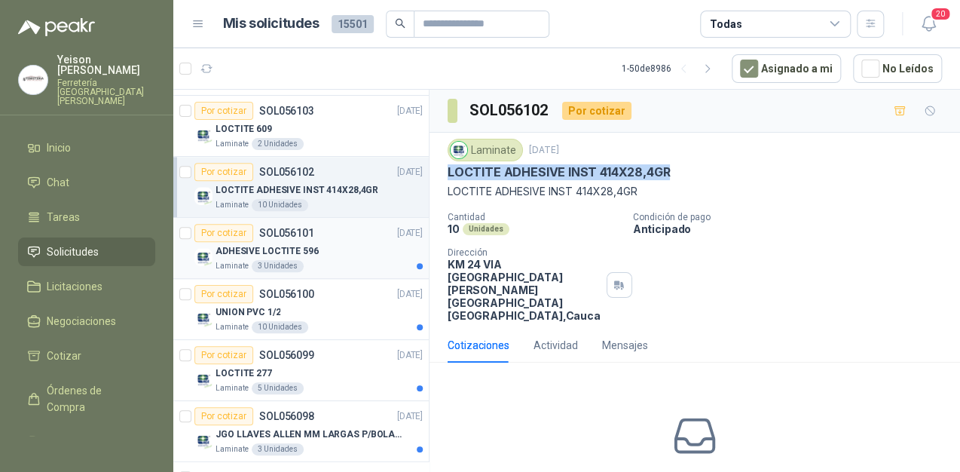
scroll to position [543, 0]
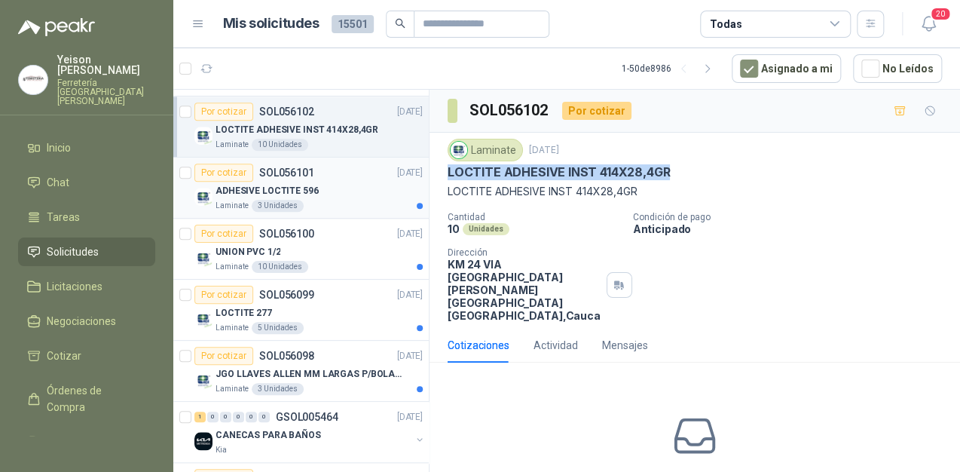
click at [306, 185] on p "ADHESIVE LOCTITE 596" at bounding box center [267, 191] width 103 height 14
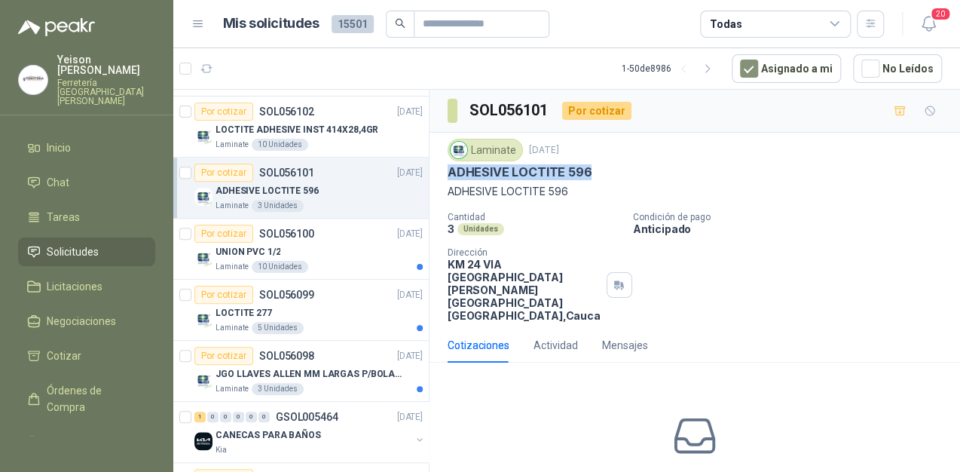
drag, startPoint x: 591, startPoint y: 166, endPoint x: 451, endPoint y: 169, distance: 139.4
click at [451, 169] on div "ADHESIVE LOCTITE 596" at bounding box center [695, 172] width 494 height 16
copy p "ADHESIVE LOCTITE 596"
click at [274, 305] on div "LOCTITE 277" at bounding box center [319, 313] width 207 height 18
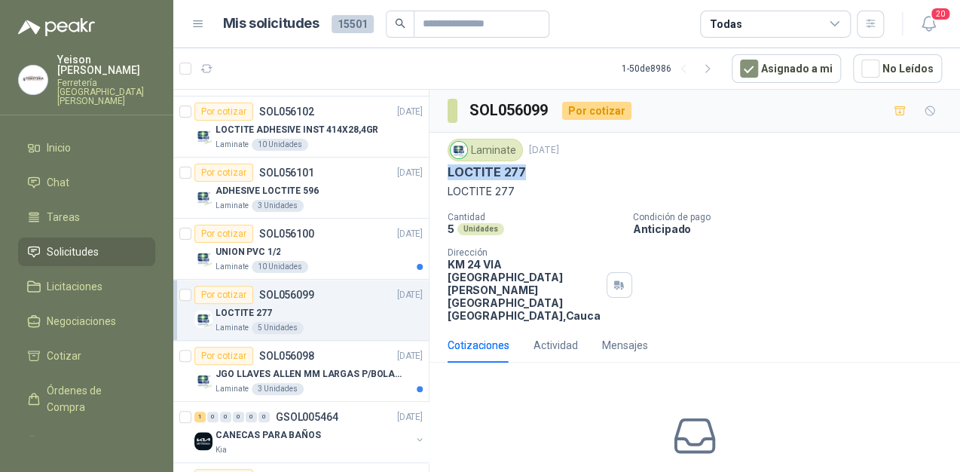
drag, startPoint x: 521, startPoint y: 169, endPoint x: 445, endPoint y: 170, distance: 76.1
click at [445, 170] on div "Laminate 16 sept, 2025 LOCTITE 277 LOCTITE 277 Cantidad 5 Unidades Condición de…" at bounding box center [695, 230] width 531 height 195
copy p "LOCTITE 277"
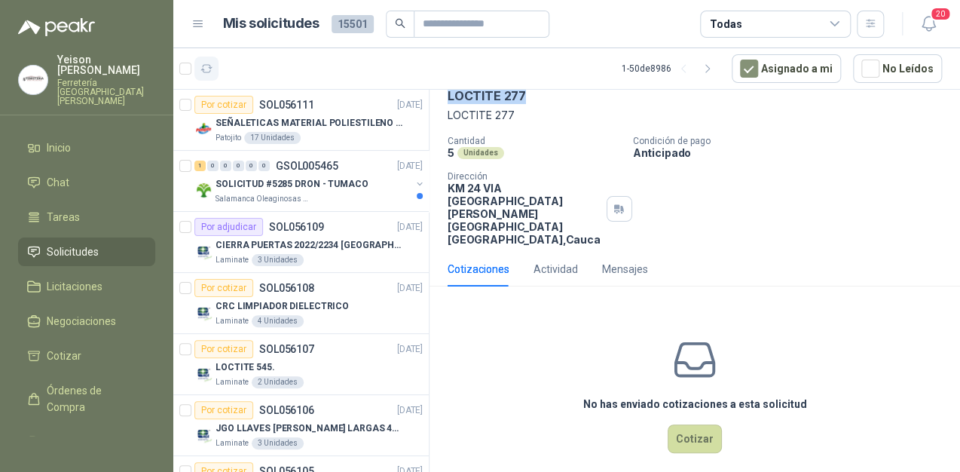
click at [205, 66] on icon "button" at bounding box center [206, 69] width 13 height 13
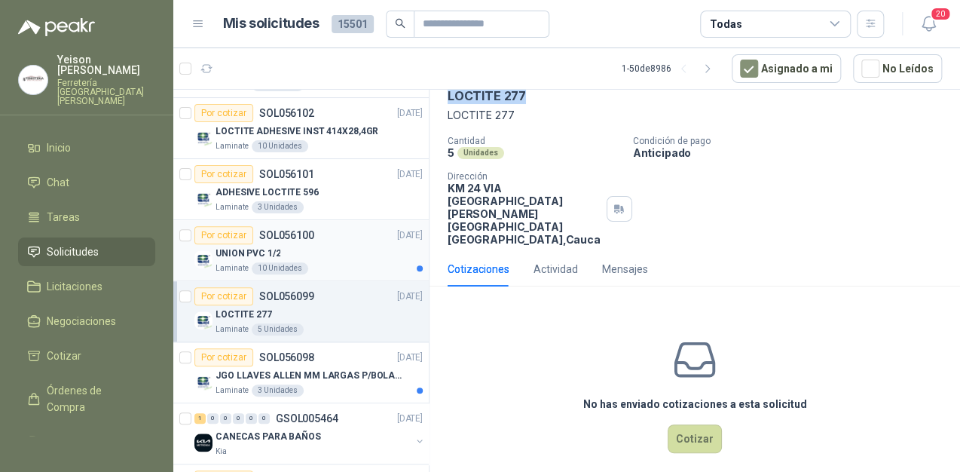
scroll to position [543, 0]
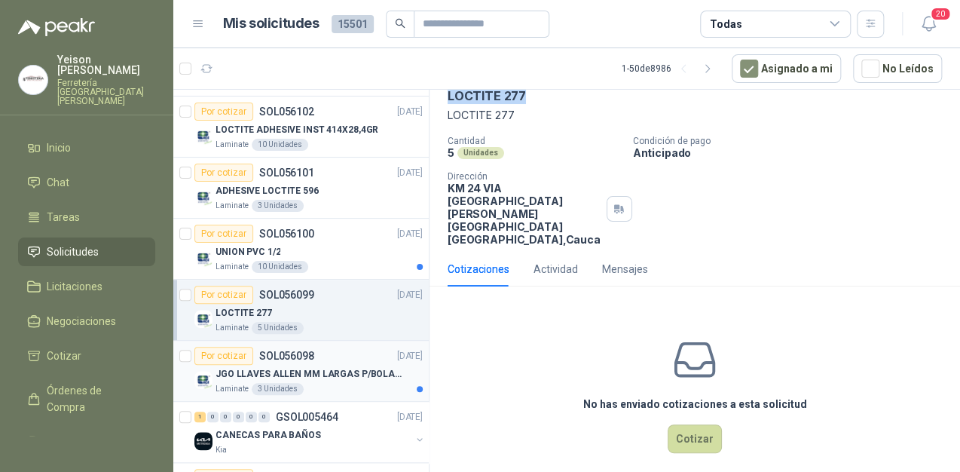
click at [294, 370] on p "JGO LLAVES ALLEN MM LARGAS P/BOLA 4996 U" at bounding box center [310, 374] width 188 height 14
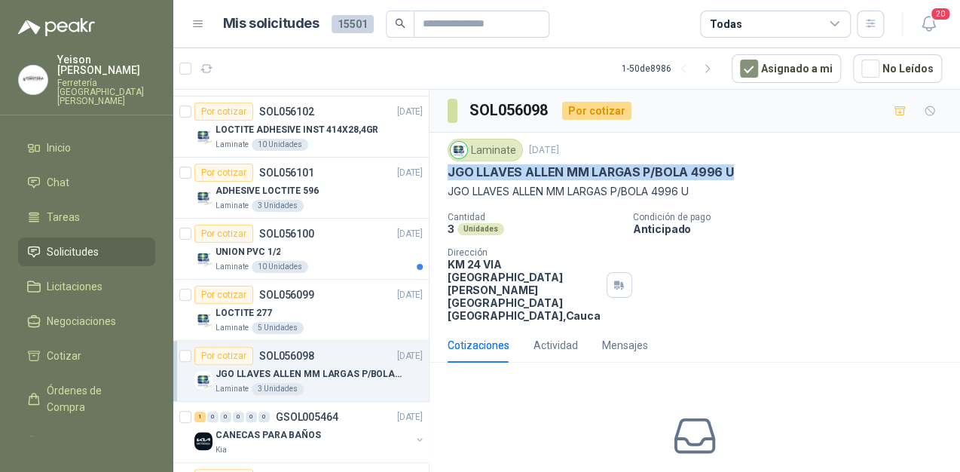
drag, startPoint x: 731, startPoint y: 170, endPoint x: 451, endPoint y: 174, distance: 280.4
click at [451, 174] on div "JGO LLAVES ALLEN MM LARGAS P/BOLA 4996 U" at bounding box center [695, 172] width 494 height 16
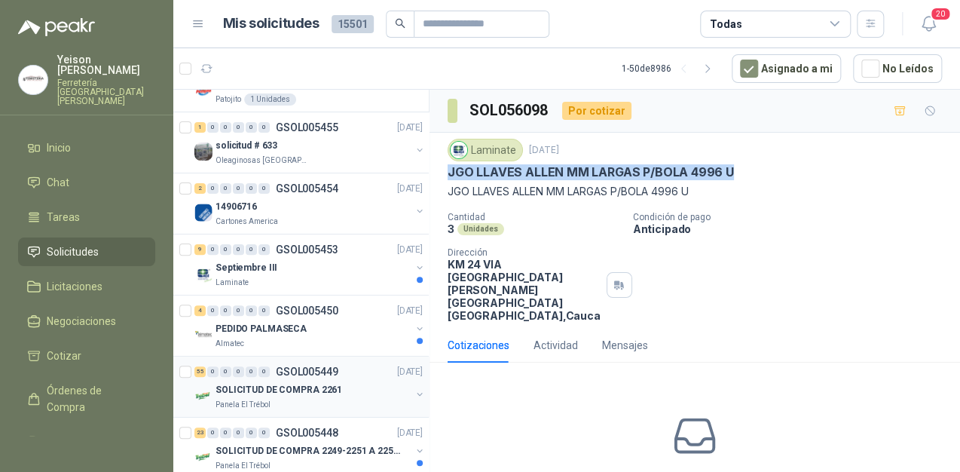
scroll to position [2653, 0]
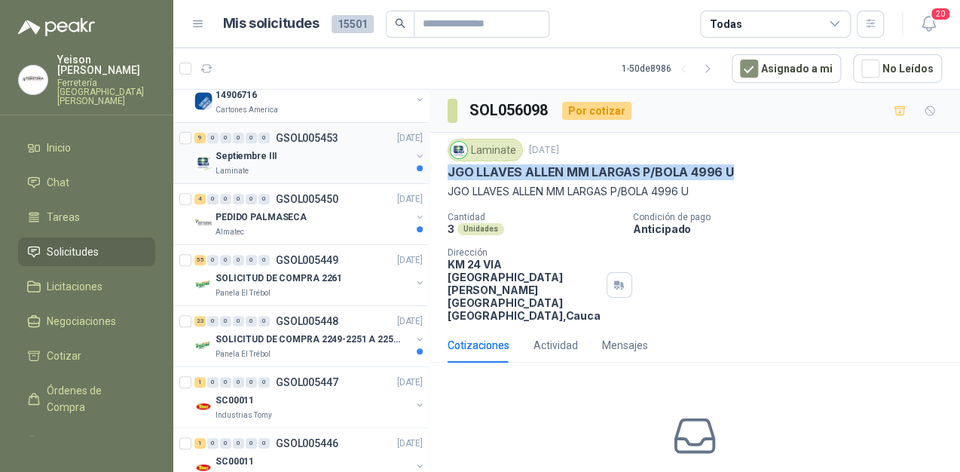
click at [333, 154] on div "Septiembre III" at bounding box center [313, 156] width 195 height 18
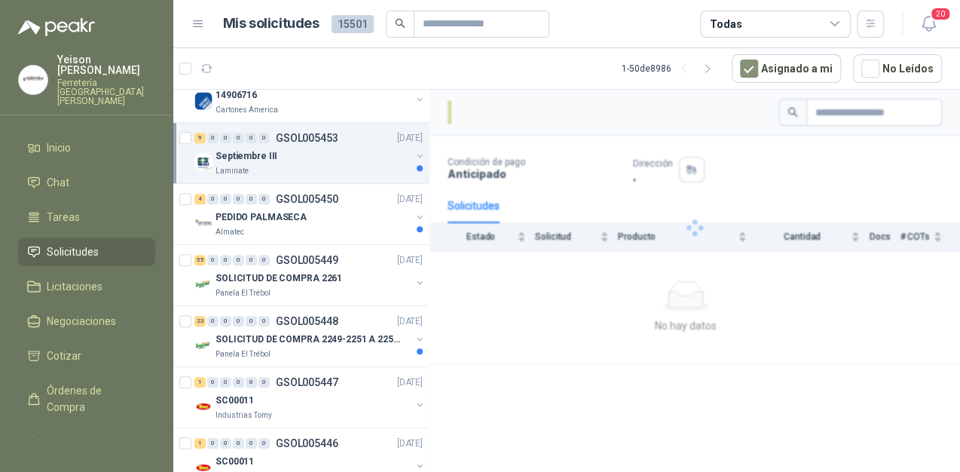
click at [226, 149] on p "Septiembre III" at bounding box center [247, 156] width 62 height 14
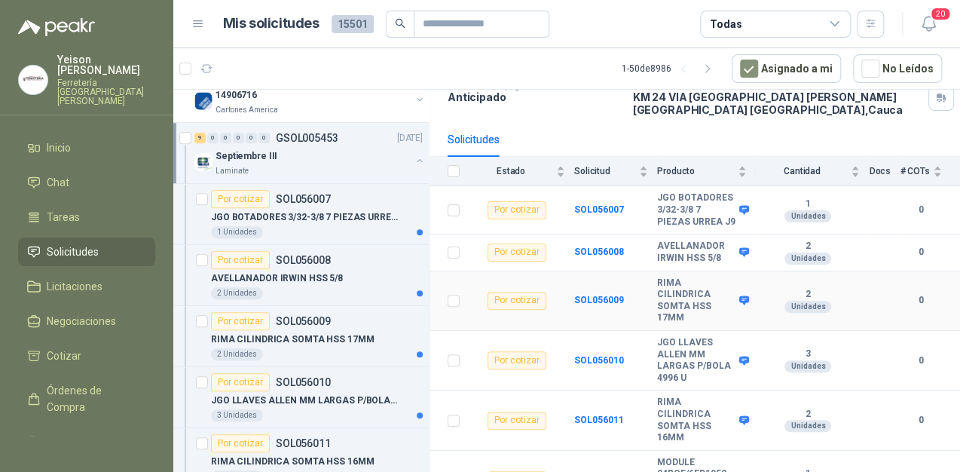
scroll to position [121, 0]
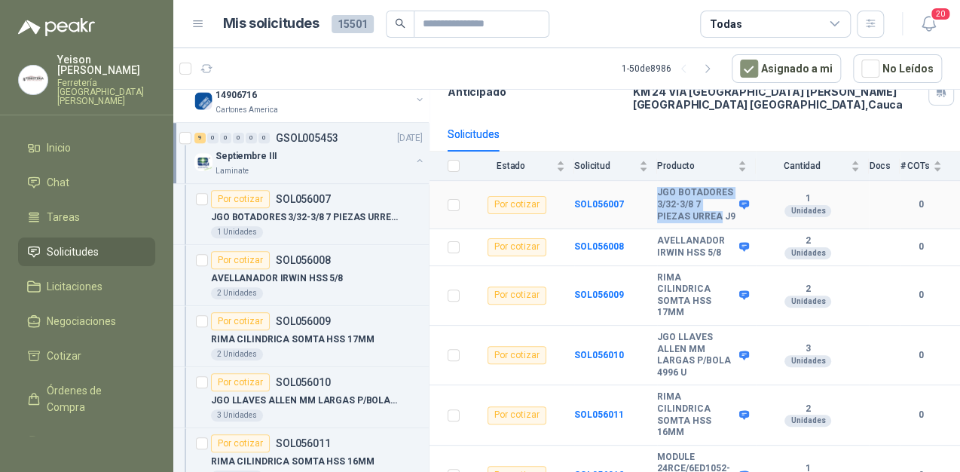
drag, startPoint x: 718, startPoint y: 226, endPoint x: 651, endPoint y: 192, distance: 75.2
click at [651, 192] on tr "Por cotizar SOL056007 JGO BOTADORES 3/32-3/8 7 PIEZAS URREA J9 1 Unidades 0" at bounding box center [695, 205] width 531 height 48
click at [667, 222] on b "JGO BOTADORES 3/32-3/8 7 PIEZAS URREA J9" at bounding box center [696, 204] width 78 height 35
drag, startPoint x: 667, startPoint y: 240, endPoint x: 641, endPoint y: 194, distance: 52.6
click at [641, 194] on tr "Por cotizar SOL056007 JGO BOTADORES 3/32-3/8 7 PIEZAS URREA J9 1 Unidades 0" at bounding box center [695, 205] width 531 height 48
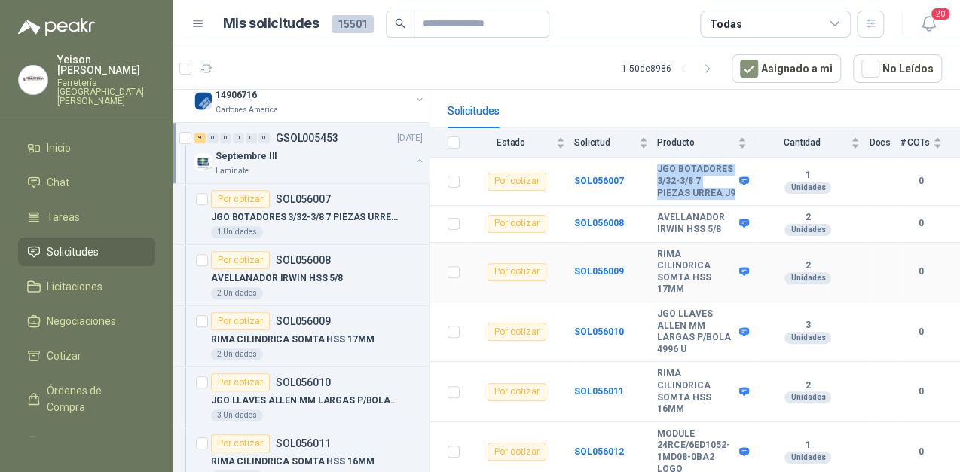
scroll to position [181, 0]
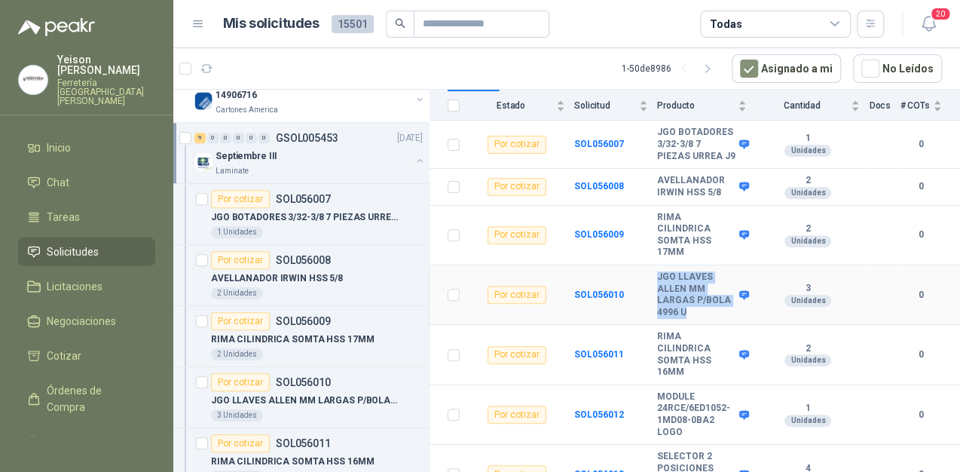
drag, startPoint x: 689, startPoint y: 335, endPoint x: 654, endPoint y: 310, distance: 42.2
click at [654, 310] on tr "Por cotizar SOL056010 JGO LLAVES ALLEN MM LARGAS P/BOLA 4996 U 3 Unidades 0" at bounding box center [695, 295] width 531 height 60
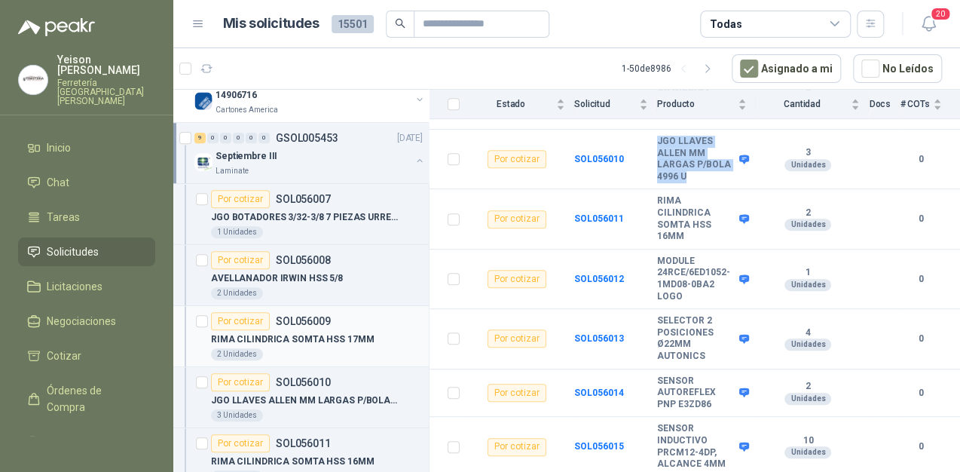
scroll to position [2592, 0]
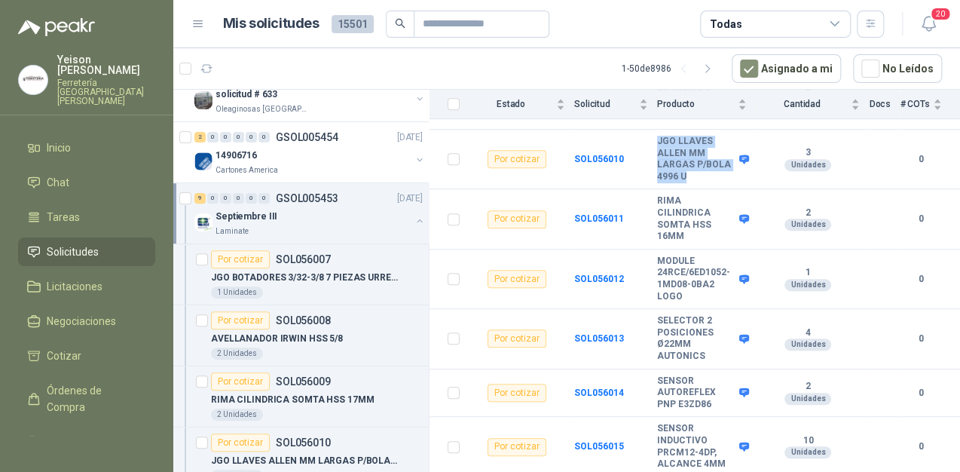
click at [414, 215] on button "button" at bounding box center [420, 221] width 12 height 12
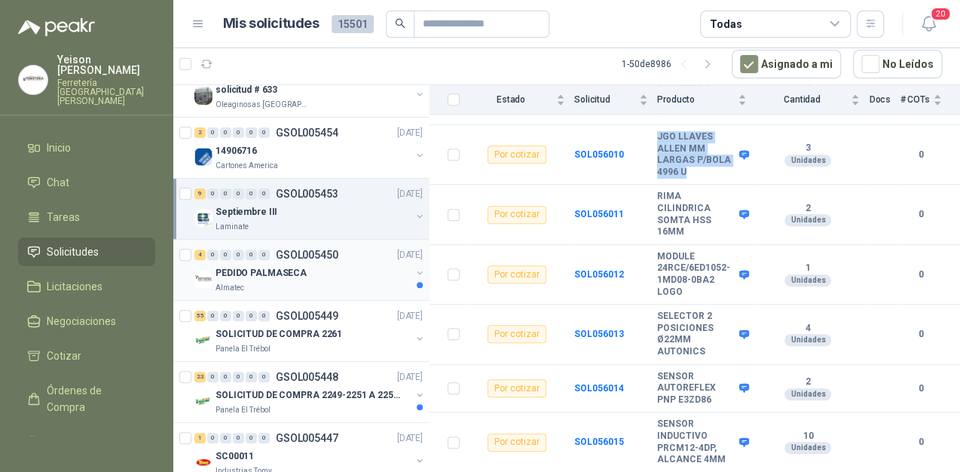
scroll to position [2690, 0]
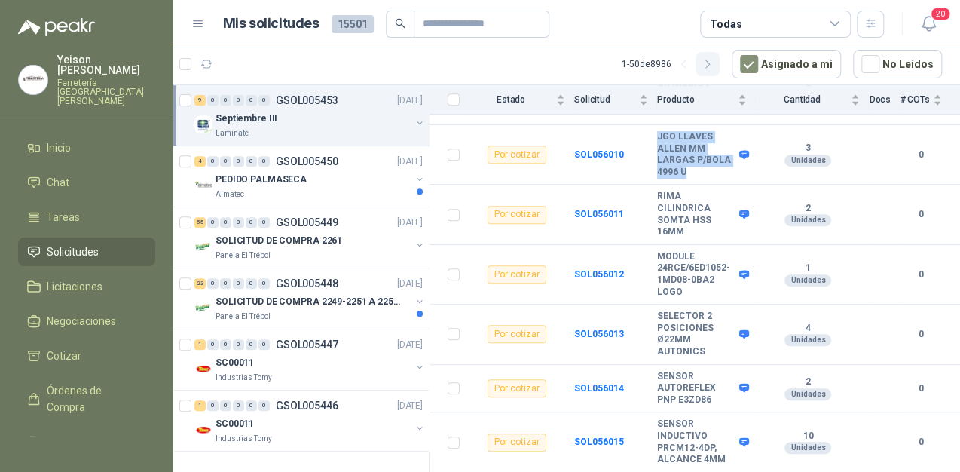
click at [710, 64] on icon "button" at bounding box center [708, 64] width 13 height 13
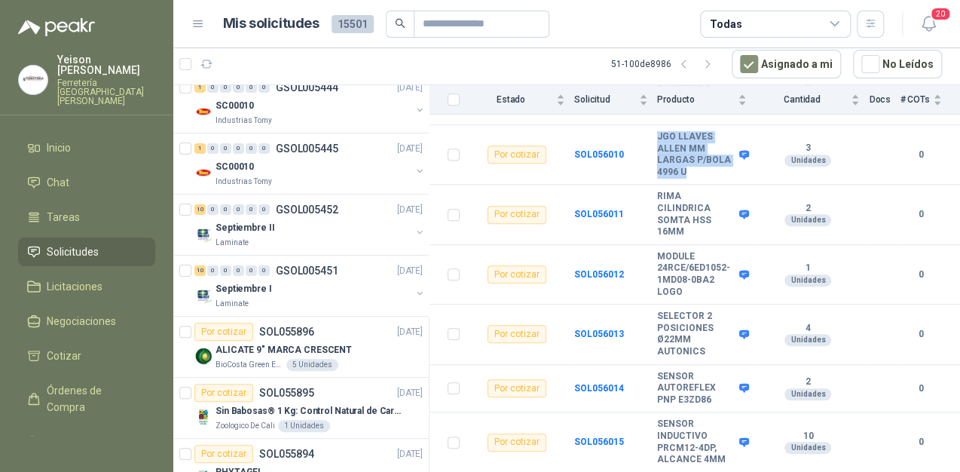
scroll to position [0, 0]
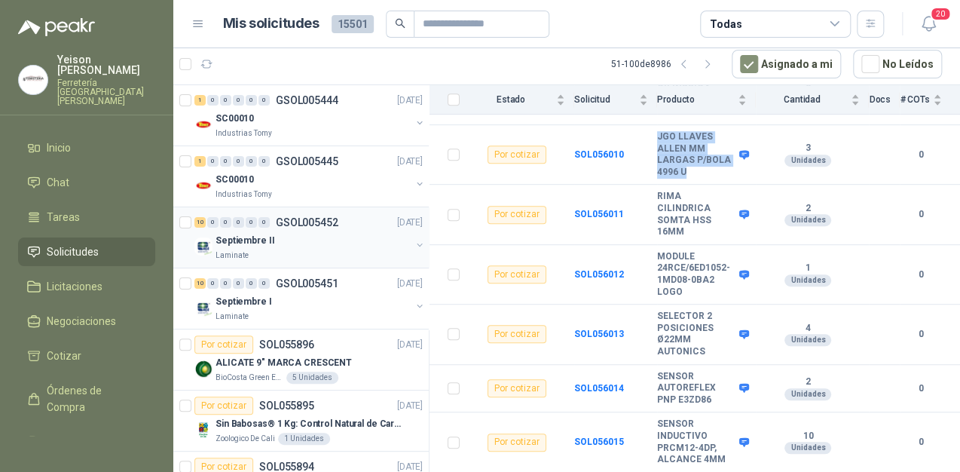
click at [307, 252] on div "Laminate" at bounding box center [313, 255] width 195 height 12
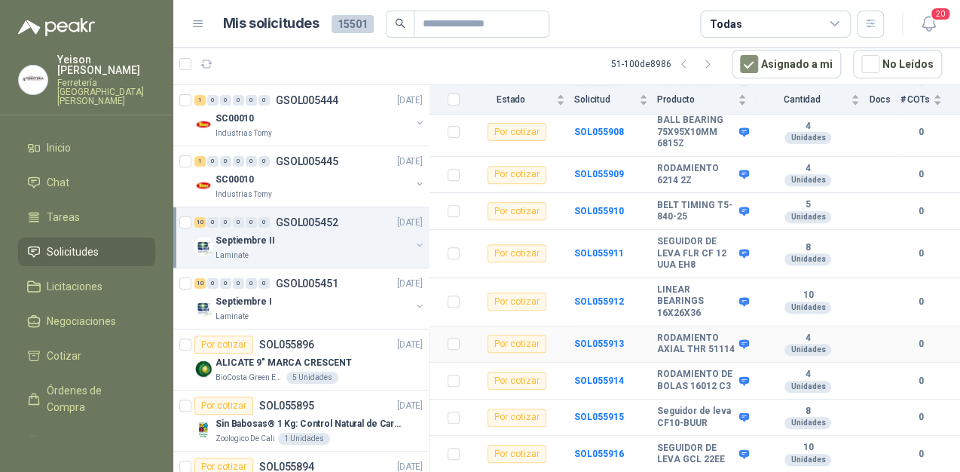
scroll to position [269, 0]
click at [323, 300] on div "Septiembre I" at bounding box center [313, 301] width 195 height 18
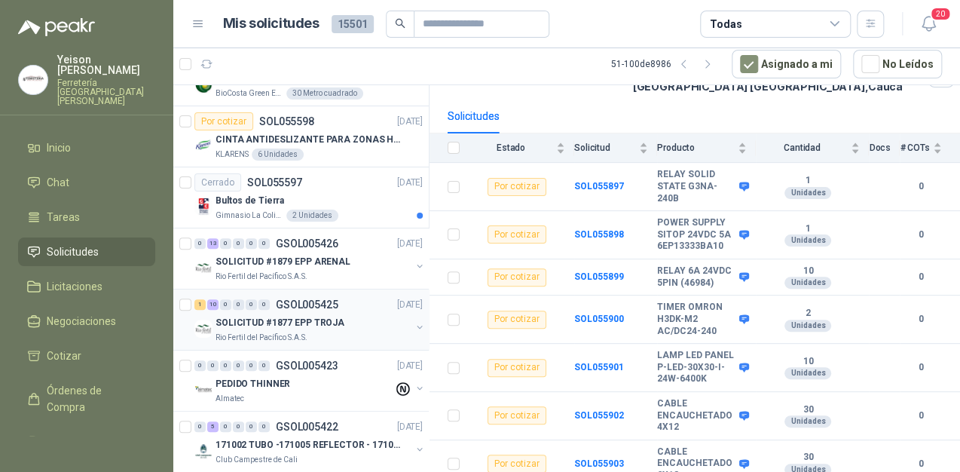
scroll to position [2690, 0]
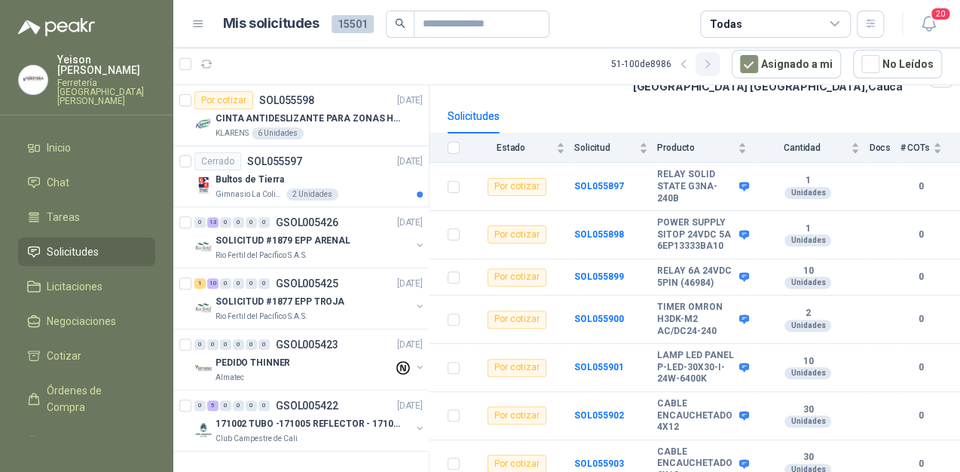
click at [714, 66] on icon "button" at bounding box center [708, 64] width 13 height 13
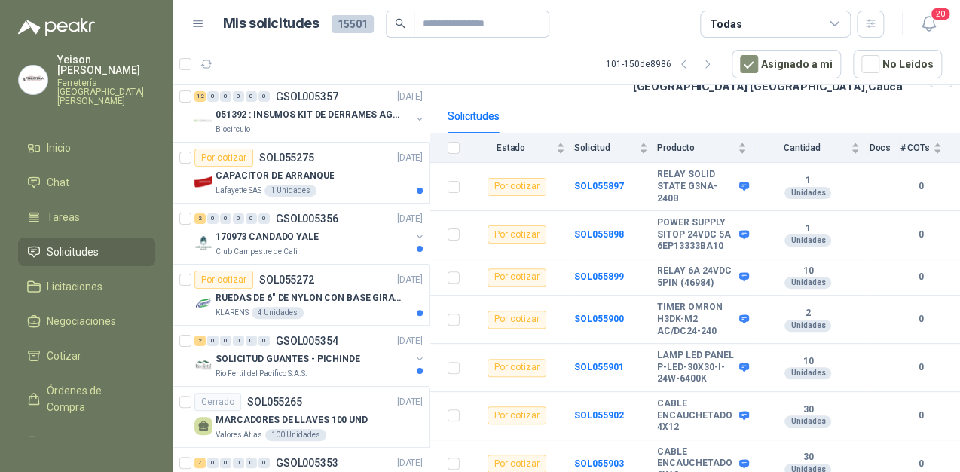
scroll to position [2208, 0]
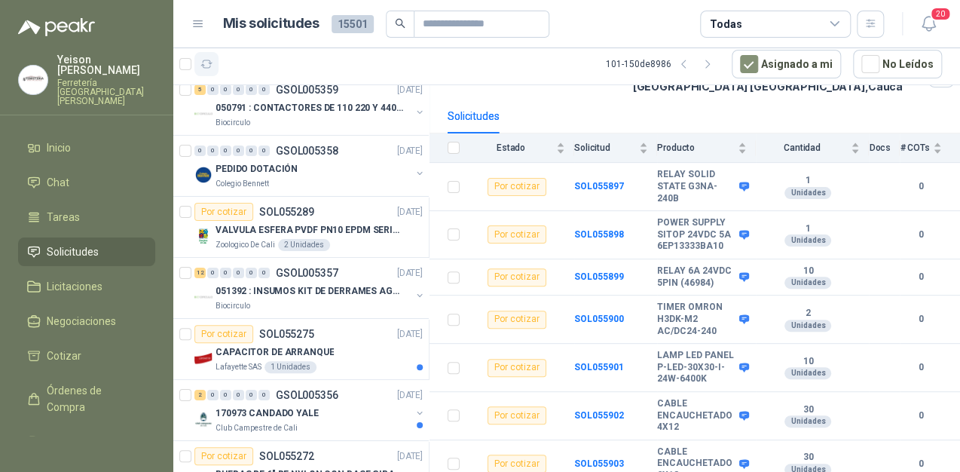
click at [208, 66] on icon "button" at bounding box center [206, 64] width 13 height 13
click at [690, 63] on icon "button" at bounding box center [683, 64] width 13 height 13
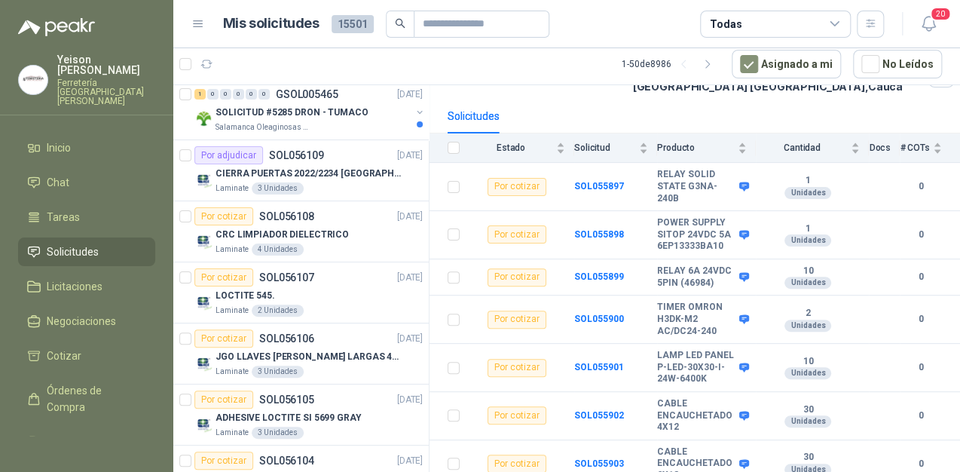
scroll to position [0, 0]
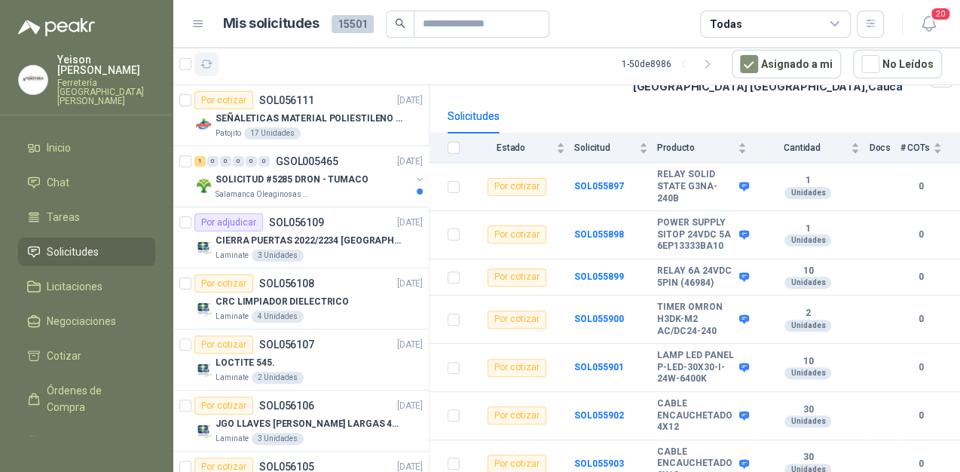
click at [203, 60] on icon "button" at bounding box center [206, 64] width 13 height 13
click at [319, 188] on div "Salamanca Oleaginosas SAS" at bounding box center [313, 194] width 195 height 12
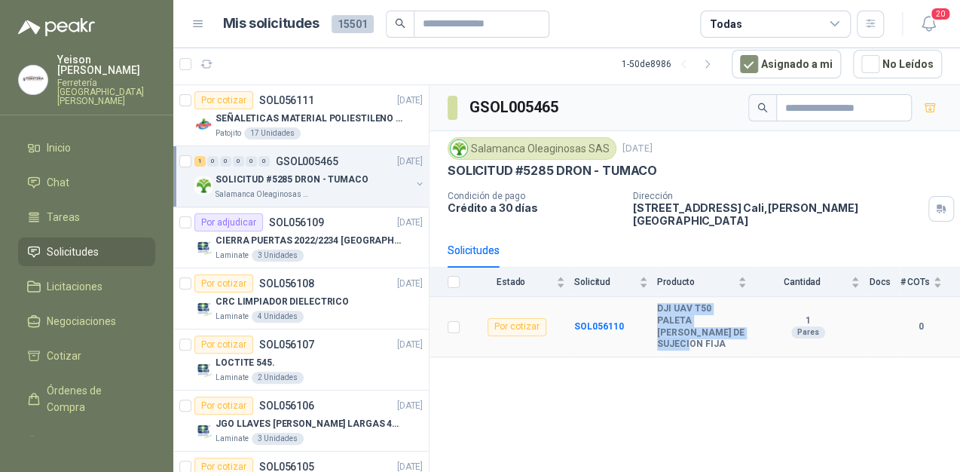
drag, startPoint x: 720, startPoint y: 321, endPoint x: 655, endPoint y: 294, distance: 71.0
click at [655, 297] on tr "Por cotizar SOL056110 DJI UAV T50 PALETA CORREA DE SUJECION FIJA 1 Pares 0" at bounding box center [695, 327] width 531 height 60
click at [313, 304] on p "CRC LIMPIADOR DIELECTRICO" at bounding box center [282, 302] width 133 height 14
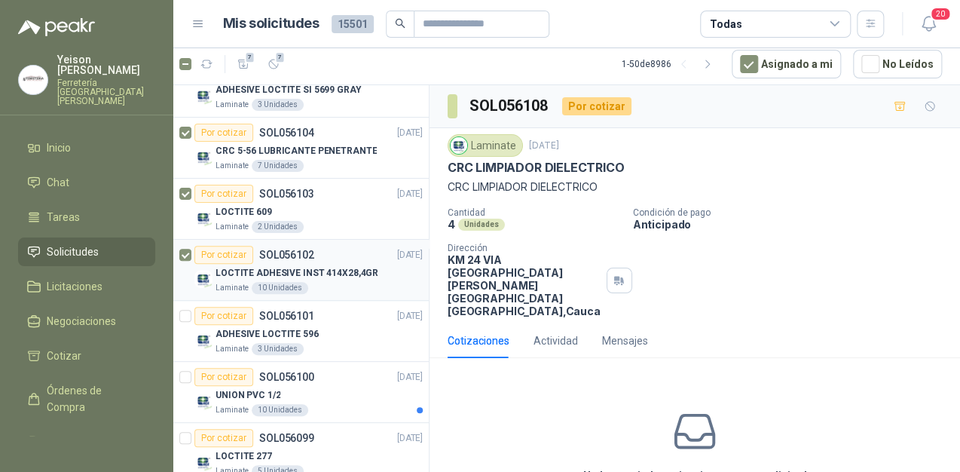
scroll to position [422, 0]
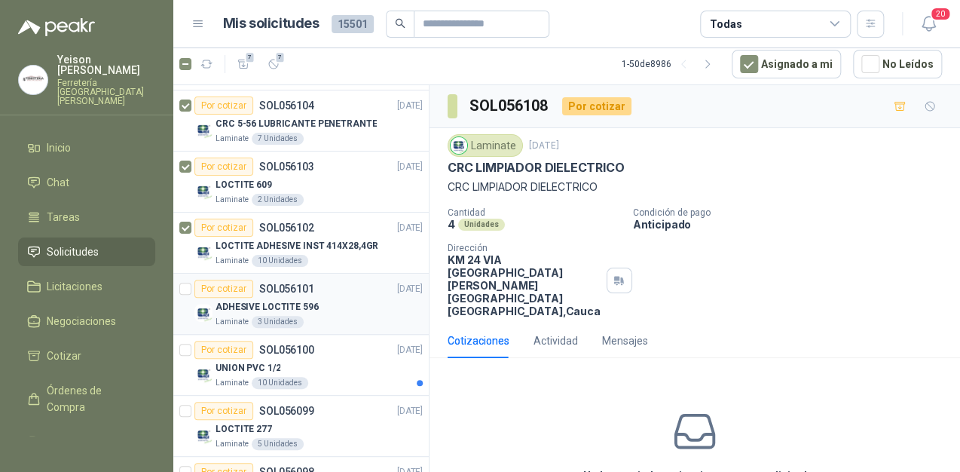
click at [194, 289] on div "Por cotizar" at bounding box center [223, 289] width 59 height 18
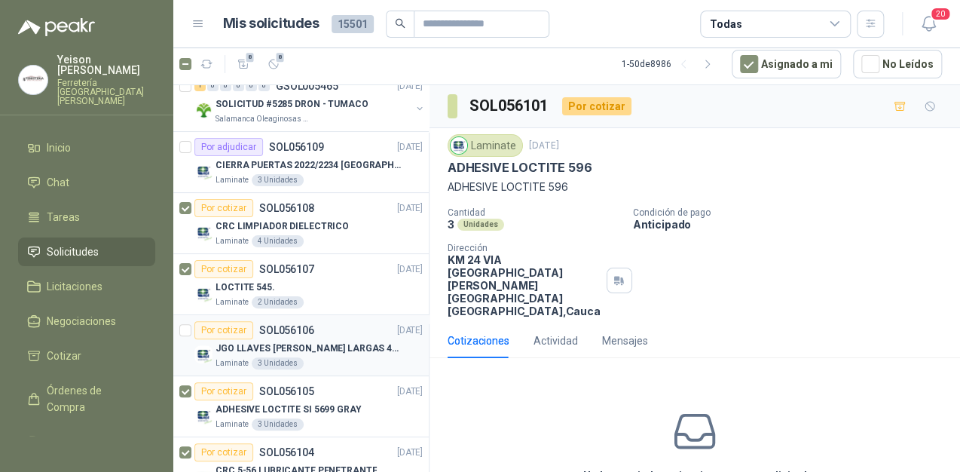
scroll to position [60, 0]
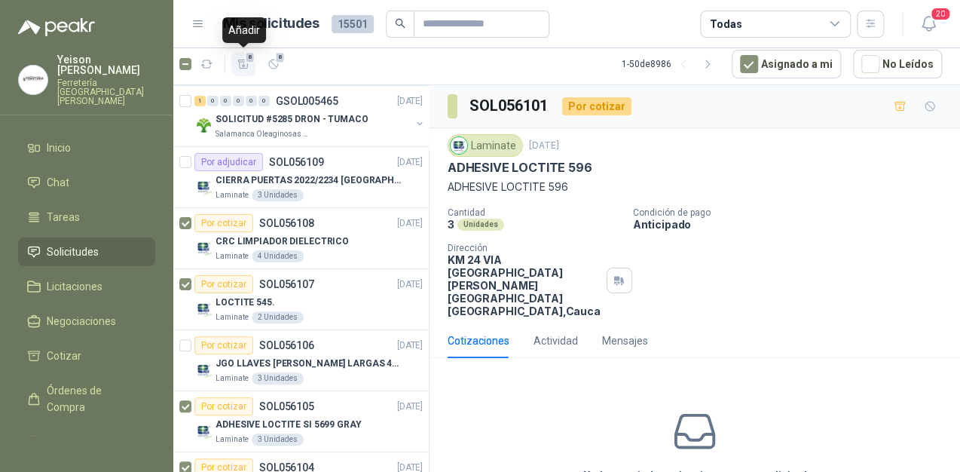
click at [249, 64] on icon "button" at bounding box center [243, 64] width 13 height 13
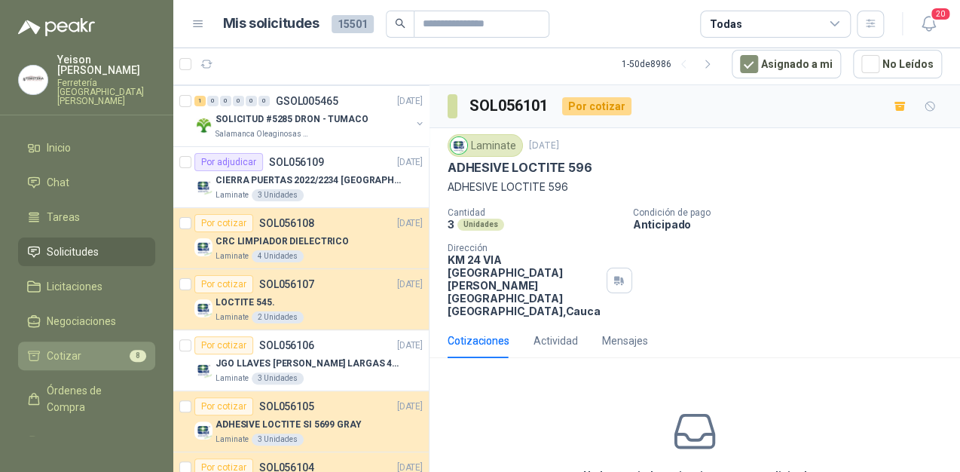
click at [106, 347] on li "Cotizar 8" at bounding box center [86, 355] width 119 height 17
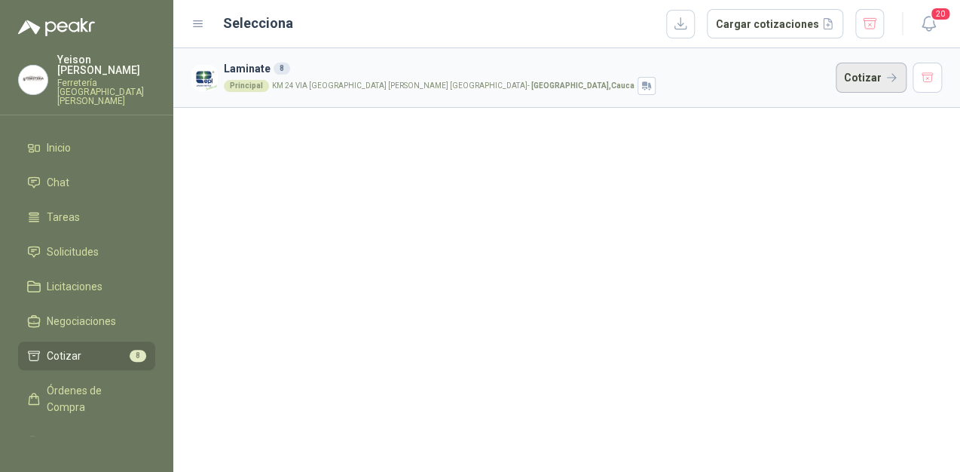
click at [874, 84] on button "Cotizar" at bounding box center [871, 78] width 71 height 30
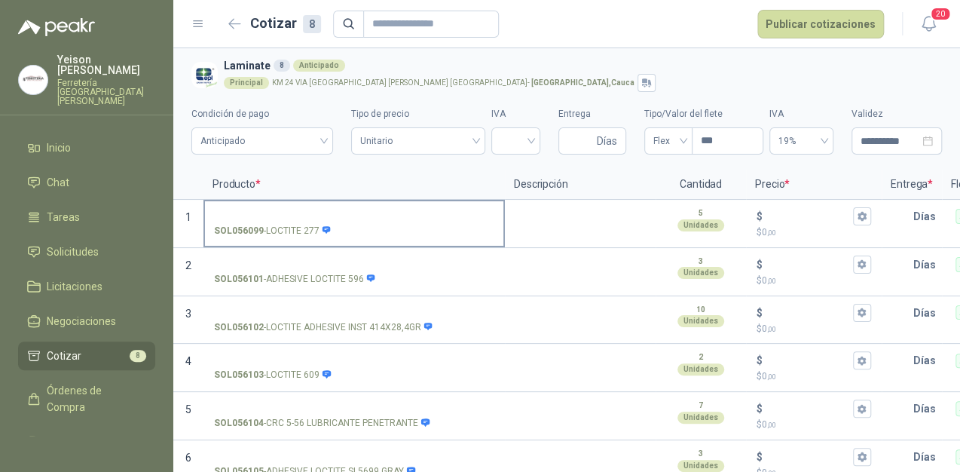
scroll to position [86, 0]
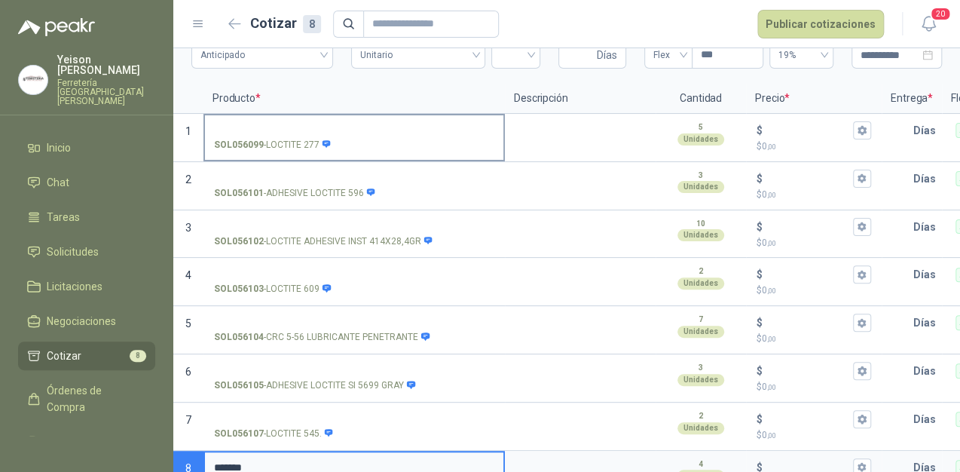
type input "*******"
click at [238, 126] on input "SOL056099 - LOCTITE 277" at bounding box center [354, 130] width 280 height 11
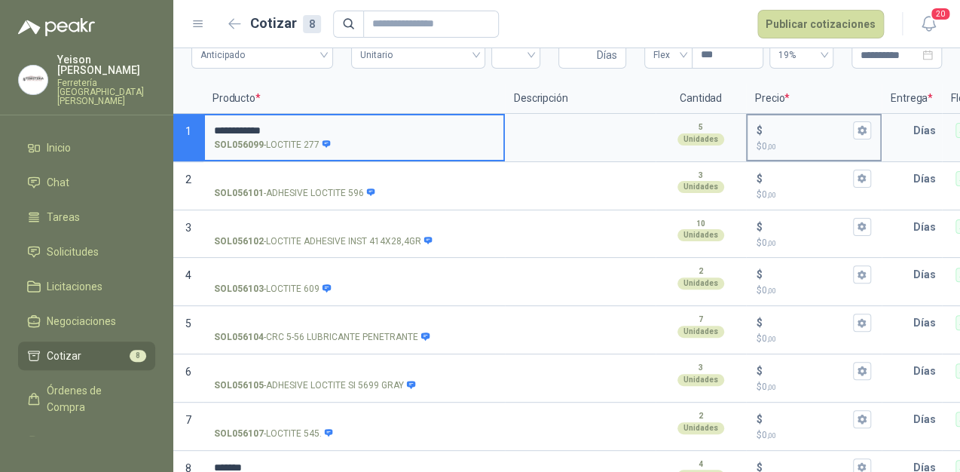
type input "**********"
click at [778, 127] on input "$ $ 0 ,00" at bounding box center [808, 129] width 84 height 11
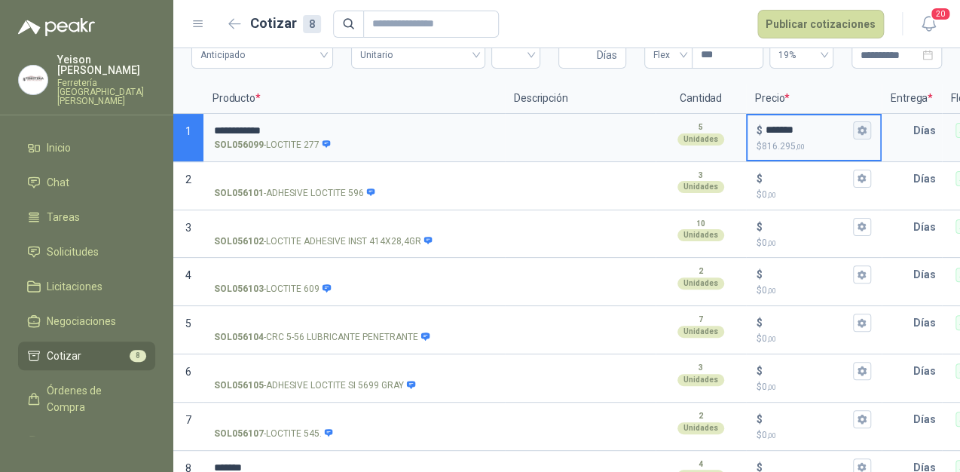
type input "*******"
click at [863, 121] on button "$ ******* $ 816.295 ,00" at bounding box center [862, 130] width 18 height 18
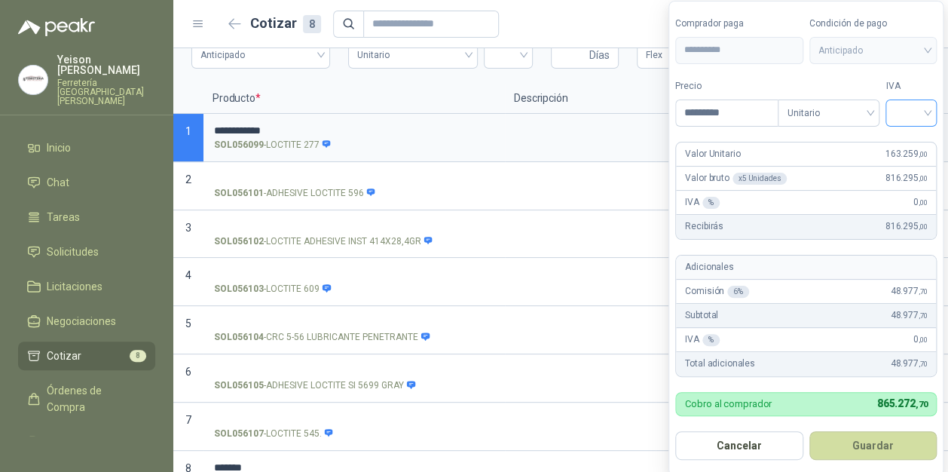
click at [924, 109] on input "search" at bounding box center [911, 111] width 33 height 23
click at [916, 142] on div "19%" at bounding box center [915, 144] width 28 height 17
click at [881, 447] on button "Guardar" at bounding box center [877, 445] width 130 height 29
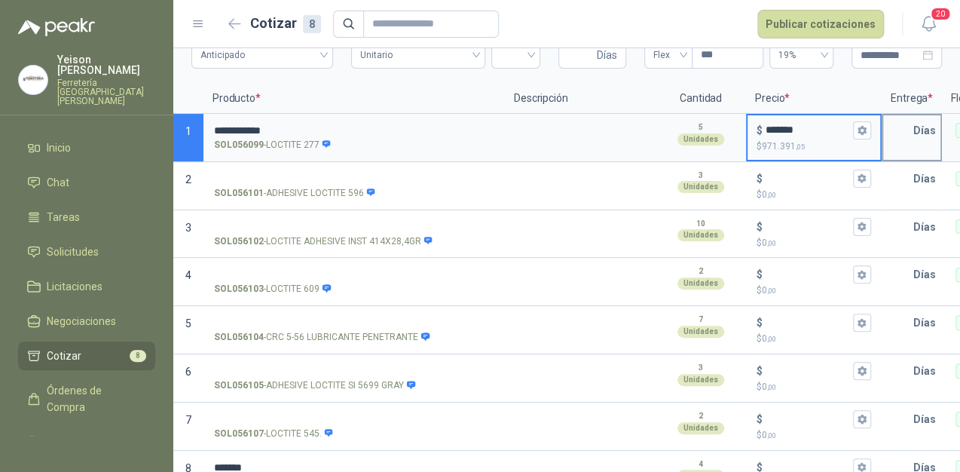
click at [905, 138] on input "text" at bounding box center [898, 130] width 30 height 30
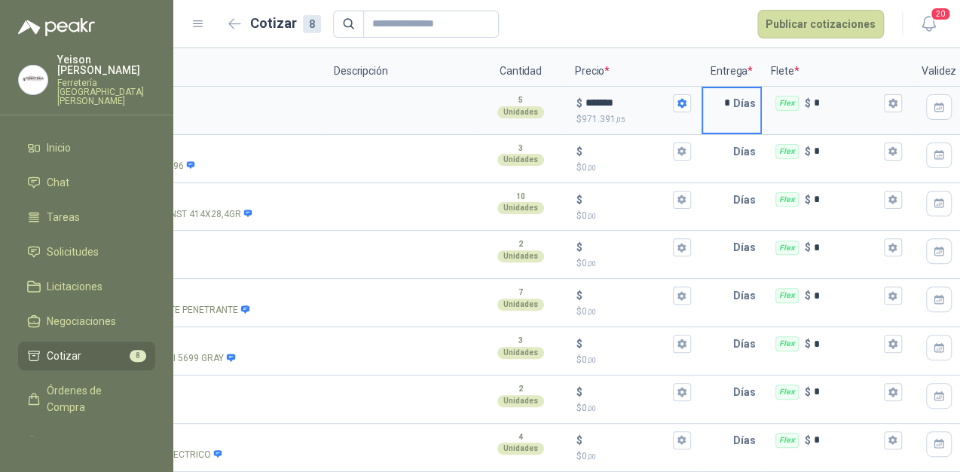
scroll to position [0, 190]
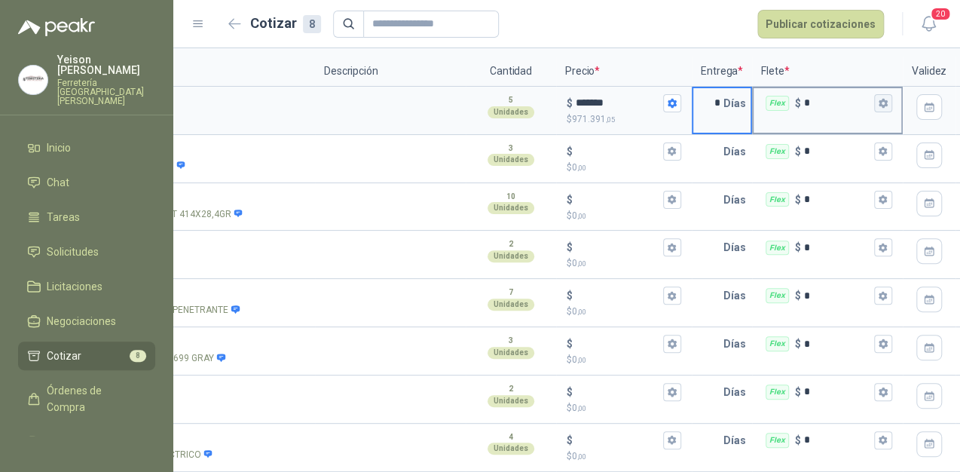
type input "*"
click at [878, 98] on icon "button" at bounding box center [883, 103] width 10 height 10
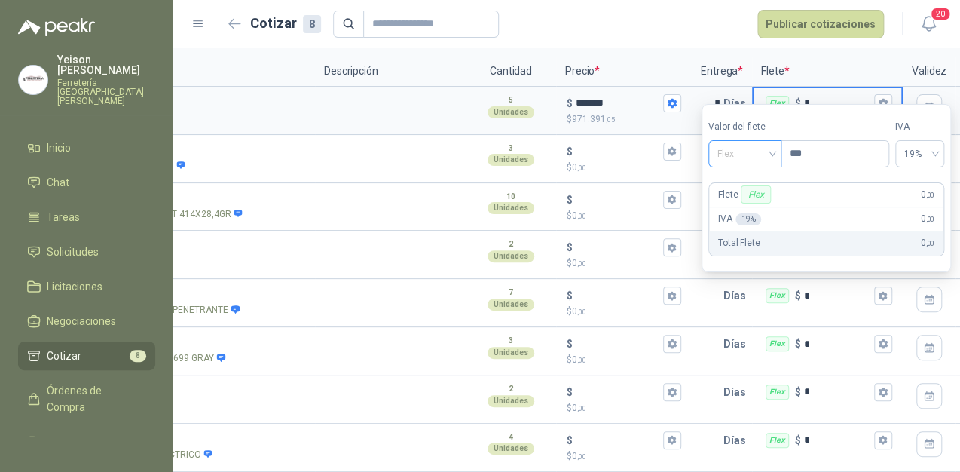
click at [770, 158] on span "Flex" at bounding box center [744, 153] width 55 height 23
click at [744, 205] on div "Incluido" at bounding box center [746, 209] width 53 height 17
click at [709, 88] on input "*" at bounding box center [708, 103] width 30 height 30
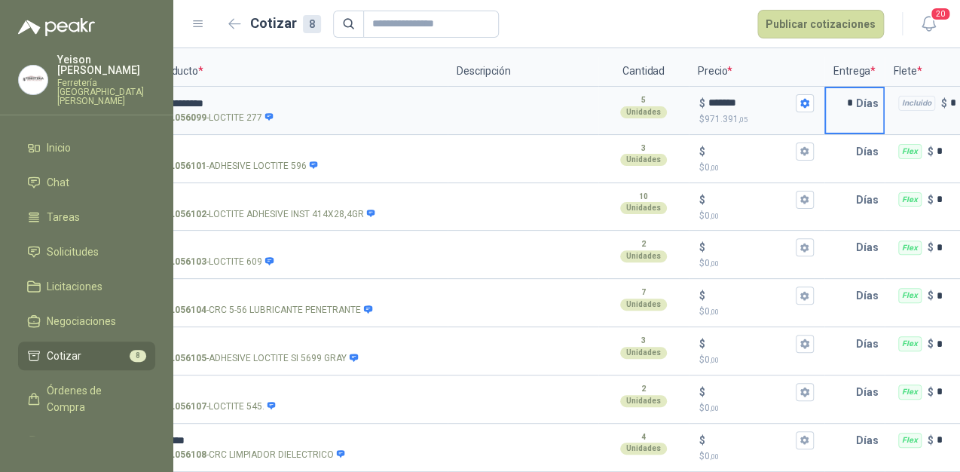
scroll to position [0, 0]
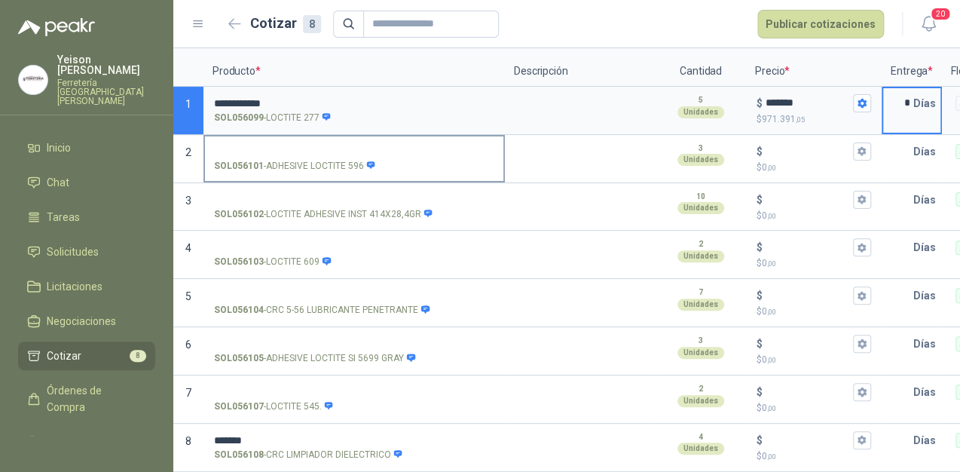
click at [301, 146] on input "SOL056101 - ADHESIVE LOCTITE 596" at bounding box center [354, 151] width 280 height 11
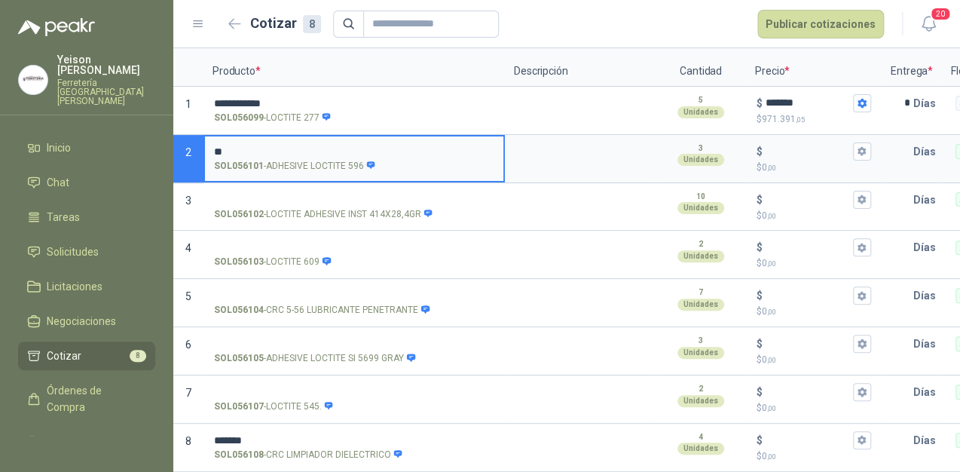
type input "*"
type input "**********"
click at [796, 147] on div "$" at bounding box center [814, 151] width 115 height 18
click at [796, 147] on input "$ $ 0 ,00" at bounding box center [808, 150] width 84 height 11
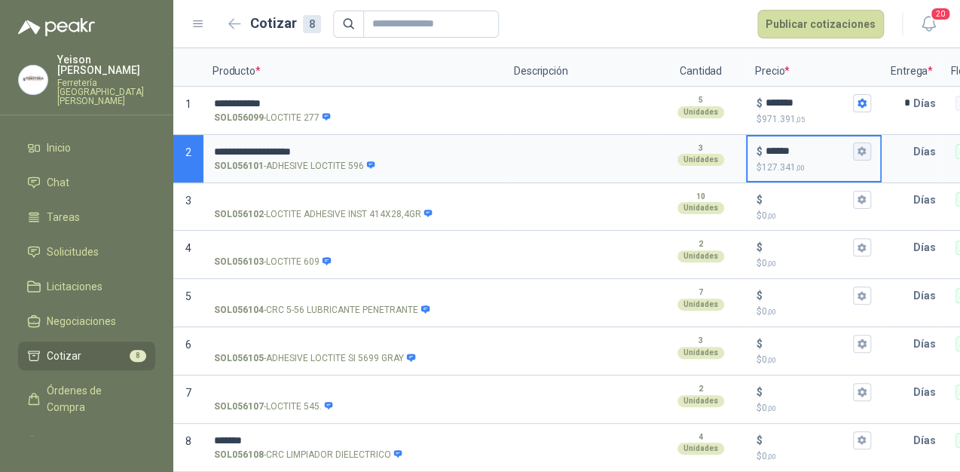
type input "******"
click at [862, 147] on icon "button" at bounding box center [862, 151] width 8 height 9
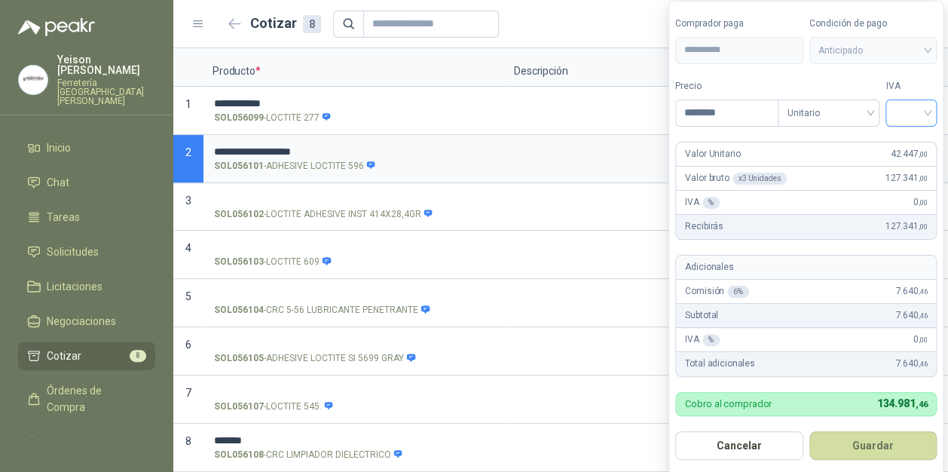
click at [934, 106] on div at bounding box center [910, 112] width 51 height 27
click at [916, 139] on div "19%" at bounding box center [915, 144] width 28 height 17
click at [888, 448] on button "Guardar" at bounding box center [877, 445] width 130 height 29
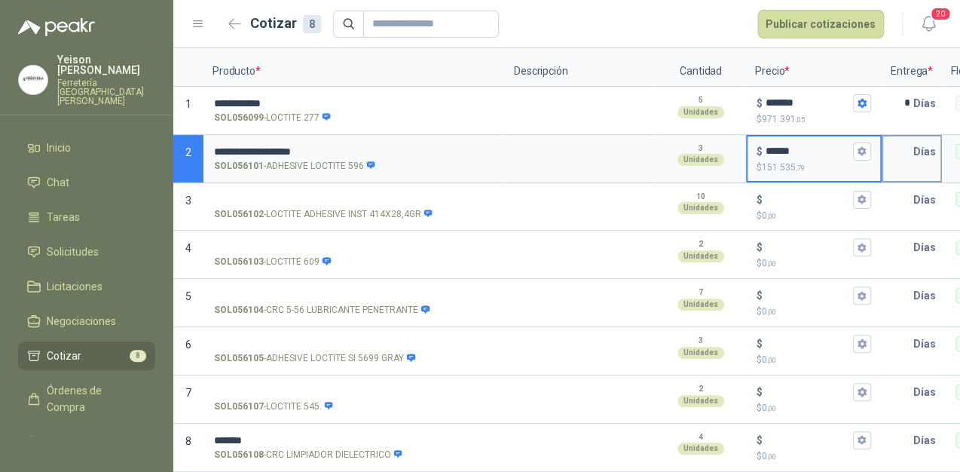
click at [907, 139] on input "text" at bounding box center [898, 151] width 30 height 30
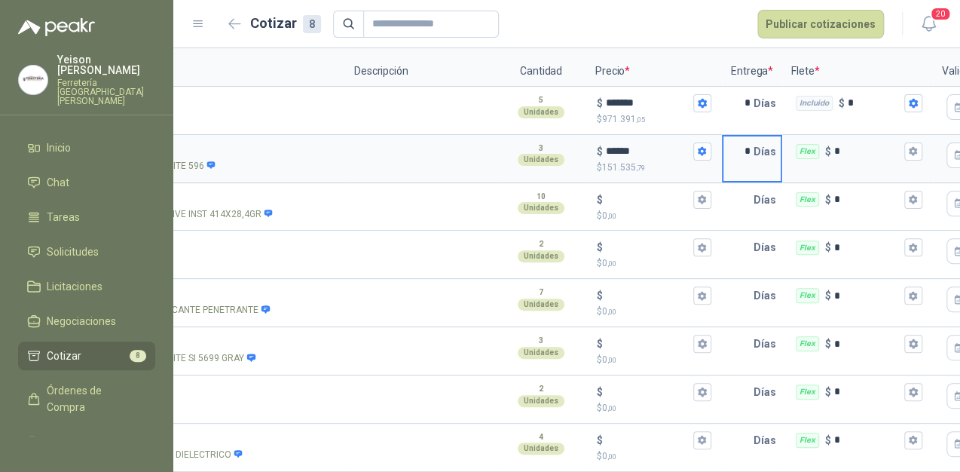
scroll to position [0, 172]
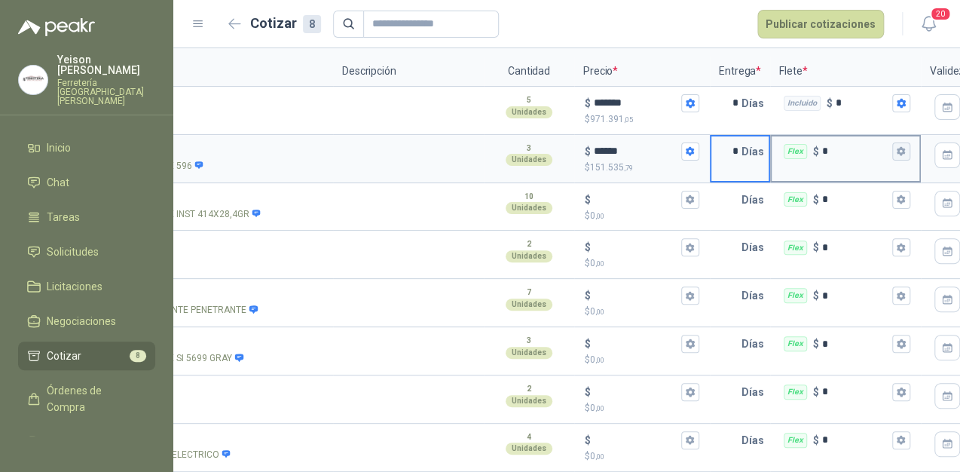
type input "*"
click at [907, 144] on button "Flex $ *" at bounding box center [901, 151] width 18 height 18
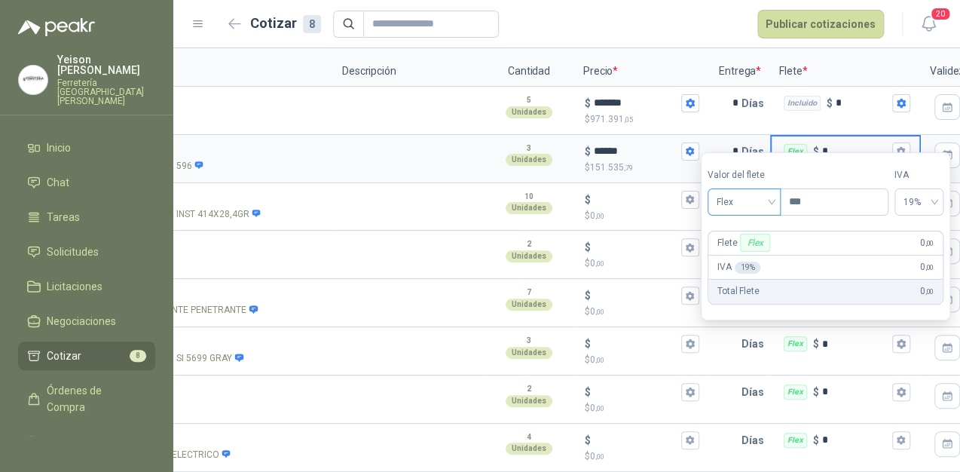
click at [772, 202] on span "Flex" at bounding box center [744, 202] width 55 height 23
click at [742, 263] on div "Incluido" at bounding box center [746, 257] width 53 height 17
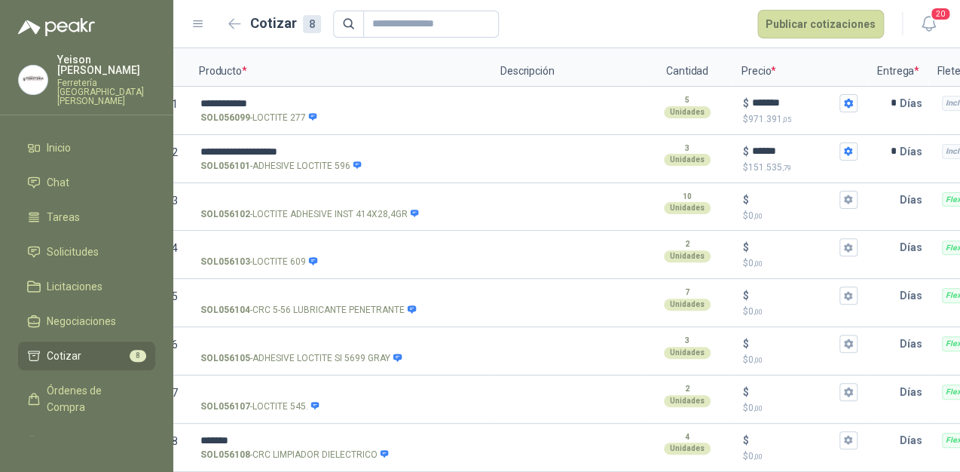
scroll to position [0, 0]
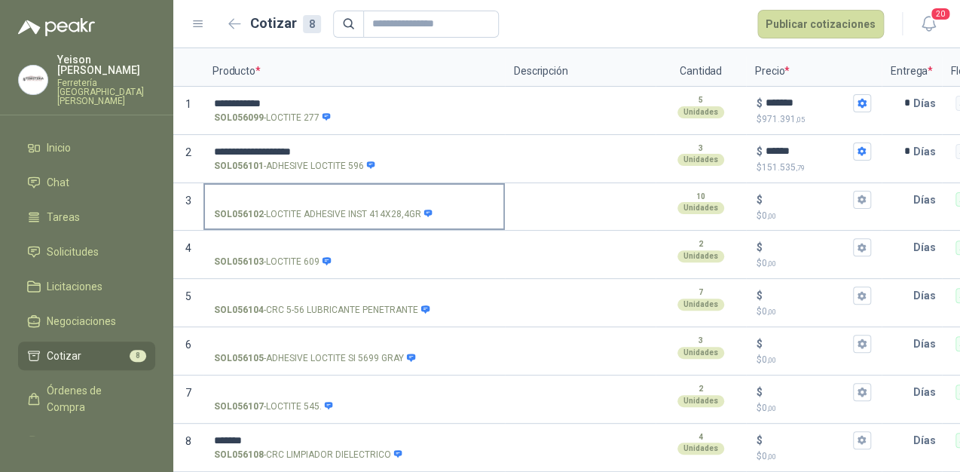
click at [258, 185] on label "SOL056102 - LOCTITE ADHESIVE INST 414X28,4GR" at bounding box center [354, 206] width 298 height 43
click at [258, 194] on input "SOL056102 - LOCTITE ADHESIVE INST 414X28,4GR" at bounding box center [354, 199] width 280 height 11
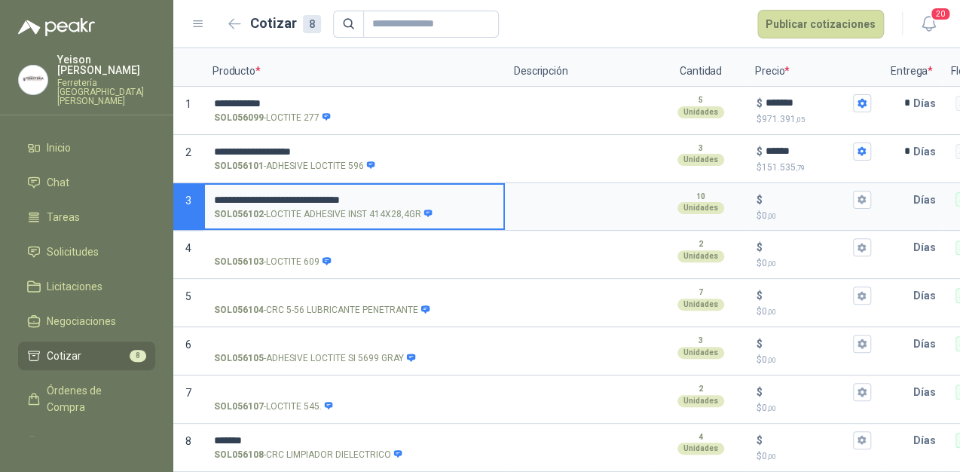
click at [371, 194] on input "**********" at bounding box center [354, 199] width 280 height 11
type input "**********"
click at [792, 194] on input "$ $ 0 ,00" at bounding box center [808, 199] width 84 height 11
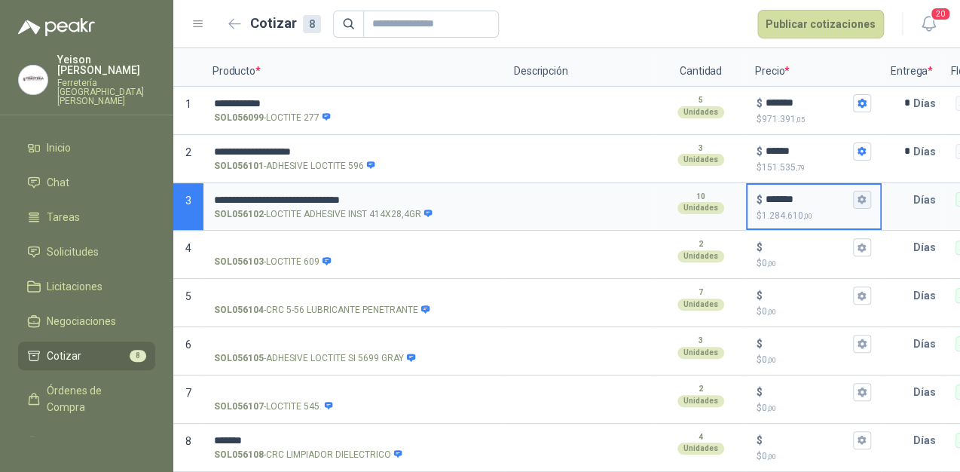
type input "*******"
click at [853, 191] on button "$ ******* $ 1.284.610 ,00" at bounding box center [862, 200] width 18 height 18
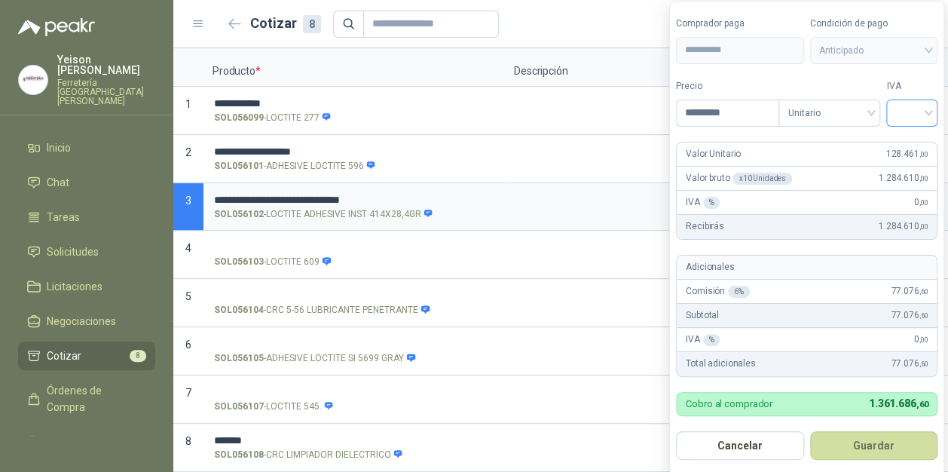
click at [937, 118] on div at bounding box center [911, 112] width 51 height 27
click at [907, 145] on div "19%" at bounding box center [915, 144] width 28 height 17
click at [877, 445] on button "Guardar" at bounding box center [877, 445] width 130 height 29
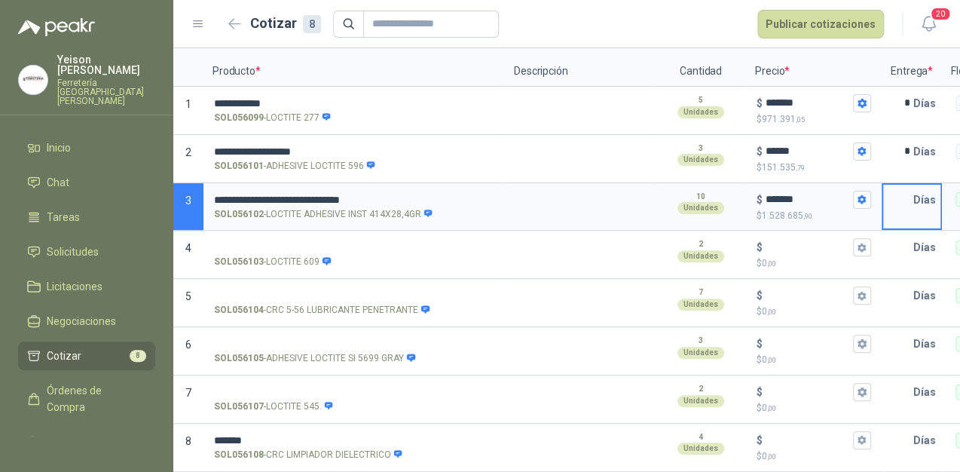
click at [910, 188] on input "text" at bounding box center [898, 200] width 30 height 30
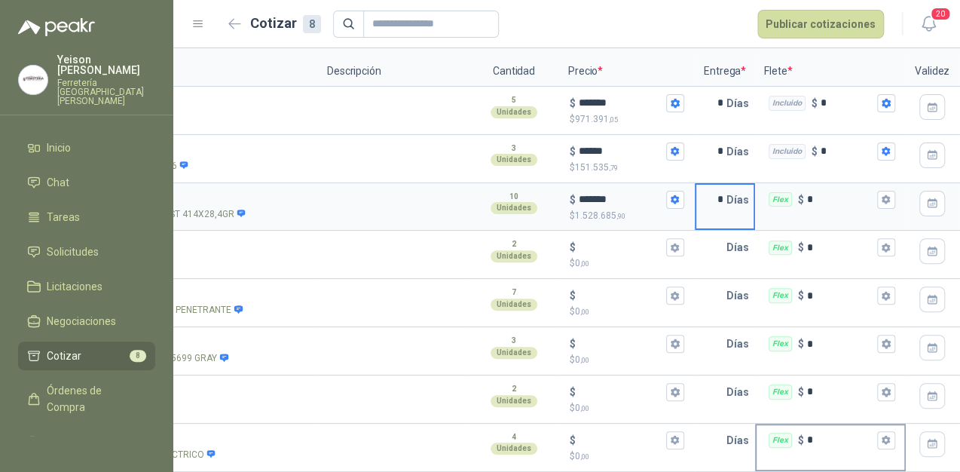
scroll to position [0, 193]
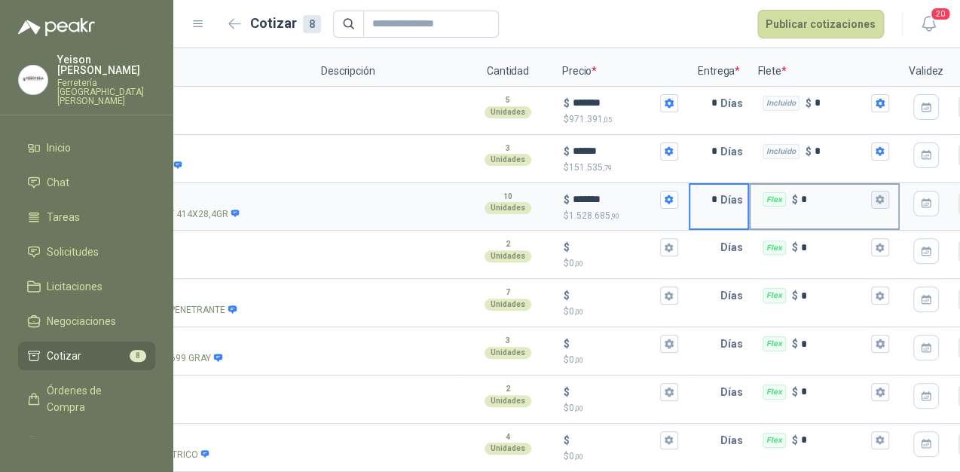
type input "*"
click at [880, 195] on icon "button" at bounding box center [880, 199] width 8 height 9
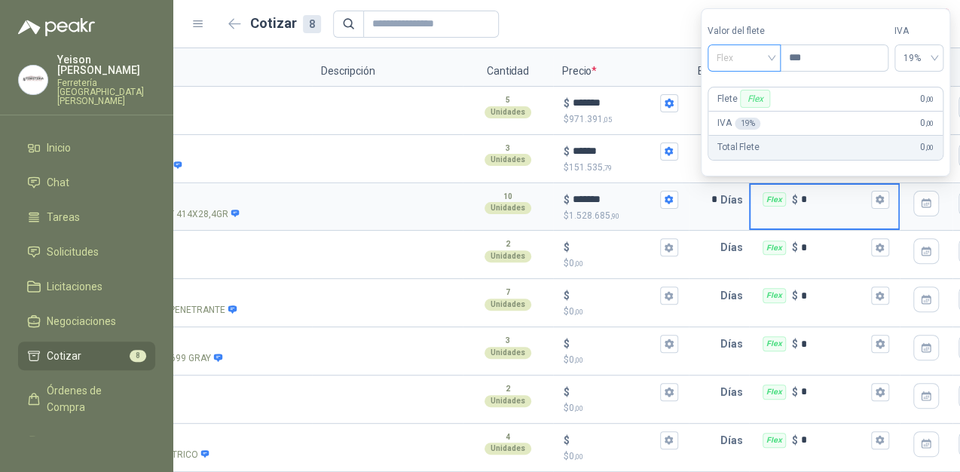
drag, startPoint x: 776, startPoint y: 57, endPoint x: 766, endPoint y: 45, distance: 15.5
click at [775, 55] on div "Flex" at bounding box center [744, 57] width 73 height 27
click at [745, 112] on div "Incluido" at bounding box center [746, 114] width 53 height 17
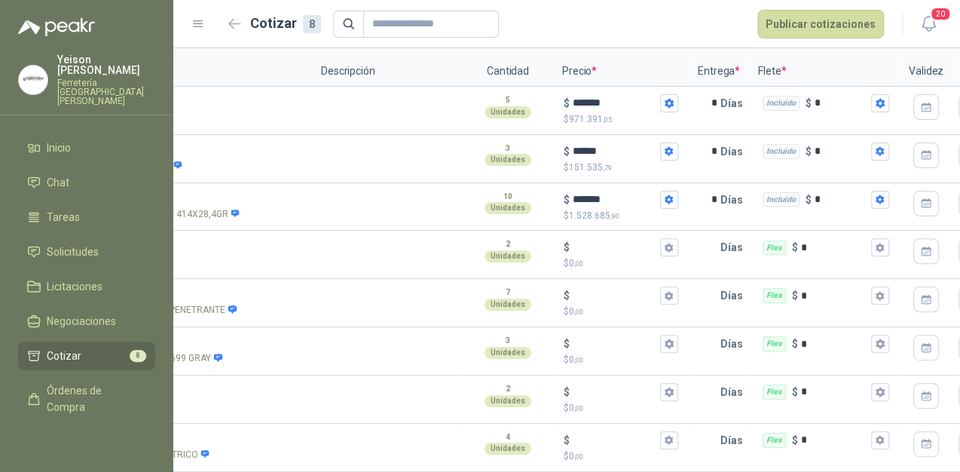
scroll to position [0, 0]
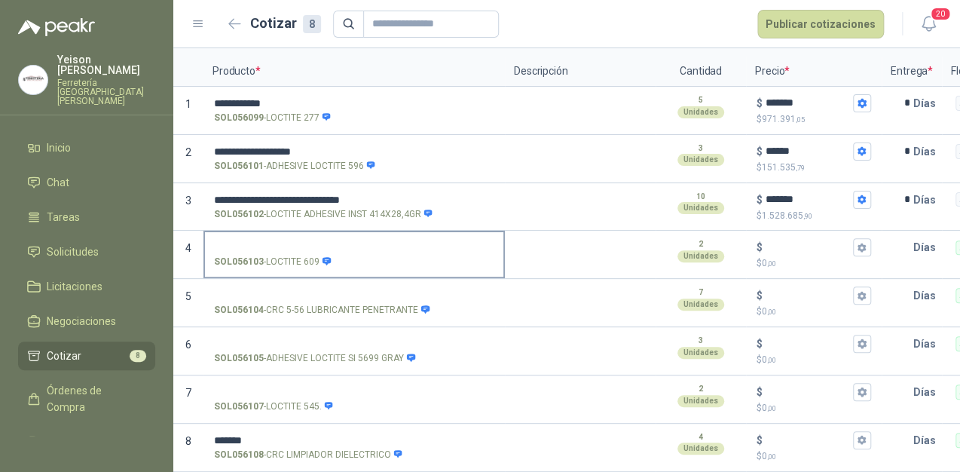
click at [277, 242] on input "SOL056103 - LOCTITE 609" at bounding box center [354, 247] width 280 height 11
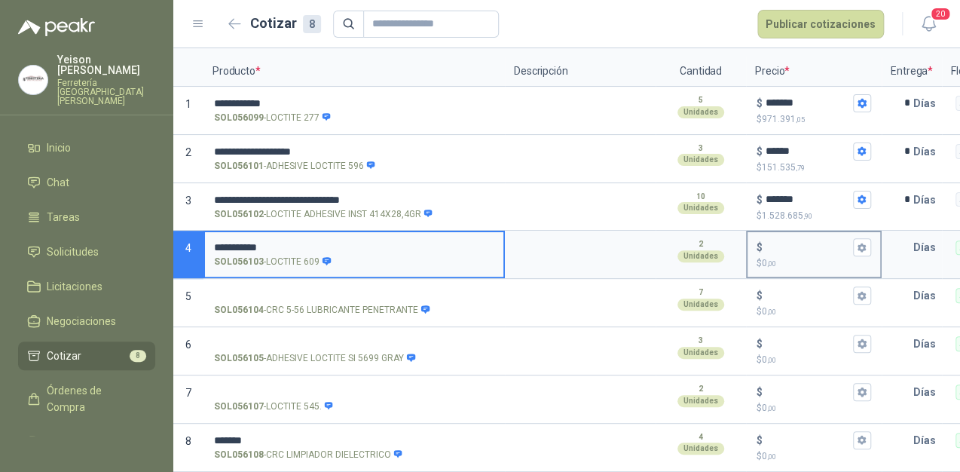
type input "**********"
click at [784, 242] on input "$ $ 0 ,00" at bounding box center [808, 247] width 84 height 11
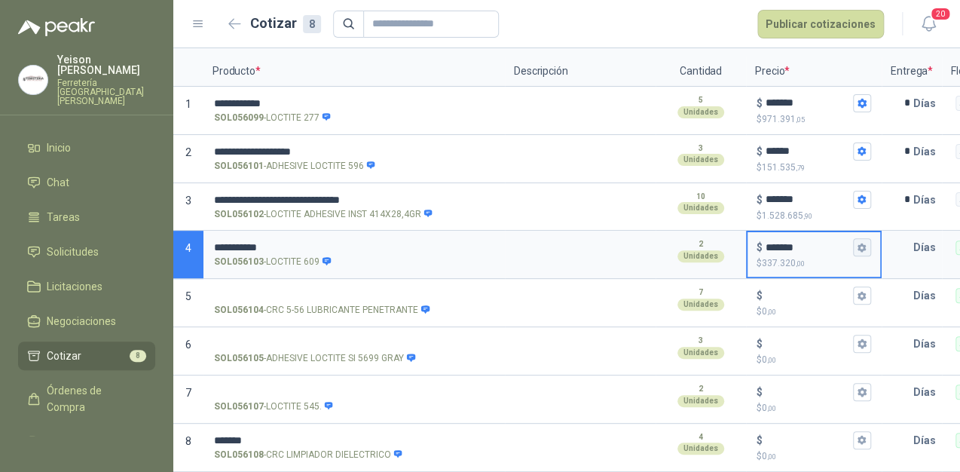
type input "*******"
click at [863, 243] on icon "button" at bounding box center [862, 247] width 8 height 9
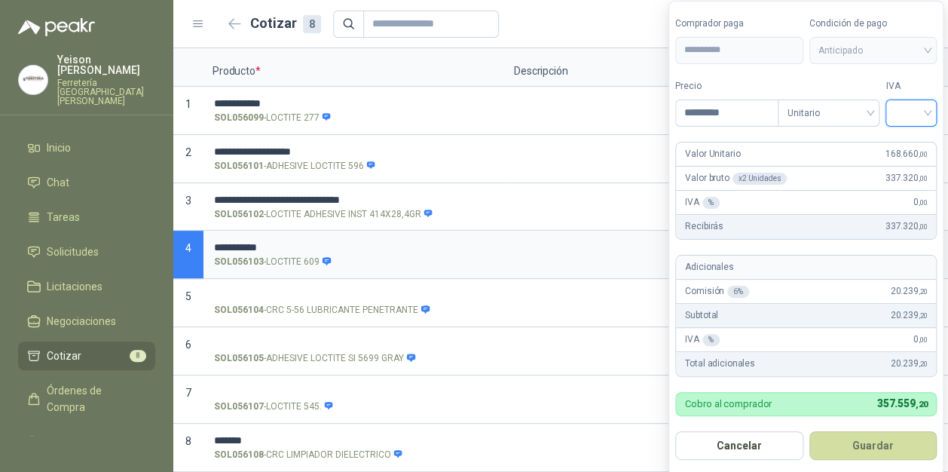
click at [928, 106] on input "search" at bounding box center [911, 111] width 33 height 23
click at [906, 136] on div "19%" at bounding box center [915, 144] width 28 height 17
click at [869, 441] on button "Guardar" at bounding box center [877, 445] width 130 height 29
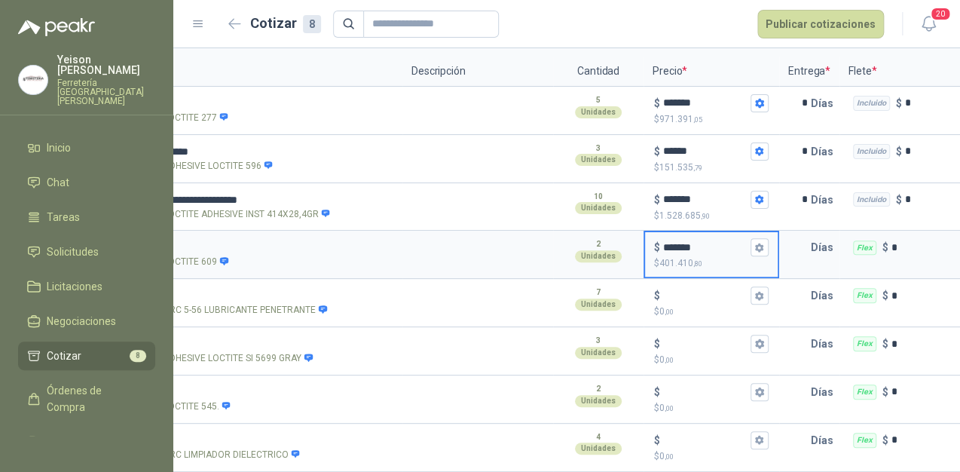
scroll to position [0, 176]
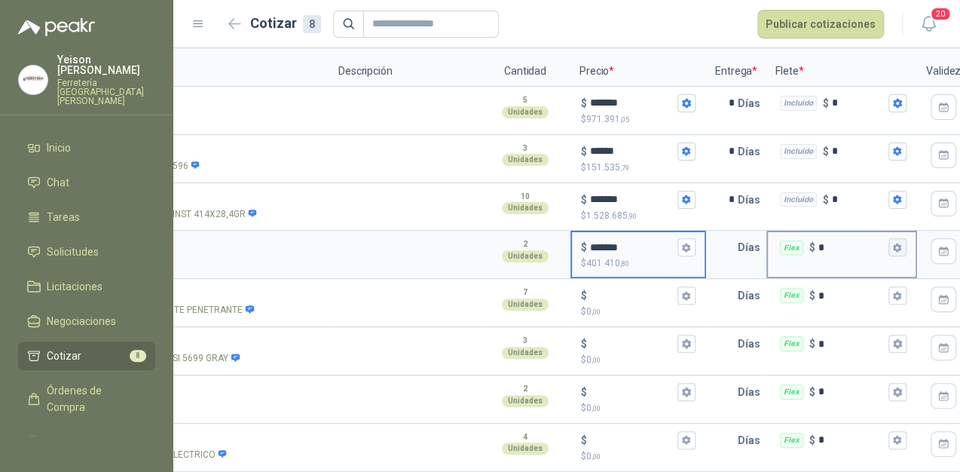
click at [895, 243] on icon "button" at bounding box center [897, 247] width 8 height 9
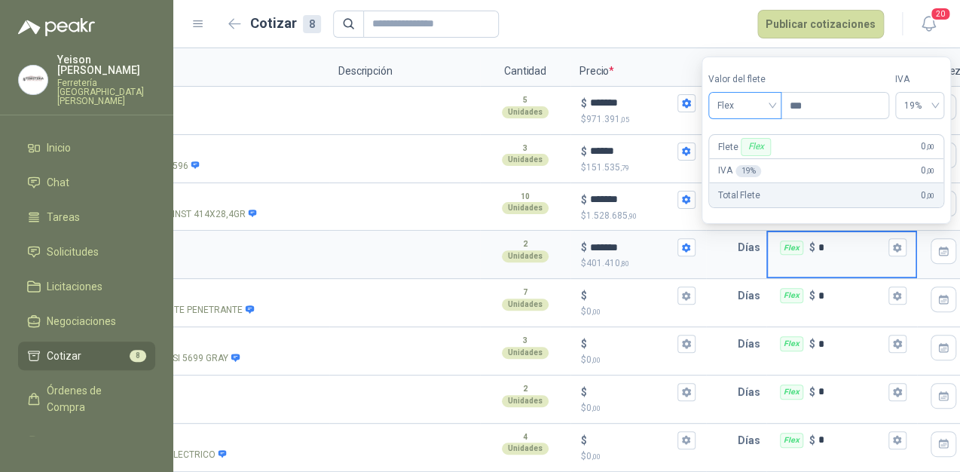
click at [772, 101] on span "Flex" at bounding box center [744, 105] width 55 height 23
click at [743, 167] on div "Incluido" at bounding box center [746, 162] width 53 height 17
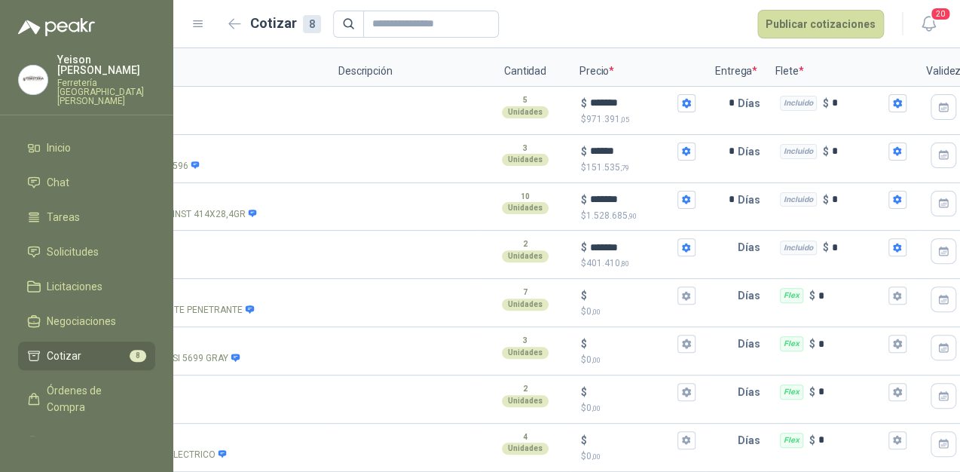
scroll to position [0, 0]
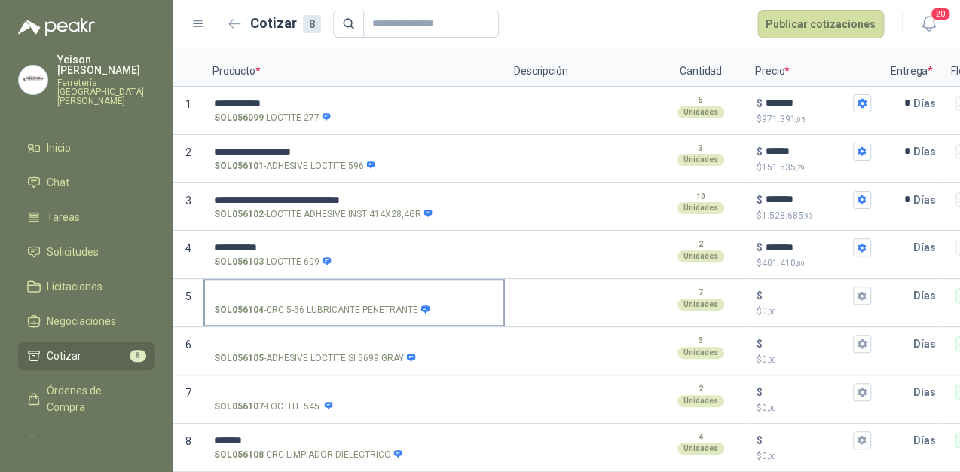
click at [271, 290] on input "SOL056104 - CRC 5-56 LUBRICANTE PENETRANTE" at bounding box center [354, 295] width 280 height 11
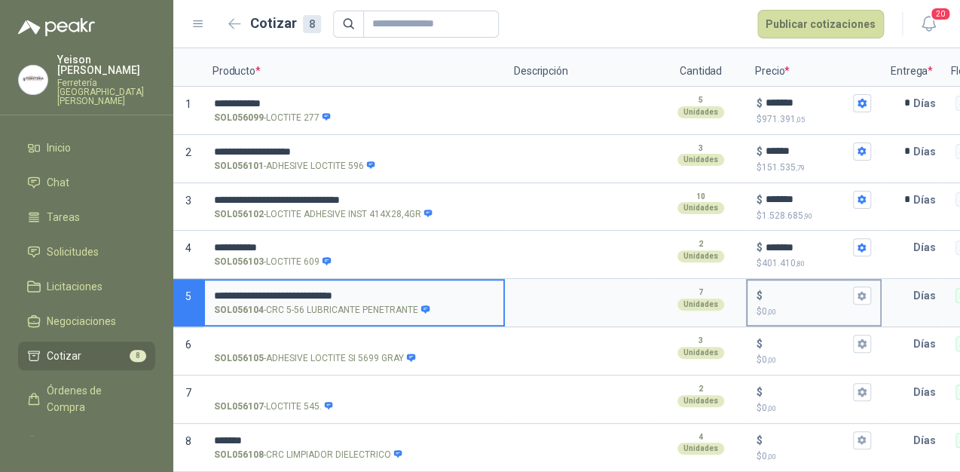
type input "**********"
click at [770, 290] on input "$ $ 0 ,00" at bounding box center [808, 295] width 84 height 11
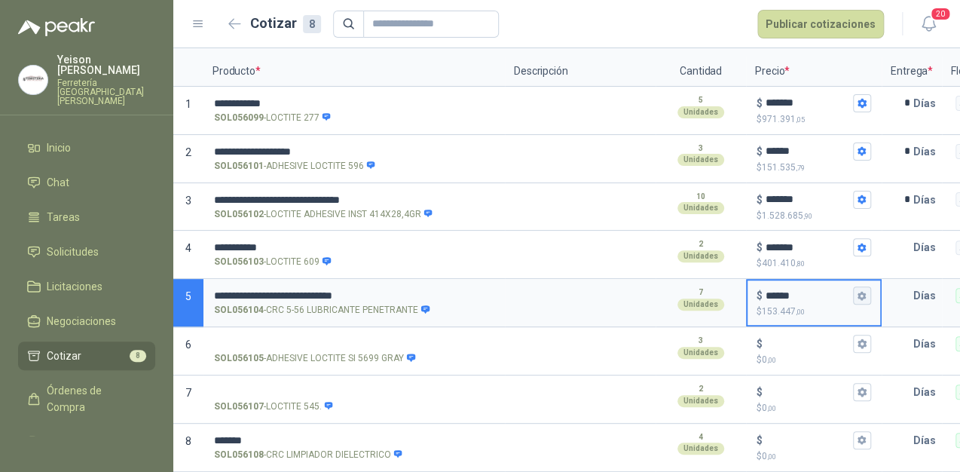
type input "******"
click at [853, 286] on button "$ ****** $ 153.447 ,00" at bounding box center [862, 295] width 18 height 18
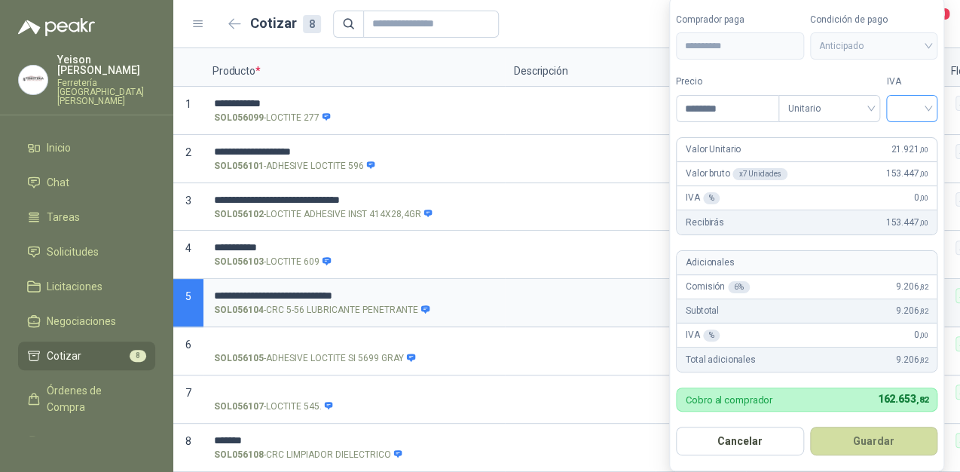
click at [925, 99] on input "search" at bounding box center [911, 107] width 33 height 23
click at [910, 142] on div "19%" at bounding box center [915, 141] width 28 height 17
click at [879, 439] on button "Guardar" at bounding box center [877, 441] width 130 height 29
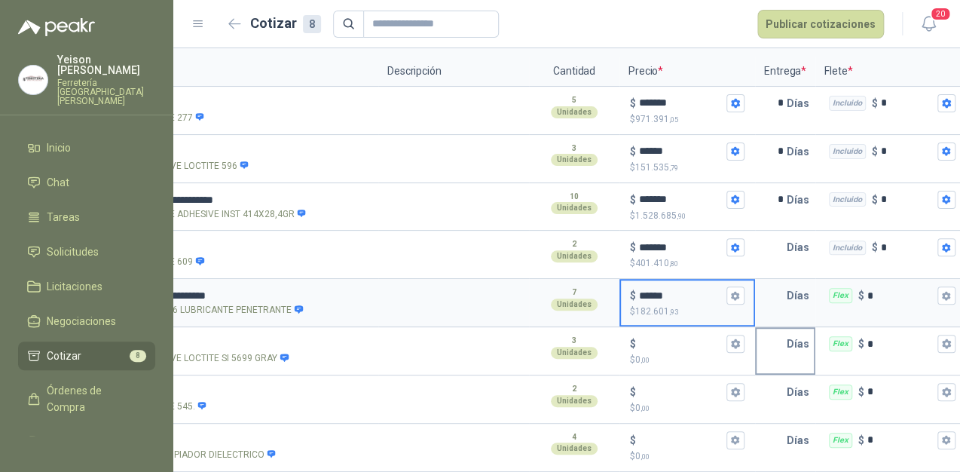
scroll to position [0, 130]
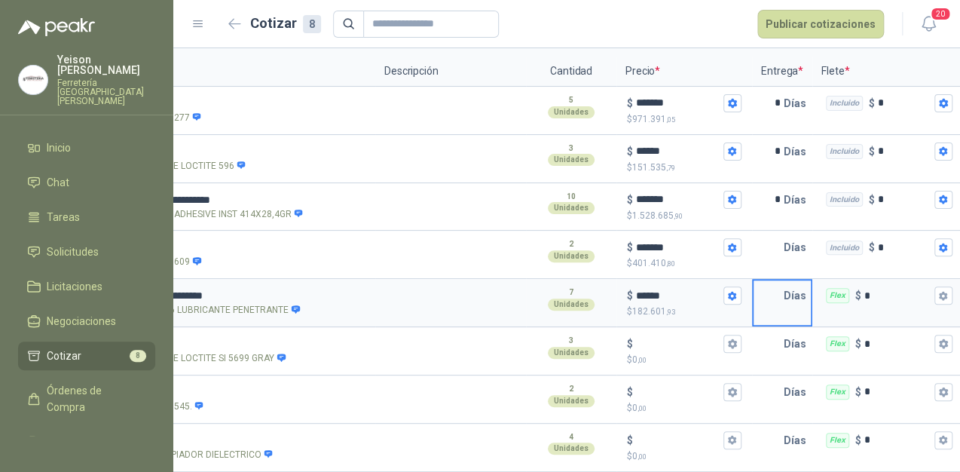
click at [778, 291] on input "text" at bounding box center [769, 295] width 30 height 30
click at [780, 236] on input "text" at bounding box center [769, 247] width 30 height 30
type input "*"
click at [775, 293] on input "text" at bounding box center [769, 295] width 30 height 30
type input "*"
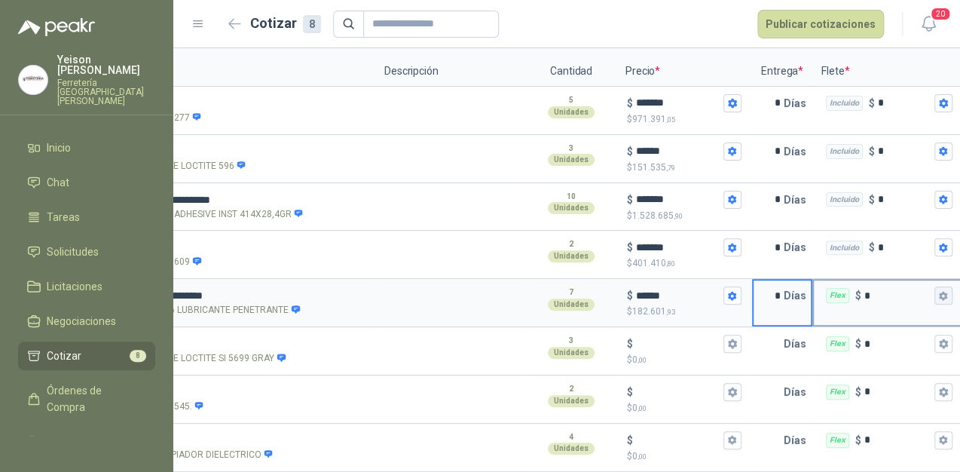
click at [947, 291] on icon "button" at bounding box center [943, 296] width 10 height 10
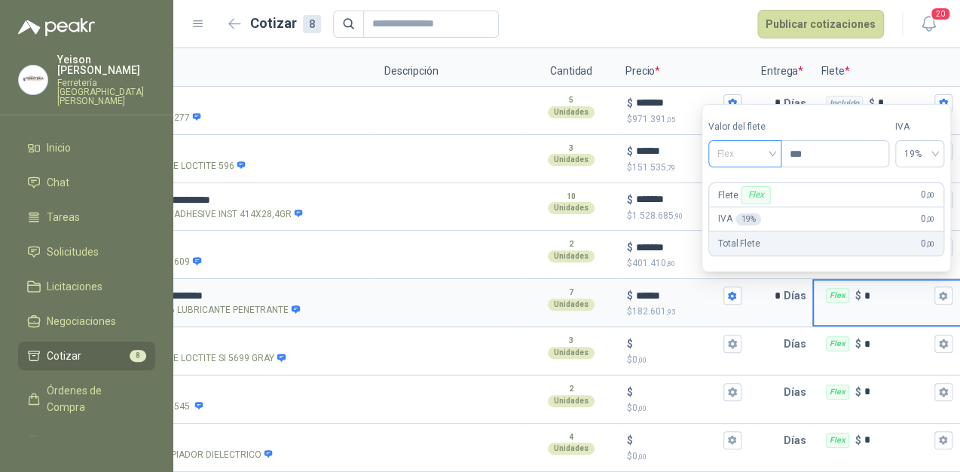
click at [777, 145] on div "Flex" at bounding box center [744, 153] width 73 height 27
click at [745, 208] on div "Incluido" at bounding box center [746, 209] width 53 height 17
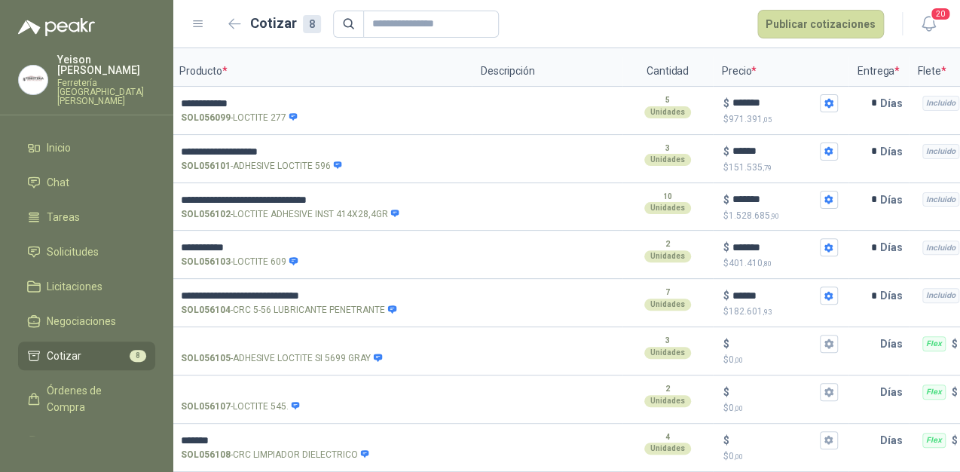
scroll to position [0, 0]
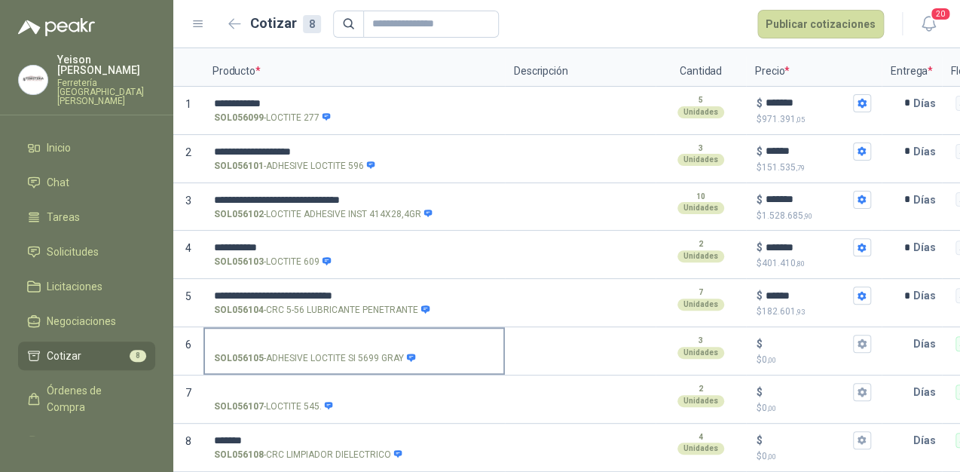
click at [265, 338] on input "SOL056105 - ADHESIVE LOCTITE SI 5699 GRAY" at bounding box center [354, 343] width 280 height 11
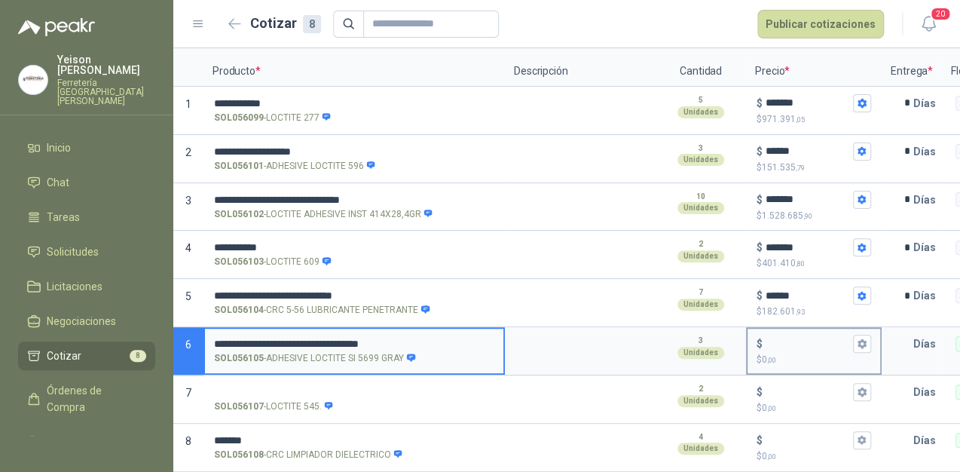
type input "**********"
click at [778, 338] on input "$ $ 0 ,00" at bounding box center [808, 343] width 84 height 11
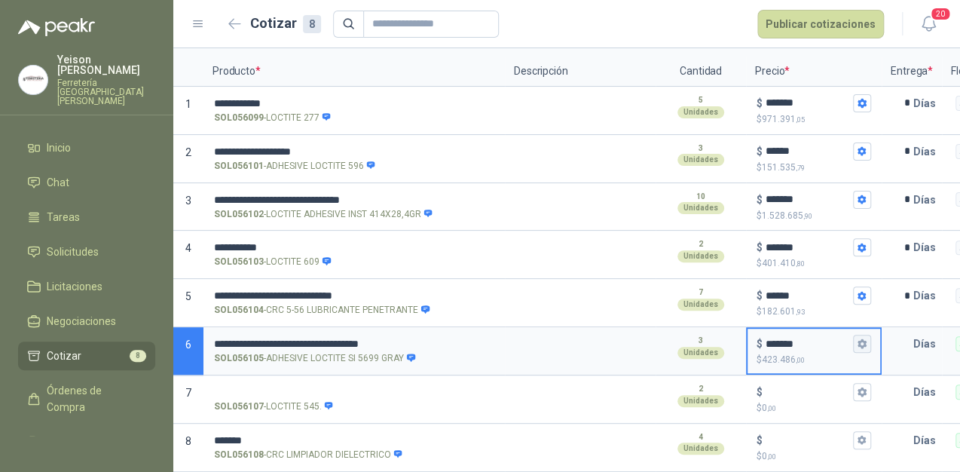
type input "*******"
click at [862, 338] on icon "button" at bounding box center [862, 343] width 10 height 10
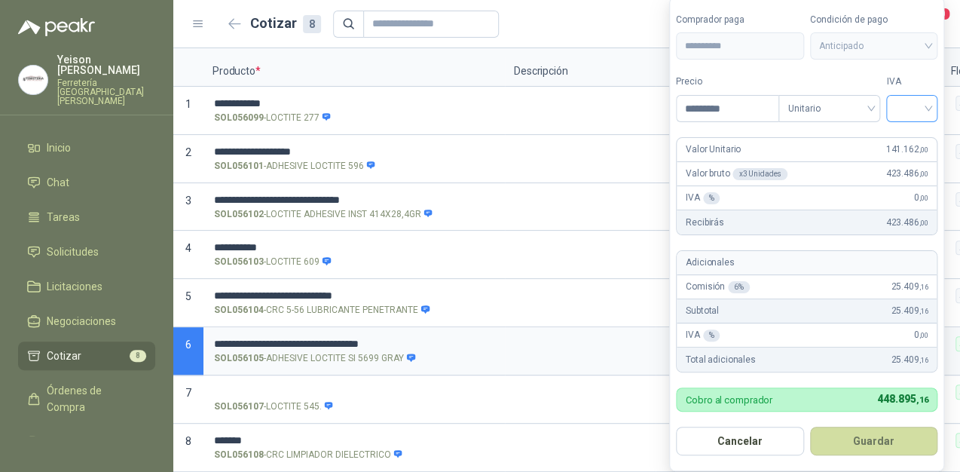
click at [928, 105] on input "search" at bounding box center [911, 107] width 33 height 23
click at [922, 139] on div "19%" at bounding box center [915, 141] width 28 height 17
click at [884, 437] on button "Guardar" at bounding box center [877, 441] width 130 height 29
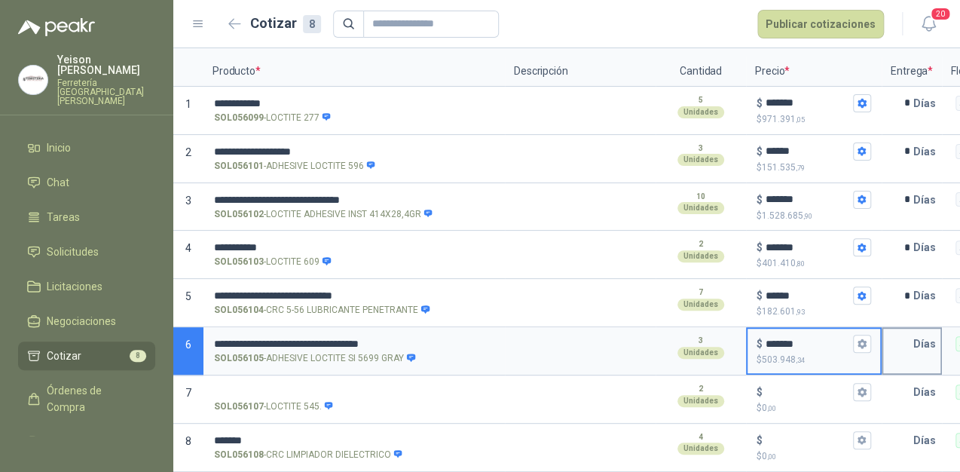
click at [909, 332] on input "text" at bounding box center [898, 344] width 30 height 30
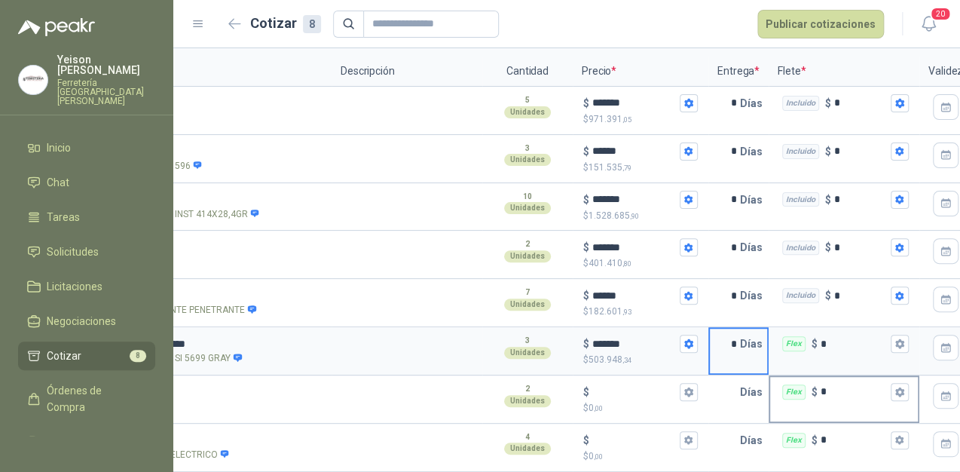
scroll to position [0, 174]
type input "*"
click at [896, 339] on icon "button" at bounding box center [899, 343] width 8 height 9
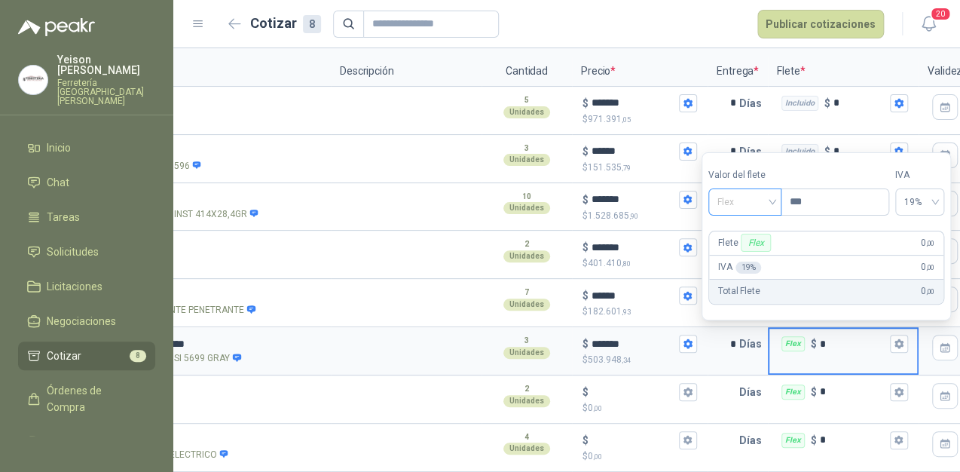
click at [778, 202] on div "Flex" at bounding box center [744, 201] width 73 height 27
click at [750, 262] on div "Incluido" at bounding box center [746, 257] width 53 height 17
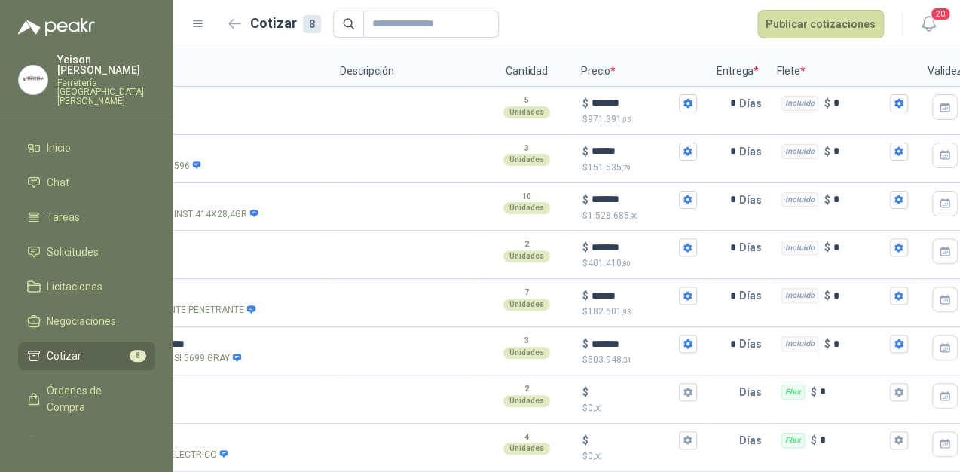
scroll to position [0, 0]
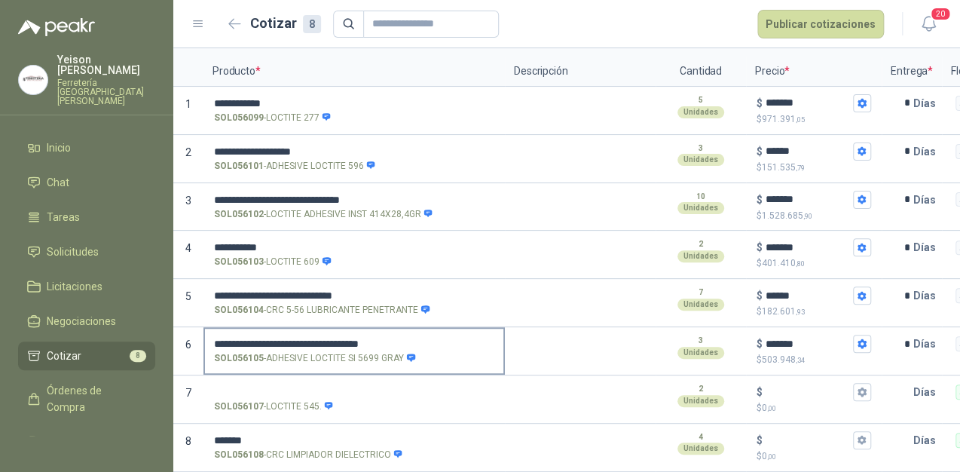
click at [246, 359] on div "**********" at bounding box center [353, 351] width 301 height 48
click at [235, 377] on label "SOL056107 - LOCTITE 545." at bounding box center [354, 398] width 298 height 43
click at [235, 387] on input "SOL056107 - LOCTITE 545." at bounding box center [354, 392] width 280 height 11
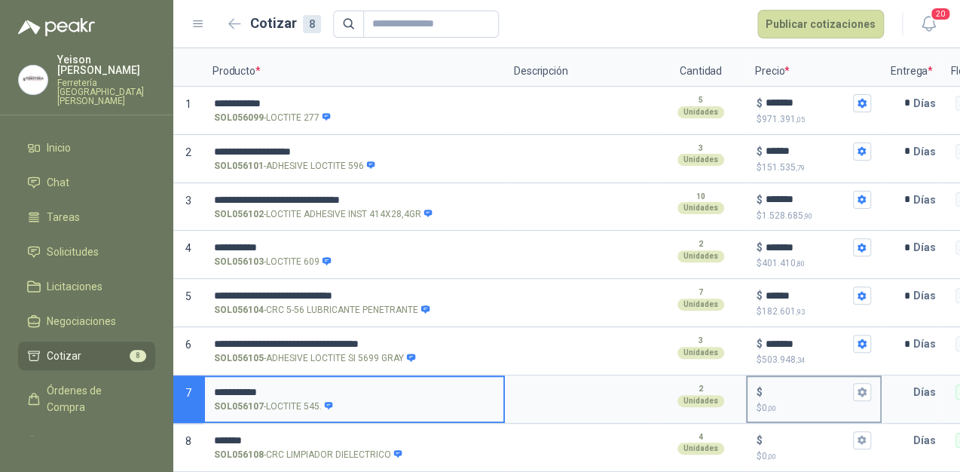
type input "**********"
click at [787, 386] on input "$ $ 0 ,00" at bounding box center [808, 391] width 84 height 11
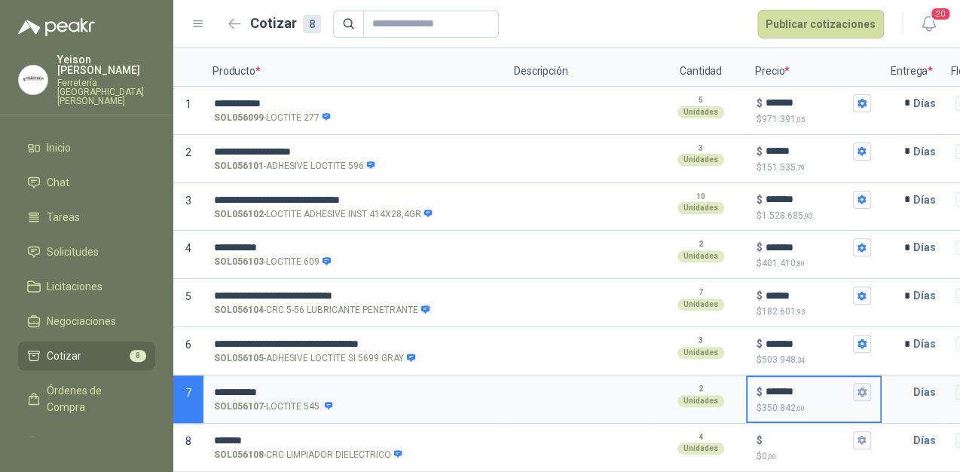
type input "*******"
click at [858, 387] on icon "button" at bounding box center [862, 392] width 10 height 10
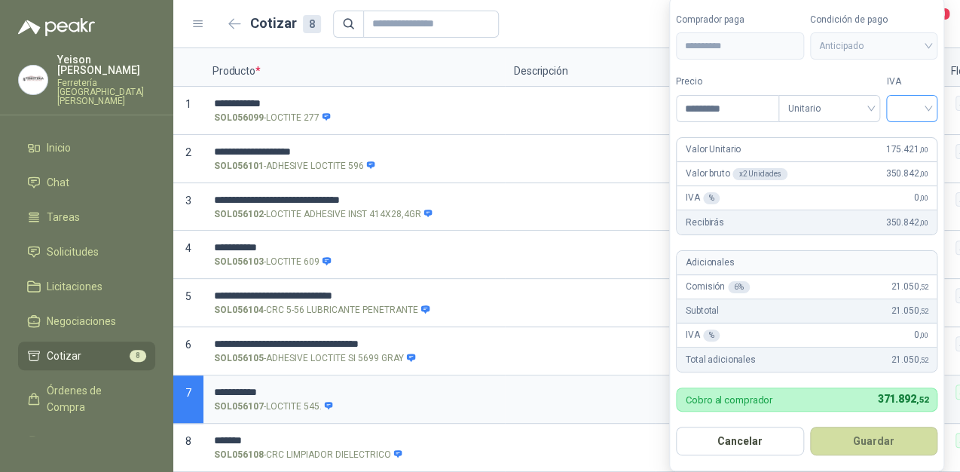
click at [928, 102] on input "search" at bounding box center [911, 107] width 33 height 23
click at [910, 137] on div "19%" at bounding box center [915, 141] width 28 height 17
click at [887, 433] on button "Guardar" at bounding box center [877, 441] width 130 height 29
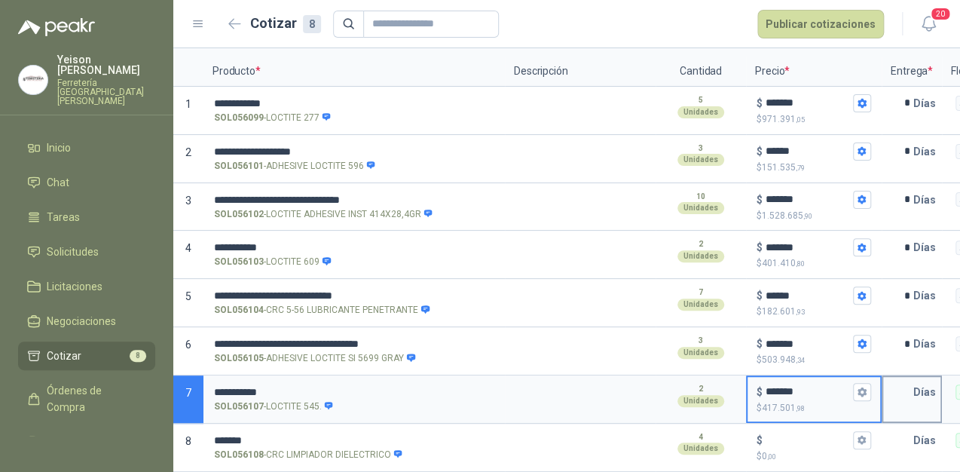
click at [894, 387] on input "text" at bounding box center [898, 392] width 30 height 30
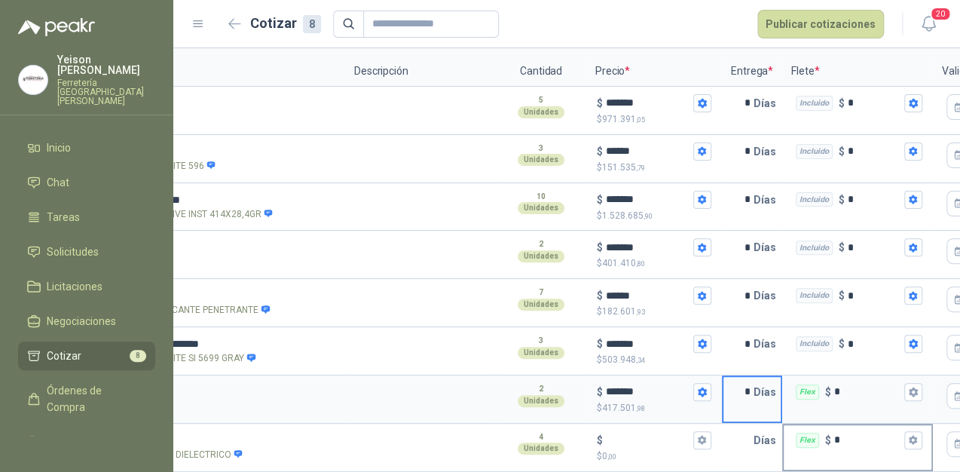
scroll to position [0, 162]
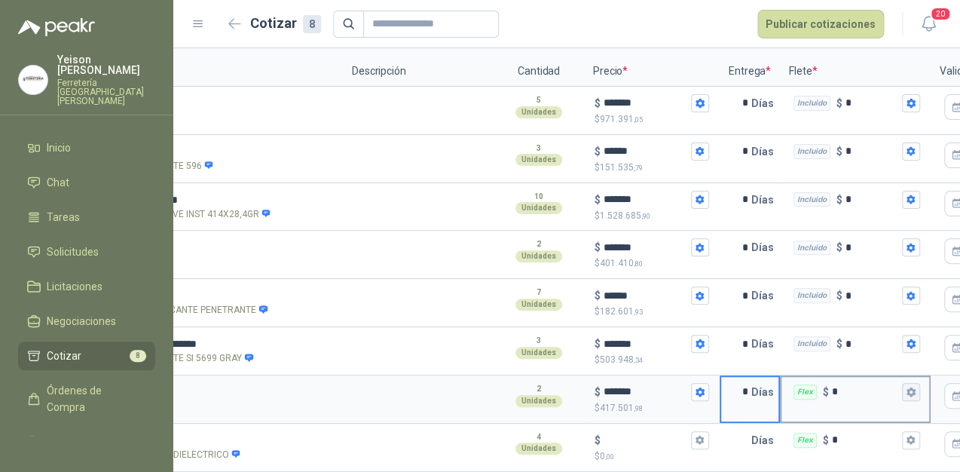
type input "*"
click at [907, 386] on button "Flex $ *" at bounding box center [911, 392] width 18 height 18
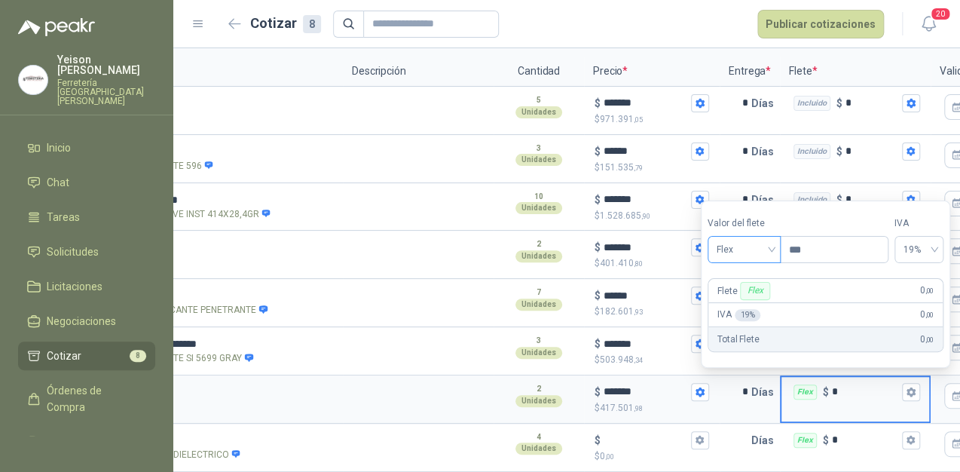
click at [766, 250] on span "Flex" at bounding box center [744, 249] width 55 height 23
click at [749, 304] on div "Incluido" at bounding box center [746, 306] width 53 height 17
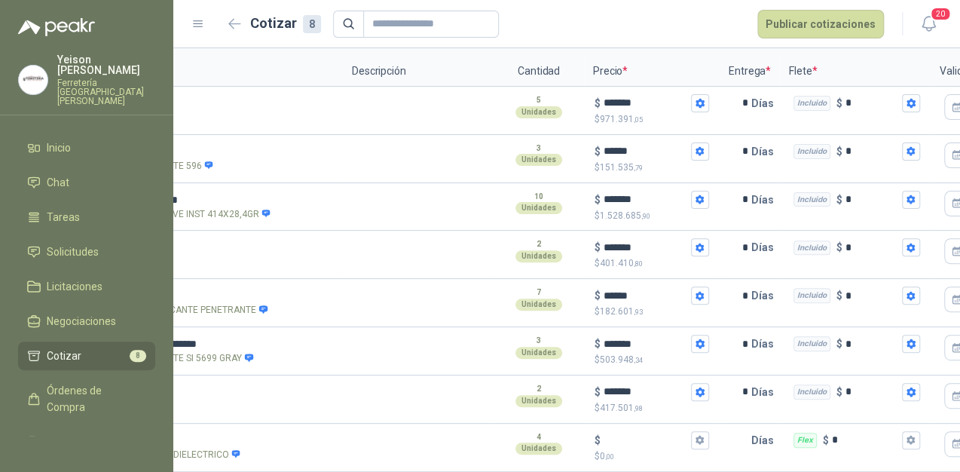
scroll to position [0, 0]
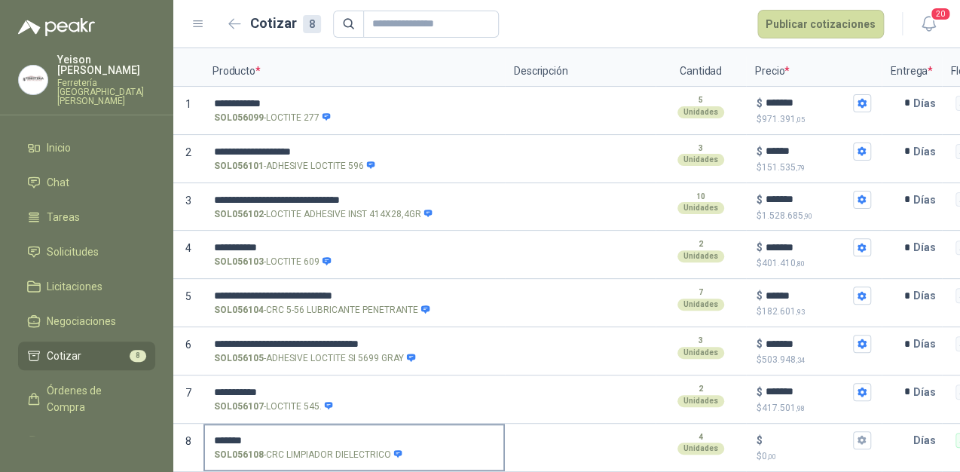
click at [279, 435] on input "*******" at bounding box center [354, 440] width 280 height 11
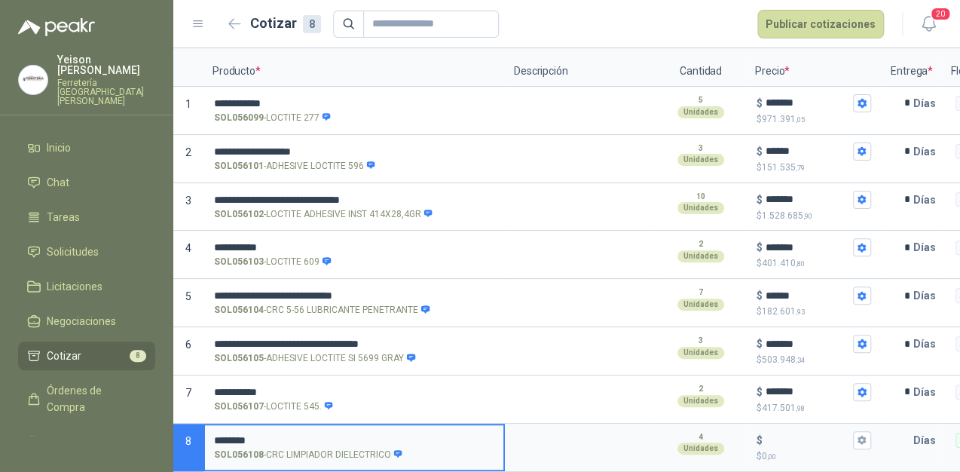
click at [217, 435] on input "*******" at bounding box center [354, 440] width 280 height 11
click at [214, 435] on input "*******" at bounding box center [354, 440] width 280 height 11
click at [288, 435] on input "**********" at bounding box center [354, 440] width 280 height 11
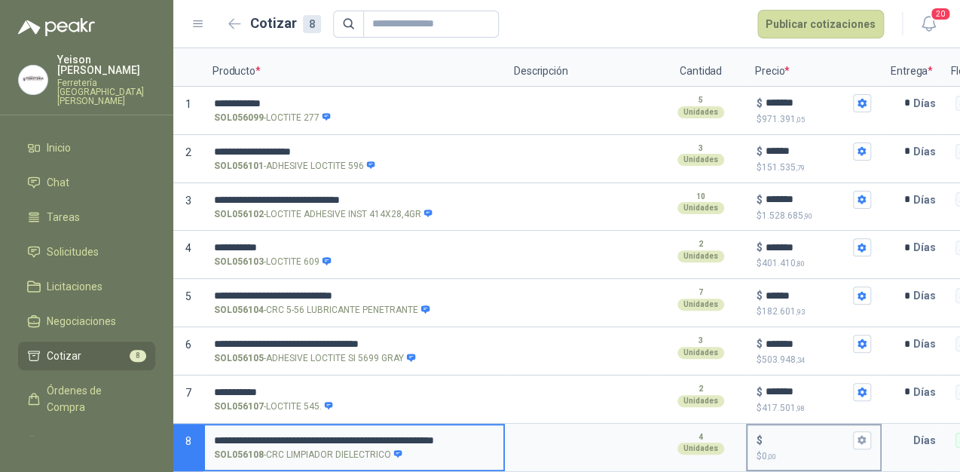
type input "**********"
click at [778, 431] on div "$" at bounding box center [814, 440] width 115 height 18
click at [778, 434] on input "$ $ 0 ,00" at bounding box center [808, 439] width 84 height 11
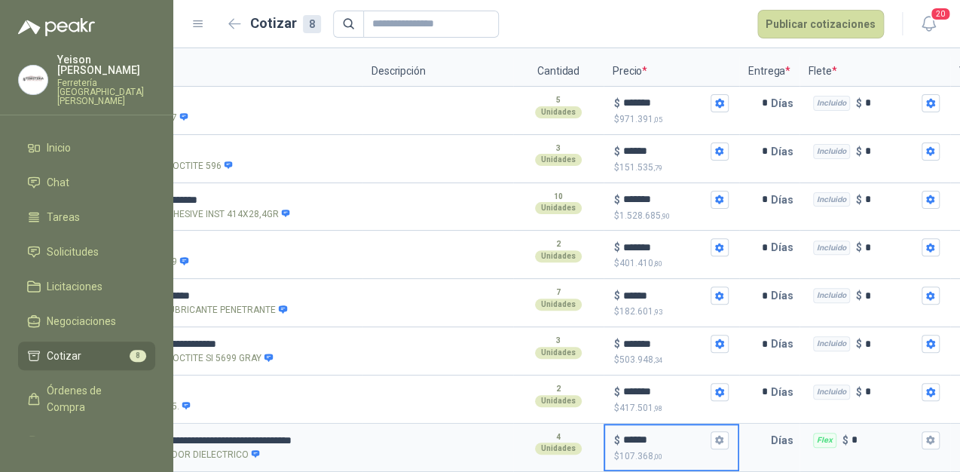
scroll to position [0, 143]
type input "******"
click at [757, 425] on input "text" at bounding box center [755, 440] width 30 height 30
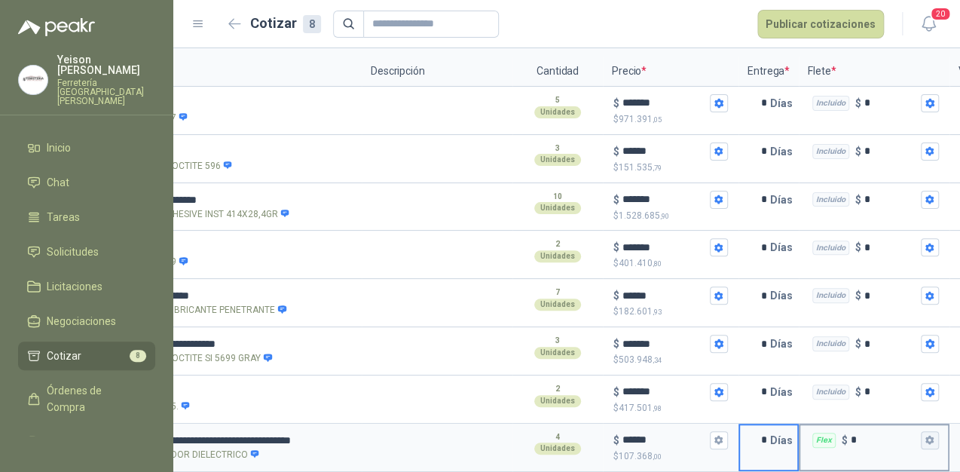
type input "*"
click at [923, 431] on button "Flex $ *" at bounding box center [930, 440] width 18 height 18
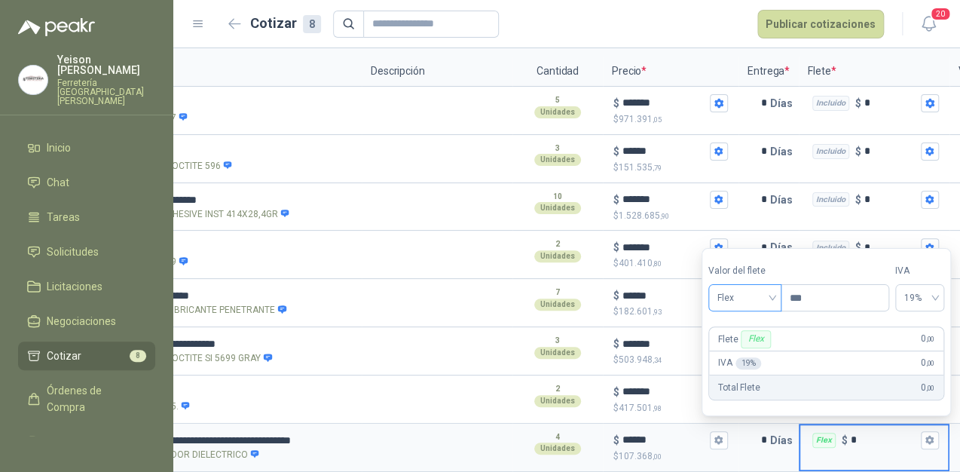
click at [772, 295] on span "Flex" at bounding box center [744, 297] width 55 height 23
click at [736, 355] on div "Incluido" at bounding box center [746, 353] width 53 height 17
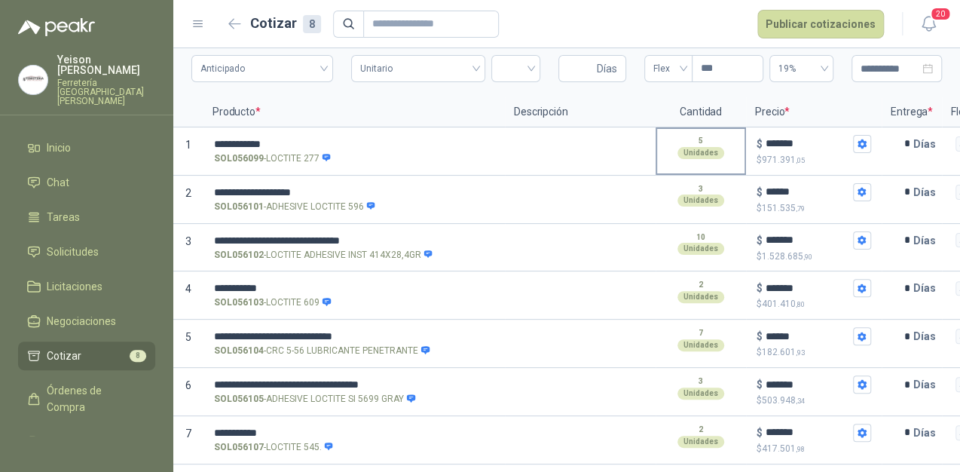
scroll to position [0, 0]
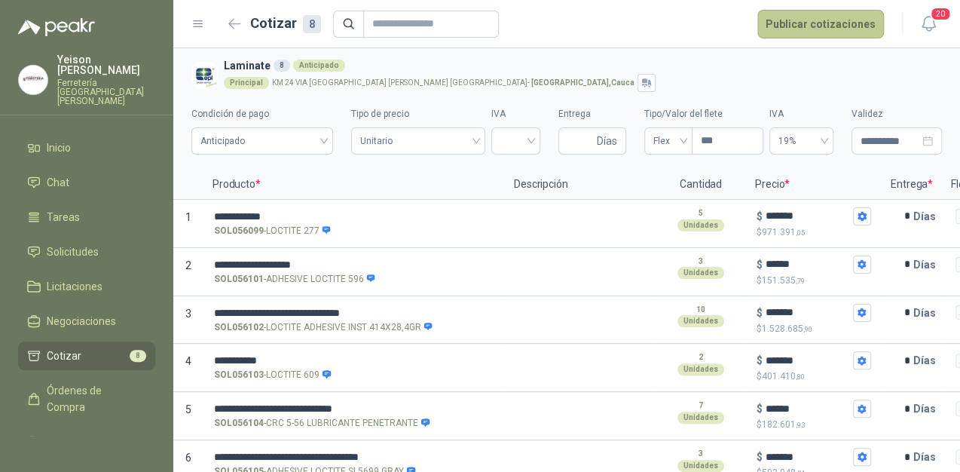
click at [824, 29] on button "Publicar cotizaciones" at bounding box center [820, 24] width 127 height 29
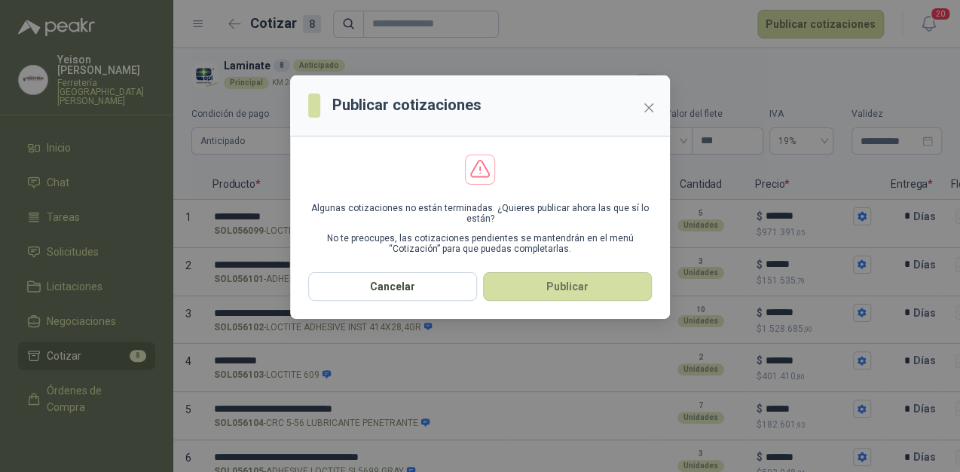
click at [573, 386] on div "Publicar cotizaciones Algunas cotizaciones no están terminadas. ¿Quieres public…" at bounding box center [480, 236] width 960 height 472
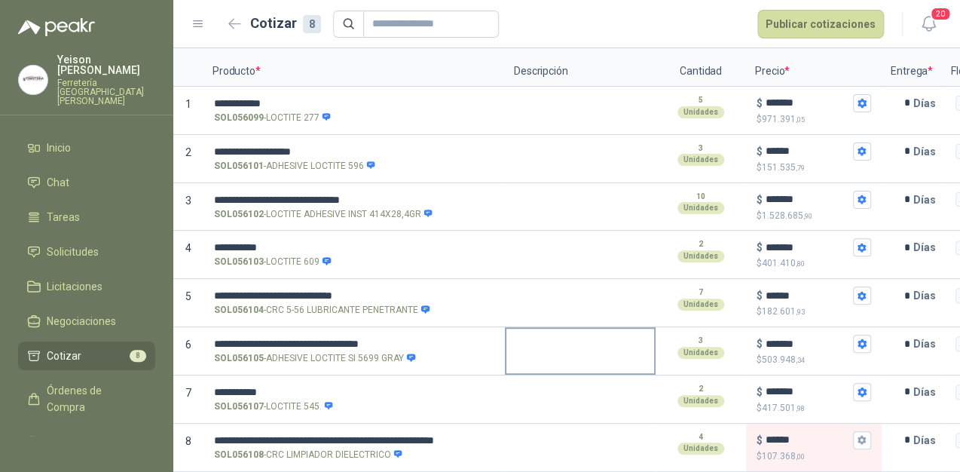
scroll to position [124, 0]
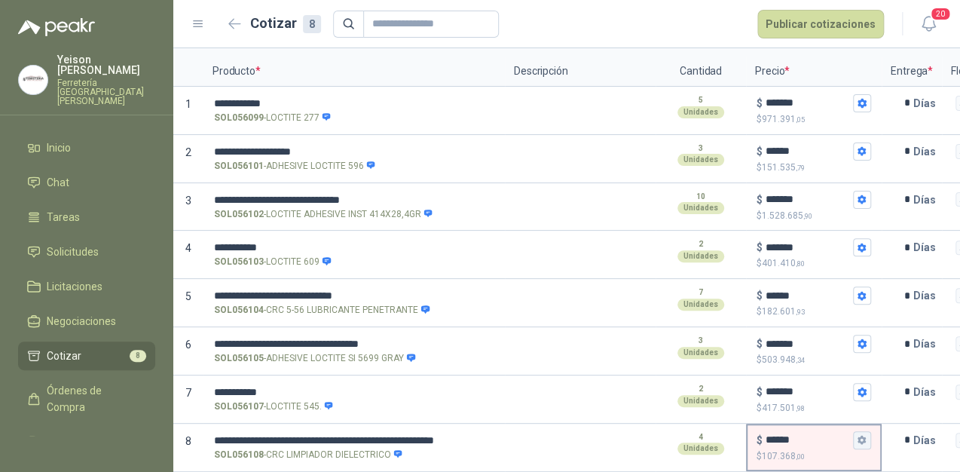
click at [855, 431] on button "$ ****** $ 107.368 ,00" at bounding box center [862, 440] width 18 height 18
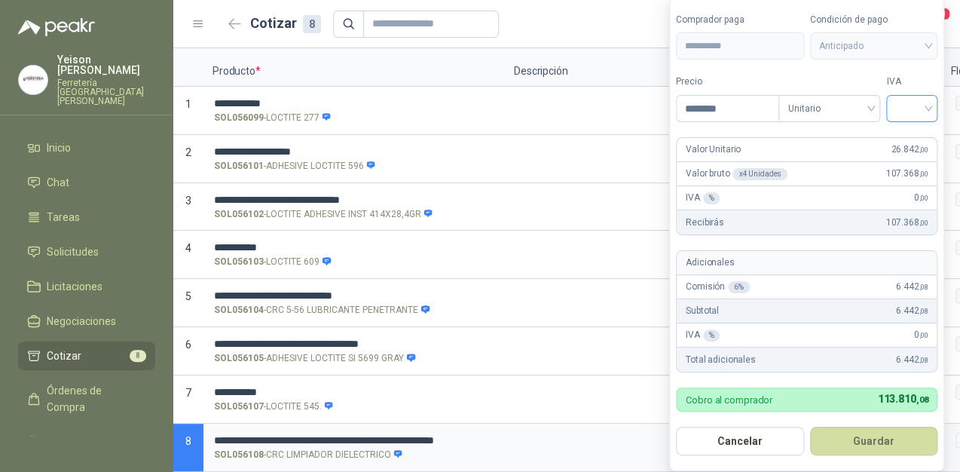
click at [928, 116] on input "search" at bounding box center [911, 107] width 33 height 23
click at [907, 139] on div "19%" at bounding box center [915, 141] width 28 height 17
click at [861, 443] on button "Guardar" at bounding box center [877, 441] width 130 height 29
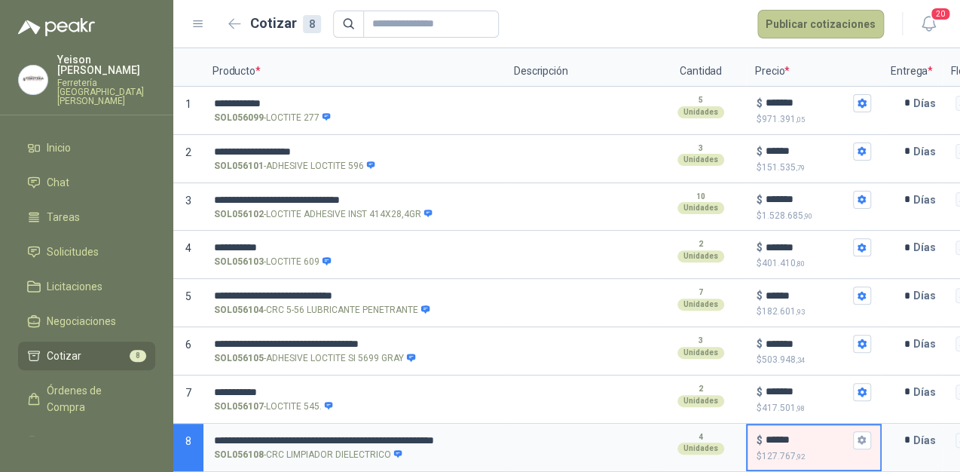
click at [841, 15] on button "Publicar cotizaciones" at bounding box center [820, 24] width 127 height 29
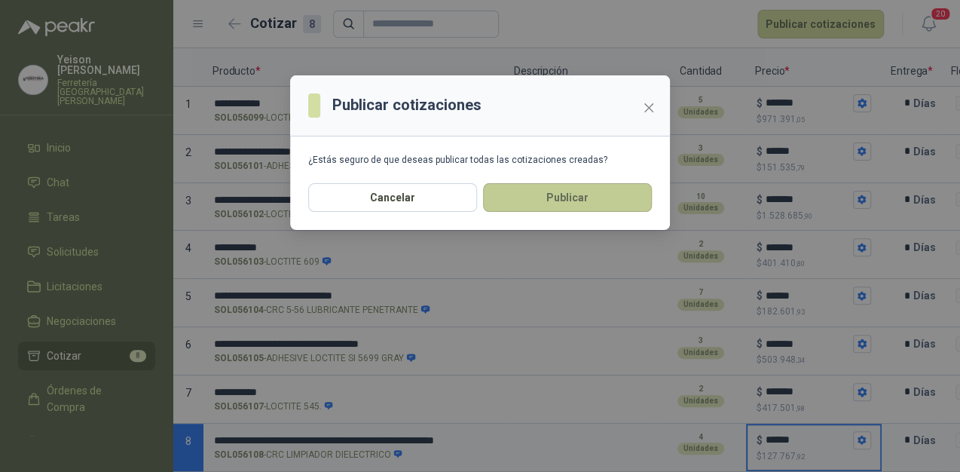
click at [540, 205] on button "Publicar" at bounding box center [567, 197] width 169 height 29
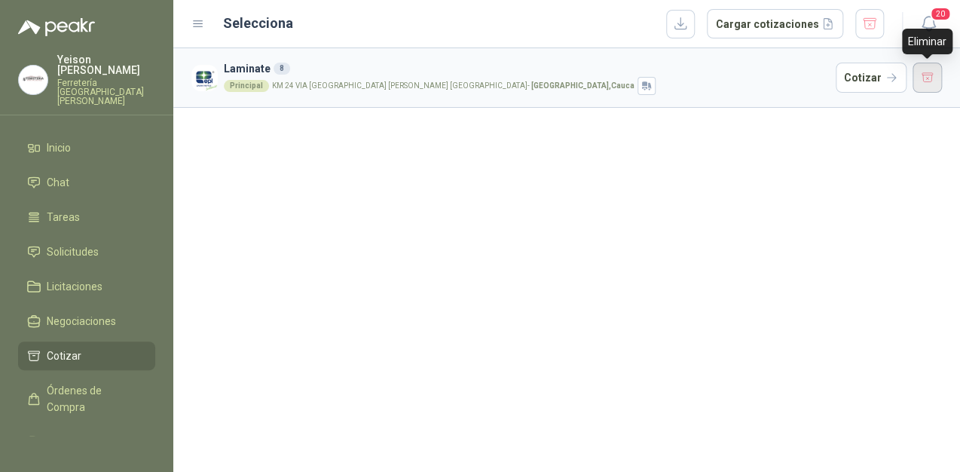
click at [930, 73] on button "button" at bounding box center [928, 78] width 30 height 30
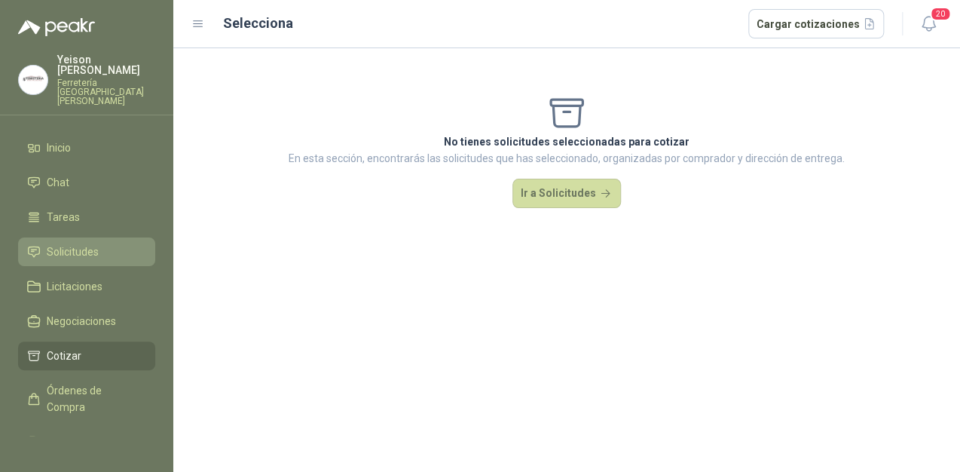
click at [60, 243] on span "Solicitudes" at bounding box center [73, 251] width 52 height 17
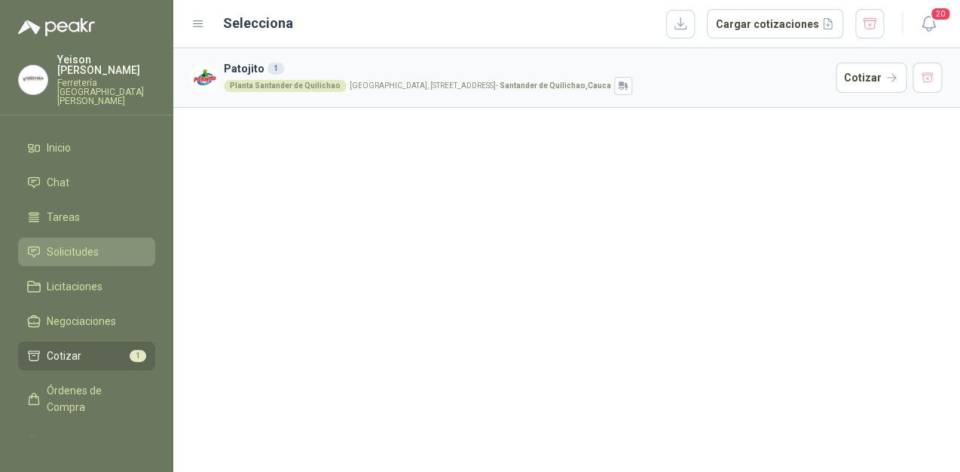
click at [90, 243] on span "Solicitudes" at bounding box center [73, 251] width 52 height 17
click at [75, 243] on span "Solicitudes" at bounding box center [73, 251] width 52 height 17
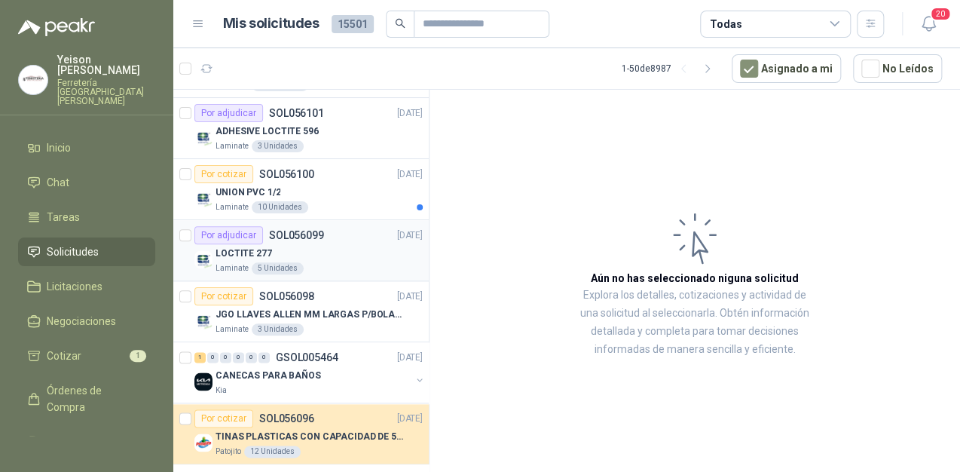
scroll to position [543, 0]
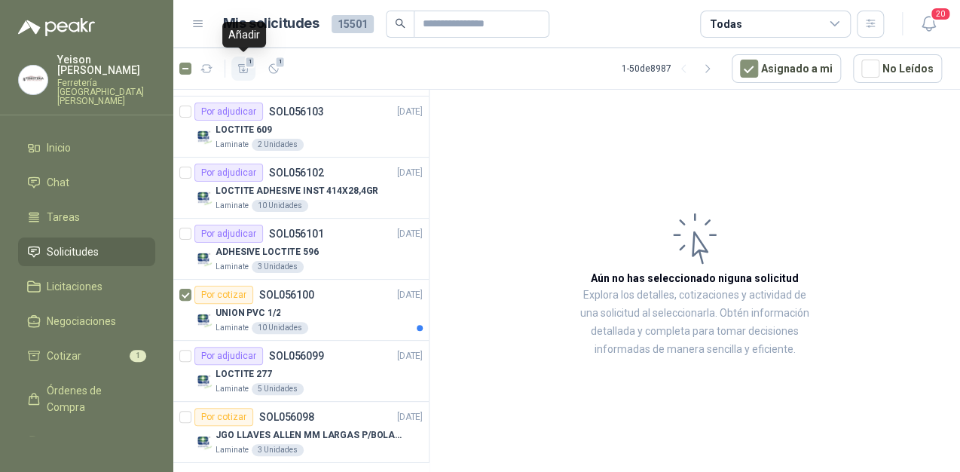
click at [240, 67] on icon "button" at bounding box center [243, 69] width 13 height 13
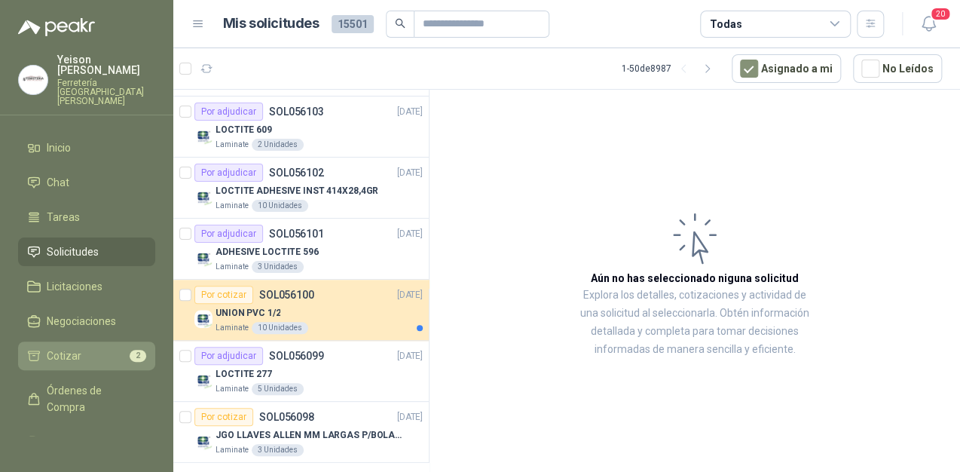
click at [75, 348] on link "Cotizar 2" at bounding box center [86, 355] width 137 height 29
click at [116, 347] on li "Cotizar 2" at bounding box center [86, 355] width 119 height 17
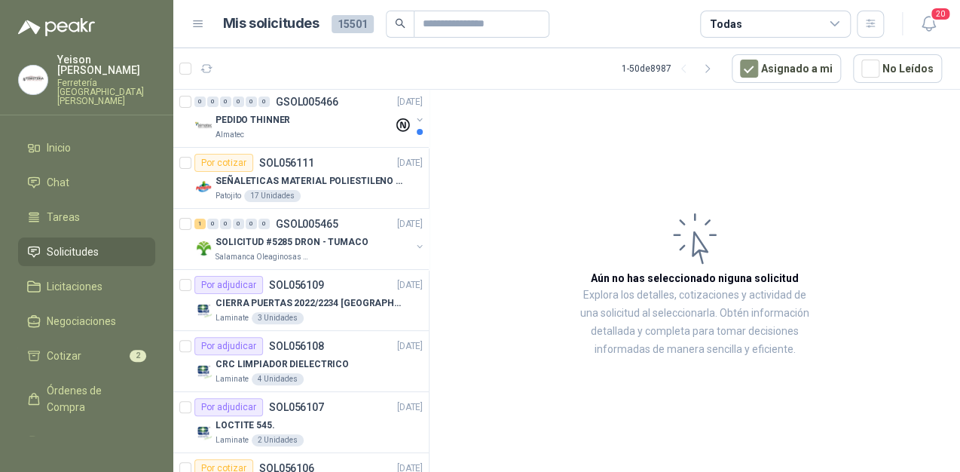
scroll to position [0, 0]
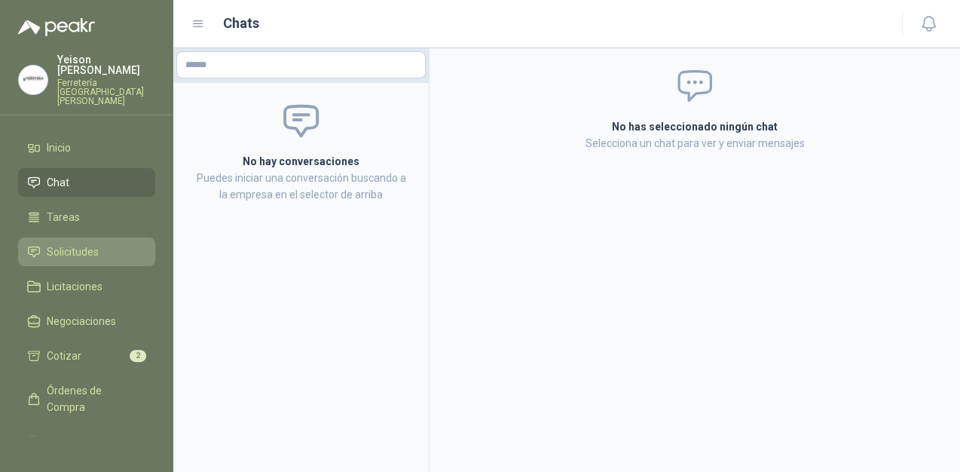
click at [96, 241] on link "Solicitudes" at bounding box center [86, 251] width 137 height 29
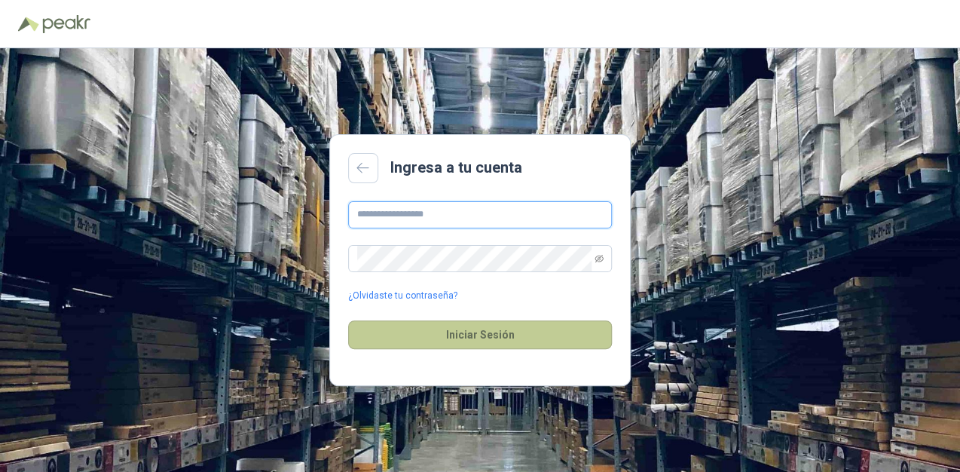
type input "**********"
click at [458, 344] on button "Iniciar Sesión" at bounding box center [480, 334] width 264 height 29
click at [454, 345] on button "Iniciar Sesión" at bounding box center [480, 334] width 264 height 29
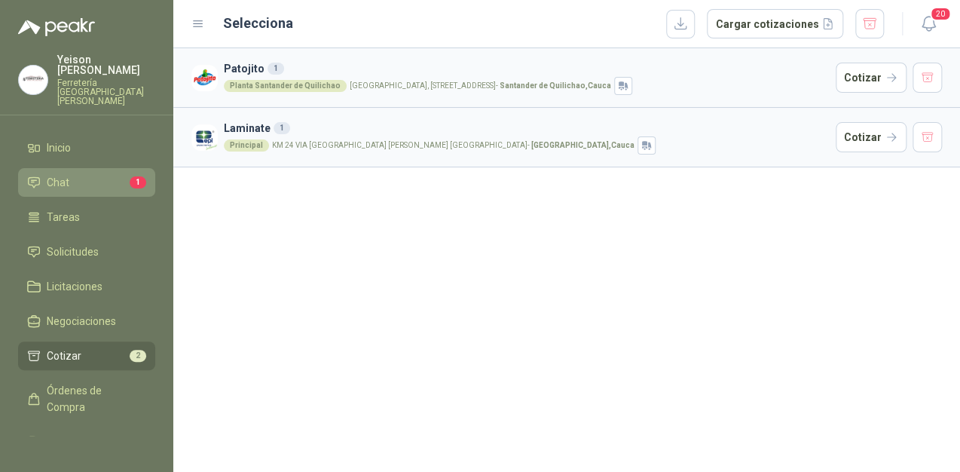
click at [97, 174] on li "Chat 1" at bounding box center [86, 182] width 119 height 17
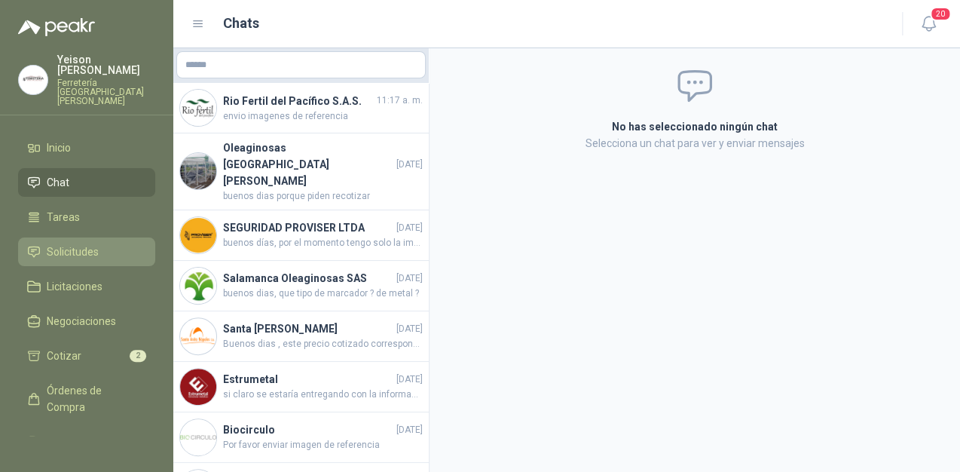
click at [84, 243] on span "Solicitudes" at bounding box center [73, 251] width 52 height 17
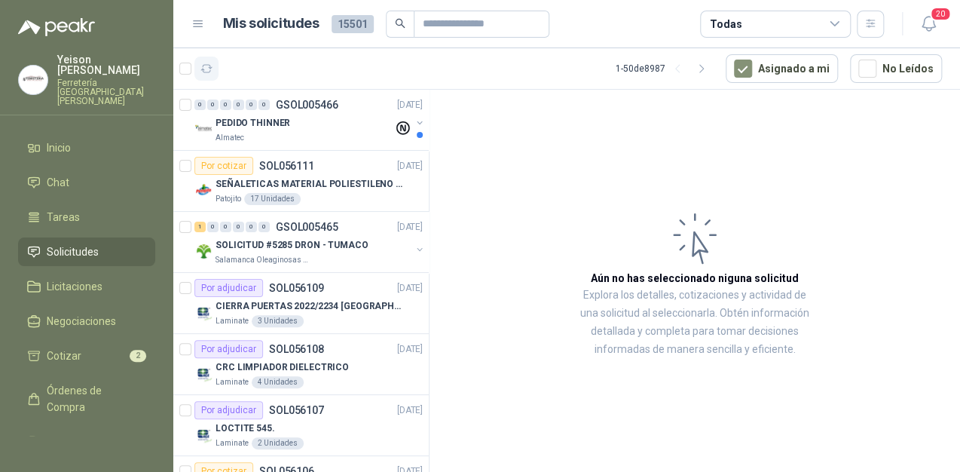
click at [210, 72] on icon "button" at bounding box center [206, 69] width 13 height 13
click at [60, 347] on span "Cotizar" at bounding box center [64, 355] width 35 height 17
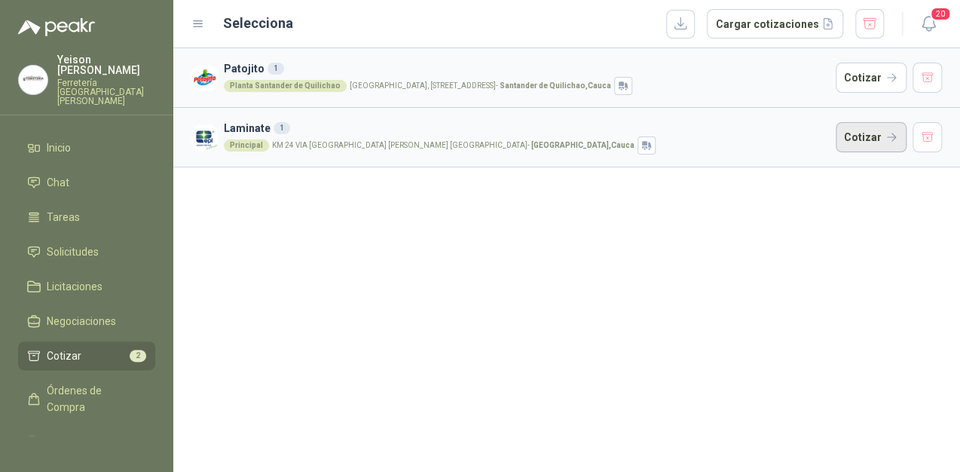
click at [885, 140] on button "Cotizar" at bounding box center [871, 137] width 71 height 30
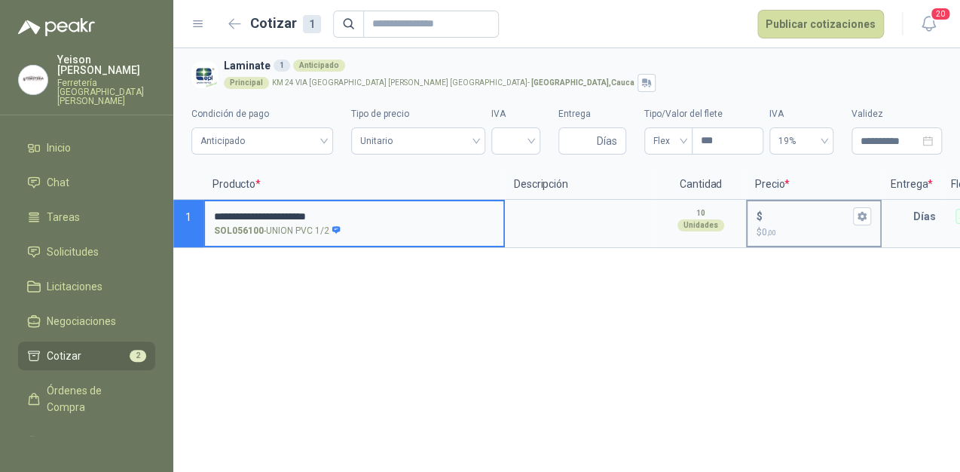
type input "**********"
click at [793, 213] on input "$ $ 0 ,00" at bounding box center [808, 215] width 84 height 11
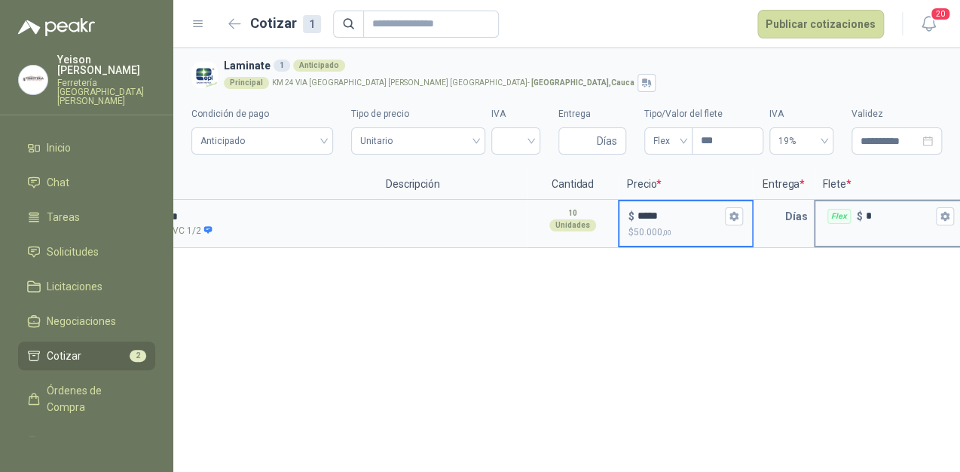
scroll to position [0, 130]
type input "***"
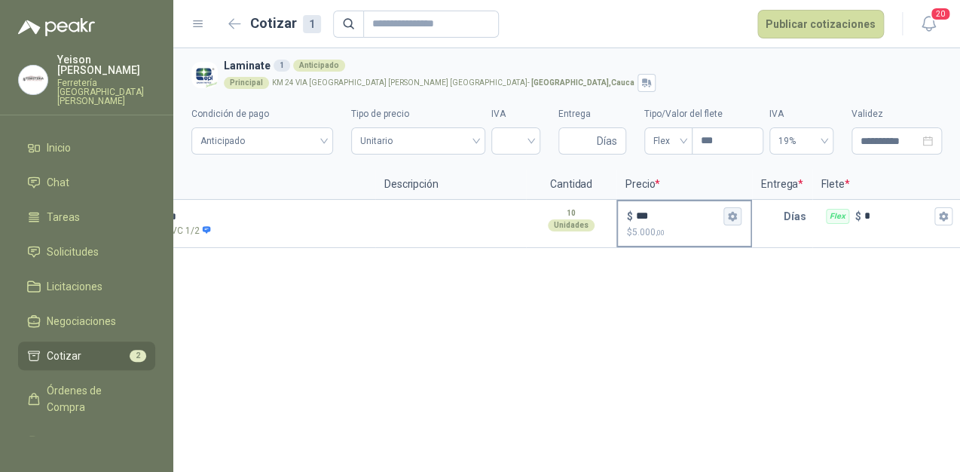
click at [736, 220] on icon "button" at bounding box center [732, 216] width 10 height 10
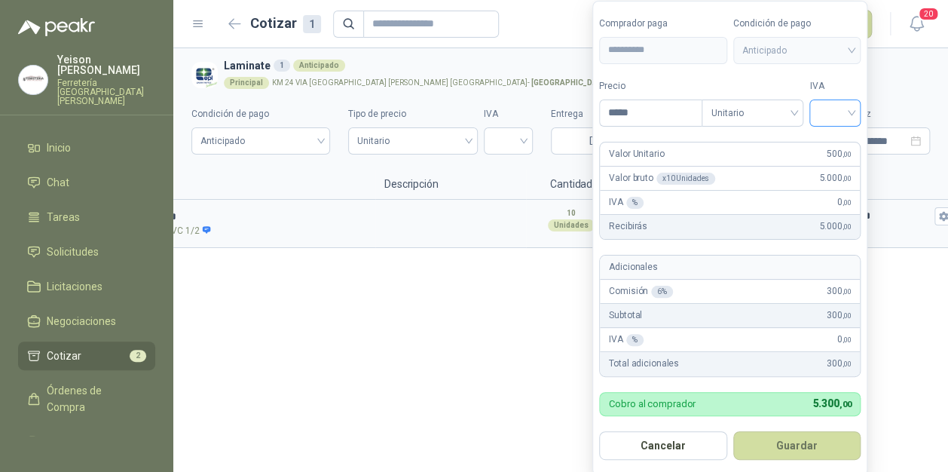
click at [848, 106] on input "search" at bounding box center [834, 111] width 33 height 23
click at [833, 126] on div at bounding box center [834, 112] width 51 height 27
click at [836, 140] on form "**********" at bounding box center [729, 238] width 275 height 475
click at [852, 112] on input "search" at bounding box center [834, 111] width 33 height 23
click at [837, 145] on div "19%" at bounding box center [839, 144] width 28 height 17
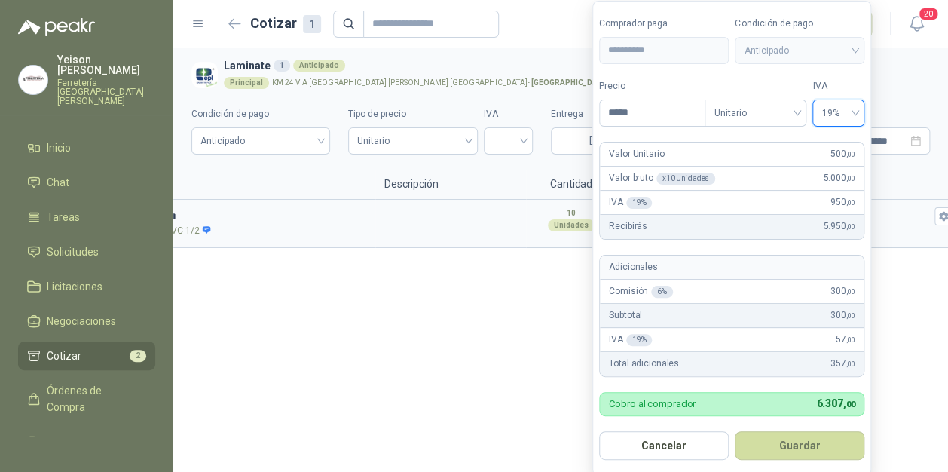
click at [825, 443] on button "Guardar" at bounding box center [800, 445] width 130 height 29
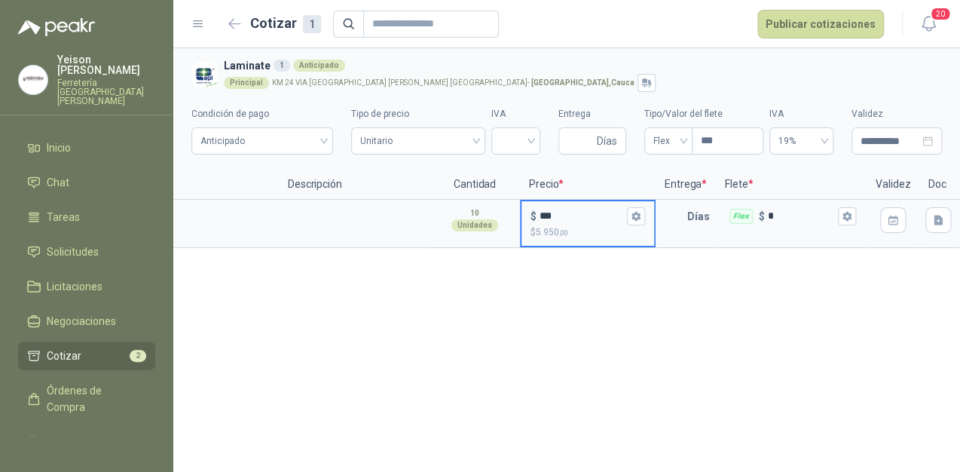
scroll to position [0, 265]
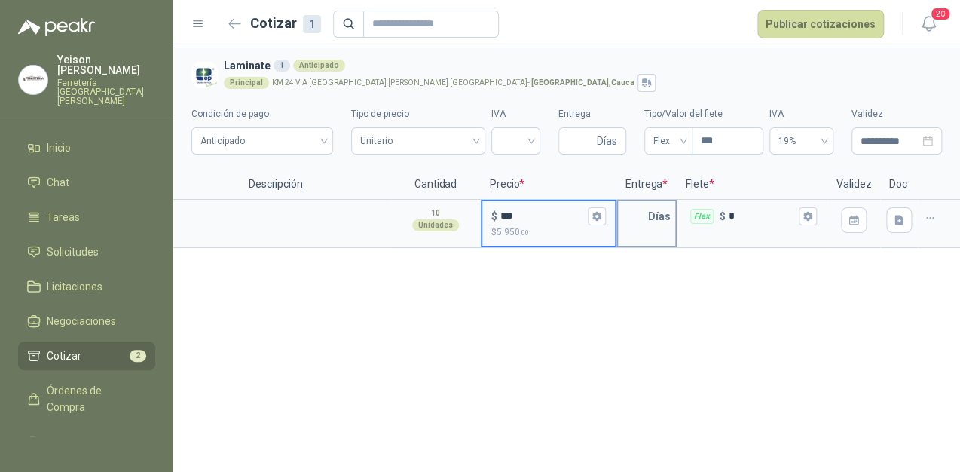
click at [642, 213] on input "text" at bounding box center [633, 216] width 30 height 30
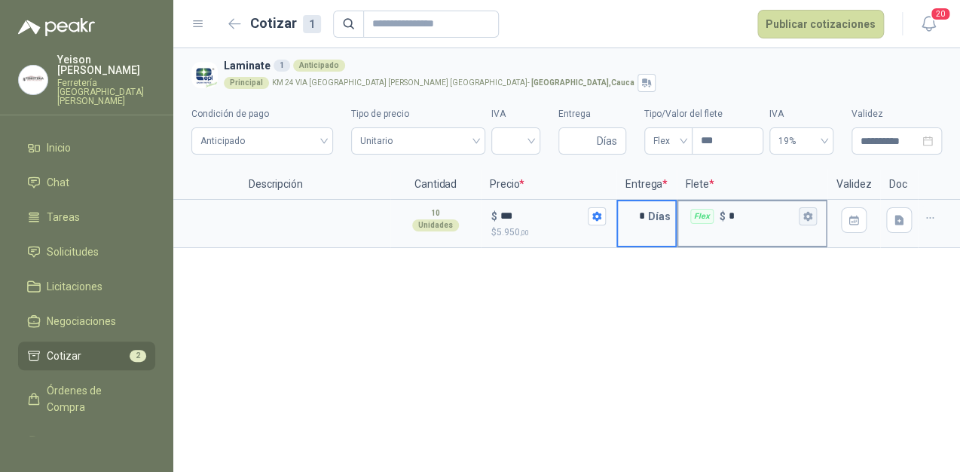
type input "*"
click at [809, 213] on icon "button" at bounding box center [807, 216] width 8 height 9
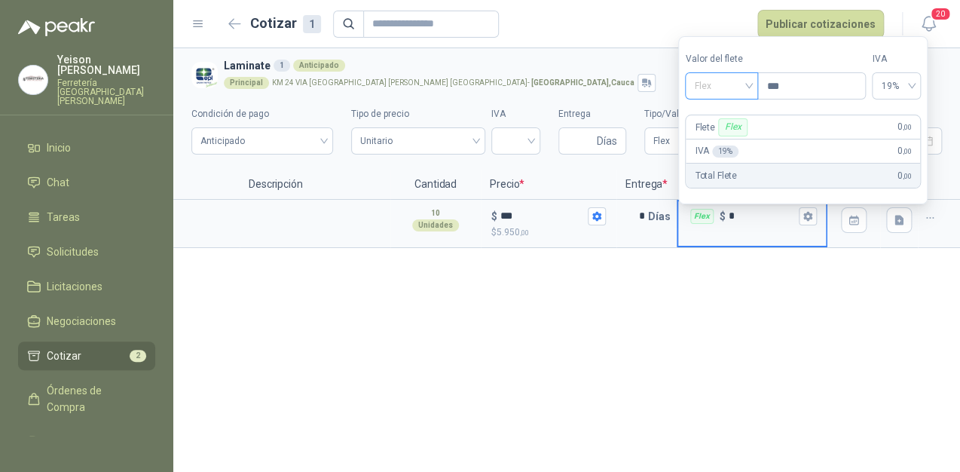
click at [749, 81] on span "Flex" at bounding box center [721, 86] width 55 height 23
click at [729, 145] on div "Incluido" at bounding box center [723, 141] width 53 height 17
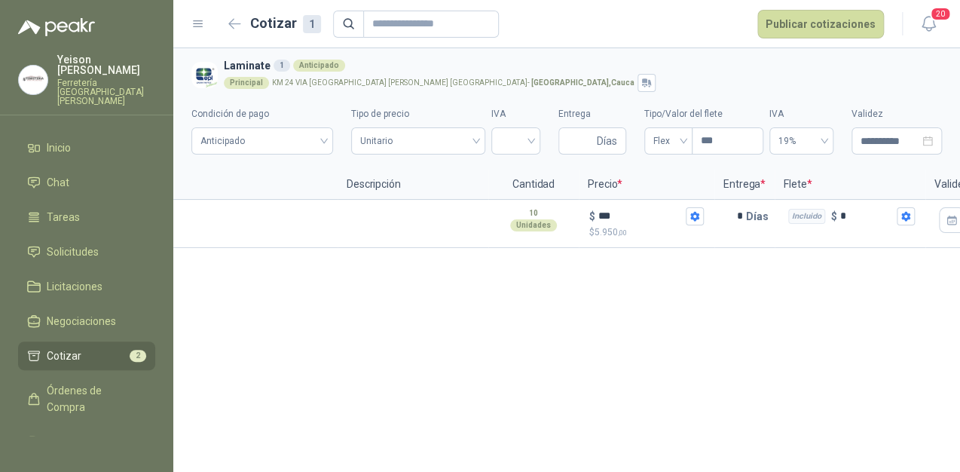
scroll to position [0, 0]
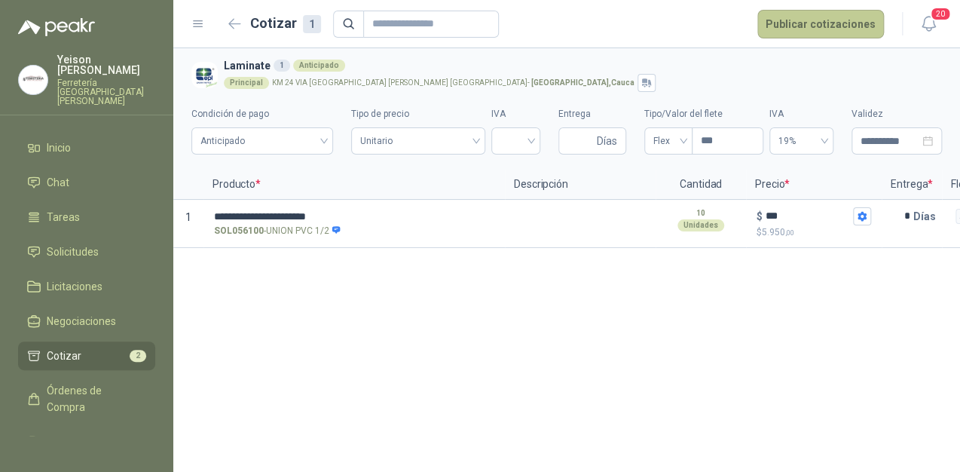
click at [817, 14] on button "Publicar cotizaciones" at bounding box center [820, 24] width 127 height 29
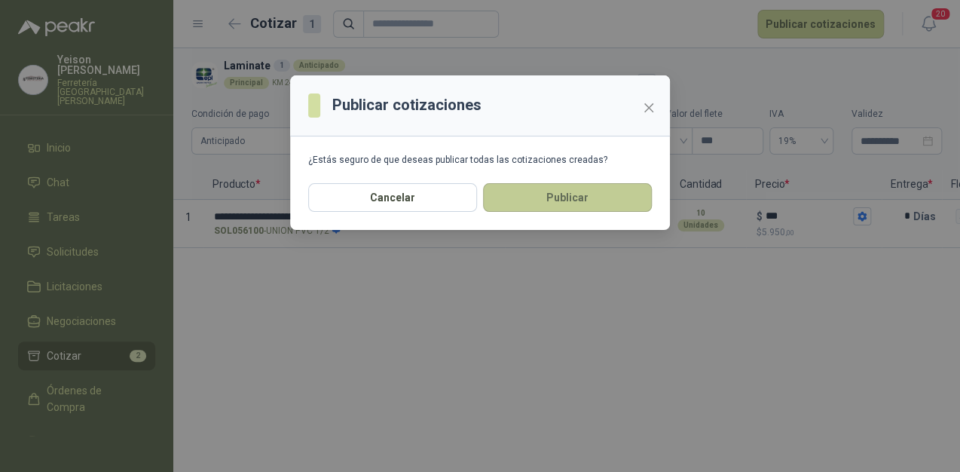
click at [591, 188] on button "Publicar" at bounding box center [567, 197] width 169 height 29
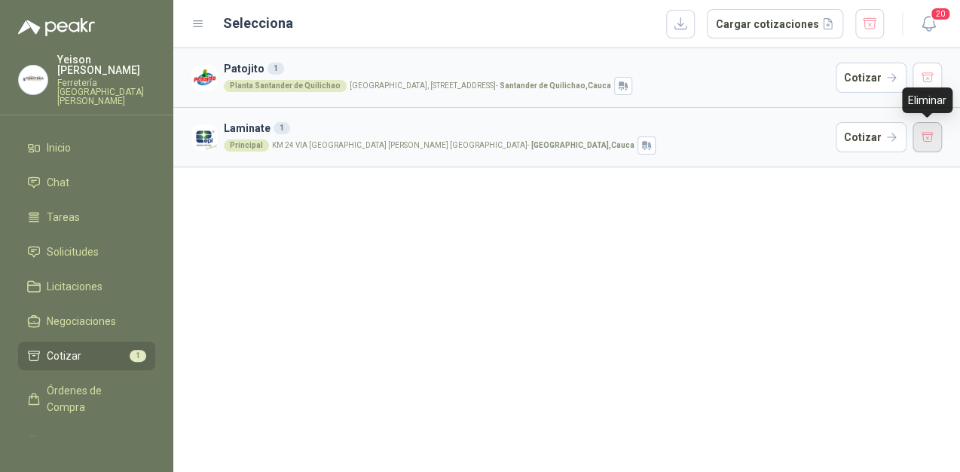
click at [922, 136] on button "button" at bounding box center [928, 137] width 30 height 30
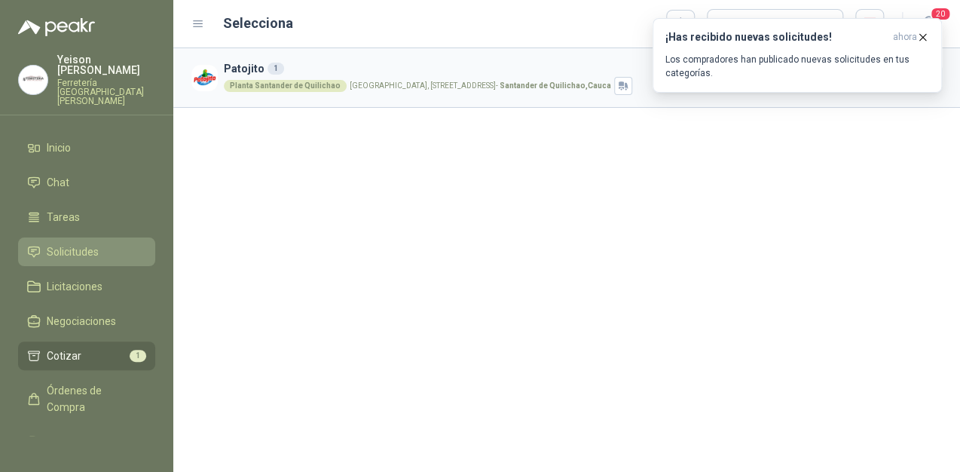
click at [80, 243] on span "Solicitudes" at bounding box center [73, 251] width 52 height 17
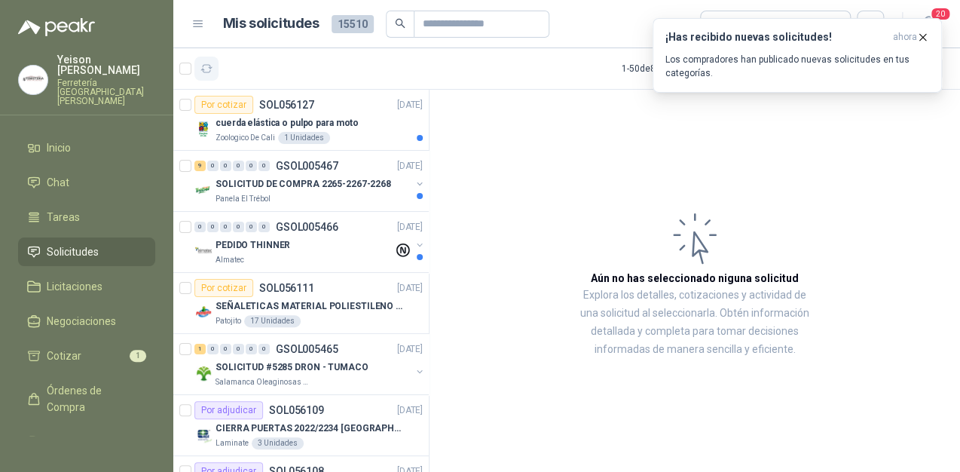
click at [213, 66] on button "button" at bounding box center [206, 69] width 24 height 24
click at [298, 116] on p "cuerda elástica o pulpo para moto" at bounding box center [287, 123] width 143 height 14
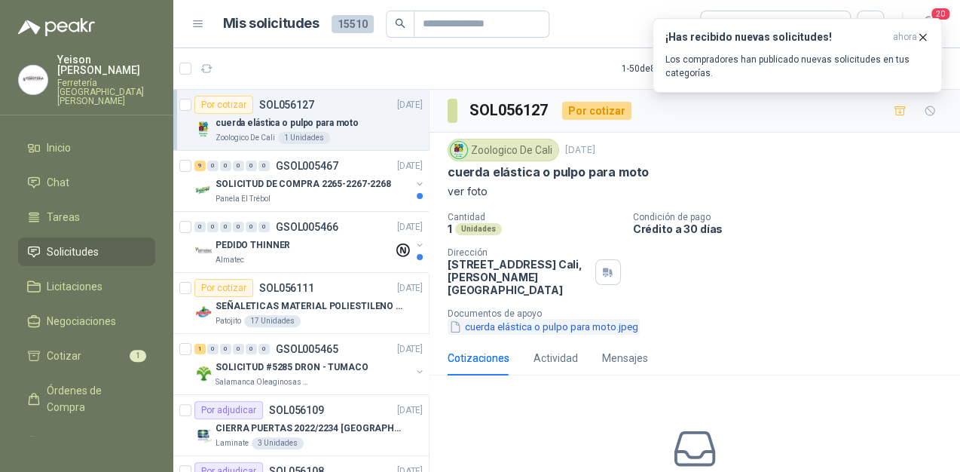
click at [503, 325] on button "cuerda elástica o pulpo para moto.jpeg" at bounding box center [544, 327] width 192 height 16
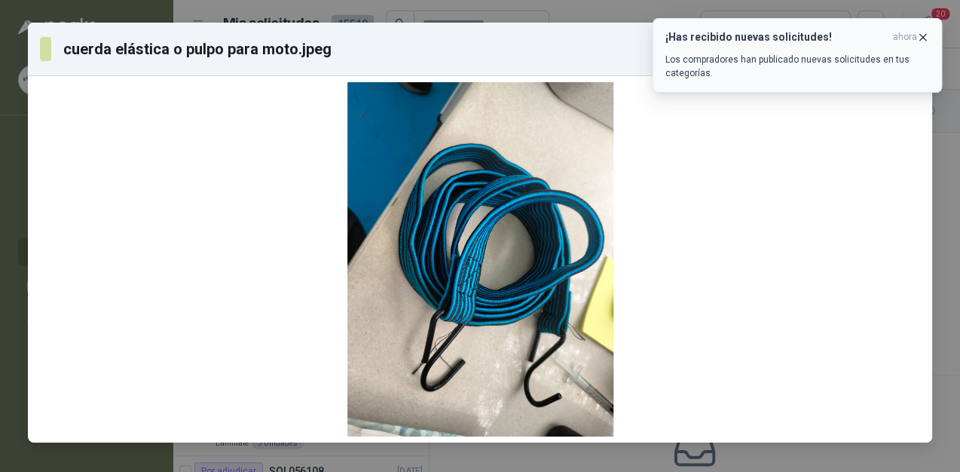
click at [922, 39] on icon "button" at bounding box center [922, 37] width 13 height 13
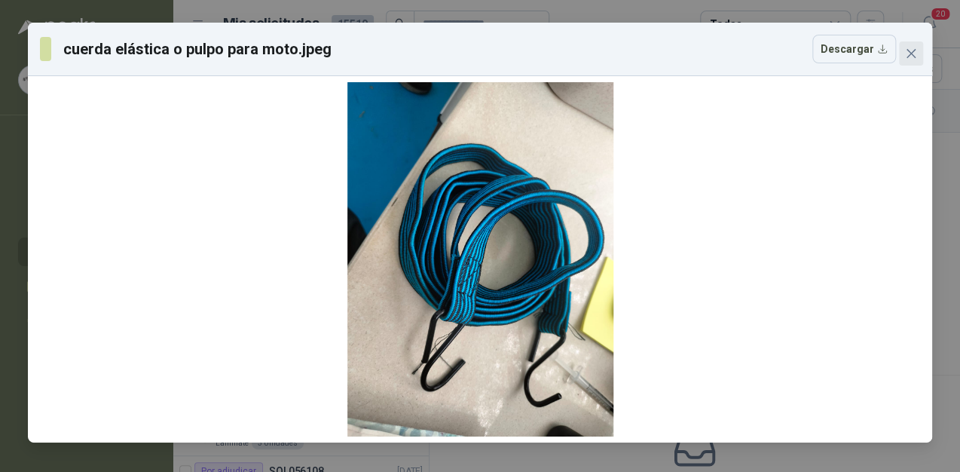
click at [907, 52] on icon "close" at bounding box center [911, 53] width 12 height 12
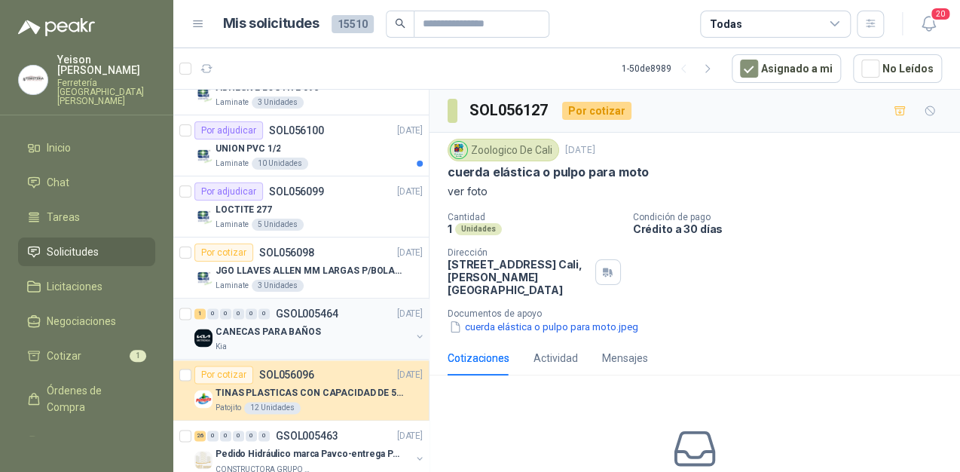
scroll to position [965, 0]
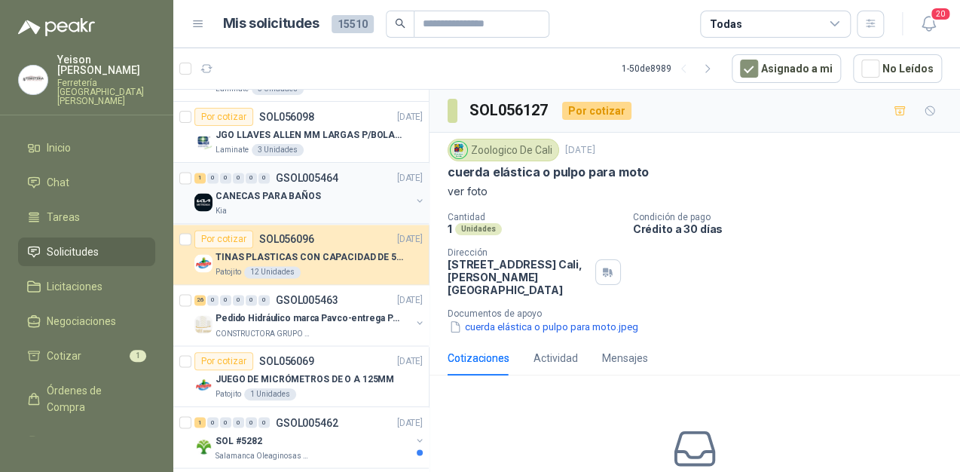
click at [271, 205] on div "Kia" at bounding box center [313, 211] width 195 height 12
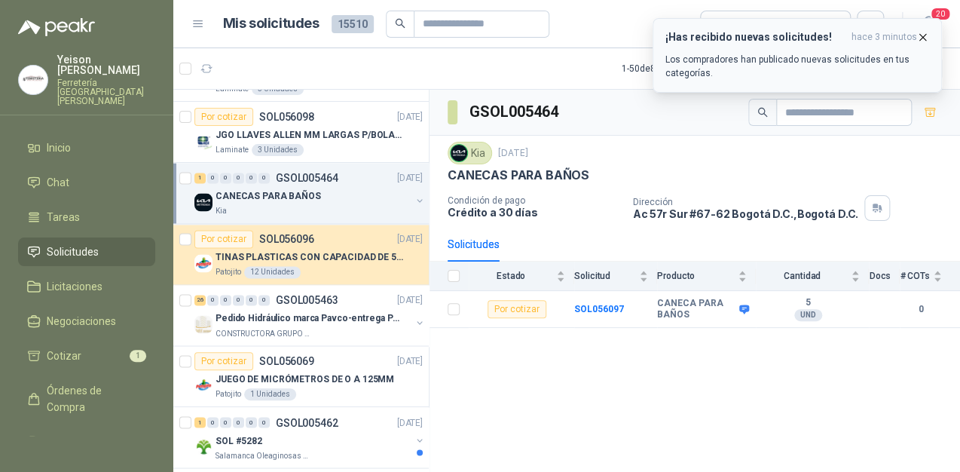
click at [922, 36] on icon "button" at bounding box center [922, 37] width 13 height 13
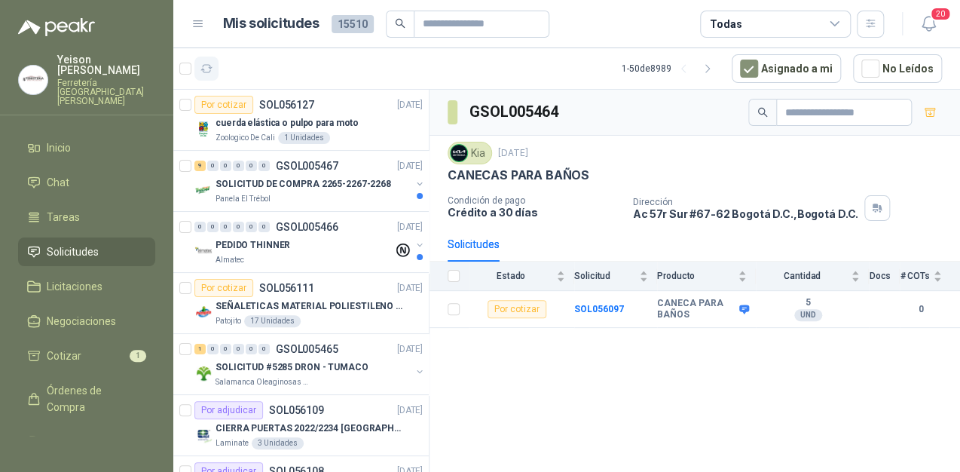
click at [206, 61] on button "button" at bounding box center [206, 69] width 24 height 24
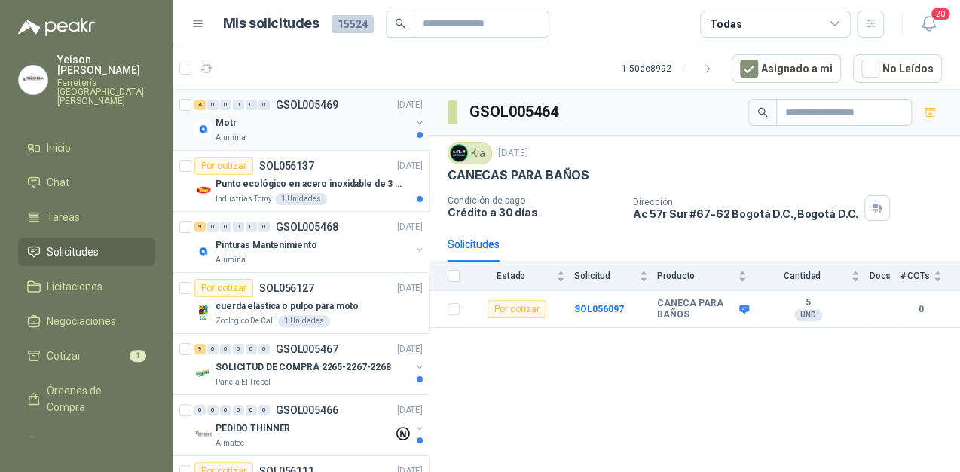
click at [285, 123] on div "Motr" at bounding box center [313, 123] width 195 height 18
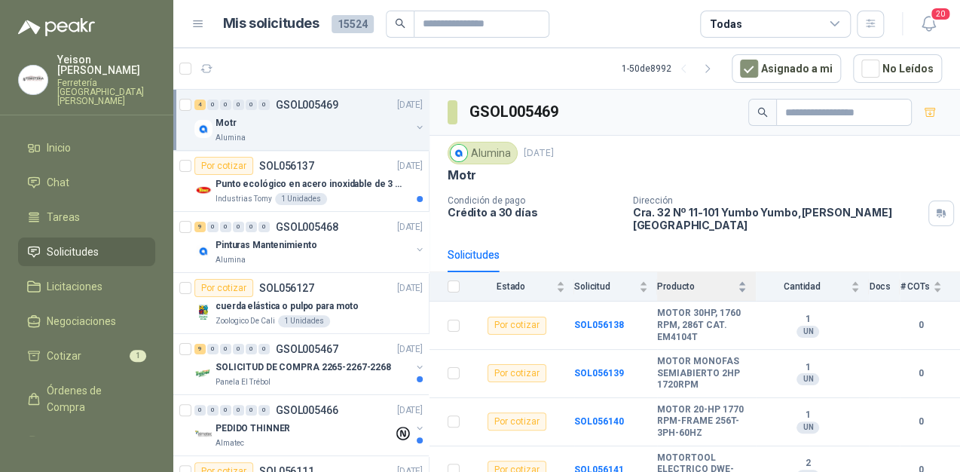
scroll to position [5, 0]
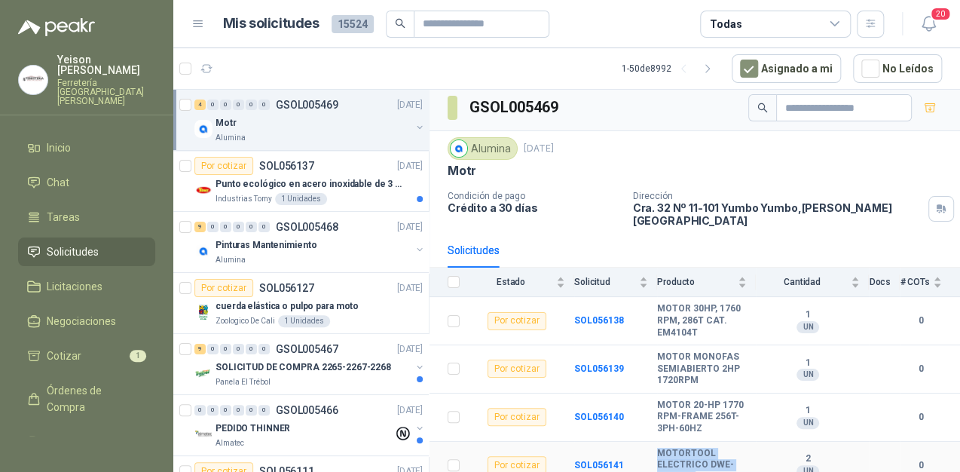
drag, startPoint x: 694, startPoint y: 464, endPoint x: 659, endPoint y: 442, distance: 42.0
click at [659, 448] on b "MOTORTOOL ELECTRICO DWE-4887 -B3" at bounding box center [702, 465] width 90 height 35
copy b "MOTORTOOL ELECTRICO DWE-4887 -B3"
click at [710, 458] on b "MOTORTOOL ELECTRICO DWE-4887 -B3" at bounding box center [702, 465] width 90 height 35
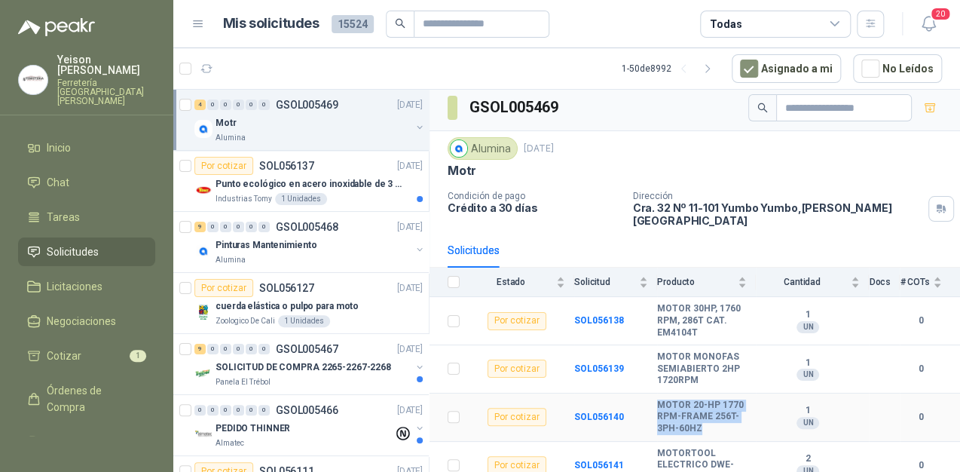
drag, startPoint x: 723, startPoint y: 418, endPoint x: 656, endPoint y: 391, distance: 73.0
click at [656, 393] on tr "Por cotizar SOL056140 MOTOR 20-HP 1770 RPM-FRAME 256T-3PH-60HZ 1 UN 0" at bounding box center [695, 417] width 531 height 48
copy tr "MOTOR 20-HP 1770 RPM-FRAME 256T-3PH-60HZ"
click at [705, 399] on b "MOTOR 20-HP 1770 RPM-FRAME 256T-3PH-60HZ" at bounding box center [702, 416] width 90 height 35
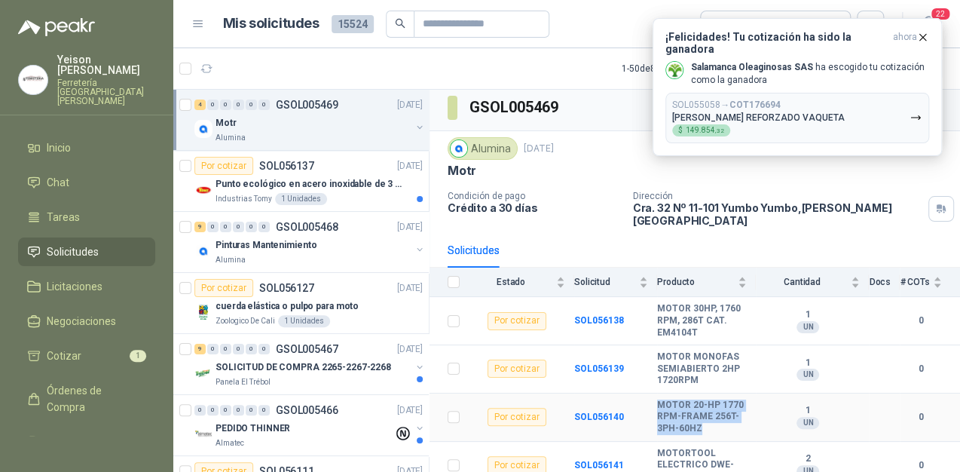
click at [696, 399] on b "MOTOR 20-HP 1770 RPM-FRAME 256T-3PH-60HZ" at bounding box center [702, 416] width 90 height 35
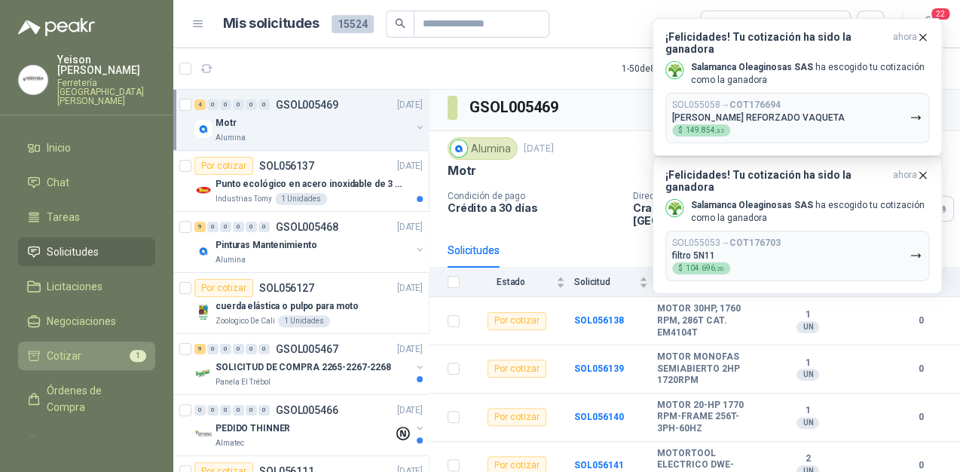
scroll to position [60, 0]
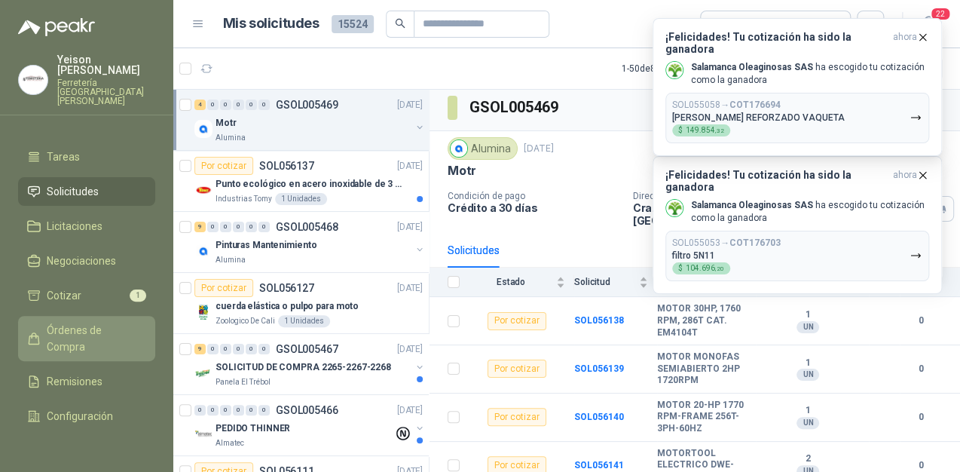
click at [90, 329] on span "Órdenes de Compra" at bounding box center [94, 338] width 94 height 33
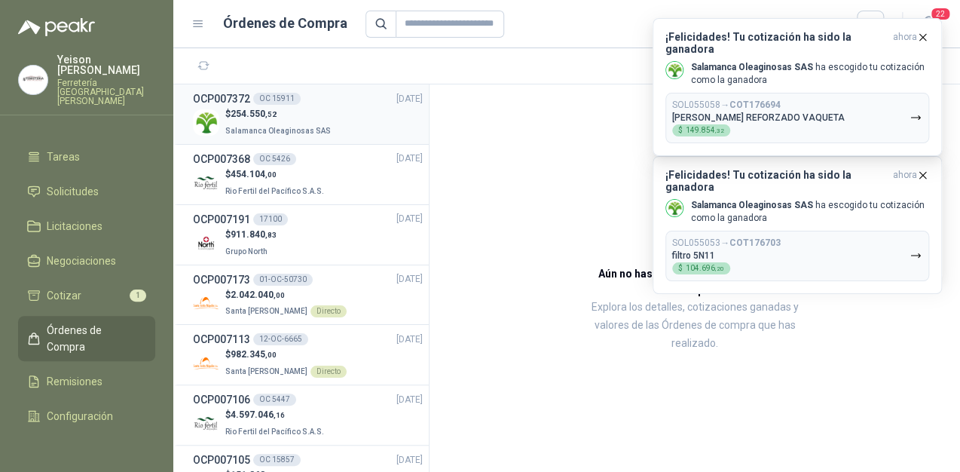
click at [258, 124] on p "Salamanca Oleaginosas SAS" at bounding box center [279, 129] width 109 height 17
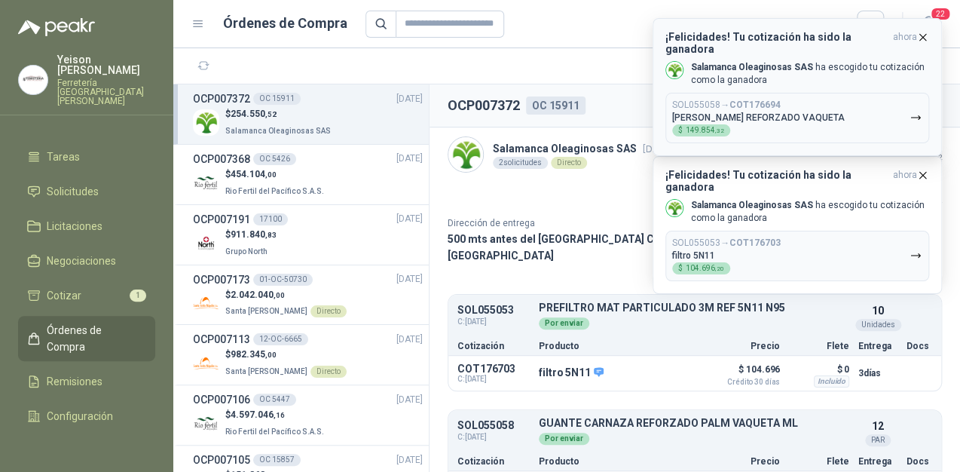
click at [921, 33] on icon "button" at bounding box center [922, 37] width 13 height 13
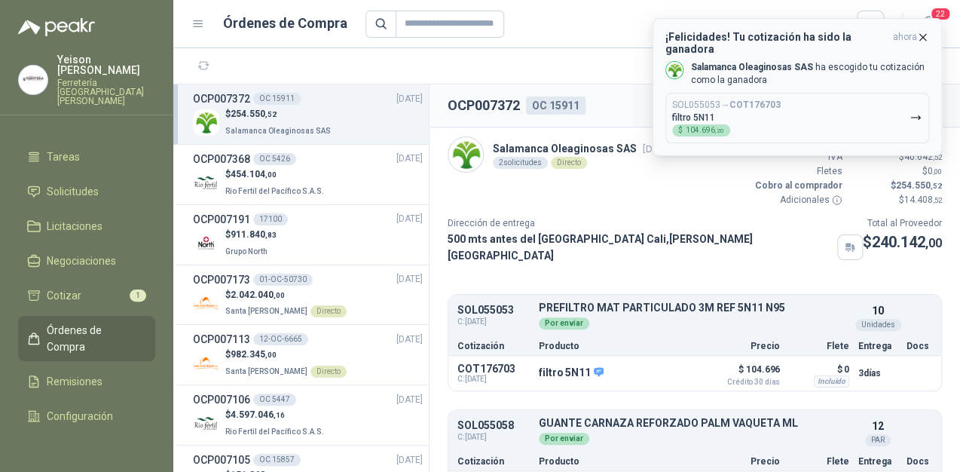
click at [920, 34] on icon "button" at bounding box center [923, 37] width 6 height 6
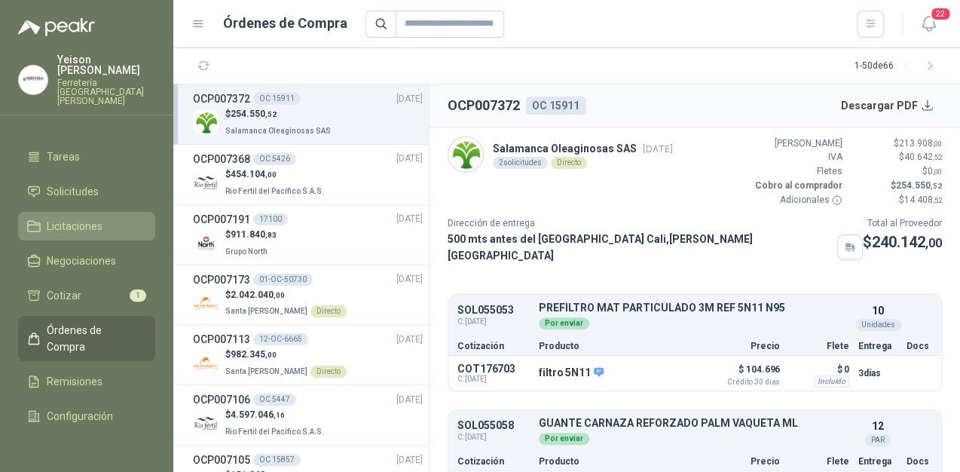
click at [98, 212] on link "Licitaciones" at bounding box center [86, 226] width 137 height 29
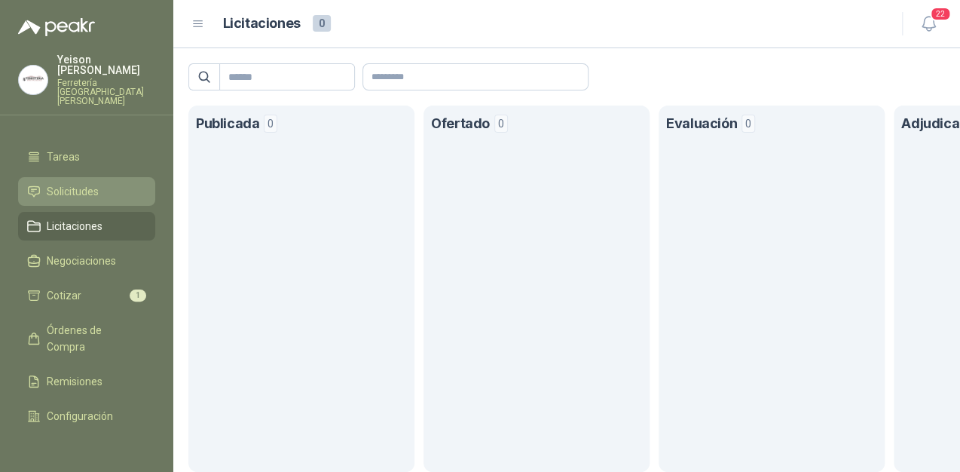
click at [98, 183] on li "Solicitudes" at bounding box center [86, 191] width 119 height 17
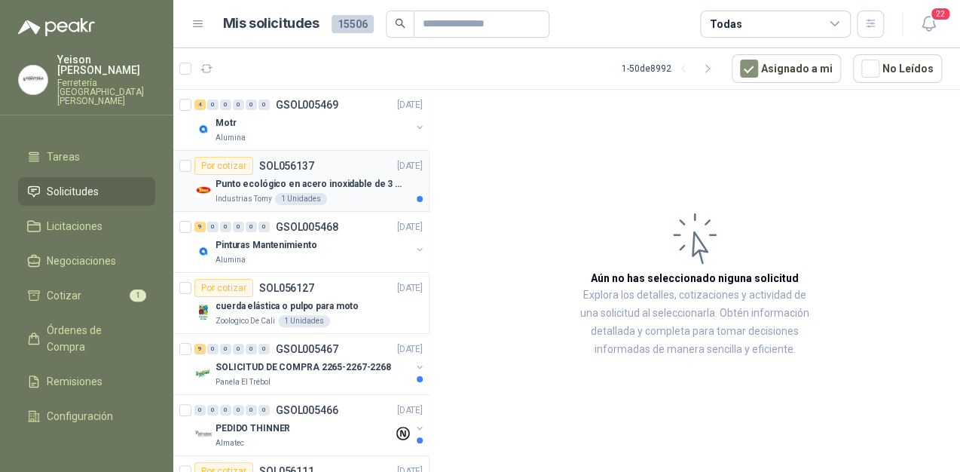
click at [360, 181] on p "Punto ecológico en acero inoxidable de 3 puestos, con capacidad para 121L cada …" at bounding box center [310, 184] width 188 height 14
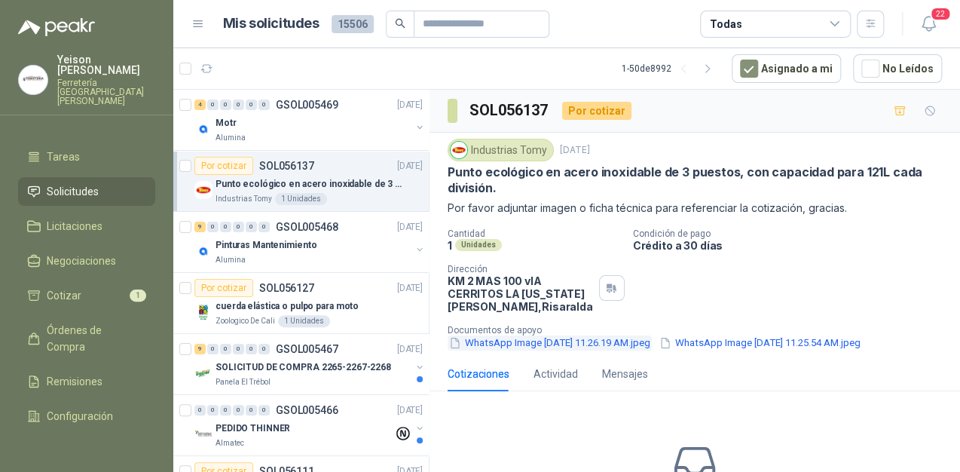
click at [578, 344] on button "WhatsApp Image 2025-09-16 at 11.26.19 AM.jpeg" at bounding box center [550, 343] width 204 height 16
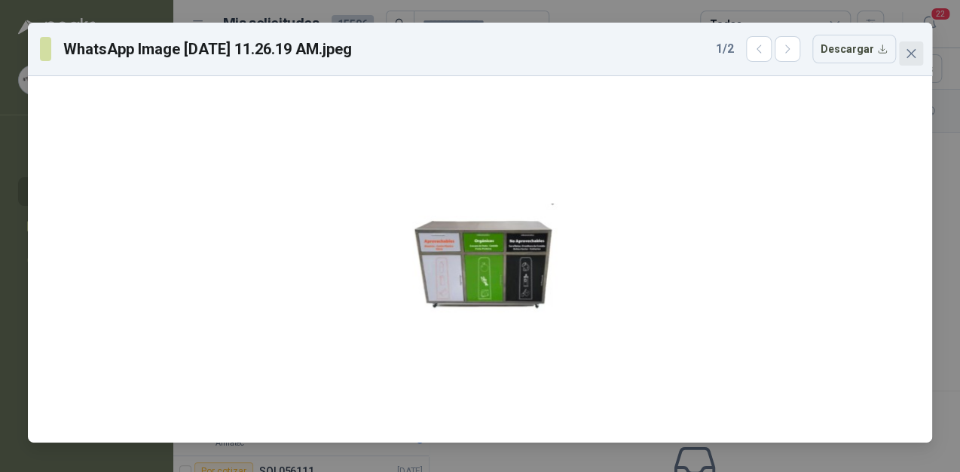
click at [919, 57] on span "Close" at bounding box center [911, 53] width 24 height 12
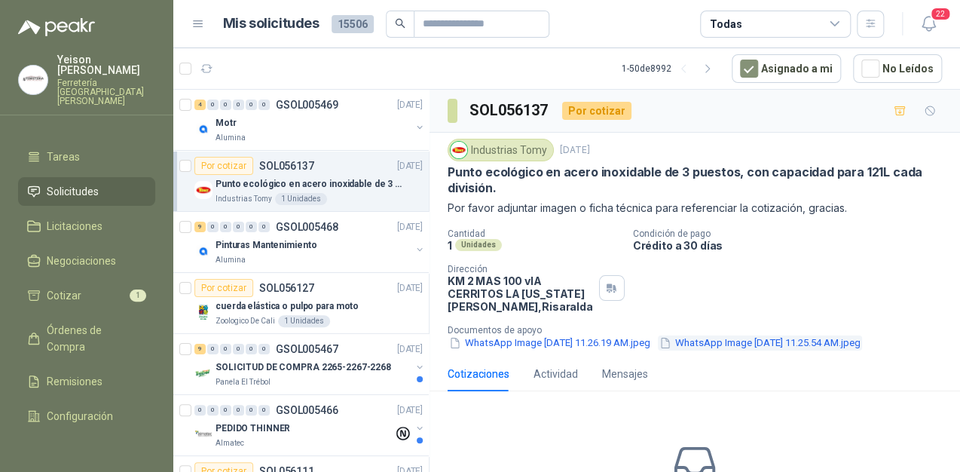
click at [735, 344] on button "WhatsApp Image 2025-09-16 at 11.25.54 AM.jpeg" at bounding box center [760, 343] width 204 height 16
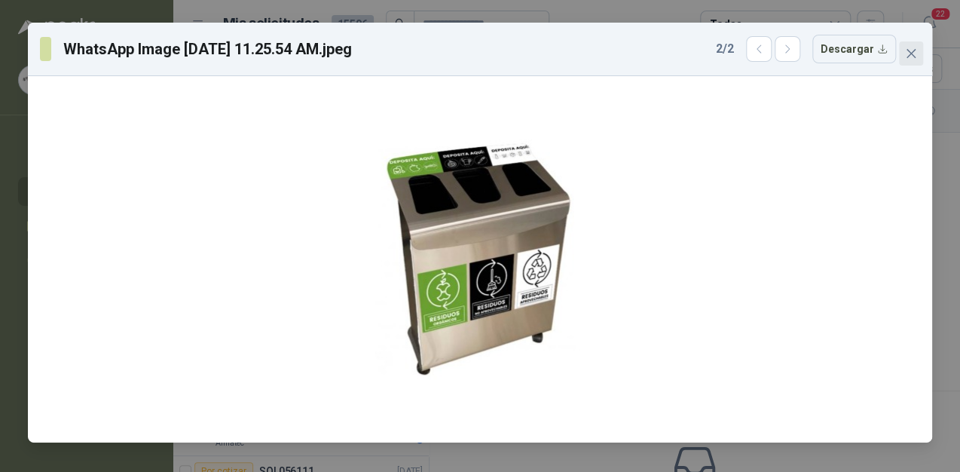
click at [905, 52] on icon "close" at bounding box center [911, 53] width 12 height 12
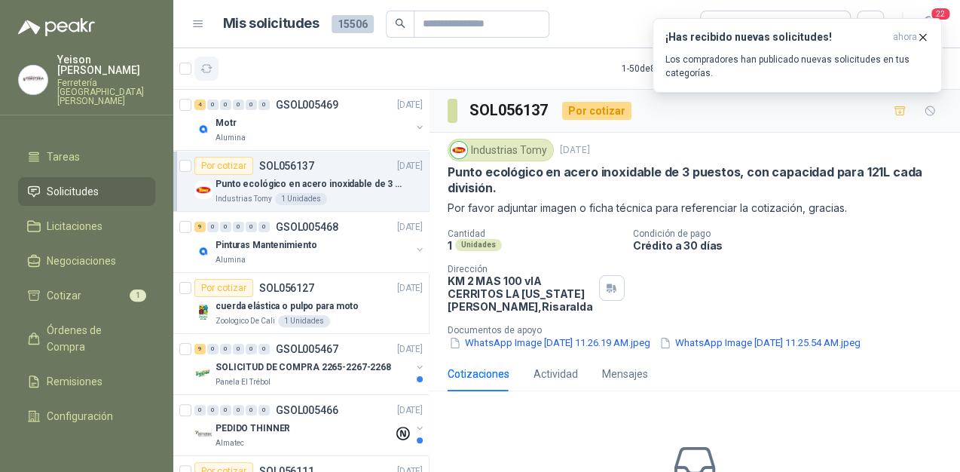
click at [213, 65] on button "button" at bounding box center [206, 69] width 24 height 24
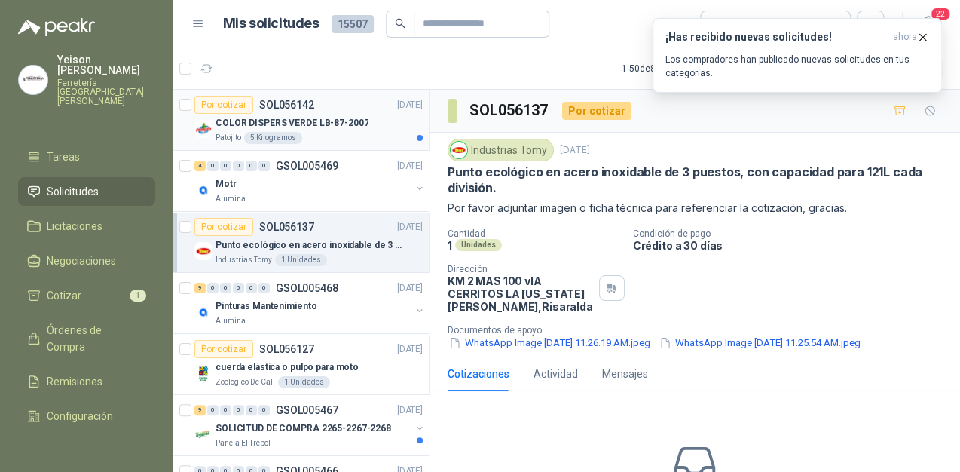
click at [319, 124] on p "COLOR DISPERS VERDE LB-87-2007" at bounding box center [292, 123] width 153 height 14
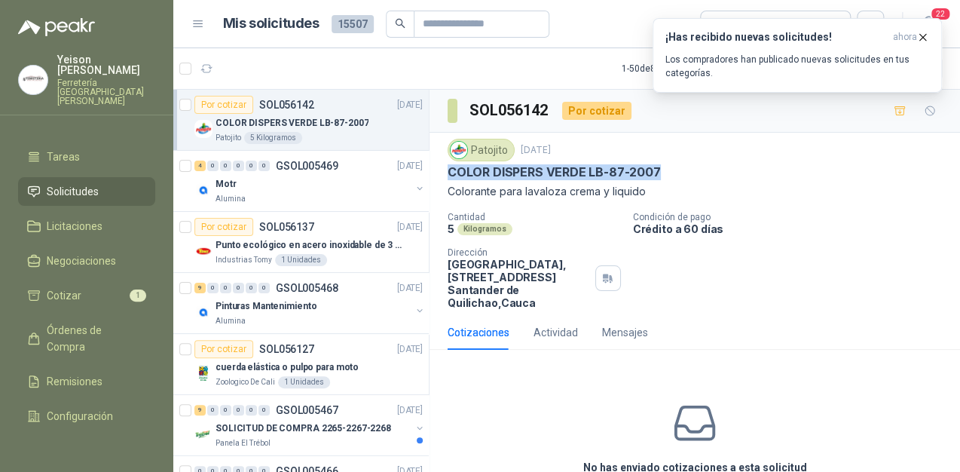
drag, startPoint x: 661, startPoint y: 170, endPoint x: 450, endPoint y: 178, distance: 211.1
click at [450, 178] on div "COLOR DISPERS VERDE LB-87-2007" at bounding box center [695, 172] width 494 height 16
copy p "COLOR DISPERS VERDE LB-87-2007"
drag, startPoint x: 928, startPoint y: 26, endPoint x: 928, endPoint y: 38, distance: 12.1
click at [928, 34] on button "¡Has recibido nuevas solicitudes! ahora Los compradores han publicado nuevas so…" at bounding box center [797, 55] width 289 height 75
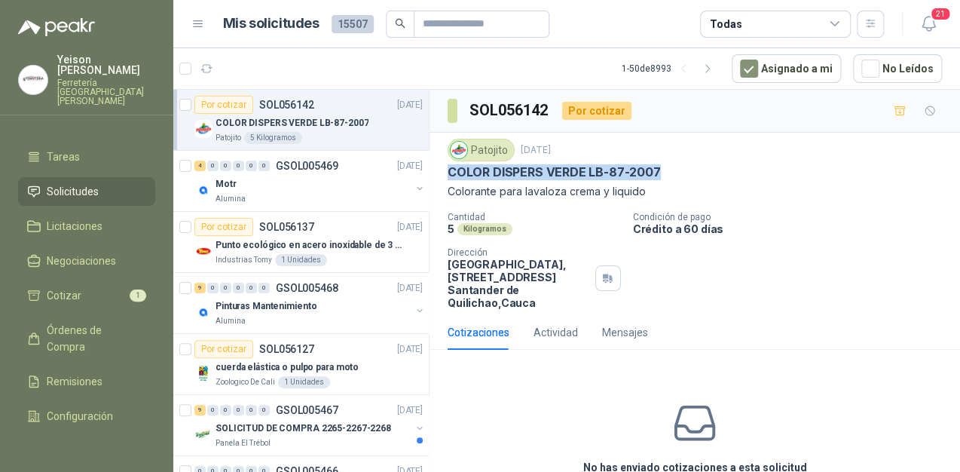
click at [922, 36] on icon "button" at bounding box center [922, 37] width 13 height 13
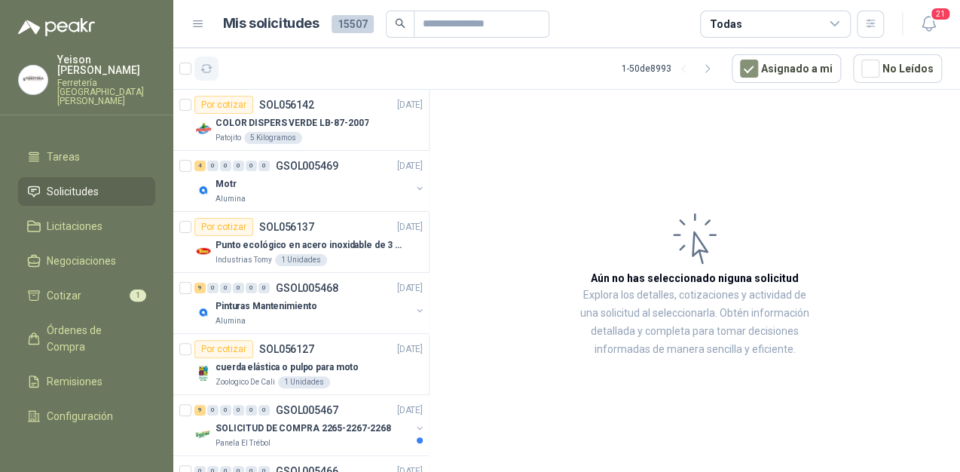
click at [196, 63] on button "button" at bounding box center [206, 69] width 24 height 24
click at [210, 72] on icon "button" at bounding box center [206, 69] width 13 height 13
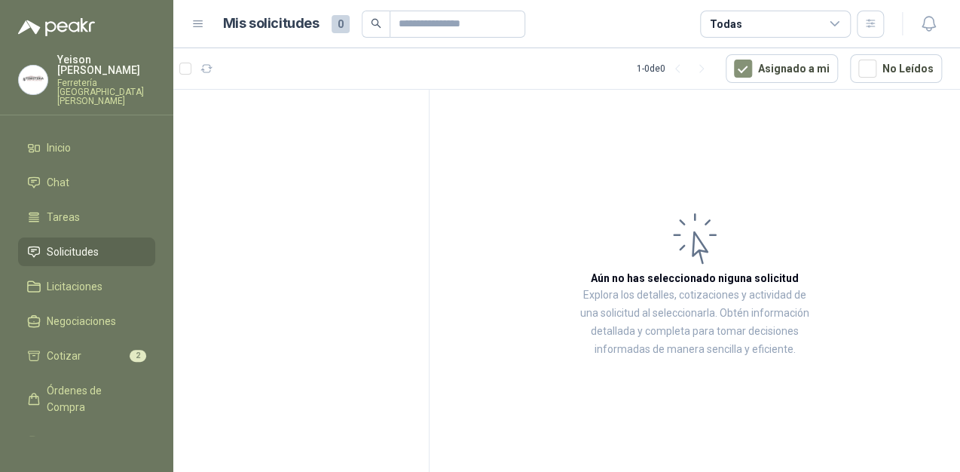
click at [90, 241] on link "Solicitudes" at bounding box center [86, 251] width 137 height 29
click at [90, 313] on span "Negociaciones" at bounding box center [81, 321] width 69 height 17
click at [75, 242] on link "Solicitudes" at bounding box center [86, 251] width 137 height 29
click at [87, 347] on li "Cotizar 2" at bounding box center [86, 355] width 119 height 17
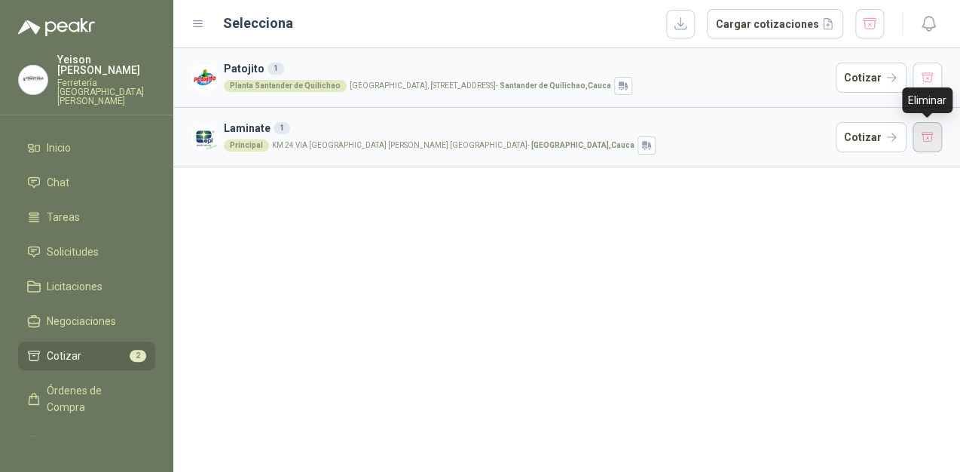
click at [928, 144] on button "button" at bounding box center [928, 137] width 30 height 30
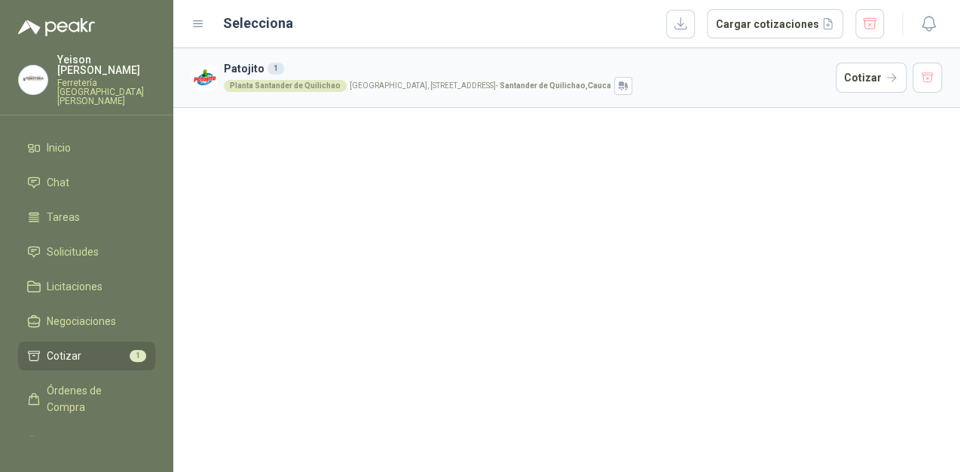
click at [925, 94] on article "Patojito 1 Planta [GEOGRAPHIC_DATA], [STREET_ADDRESS] Cotizar" at bounding box center [566, 78] width 787 height 60
click at [921, 78] on button "button" at bounding box center [928, 78] width 30 height 30
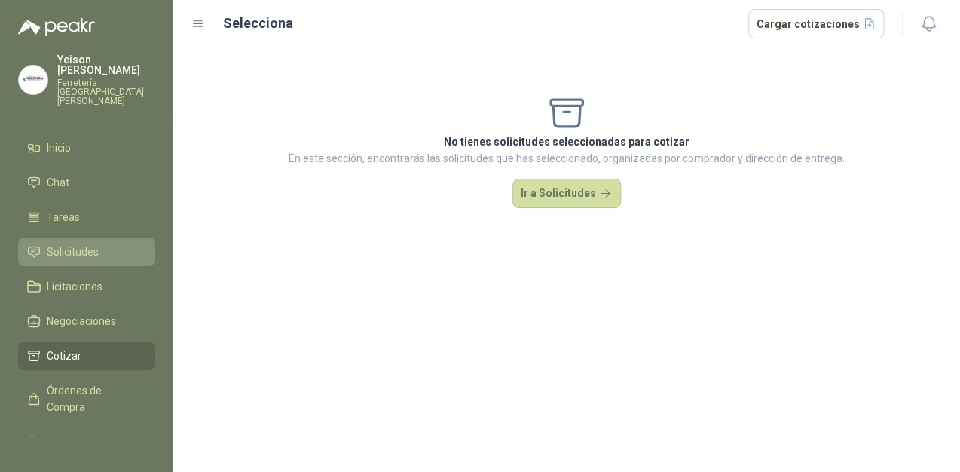
click at [63, 243] on span "Solicitudes" at bounding box center [73, 251] width 52 height 17
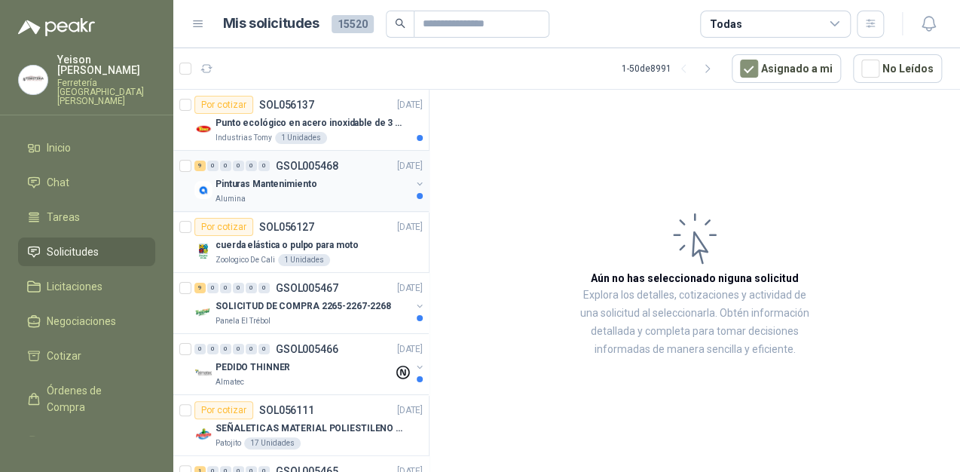
click at [347, 194] on div "Alumina" at bounding box center [313, 199] width 195 height 12
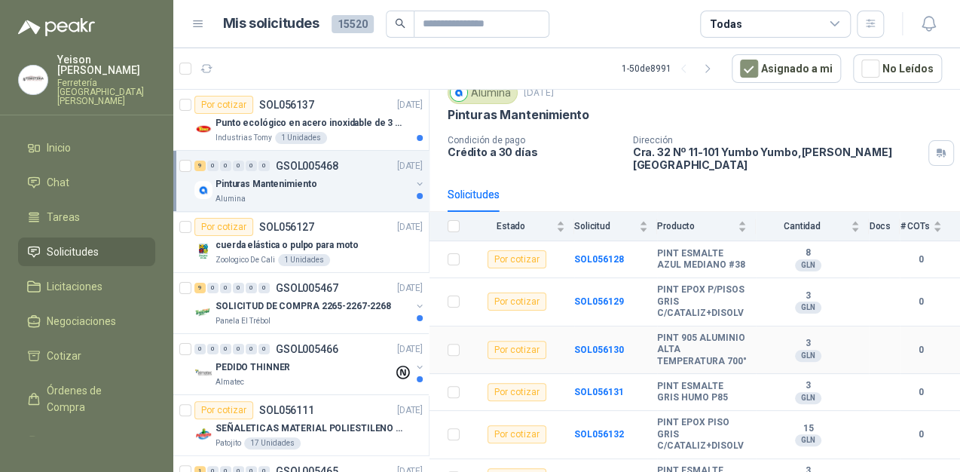
scroll to position [121, 0]
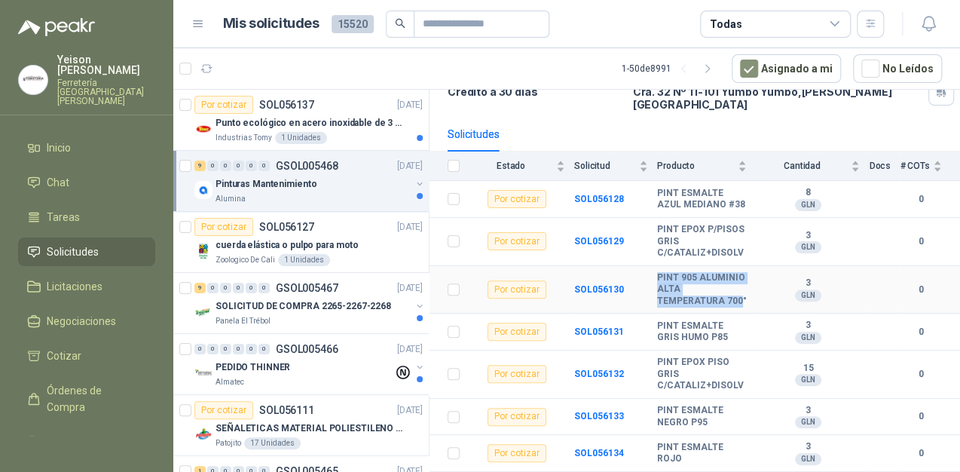
drag, startPoint x: 672, startPoint y: 312, endPoint x: 651, endPoint y: 280, distance: 38.7
click at [651, 280] on tr "Por cotizar SOL056130 PINT 905 ALUMINIO ALTA TEMPERATURA 700° 3 GLN 0" at bounding box center [695, 290] width 531 height 48
drag, startPoint x: 651, startPoint y: 280, endPoint x: 677, endPoint y: 304, distance: 35.7
click at [677, 306] on b "PINT 905 ALUMINIO ALTA TEMPERATURA 700°" at bounding box center [702, 289] width 90 height 35
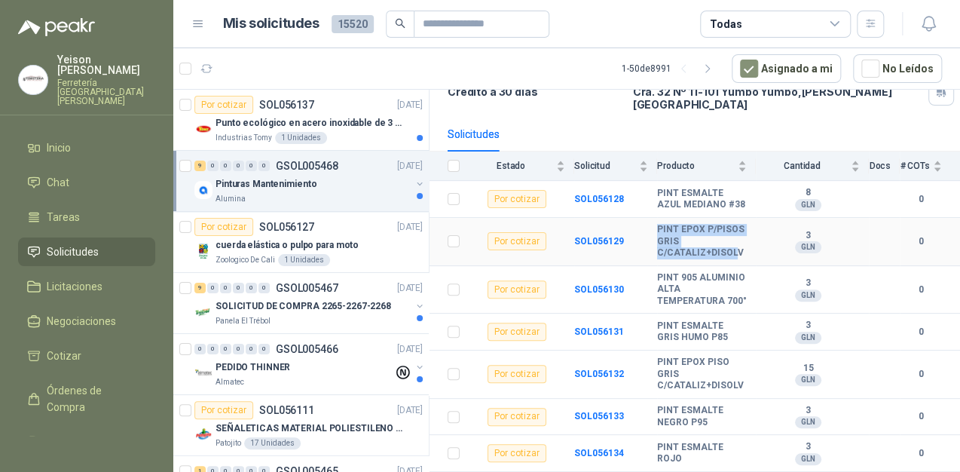
drag, startPoint x: 731, startPoint y: 250, endPoint x: 656, endPoint y: 229, distance: 77.5
click at [657, 229] on b "PINT EPOX P/PISOS GRIS C/CATALIZ+DISOLV" at bounding box center [702, 241] width 90 height 35
drag, startPoint x: 656, startPoint y: 229, endPoint x: 701, endPoint y: 272, distance: 61.8
click at [701, 272] on b "PINT 905 ALUMINIO ALTA TEMPERATURA 700°" at bounding box center [702, 289] width 90 height 35
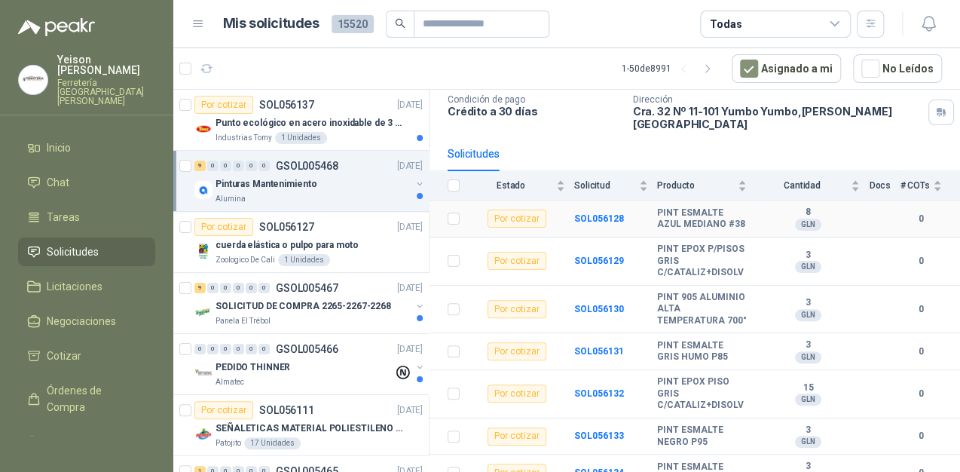
scroll to position [181, 0]
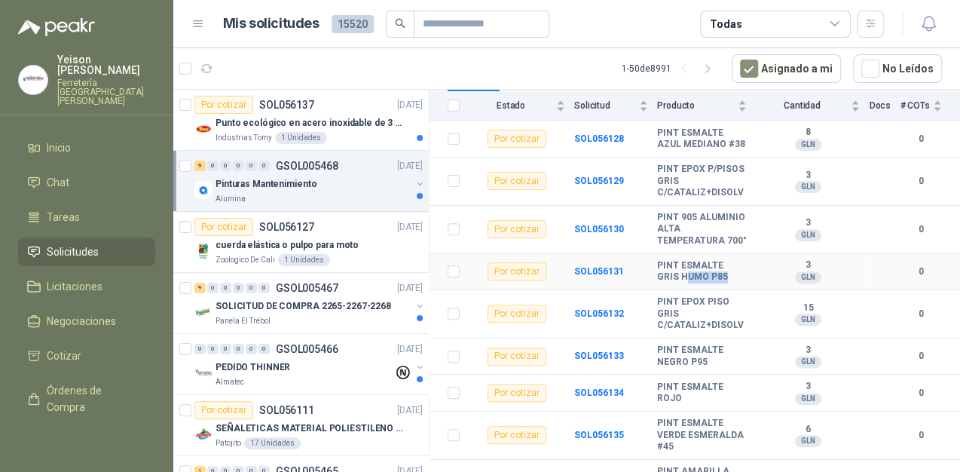
drag, startPoint x: 725, startPoint y: 285, endPoint x: 685, endPoint y: 283, distance: 40.0
click at [685, 283] on b "PINT ESMALTE GRIS HUMO P85" at bounding box center [702, 271] width 90 height 23
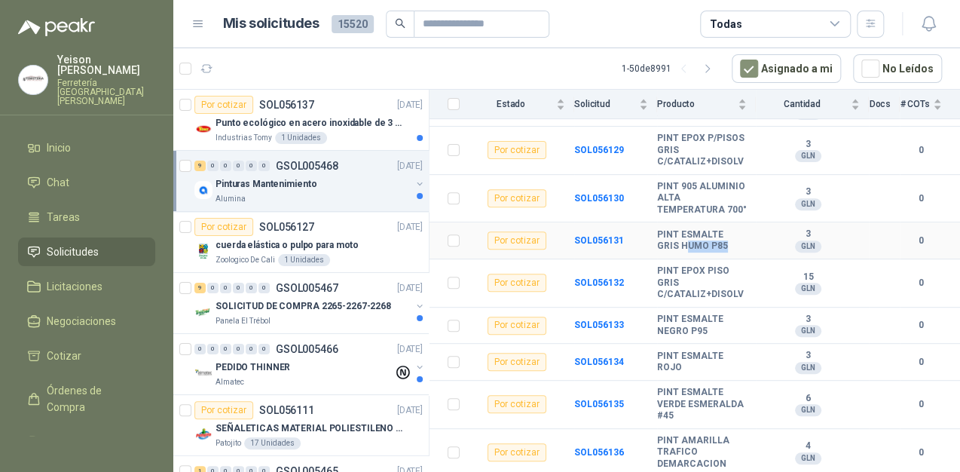
click at [692, 242] on b "PINT ESMALTE GRIS HUMO P85" at bounding box center [702, 240] width 90 height 23
drag, startPoint x: 721, startPoint y: 247, endPoint x: 658, endPoint y: 236, distance: 64.3
click at [658, 236] on b "PINT ESMALTE GRIS HUMO P85" at bounding box center [702, 240] width 90 height 23
copy b "PINT ESMALTE GRIS HUMO P85"
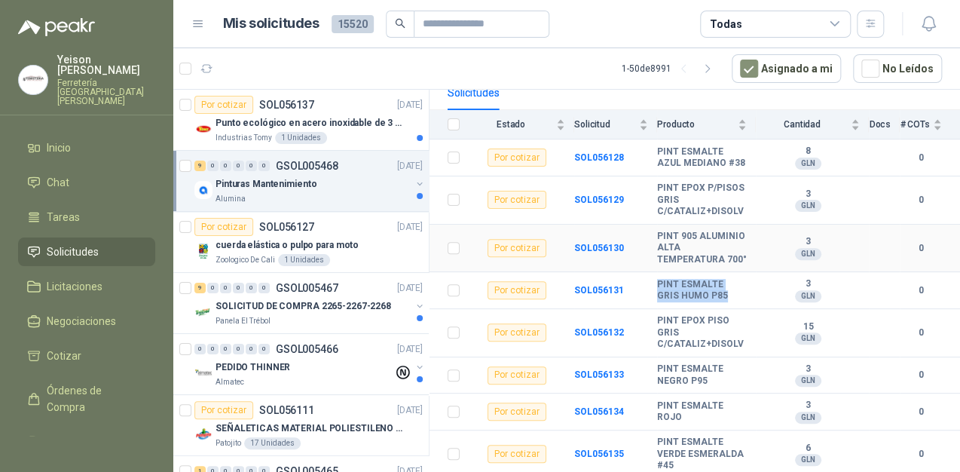
scroll to position [102, 0]
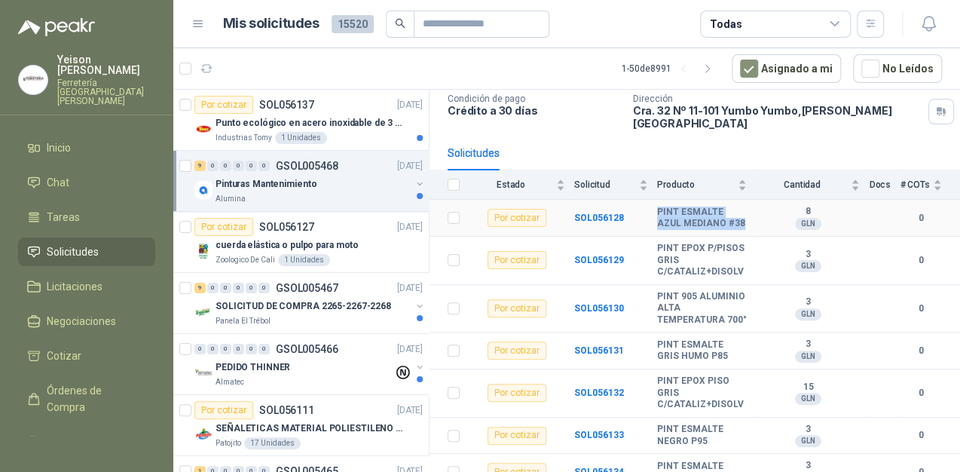
drag, startPoint x: 675, startPoint y: 223, endPoint x: 642, endPoint y: 201, distance: 39.7
click at [642, 201] on tr "Por cotizar SOL056128 PINT ESMALTE AZUL MEDIANO #38 8 GLN 0" at bounding box center [695, 218] width 531 height 37
copy tr "PINT ESMALTE AZUL MEDIANO #38"
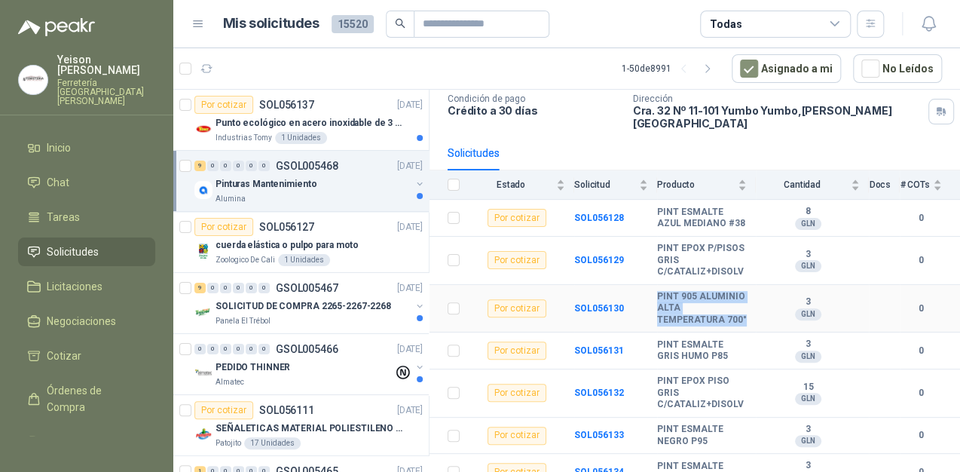
drag, startPoint x: 684, startPoint y: 326, endPoint x: 648, endPoint y: 304, distance: 41.6
click at [648, 304] on tr "Por cotizar SOL056130 PINT 905 ALUMINIO ALTA TEMPERATURA 700° 3 GLN 0" at bounding box center [695, 309] width 531 height 48
copy tr "PINT 905 ALUMINIO ALTA TEMPERATURA 700°"
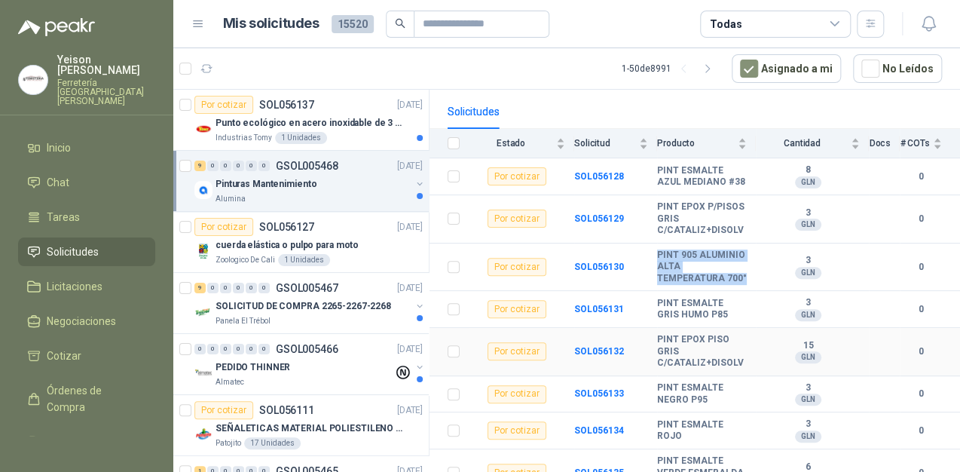
scroll to position [162, 0]
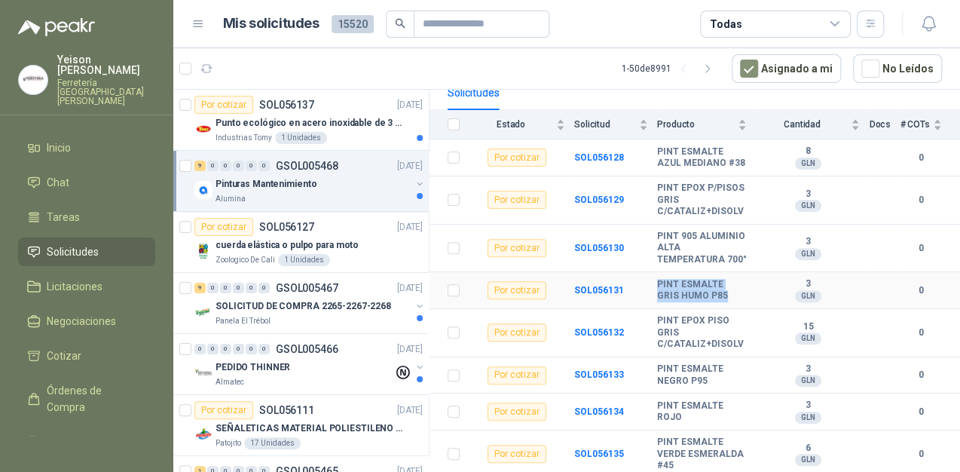
drag, startPoint x: 726, startPoint y: 303, endPoint x: 648, endPoint y: 293, distance: 79.0
click at [648, 293] on tr "Por cotizar SOL056131 PINT ESMALTE GRIS HUMO P85 3 GLN 0" at bounding box center [695, 290] width 531 height 37
copy tr "PINT ESMALTE GRIS HUMO P85"
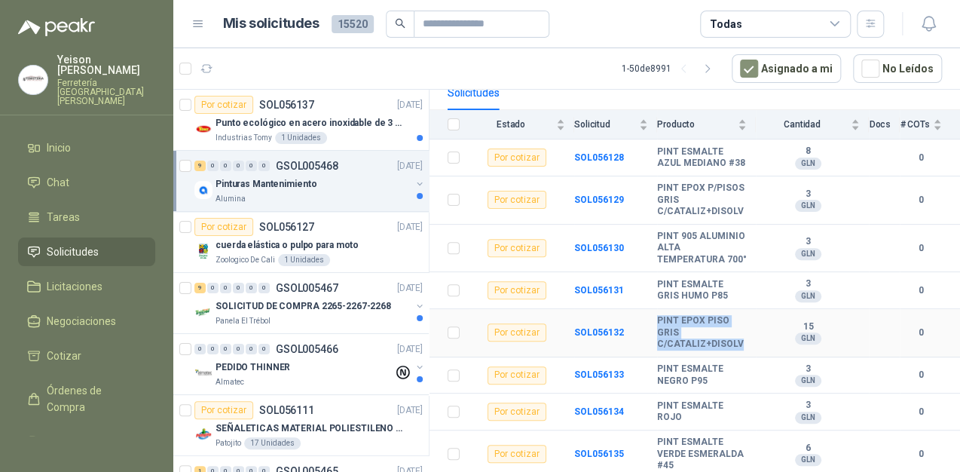
drag, startPoint x: 735, startPoint y: 355, endPoint x: 656, endPoint y: 332, distance: 82.3
click at [657, 332] on b "PINT EPOX PISO GRIS C/CATALIZ+DISOLV" at bounding box center [702, 332] width 90 height 35
copy b "PINT EPOX PISO GRIS C/CATALIZ+DISOLV"
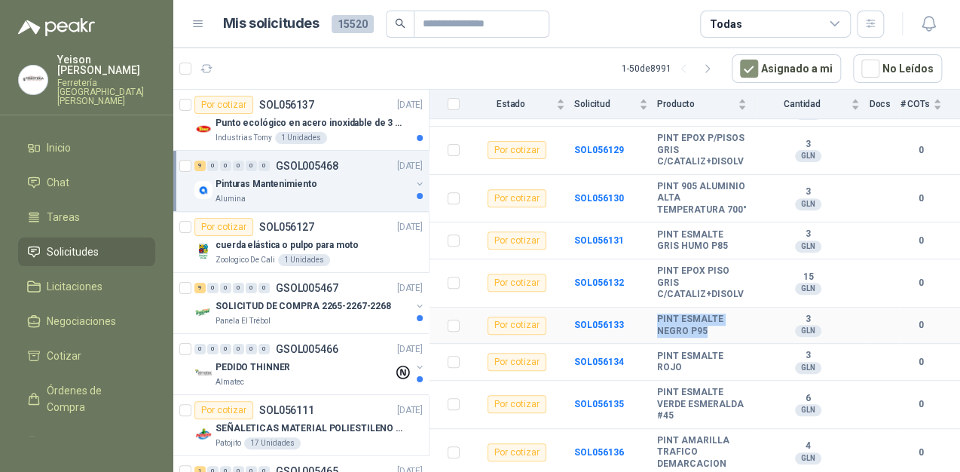
drag, startPoint x: 706, startPoint y: 332, endPoint x: 639, endPoint y: 326, distance: 67.3
click at [639, 326] on tr "Por cotizar SOL056133 PINT ESMALTE NEGRO P95 3 GLN 0" at bounding box center [695, 325] width 531 height 37
copy tr "PINT ESMALTE NEGRO P95"
drag, startPoint x: 690, startPoint y: 372, endPoint x: 654, endPoint y: 346, distance: 44.8
click at [654, 346] on tr "Por cotizar SOL056134 PINT ESMALTE ROJO 3 GLN 0" at bounding box center [695, 362] width 531 height 37
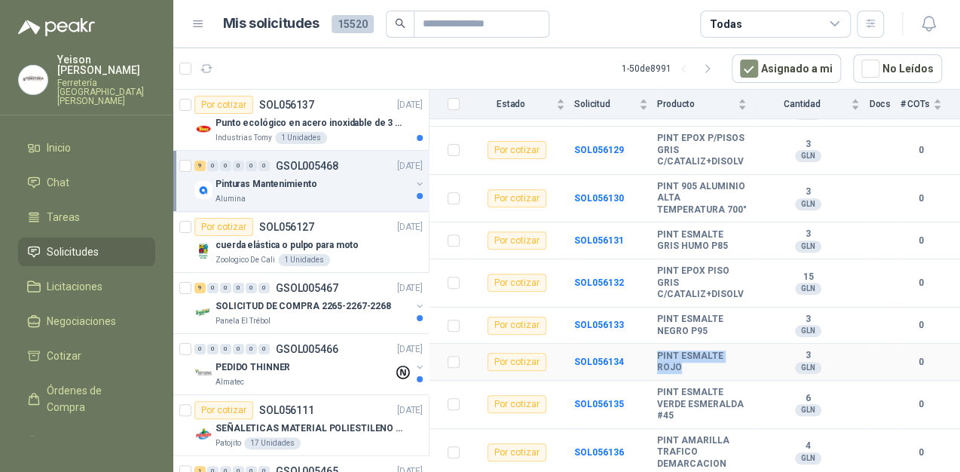
copy tr "PINT ESMALTE ROJO"
drag, startPoint x: 736, startPoint y: 411, endPoint x: 660, endPoint y: 393, distance: 77.3
click at [660, 393] on b "PINT ESMALTE VERDE ESMERALDA #45" at bounding box center [702, 404] width 90 height 35
drag, startPoint x: 660, startPoint y: 393, endPoint x: 671, endPoint y: 413, distance: 22.3
click at [672, 417] on b "PINT ESMALTE VERDE ESMERALDA #45" at bounding box center [702, 404] width 90 height 35
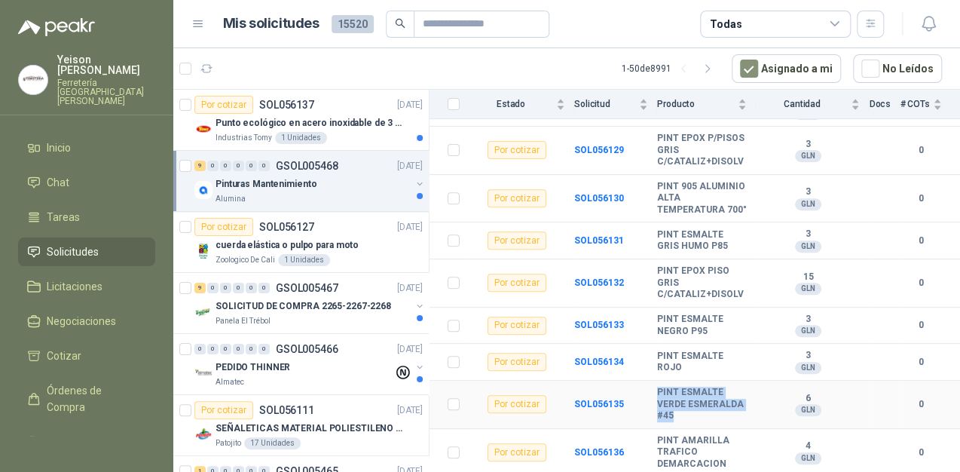
drag, startPoint x: 655, startPoint y: 387, endPoint x: 723, endPoint y: 413, distance: 73.5
click at [723, 413] on tr "Por cotizar SOL056135 PINT ESMALTE VERDE [PERSON_NAME] #45 6 GLN 0" at bounding box center [695, 405] width 531 height 48
copy tr "PINT ESMALTE VERDE ESMERALDA #45"
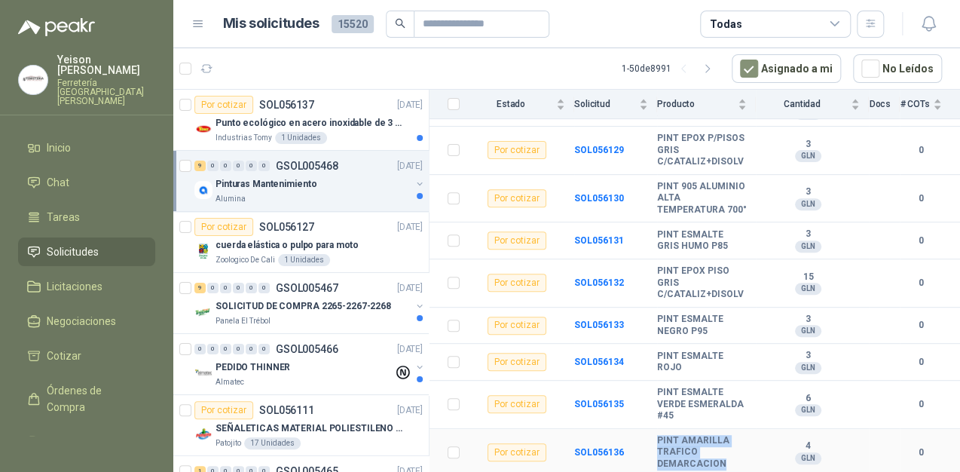
drag, startPoint x: 720, startPoint y: 464, endPoint x: 656, endPoint y: 440, distance: 67.7
click at [657, 440] on b "PINT AMARILLA TRAFICO DEMARCACION" at bounding box center [702, 452] width 90 height 35
copy b "PINT AMARILLA TRAFICO DEMARCACION"
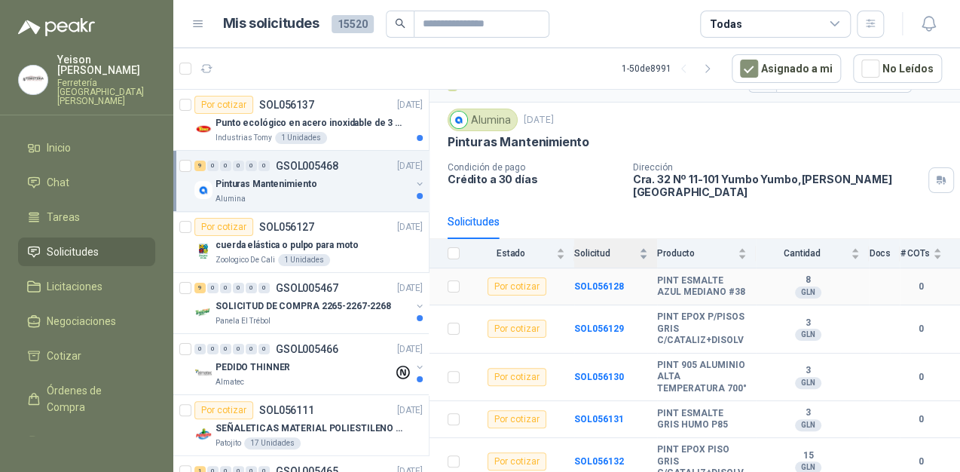
scroll to position [0, 0]
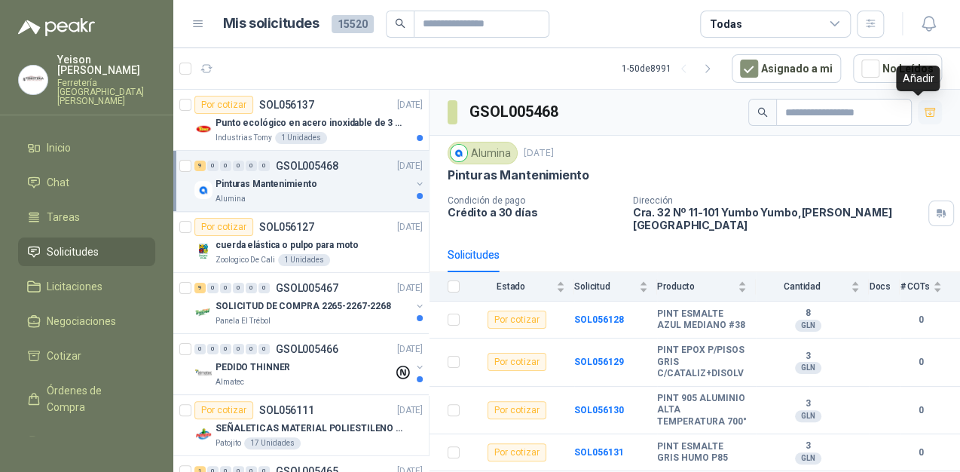
click at [927, 109] on button "button" at bounding box center [930, 112] width 24 height 24
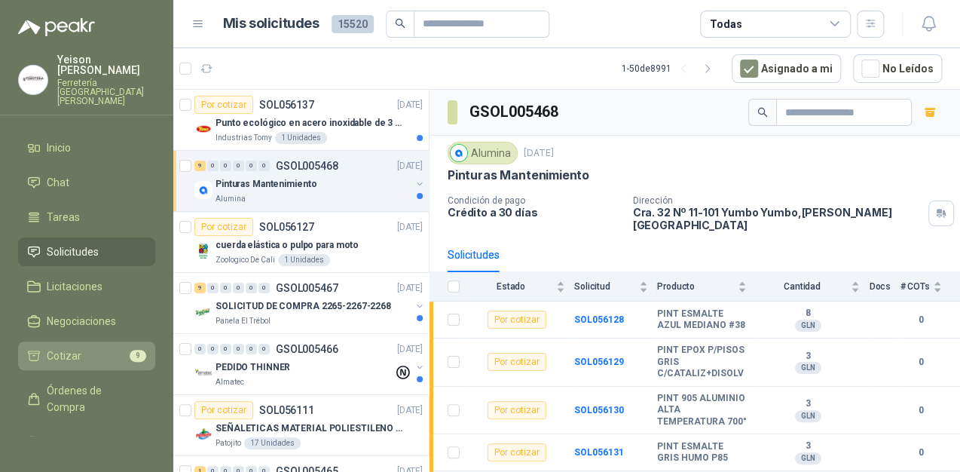
click at [115, 347] on li "Cotizar 9" at bounding box center [86, 355] width 119 height 17
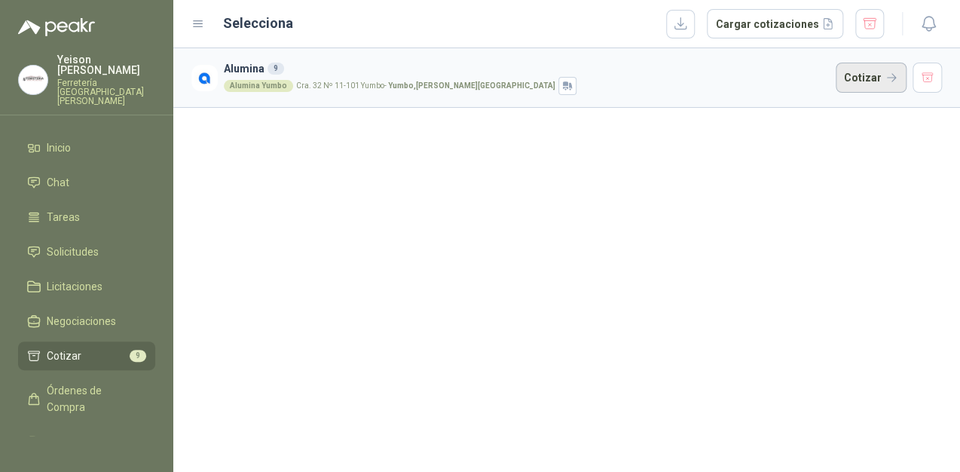
click at [847, 72] on button "Cotizar" at bounding box center [871, 78] width 71 height 30
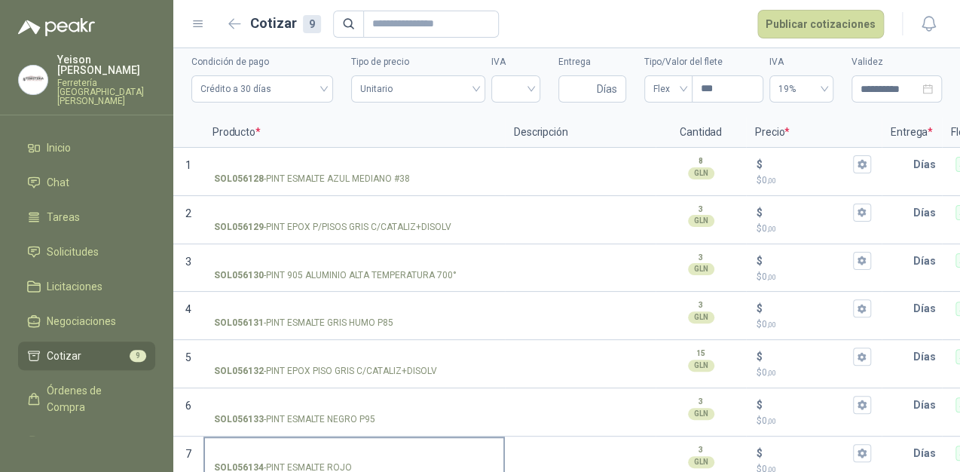
scroll to position [172, 0]
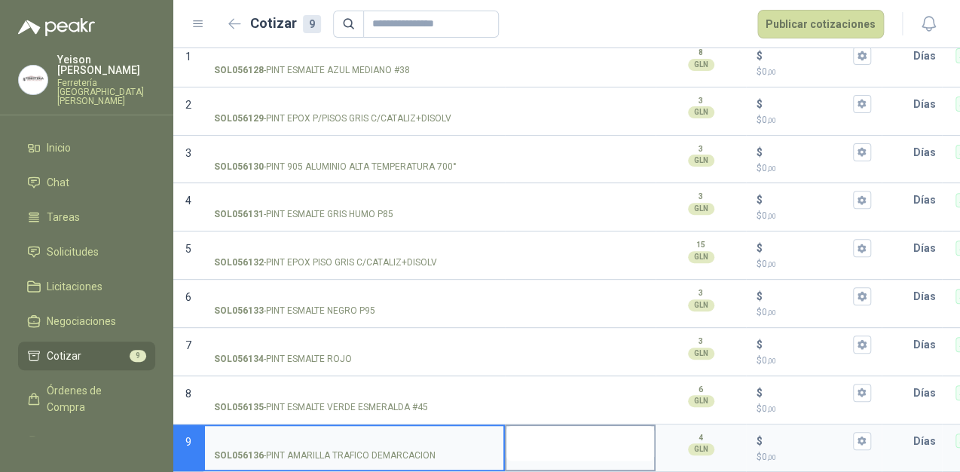
click at [555, 427] on textarea at bounding box center [580, 443] width 148 height 35
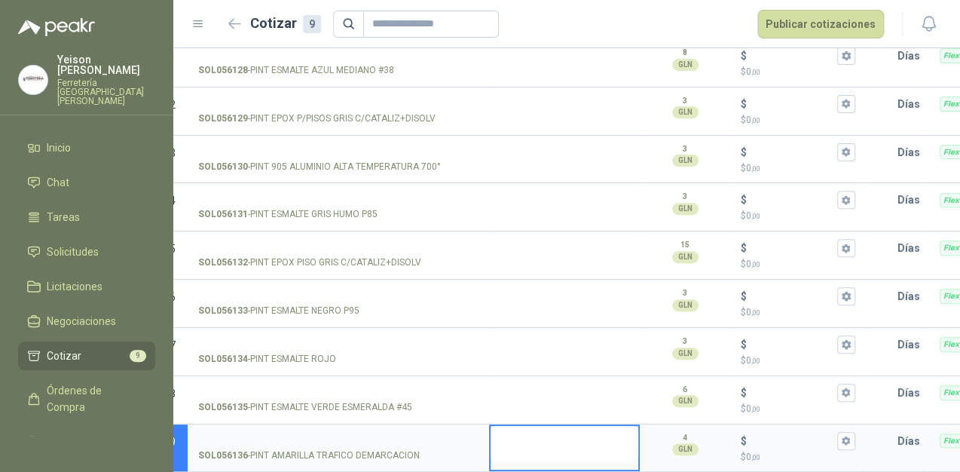
scroll to position [0, 0]
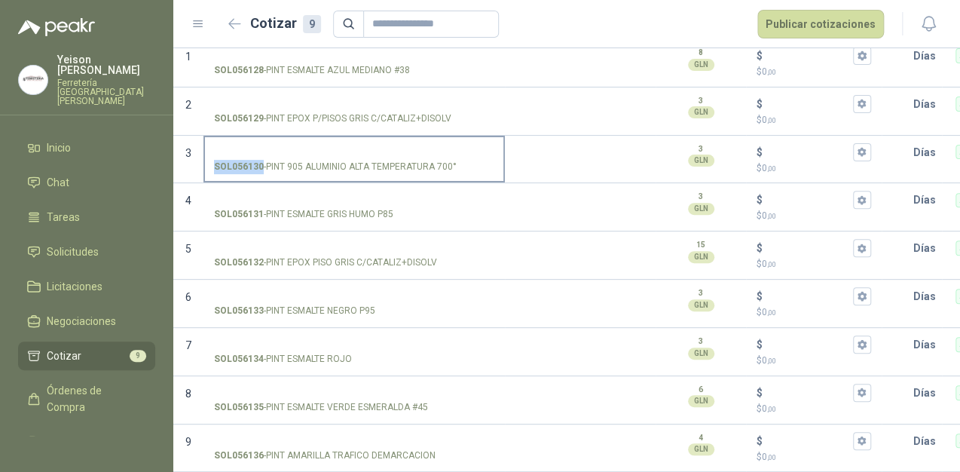
drag, startPoint x: 453, startPoint y: 150, endPoint x: 269, endPoint y: 143, distance: 184.0
click at [269, 143] on label "SOL056130 - PINT 905 ALUMINIO ALTA TEMPERATURA 700°" at bounding box center [354, 158] width 298 height 43
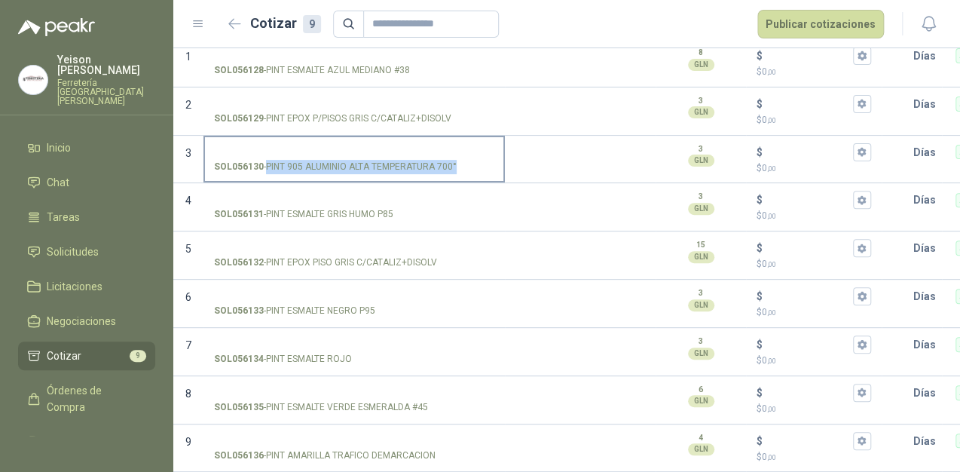
drag, startPoint x: 266, startPoint y: 151, endPoint x: 455, endPoint y: 151, distance: 189.2
click at [455, 160] on p "SOL056130 - PINT 905 ALUMINIO ALTA TEMPERATURA 700°" at bounding box center [335, 167] width 243 height 14
copy p "PINT 905 ALUMINIO ALTA TEMPERATURA 700°"
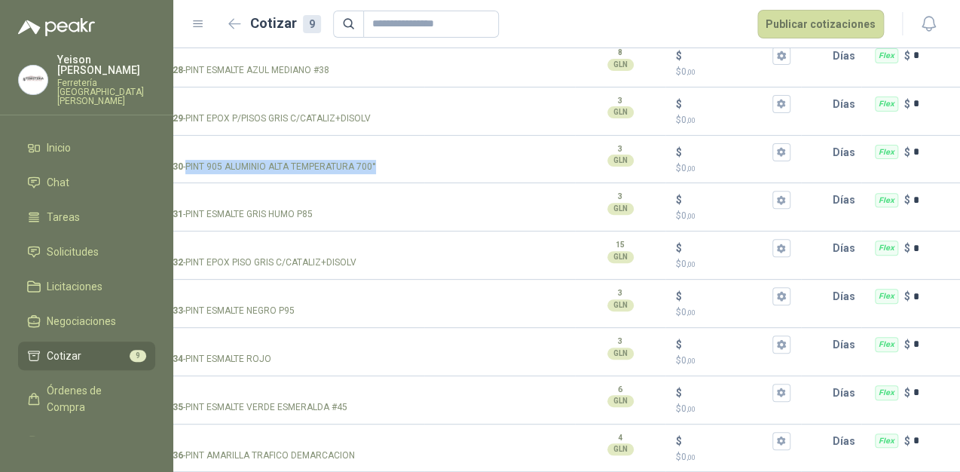
scroll to position [0, 277]
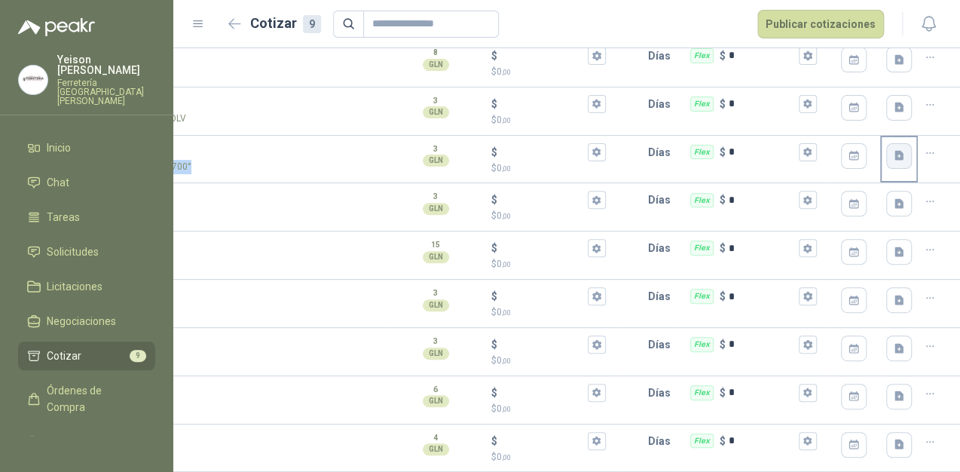
click at [886, 152] on button "button" at bounding box center [899, 156] width 26 height 26
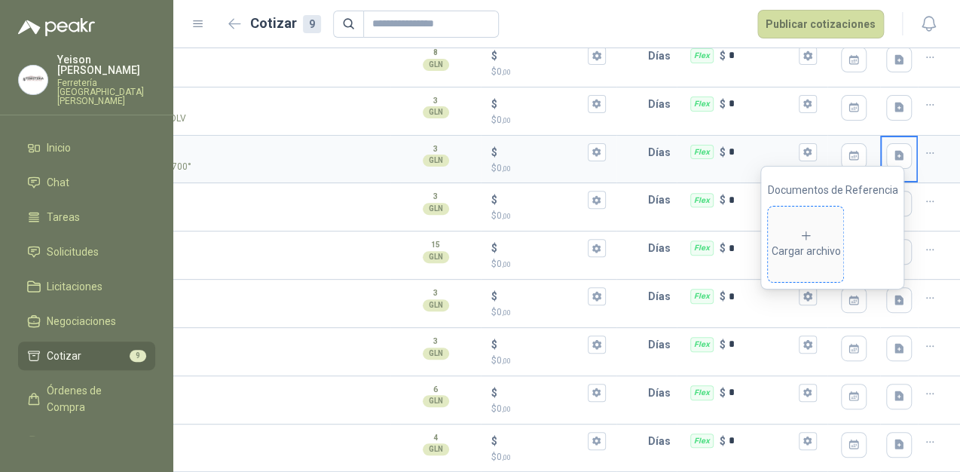
click at [801, 252] on div "Cargar archivo" at bounding box center [805, 244] width 69 height 30
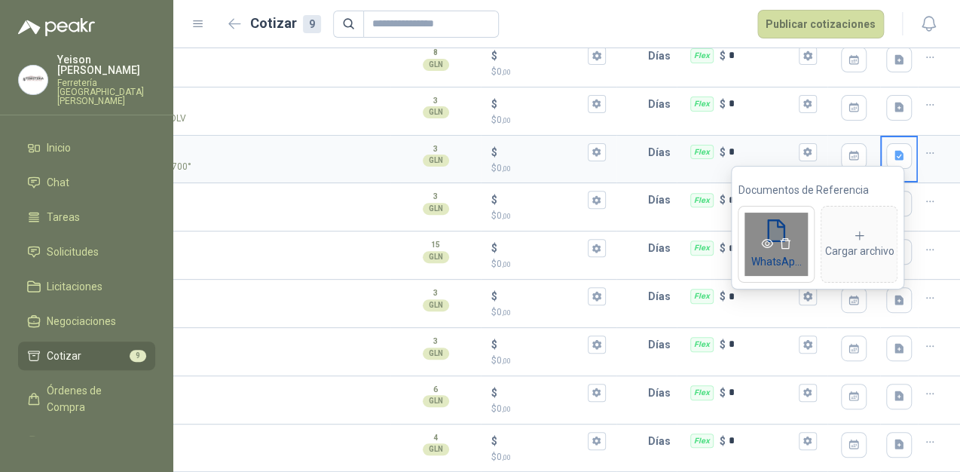
click at [763, 236] on span at bounding box center [776, 244] width 75 height 17
click at [764, 245] on icon "eye" at bounding box center [767, 243] width 12 height 12
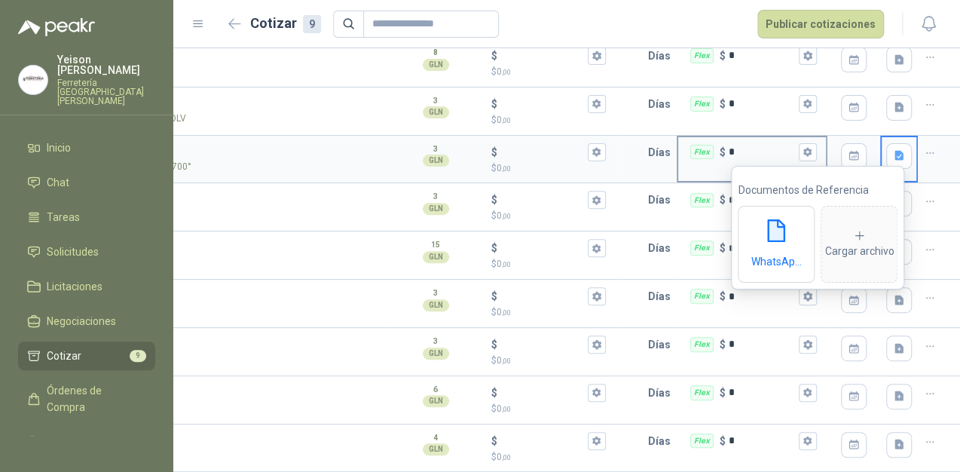
click at [775, 146] on input "*" at bounding box center [762, 151] width 67 height 11
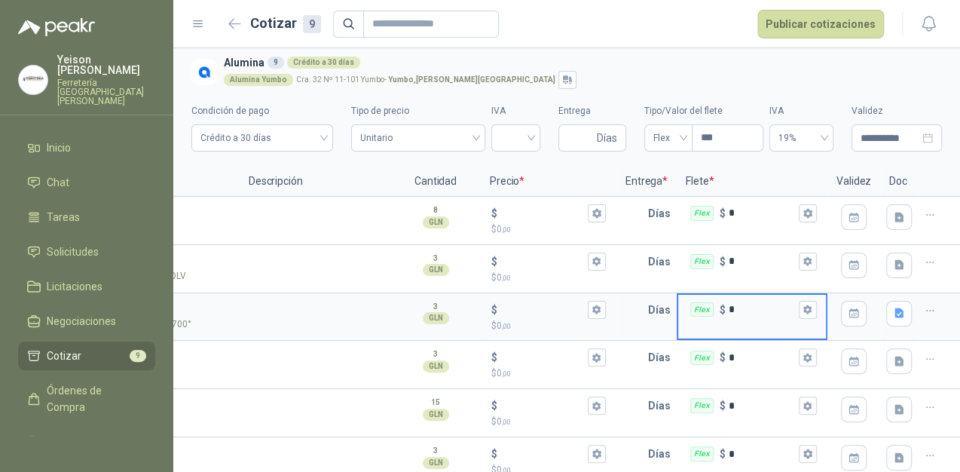
scroll to position [0, 0]
